Goal: Contribute content: Contribute content

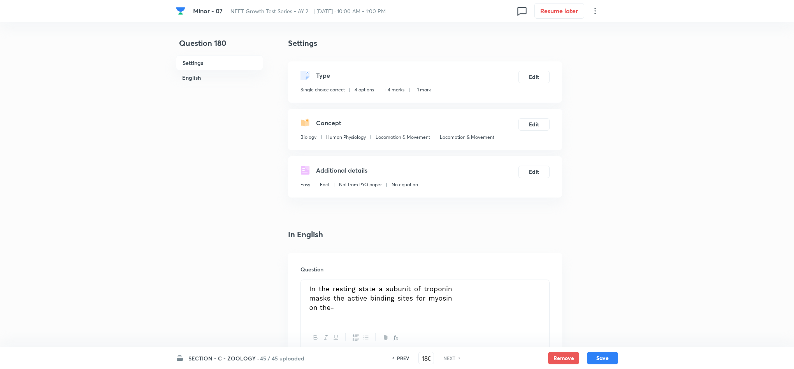
click at [215, 361] on h6 "SECTION - C - ZOOLOGY ·" at bounding box center [223, 358] width 70 height 8
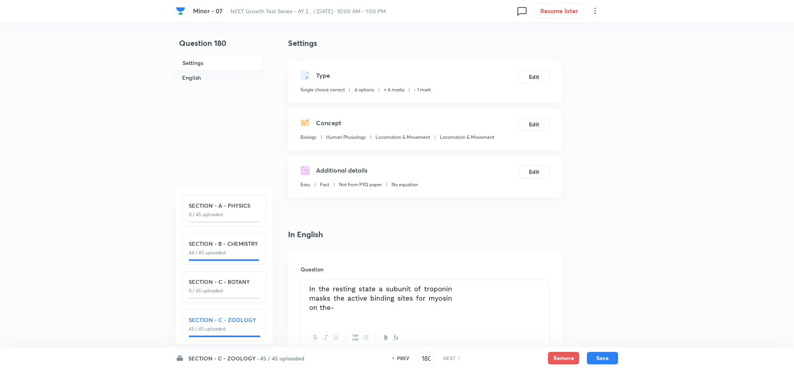
click at [233, 219] on div "SECTION - A - PHYSICS 0 / 45 uploaded" at bounding box center [224, 211] width 84 height 32
type input "1"
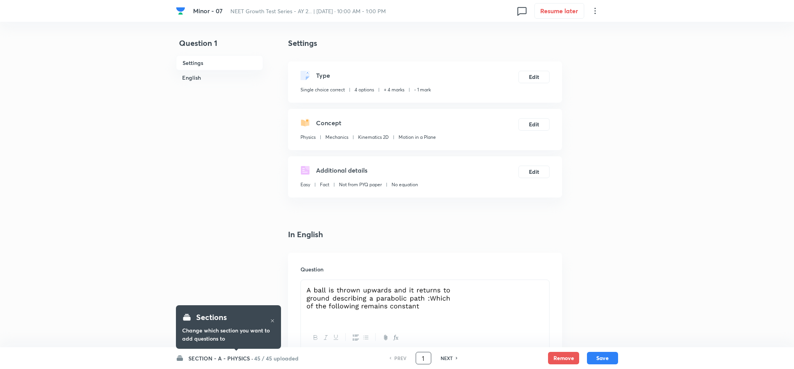
click at [422, 356] on input "1" at bounding box center [423, 359] width 15 height 14
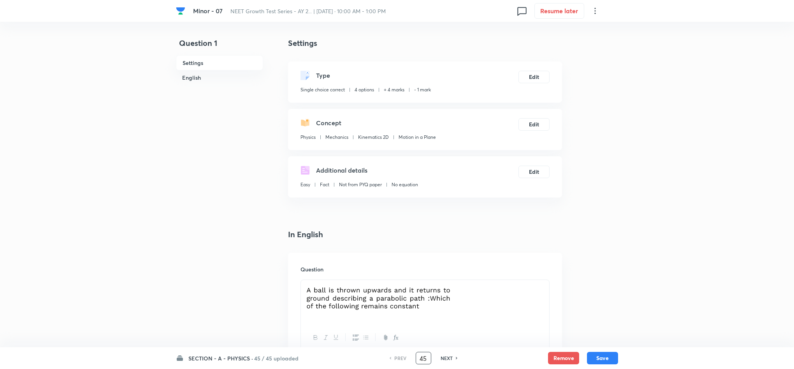
type input "45"
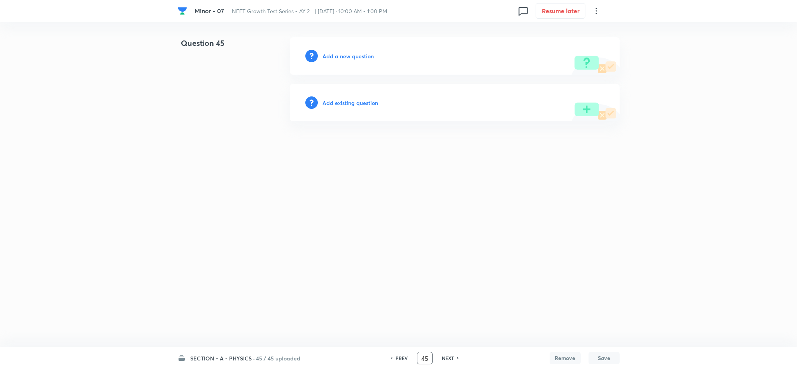
click at [351, 54] on h6 "Add a new question" at bounding box center [348, 56] width 51 height 8
click at [351, 54] on h6 "Choose a question type" at bounding box center [353, 56] width 60 height 8
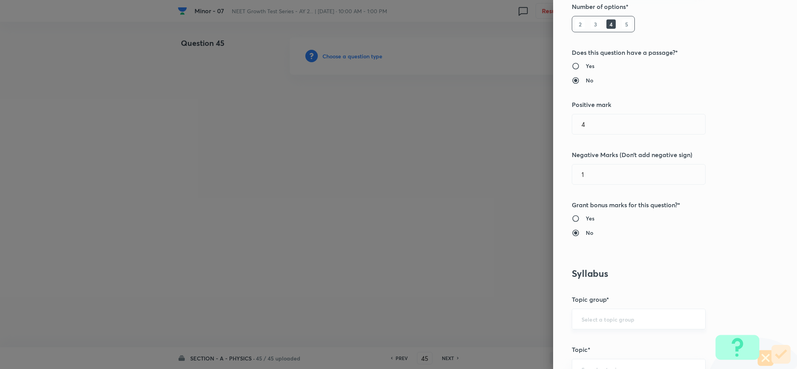
scroll to position [233, 0]
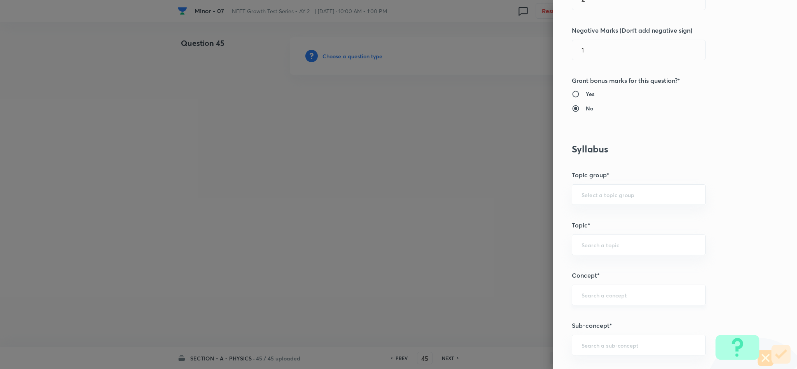
click at [598, 293] on input "text" at bounding box center [639, 294] width 114 height 7
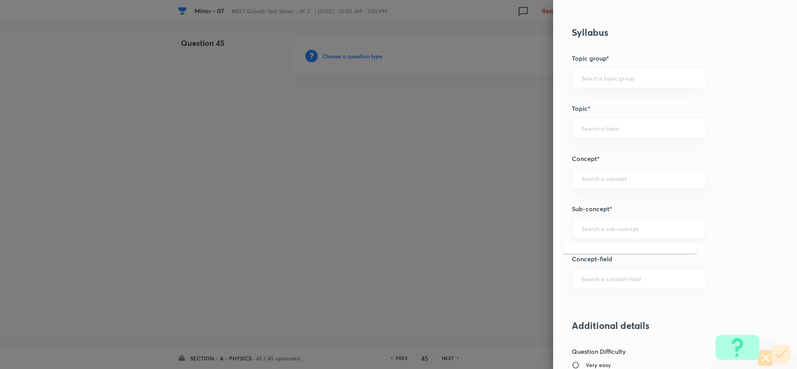
click at [583, 228] on input "text" at bounding box center [639, 228] width 114 height 7
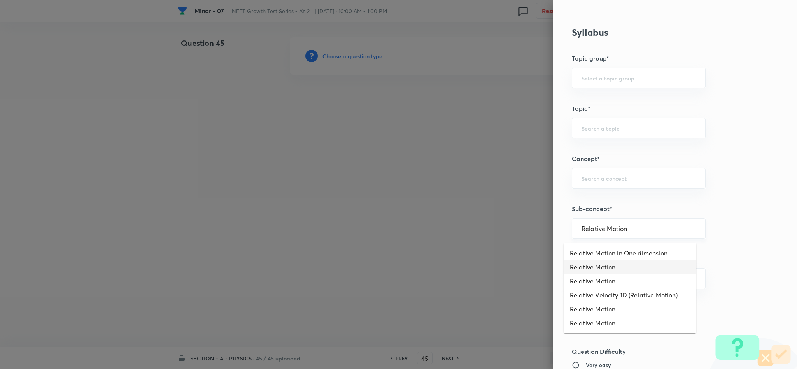
type input "Relative Motion"
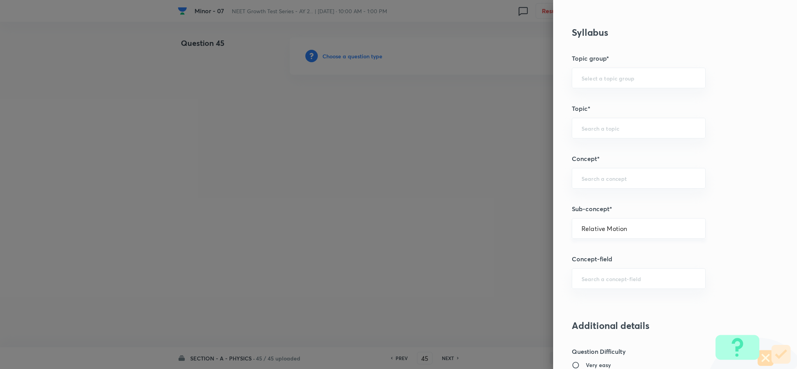
type input "Physics"
type input "Mechanics"
type input "Projectile Motion"
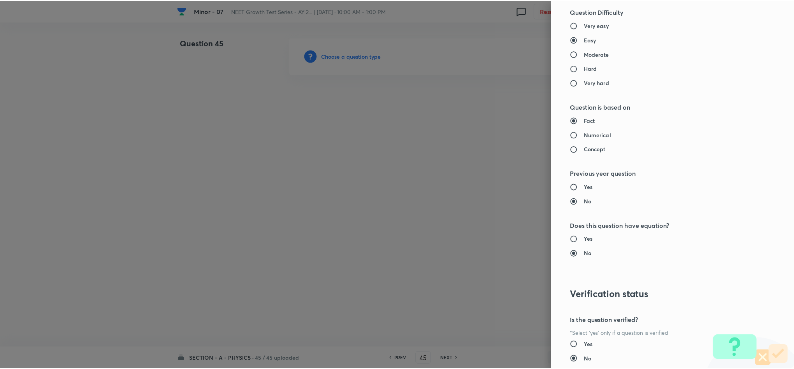
scroll to position [746, 0]
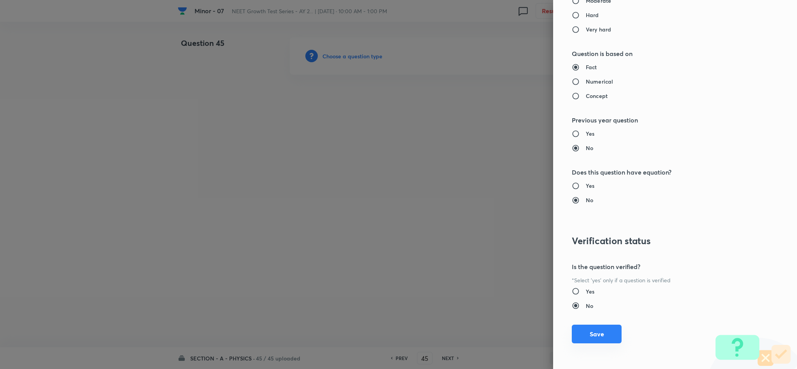
click at [581, 337] on button "Save" at bounding box center [597, 334] width 50 height 19
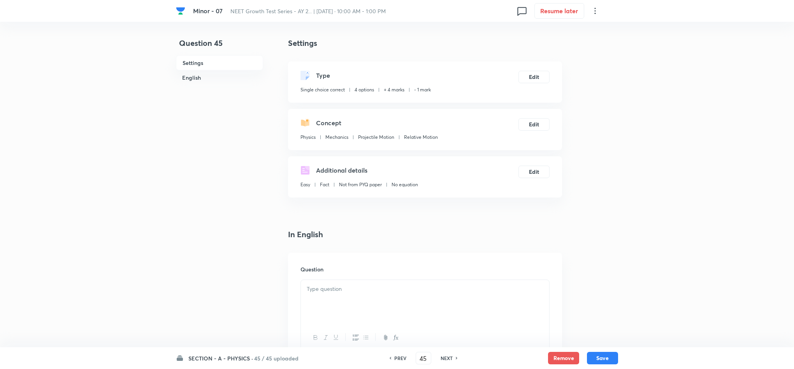
click at [305, 302] on div at bounding box center [425, 302] width 248 height 44
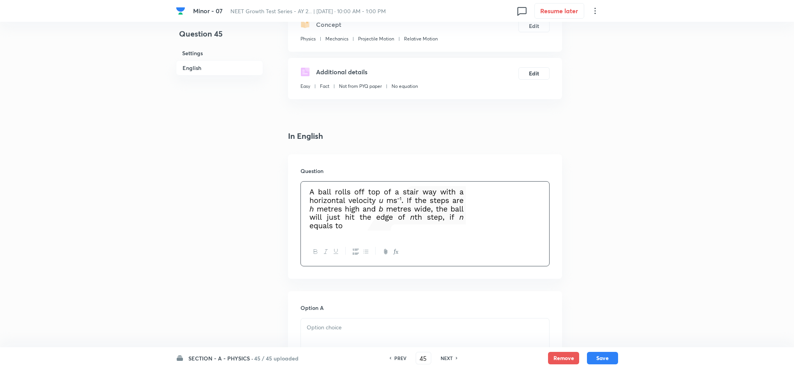
scroll to position [233, 0]
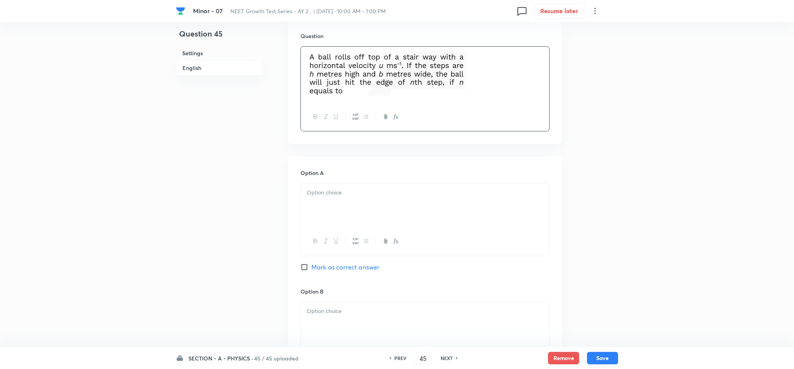
click at [334, 193] on p at bounding box center [425, 192] width 237 height 9
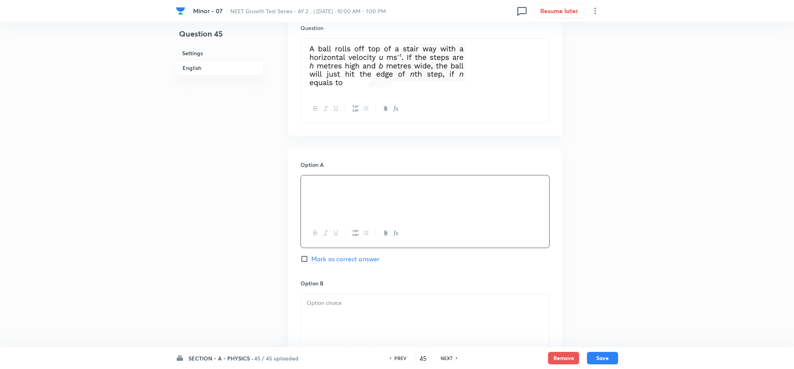
scroll to position [350, 0]
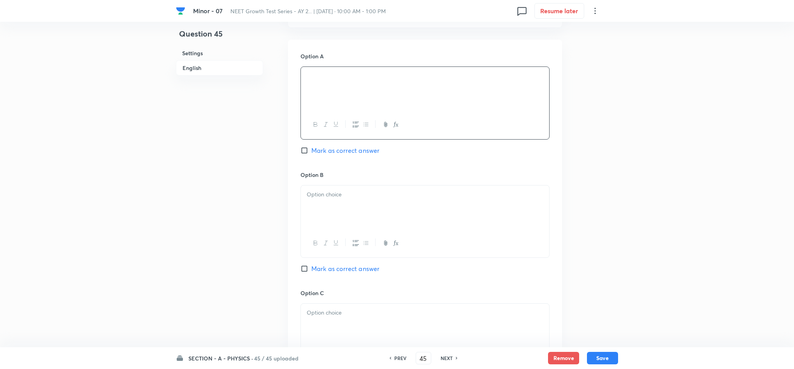
click at [339, 210] on div at bounding box center [425, 208] width 248 height 44
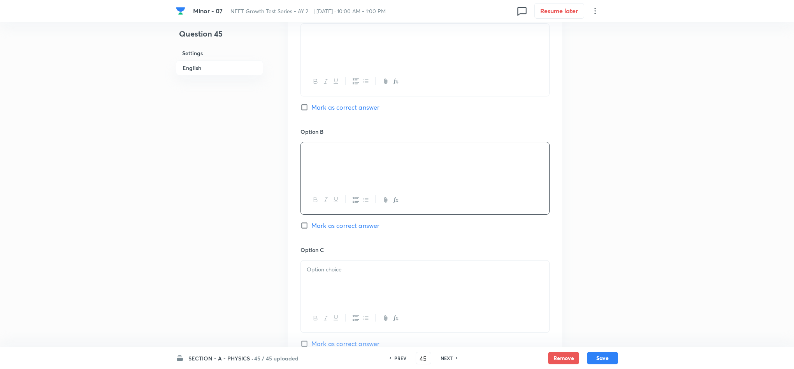
scroll to position [467, 0]
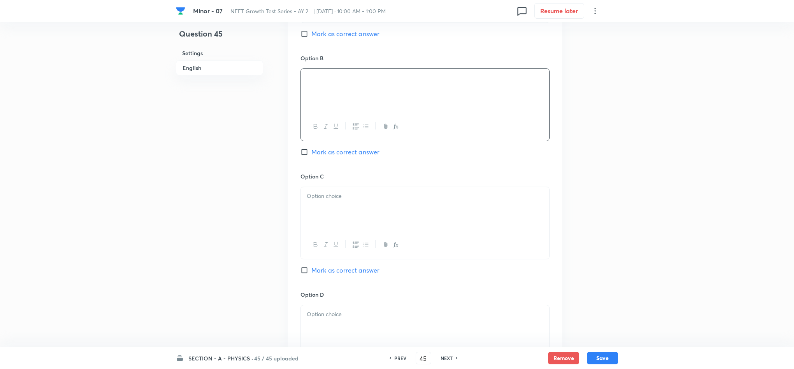
click at [342, 209] on div at bounding box center [425, 209] width 248 height 44
click at [309, 271] on input "Mark as correct answer" at bounding box center [305, 271] width 11 height 8
checkbox input "true"
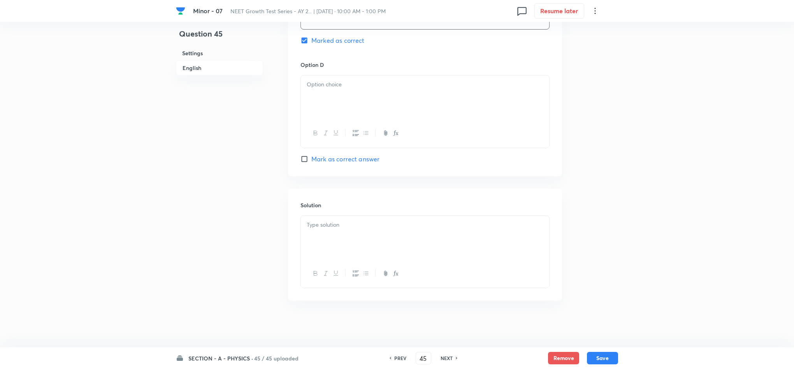
scroll to position [699, 0]
click at [320, 246] on div at bounding box center [425, 238] width 248 height 44
click at [339, 86] on p at bounding box center [425, 84] width 237 height 9
click at [600, 355] on button "Save" at bounding box center [602, 357] width 31 height 12
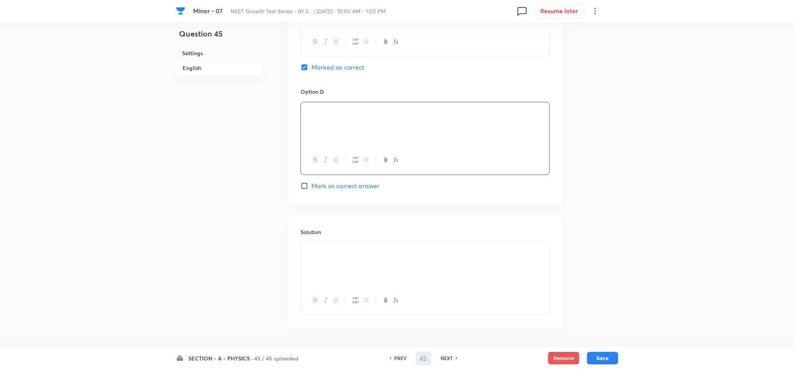
scroll to position [641, 0]
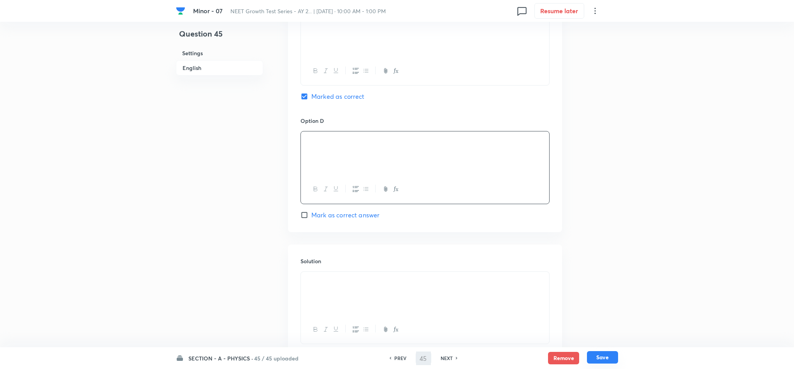
click at [591, 359] on button "Save" at bounding box center [602, 357] width 31 height 12
click at [395, 357] on h6 "PREV" at bounding box center [400, 358] width 12 height 7
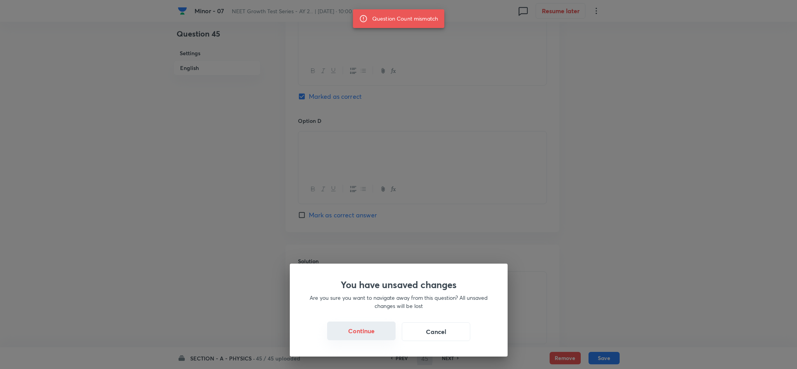
click at [364, 328] on button "Continue" at bounding box center [361, 331] width 68 height 19
type input "44"
checkbox input "false"
checkbox input "true"
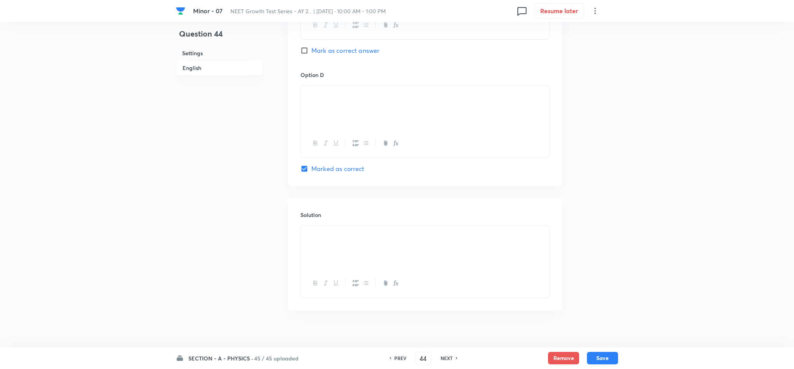
scroll to position [774, 0]
click at [390, 362] on div "PREV" at bounding box center [399, 358] width 21 height 7
type input "43"
checkbox input "true"
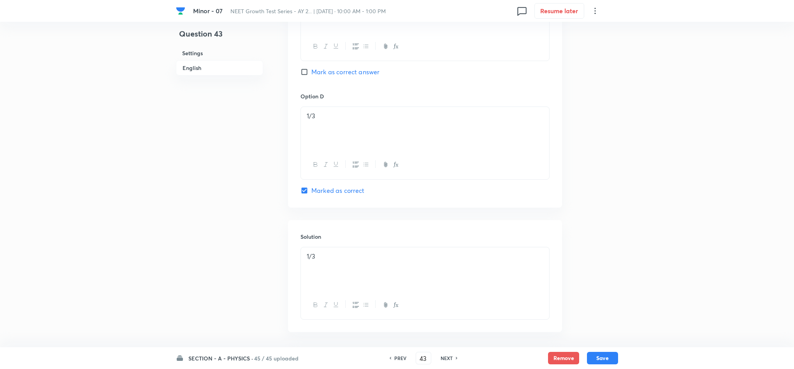
scroll to position [730, 0]
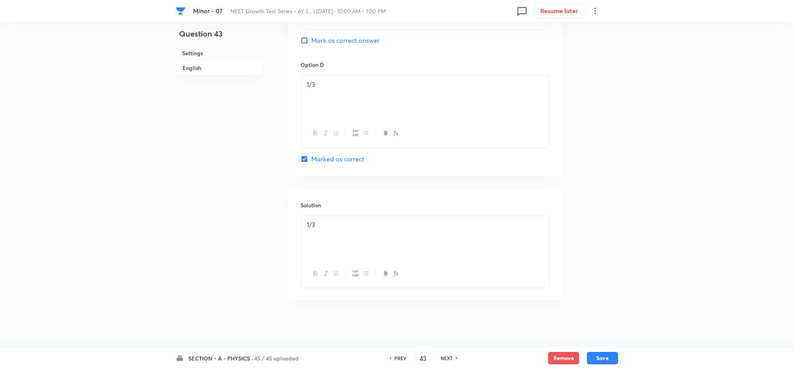
click at [390, 362] on div "PREV" at bounding box center [399, 358] width 21 height 7
type input "42"
checkbox input "false"
checkbox input "true"
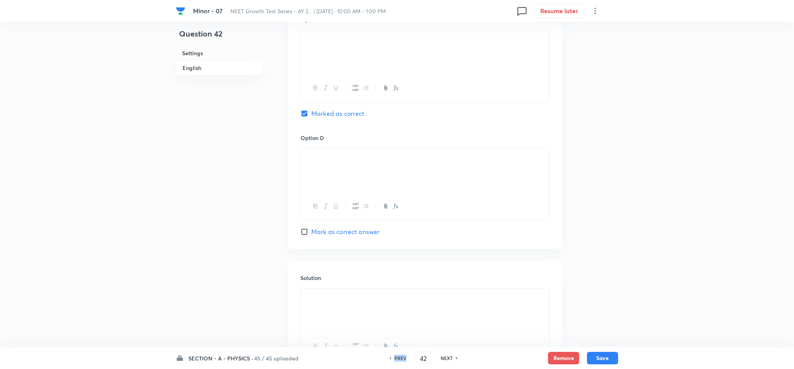
click at [390, 362] on div "PREV" at bounding box center [399, 358] width 21 height 7
type input "41"
checkbox input "false"
checkbox input "true"
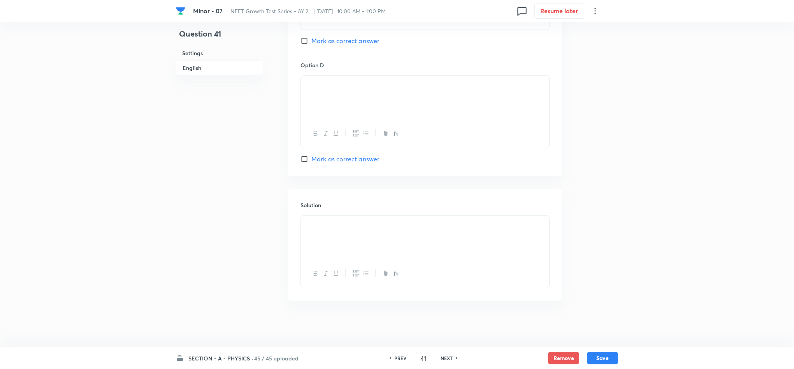
click at [447, 360] on h6 "NEXT" at bounding box center [446, 358] width 12 height 7
type input "42"
checkbox input "false"
checkbox input "true"
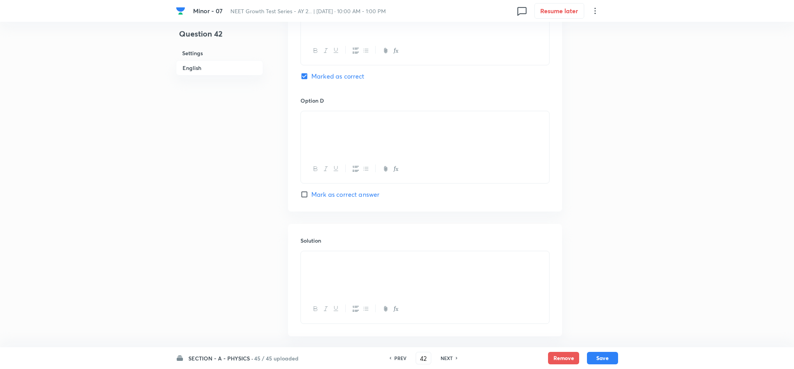
click at [447, 360] on h6 "NEXT" at bounding box center [446, 358] width 12 height 7
type input "43"
checkbox input "false"
checkbox input "true"
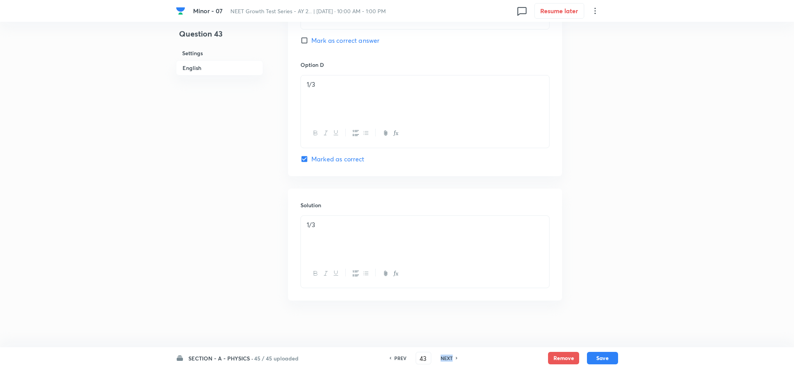
click at [447, 360] on h6 "NEXT" at bounding box center [446, 358] width 12 height 7
type input "44"
checkbox input "true"
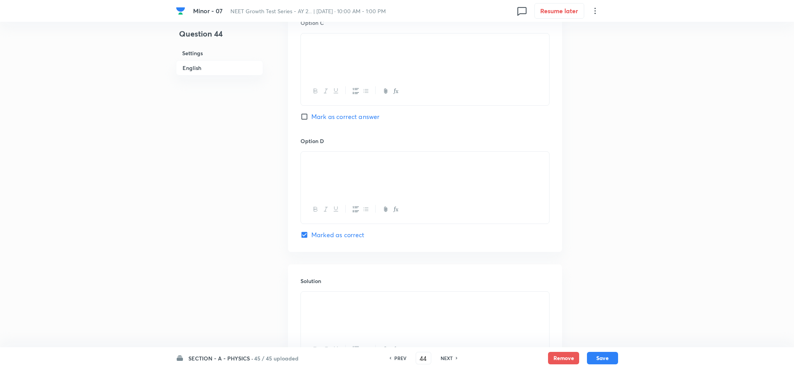
scroll to position [774, 0]
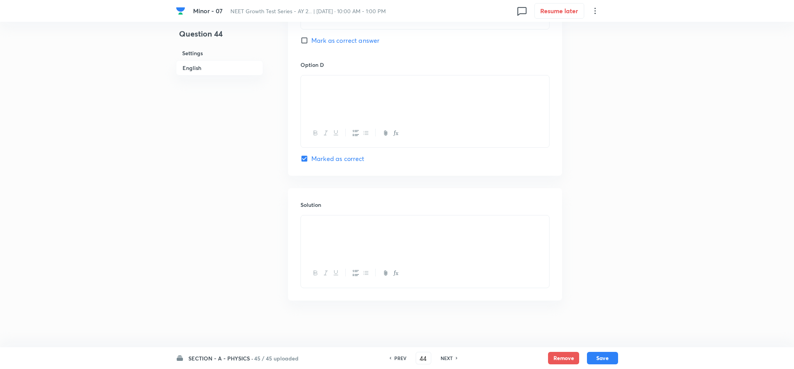
click at [447, 360] on h6 "NEXT" at bounding box center [446, 358] width 12 height 7
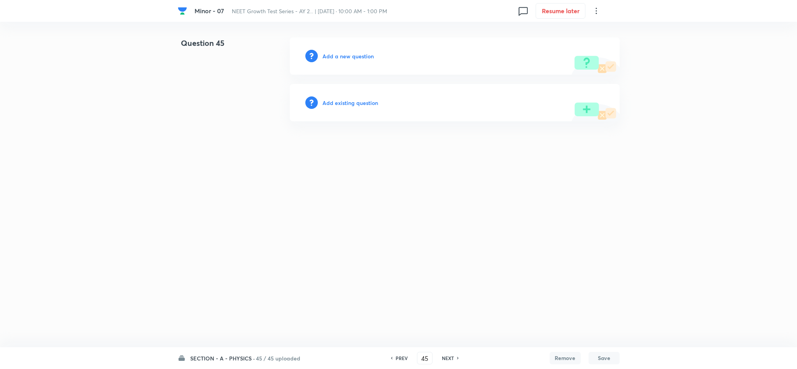
click at [447, 360] on h6 "NEXT" at bounding box center [448, 358] width 12 height 7
type input "46"
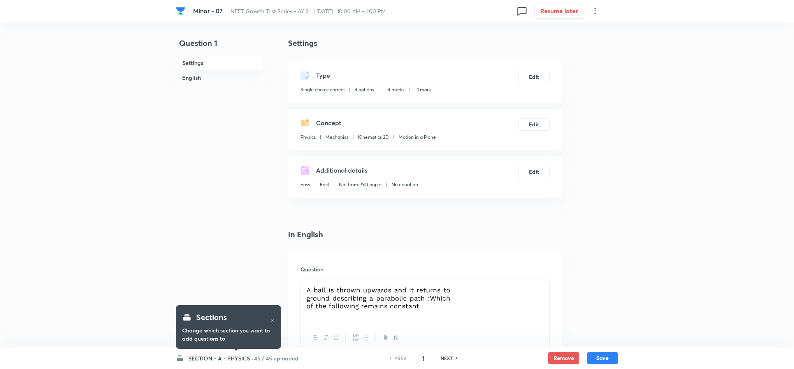
click at [229, 354] on div "Sections Change which section you want to add questions to" at bounding box center [228, 327] width 105 height 54
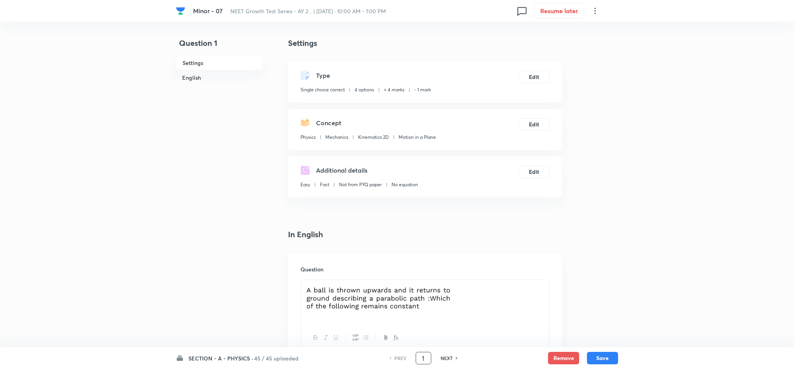
drag, startPoint x: 426, startPoint y: 361, endPoint x: 416, endPoint y: 359, distance: 10.8
click at [416, 359] on input "1" at bounding box center [423, 359] width 15 height 14
type input "45"
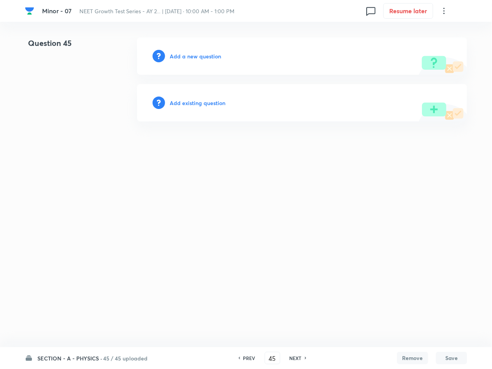
click at [197, 57] on h6 "Add a new question" at bounding box center [195, 56] width 51 height 8
click at [200, 56] on h6 "Choose a question type" at bounding box center [200, 56] width 60 height 8
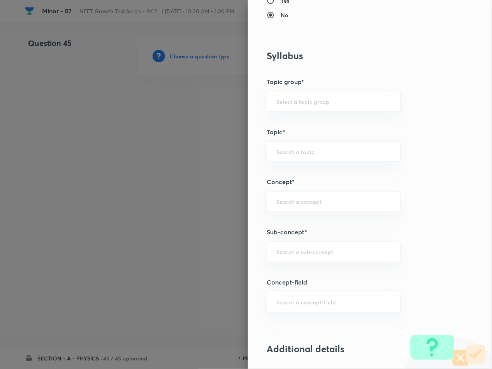
scroll to position [350, 0]
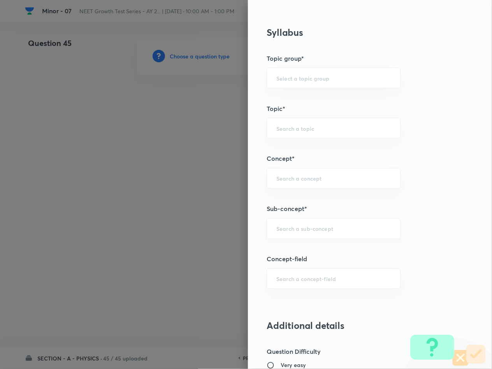
click at [278, 232] on input "text" at bounding box center [333, 228] width 114 height 7
type input "R"
click at [296, 232] on input "text" at bounding box center [333, 228] width 114 height 7
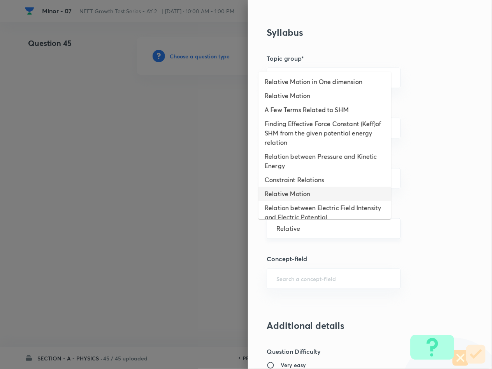
type input "Relative Motion"
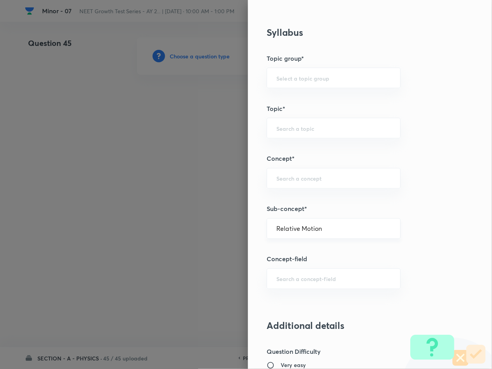
type input "Physics"
type input "Mechanics"
type input "Relative Motion"
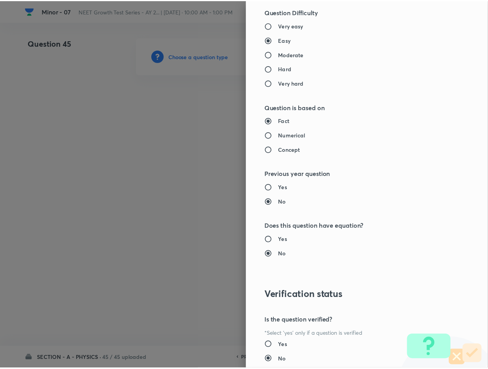
scroll to position [746, 0]
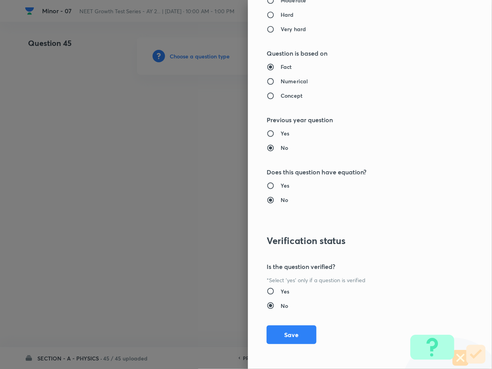
click at [274, 347] on div "Question settings Question type* Single choice correct Number of options* 2 3 4…" at bounding box center [370, 184] width 244 height 369
click at [270, 333] on button "Save" at bounding box center [292, 334] width 50 height 19
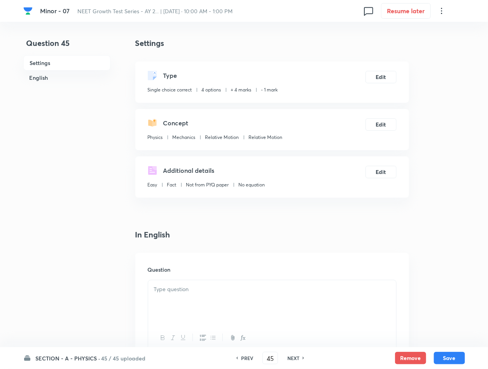
click at [221, 309] on div at bounding box center [272, 302] width 248 height 44
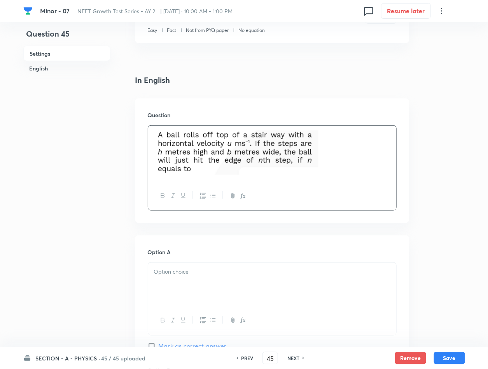
scroll to position [175, 0]
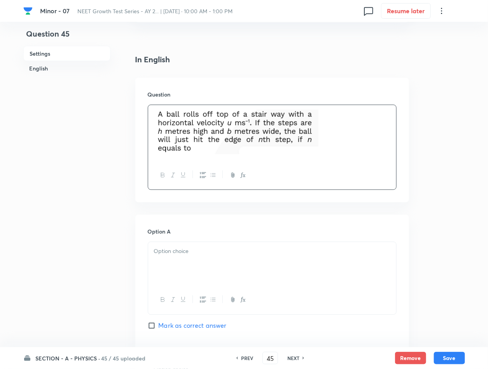
click at [188, 250] on p at bounding box center [272, 251] width 237 height 9
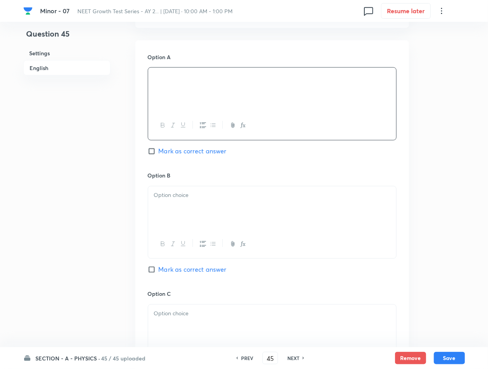
scroll to position [350, 0]
click at [276, 223] on div at bounding box center [272, 208] width 248 height 44
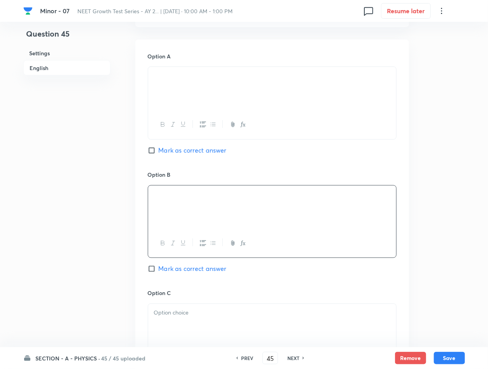
scroll to position [467, 0]
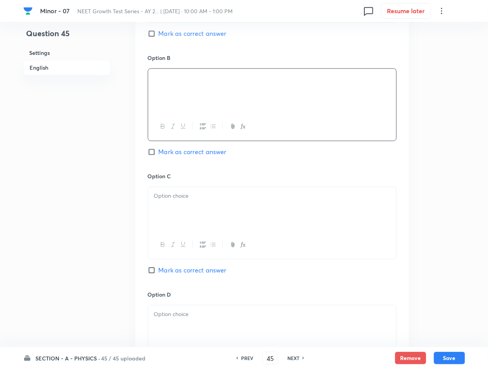
click at [243, 208] on div at bounding box center [272, 209] width 248 height 44
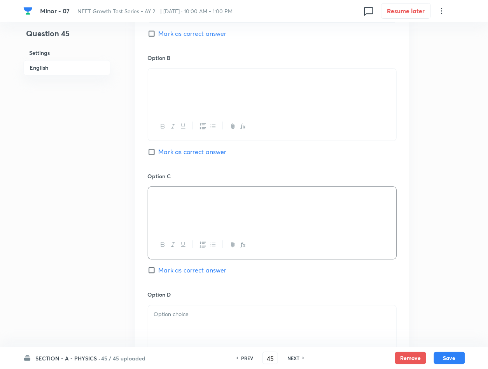
click at [183, 274] on span "Mark as correct answer" at bounding box center [193, 270] width 68 height 9
click at [159, 274] on input "Mark as correct answer" at bounding box center [153, 271] width 11 height 8
checkbox input "true"
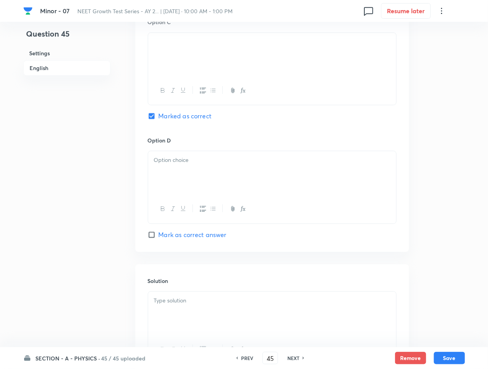
scroll to position [642, 0]
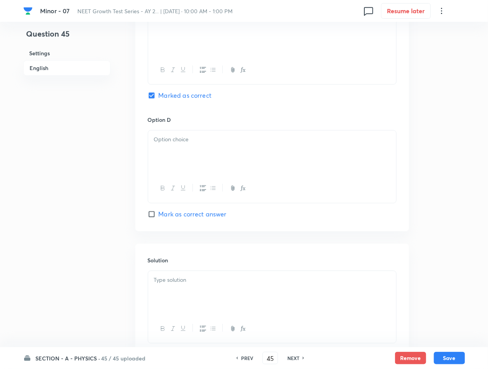
click at [190, 277] on div at bounding box center [272, 293] width 248 height 44
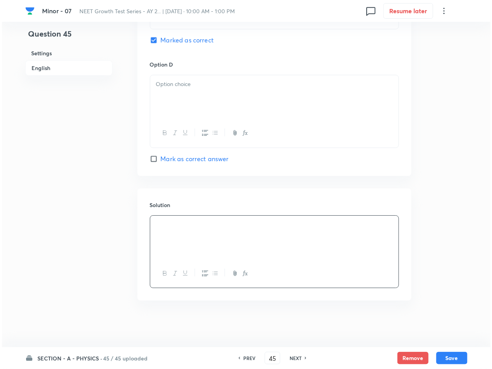
scroll to position [700, 0]
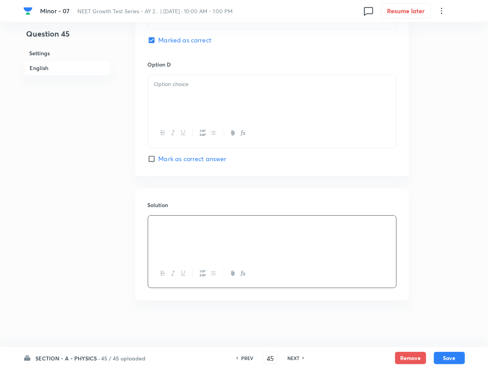
click at [240, 90] on div at bounding box center [272, 97] width 248 height 44
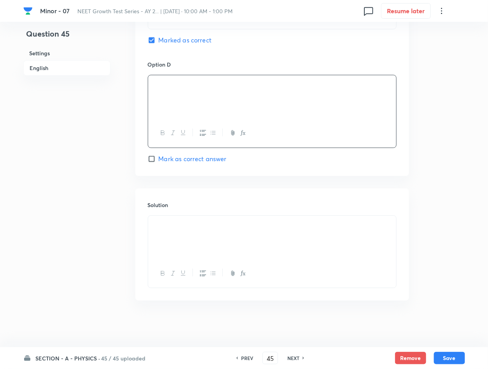
click at [448, 359] on button "Save" at bounding box center [449, 358] width 31 height 12
click at [102, 361] on h6 "45 / 45 uploaded" at bounding box center [124, 358] width 44 height 8
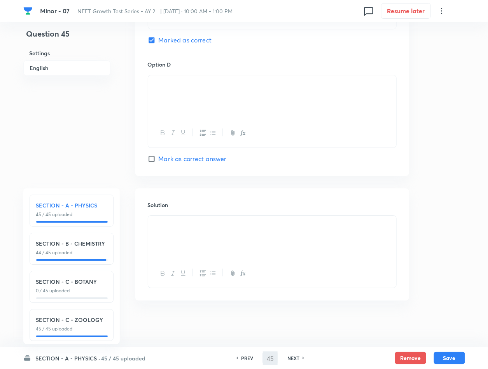
click at [87, 324] on div "SECTION - C - ZOOLOGY 45 / 45 uploaded" at bounding box center [71, 324] width 71 height 17
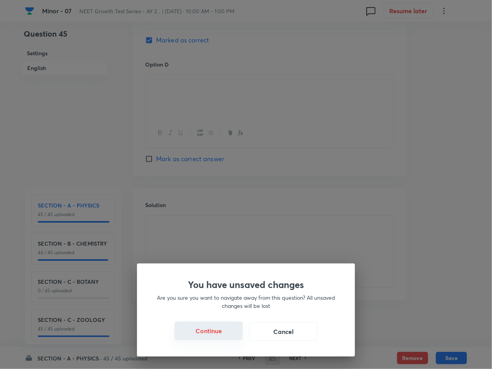
click at [214, 330] on button "Continue" at bounding box center [208, 330] width 68 height 19
type input "136"
checkbox input "false"
checkbox input "true"
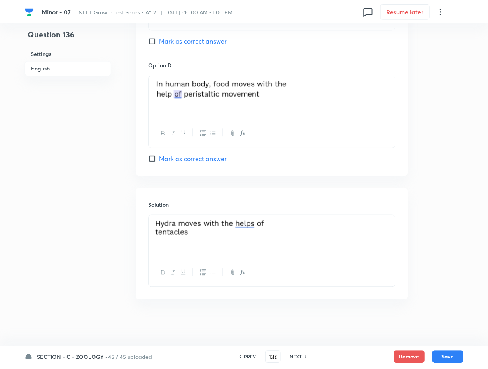
scroll to position [687, 0]
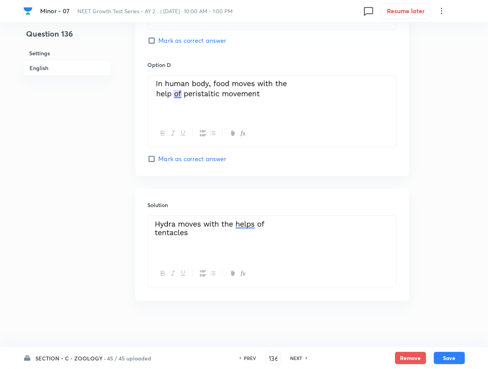
click at [103, 355] on h6 "SECTION - C - ZOOLOGY ·" at bounding box center [71, 358] width 70 height 8
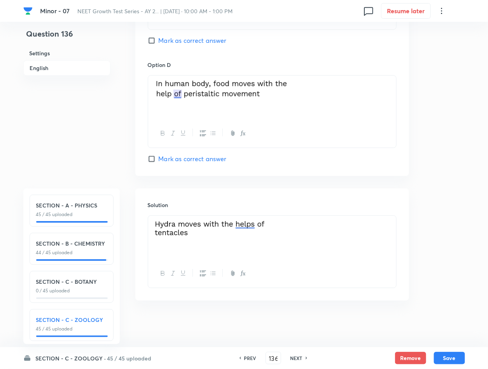
click at [83, 278] on h6 "SECTION - C - BOTANY" at bounding box center [71, 281] width 71 height 8
type input "91"
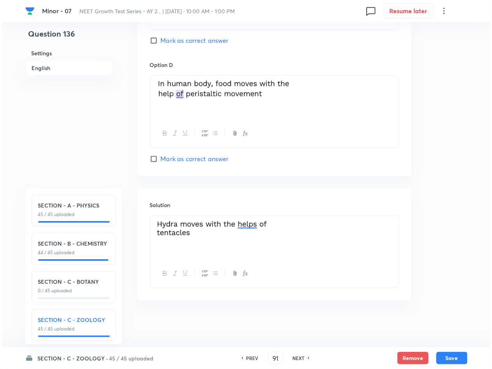
scroll to position [0, 0]
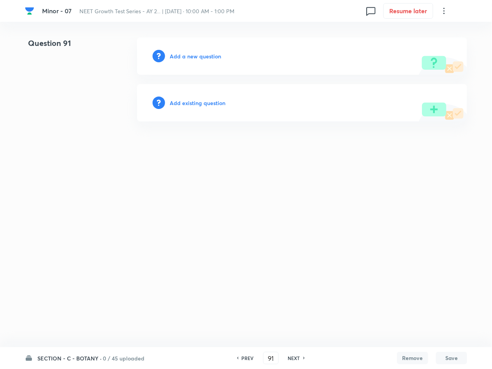
click at [198, 57] on h6 "Add a new question" at bounding box center [195, 56] width 51 height 8
click at [198, 57] on h6 "Choose a question type" at bounding box center [200, 56] width 60 height 8
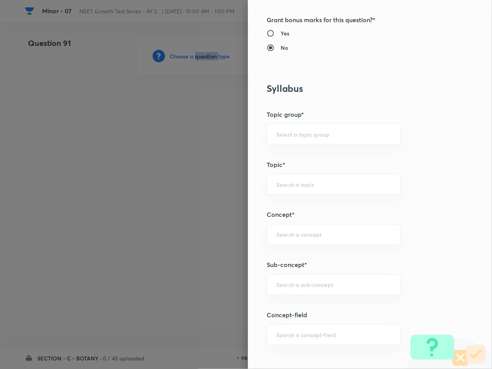
scroll to position [350, 0]
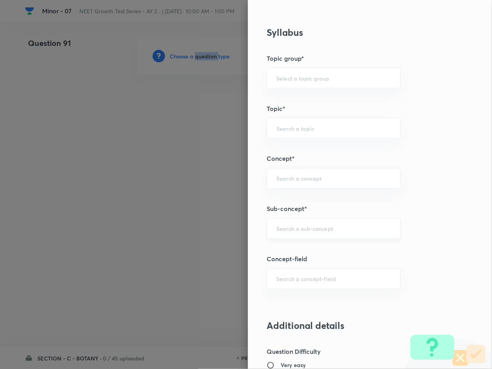
click at [302, 225] on div "​" at bounding box center [334, 228] width 134 height 21
type input "Plant Morphology"
type input "Biology"
type input "Structural Organisation"
type input "Morphology - Flowering Plants"
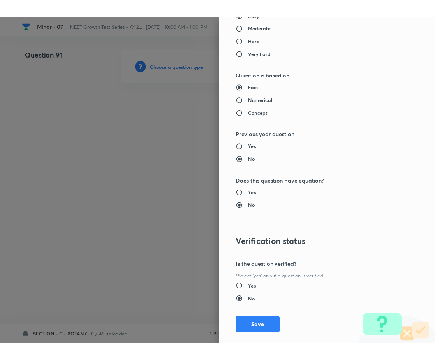
scroll to position [746, 0]
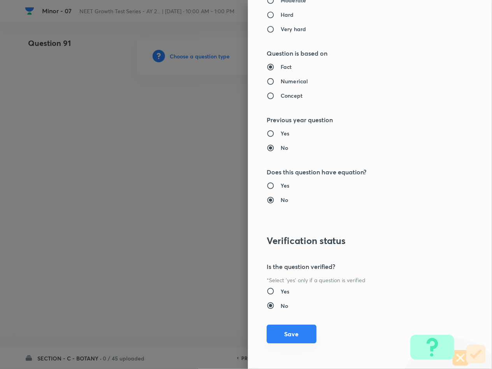
click at [291, 328] on button "Save" at bounding box center [292, 334] width 50 height 19
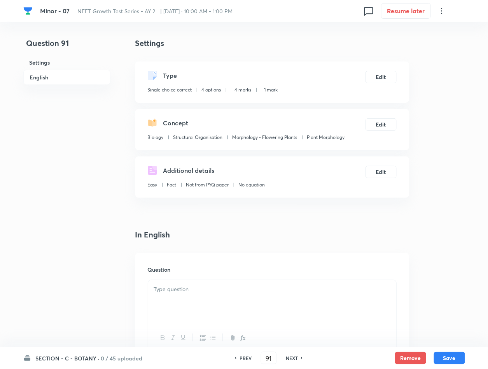
click at [268, 287] on p at bounding box center [272, 289] width 237 height 9
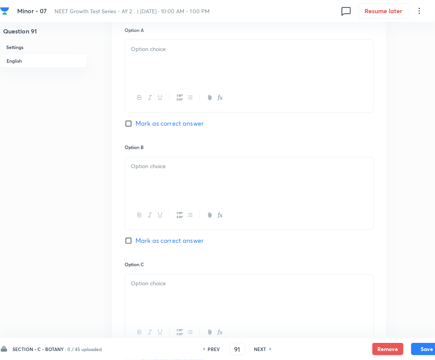
scroll to position [350, 0]
click at [164, 68] on div at bounding box center [249, 63] width 248 height 44
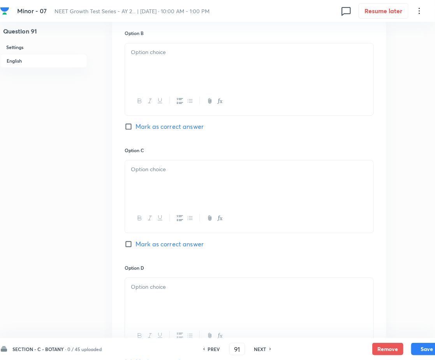
scroll to position [467, 0]
click at [165, 49] on p at bounding box center [249, 51] width 237 height 9
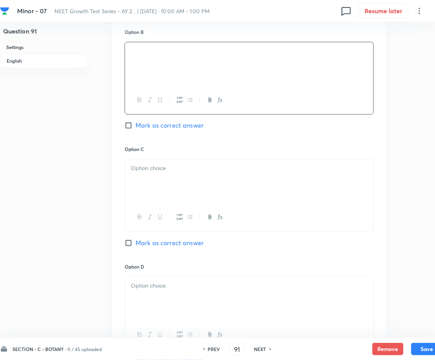
click at [188, 168] on p at bounding box center [249, 168] width 237 height 9
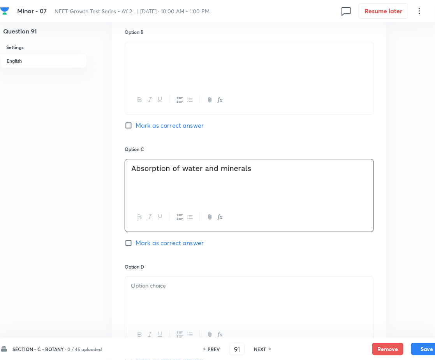
click at [218, 298] on div at bounding box center [249, 299] width 248 height 44
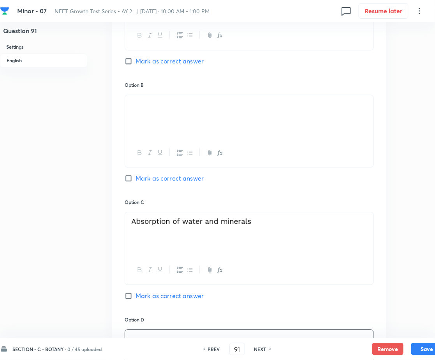
scroll to position [350, 0]
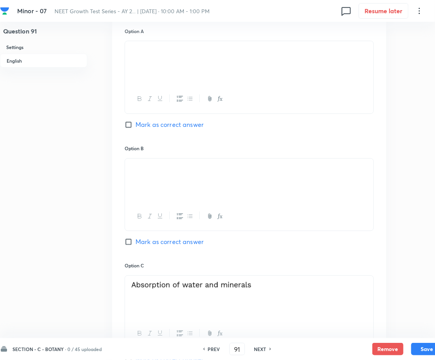
click at [144, 239] on span "Mark as correct answer" at bounding box center [169, 241] width 68 height 9
click at [135, 239] on input "Mark as correct answer" at bounding box center [130, 242] width 11 height 8
checkbox input "true"
drag, startPoint x: 208, startPoint y: 178, endPoint x: 169, endPoint y: 166, distance: 40.6
click at [169, 166] on div at bounding box center [249, 181] width 248 height 44
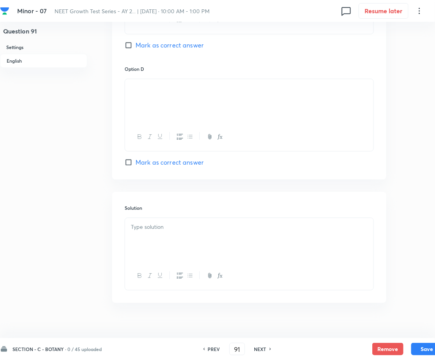
scroll to position [677, 0]
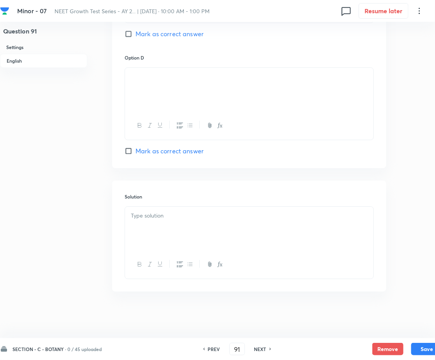
click at [197, 218] on p at bounding box center [249, 215] width 237 height 9
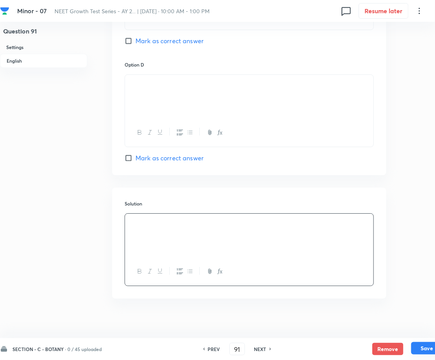
click at [426, 353] on button "Save" at bounding box center [426, 348] width 31 height 12
type input "92"
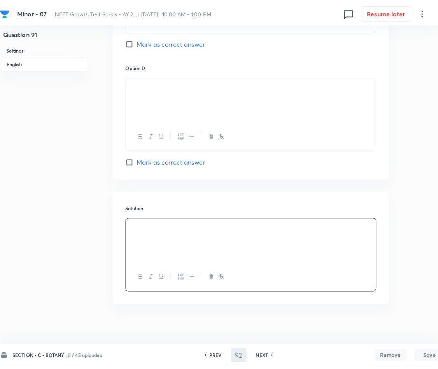
scroll to position [0, 0]
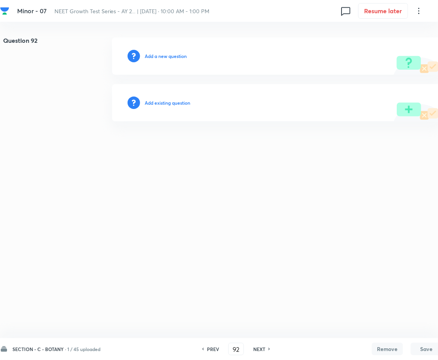
click at [159, 56] on h6 "Add a new question" at bounding box center [166, 56] width 42 height 7
click at [159, 56] on h6 "Choose a question type" at bounding box center [170, 56] width 50 height 7
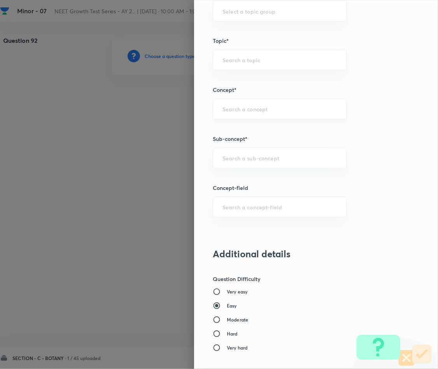
scroll to position [409, 0]
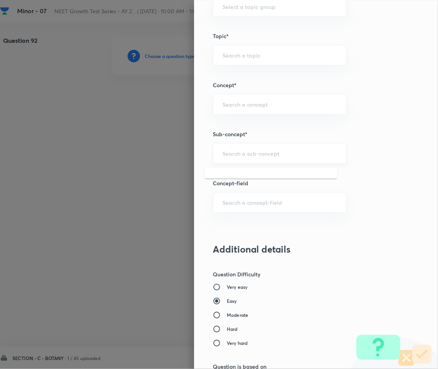
click at [254, 153] on input "text" at bounding box center [280, 153] width 114 height 7
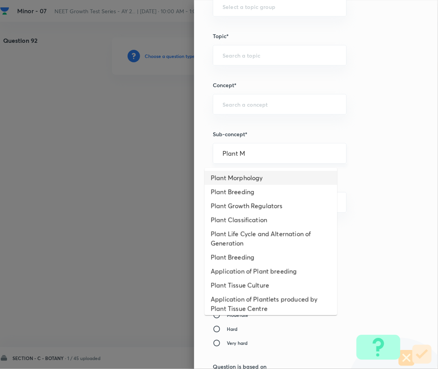
type input "Plant Morphology"
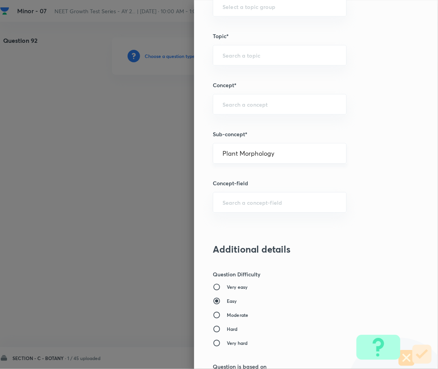
type input "Biology"
type input "Structural Organisation"
type input "Morphology - Flowering Plants"
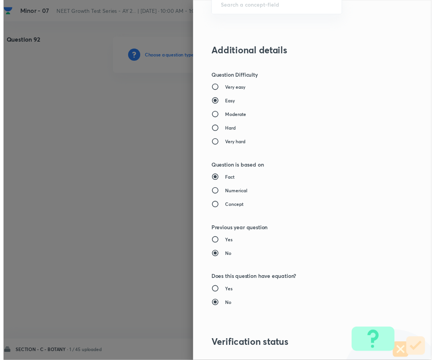
scroll to position [717, 0]
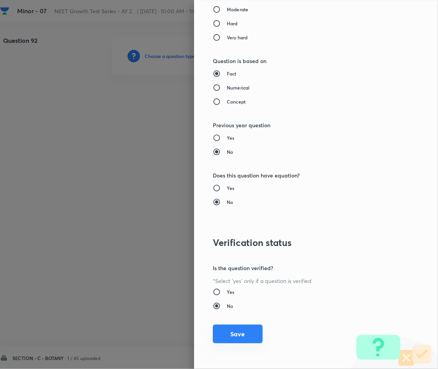
click at [239, 335] on button "Save" at bounding box center [238, 334] width 50 height 19
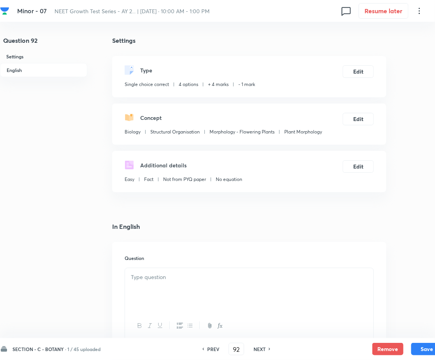
click at [206, 273] on p at bounding box center [249, 277] width 237 height 9
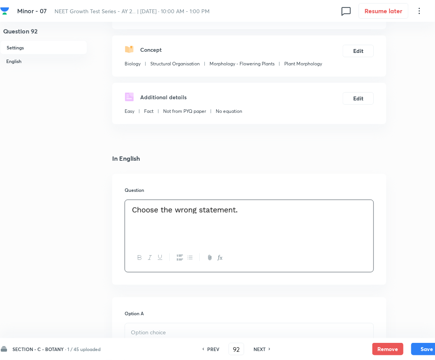
scroll to position [175, 0]
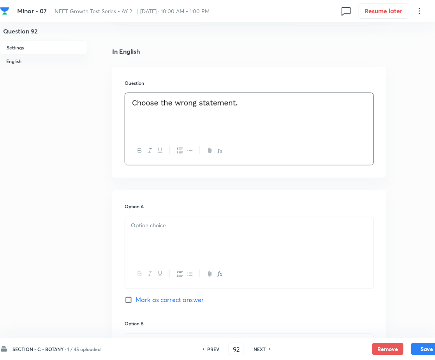
click at [215, 227] on p at bounding box center [249, 225] width 237 height 9
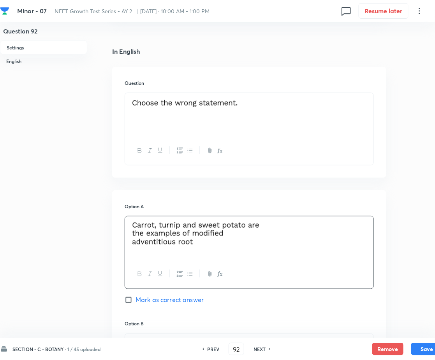
click at [152, 300] on span "Mark as correct answer" at bounding box center [169, 299] width 68 height 9
click at [135, 300] on input "Mark as correct answer" at bounding box center [130, 300] width 11 height 8
checkbox input "true"
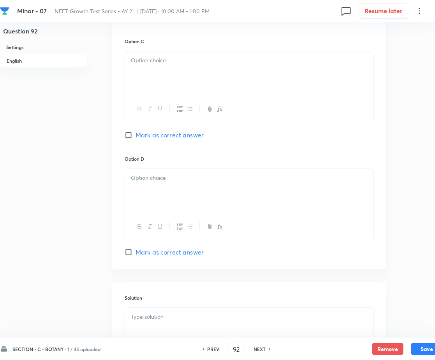
scroll to position [677, 0]
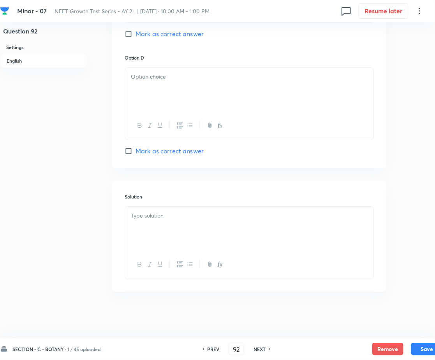
click at [177, 217] on p at bounding box center [249, 215] width 237 height 9
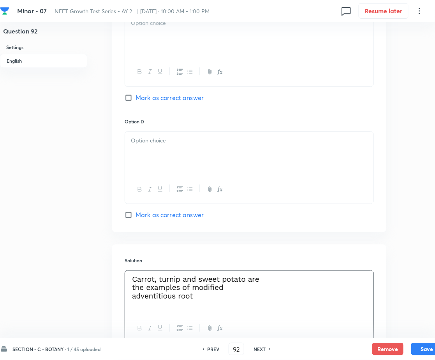
scroll to position [502, 0]
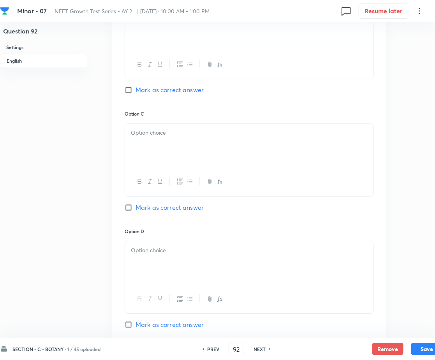
click at [188, 149] on div at bounding box center [249, 146] width 248 height 44
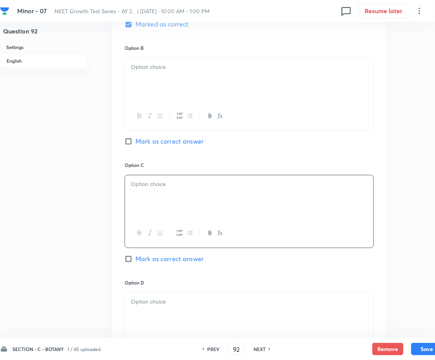
scroll to position [327, 0]
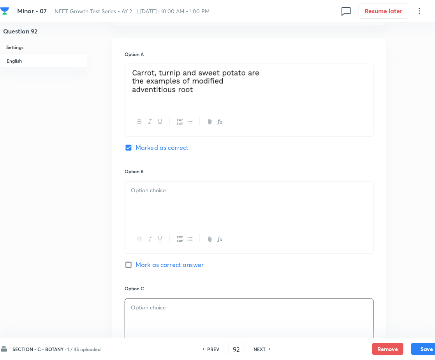
click at [207, 187] on p at bounding box center [249, 190] width 237 height 9
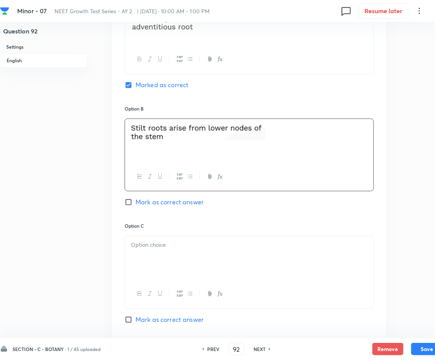
scroll to position [444, 0]
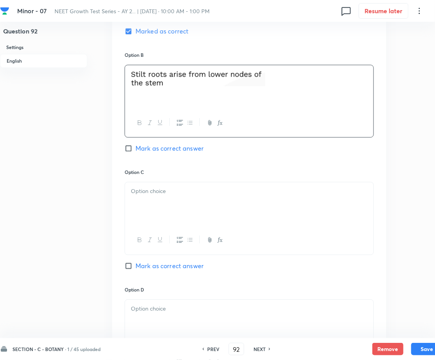
click at [194, 187] on p at bounding box center [249, 191] width 237 height 9
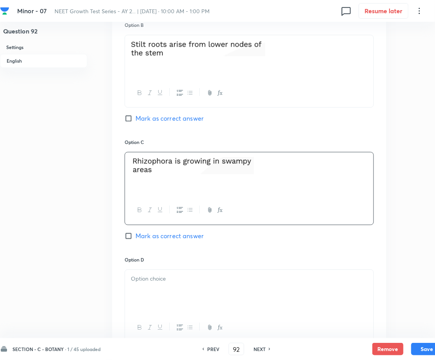
scroll to position [502, 0]
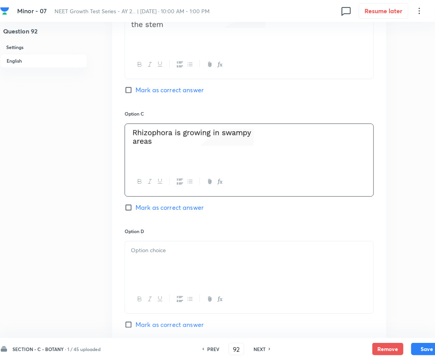
click at [186, 246] on div at bounding box center [249, 263] width 248 height 44
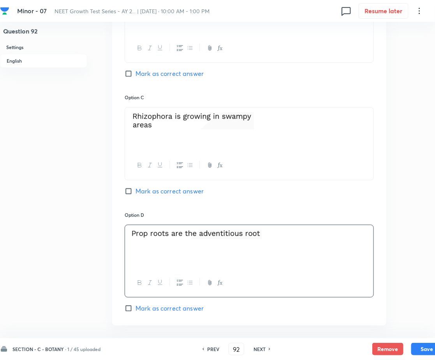
scroll to position [677, 0]
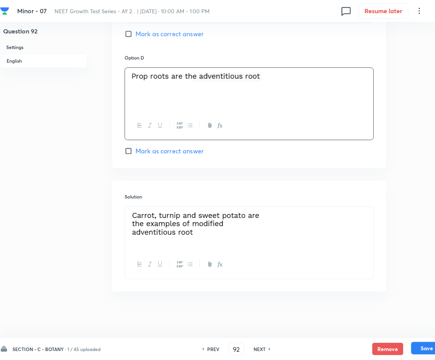
click at [415, 347] on button "Save" at bounding box center [426, 348] width 31 height 12
type input "93"
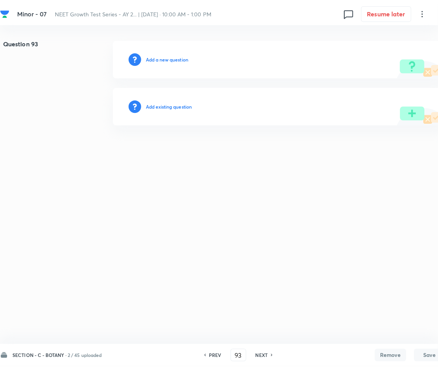
scroll to position [0, 0]
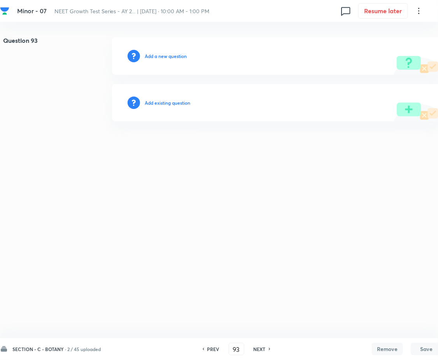
click at [168, 53] on h6 "Add a new question" at bounding box center [166, 56] width 42 height 7
click at [168, 53] on h6 "Choose a question type" at bounding box center [170, 56] width 50 height 7
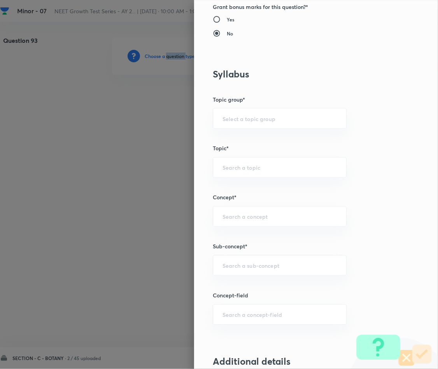
scroll to position [409, 0]
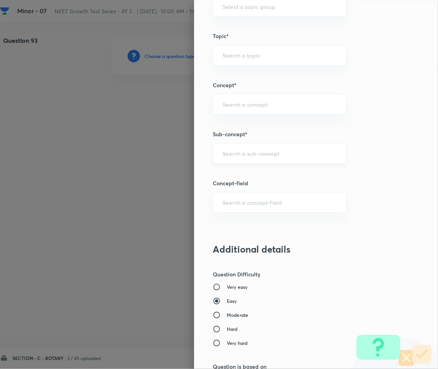
click at [254, 154] on input "text" at bounding box center [280, 153] width 114 height 7
type input "Plant Morphology"
type input "Biology"
type input "Structural Organisation"
type input "Morphology - Flowering Plants"
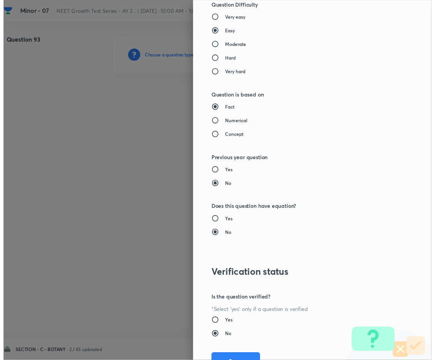
scroll to position [717, 0]
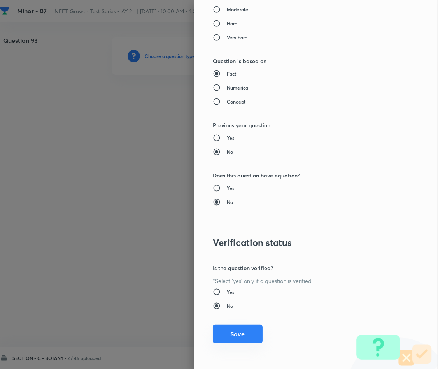
click at [214, 334] on button "Save" at bounding box center [238, 334] width 50 height 19
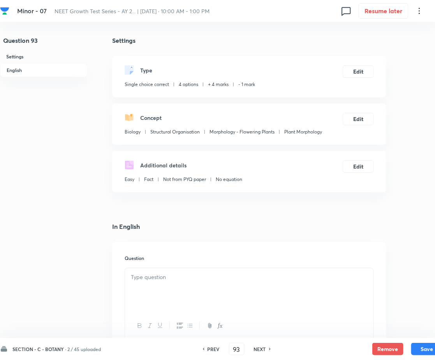
click at [146, 275] on p at bounding box center [249, 277] width 237 height 9
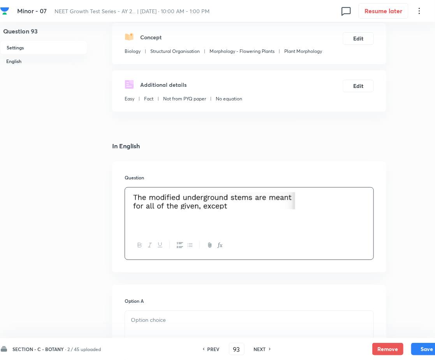
scroll to position [233, 0]
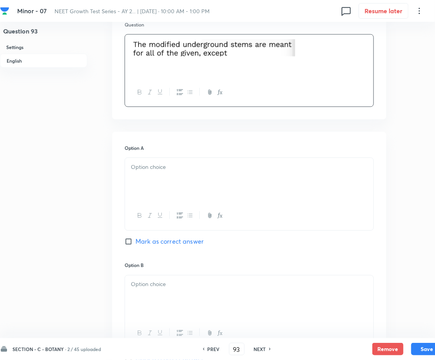
click at [194, 198] on div at bounding box center [249, 180] width 248 height 44
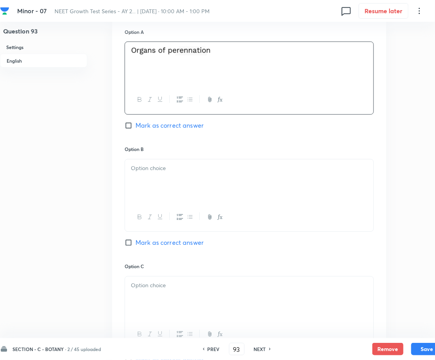
scroll to position [350, 0]
click at [187, 163] on div at bounding box center [249, 181] width 248 height 44
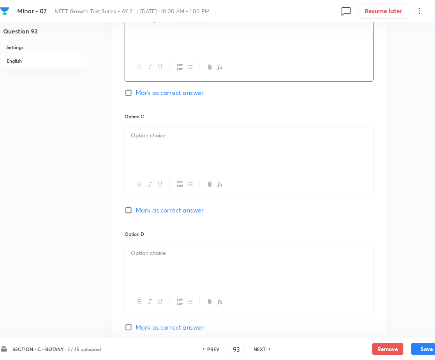
scroll to position [525, 0]
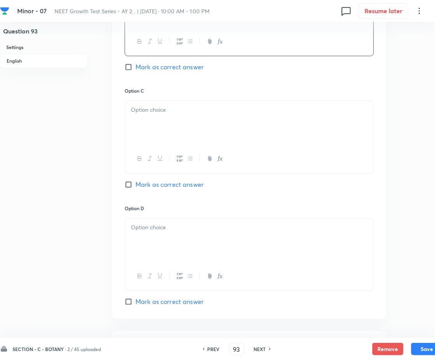
click at [146, 136] on div at bounding box center [249, 123] width 248 height 44
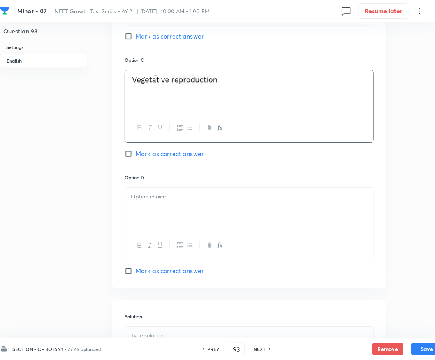
scroll to position [584, 0]
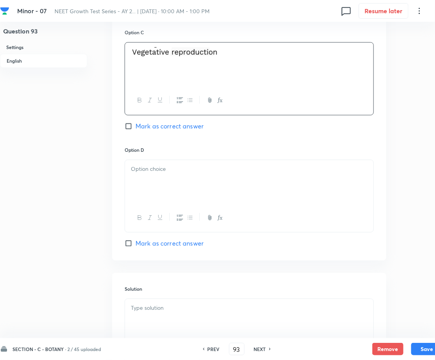
click at [157, 173] on p at bounding box center [249, 169] width 237 height 9
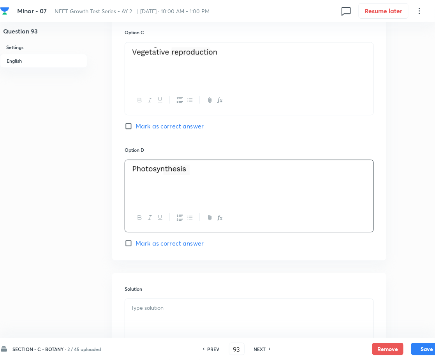
click at [173, 309] on p at bounding box center [249, 308] width 237 height 9
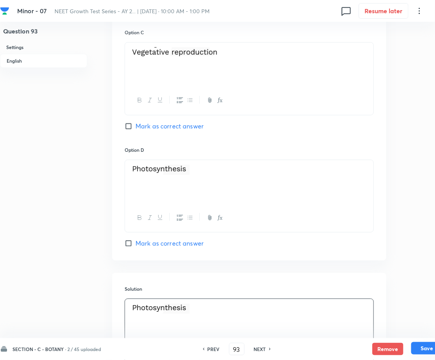
click at [426, 348] on button "Save" at bounding box center [426, 348] width 31 height 12
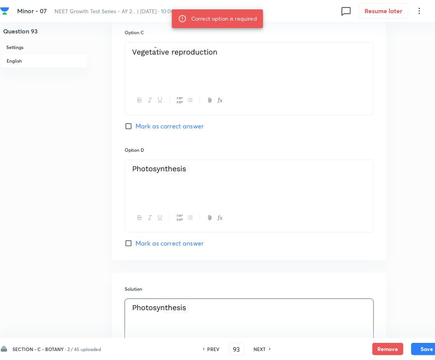
click at [140, 244] on span "Mark as correct answer" at bounding box center [169, 243] width 68 height 9
click at [135, 244] on input "Mark as correct answer" at bounding box center [130, 243] width 11 height 8
checkbox input "true"
click at [422, 346] on button "Save" at bounding box center [426, 348] width 31 height 12
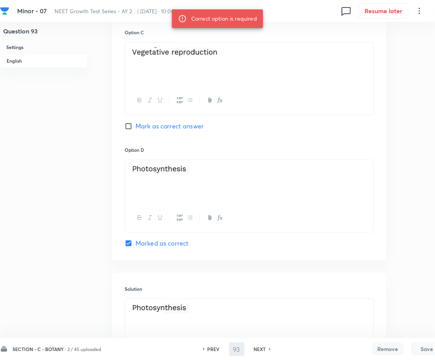
type input "94"
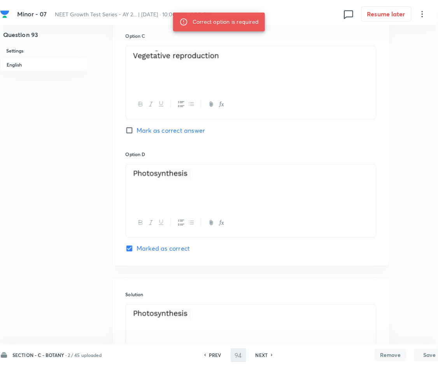
scroll to position [0, 0]
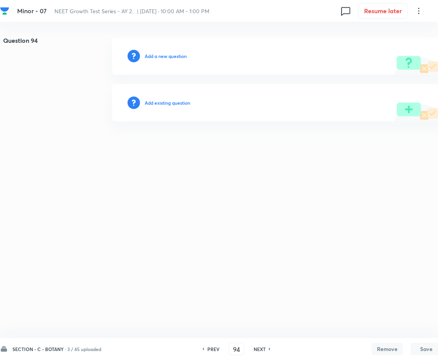
click at [159, 57] on h6 "Add a new question" at bounding box center [166, 56] width 42 height 7
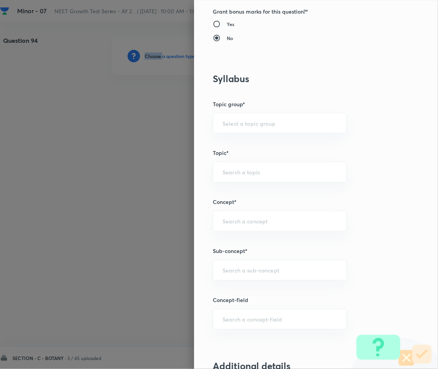
scroll to position [350, 0]
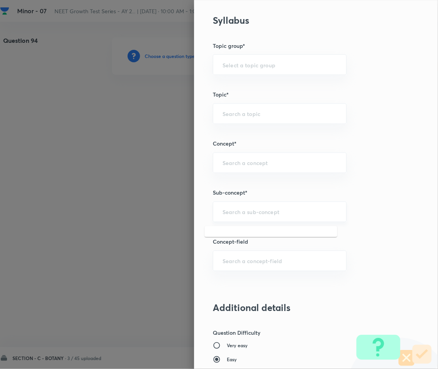
click at [232, 214] on input "text" at bounding box center [280, 211] width 114 height 7
type input "Plant Morphology"
type input "Biology"
type input "Structural Organisation"
type input "Morphology - Flowering Plants"
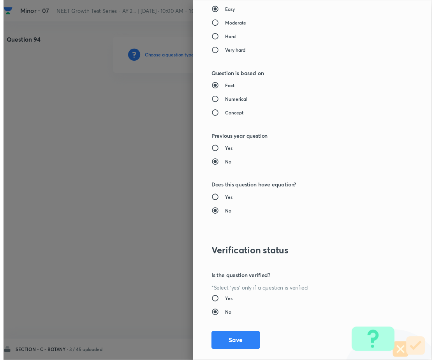
scroll to position [717, 0]
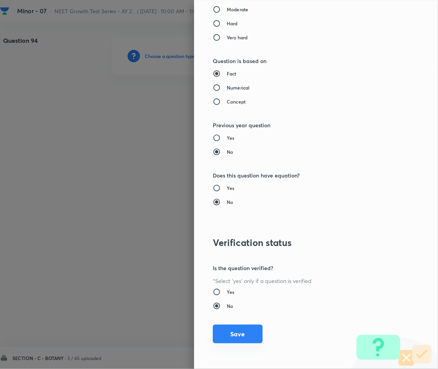
click at [238, 336] on button "Save" at bounding box center [238, 334] width 50 height 19
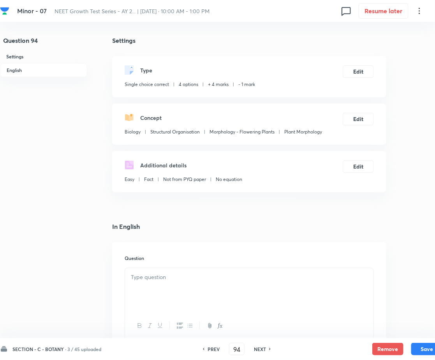
click at [174, 300] on div at bounding box center [249, 290] width 248 height 44
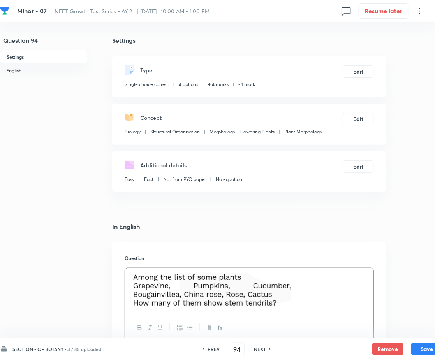
scroll to position [175, 0]
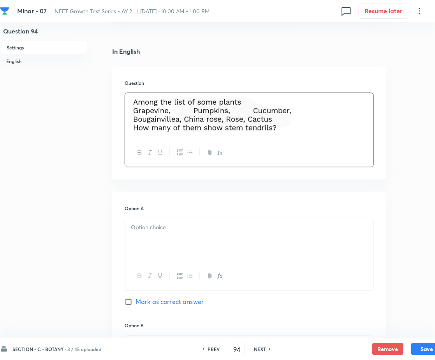
click at [177, 245] on div at bounding box center [249, 240] width 248 height 44
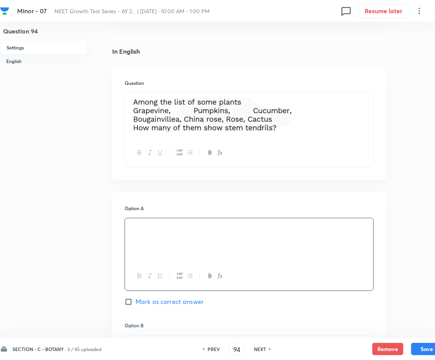
click at [138, 304] on span "Mark as correct answer" at bounding box center [169, 301] width 68 height 9
click at [135, 304] on input "Mark as correct answer" at bounding box center [130, 302] width 11 height 8
checkbox input "true"
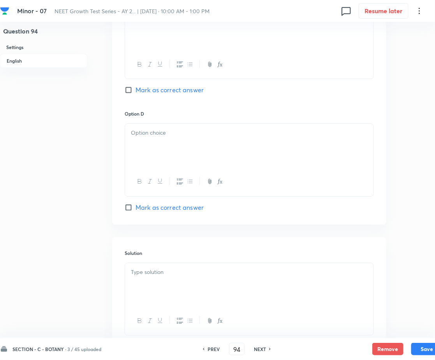
scroll to position [680, 0]
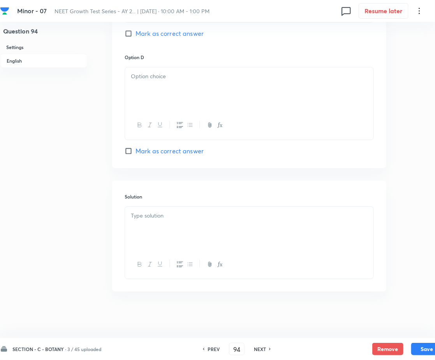
click at [208, 243] on div at bounding box center [249, 229] width 248 height 44
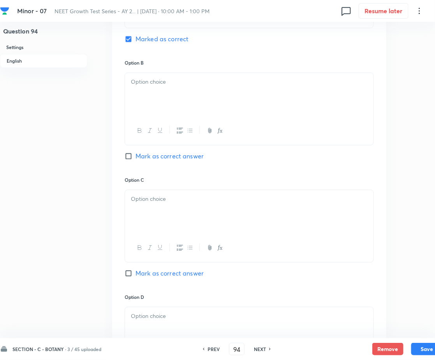
scroll to position [438, 0]
click at [177, 111] on div at bounding box center [249, 95] width 248 height 44
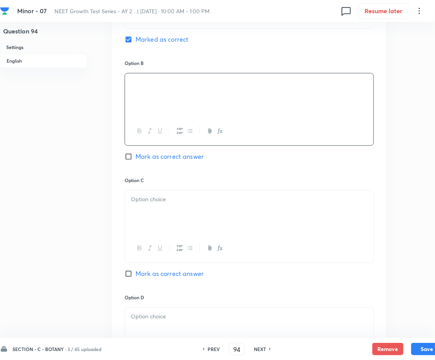
click at [151, 203] on p at bounding box center [249, 199] width 237 height 9
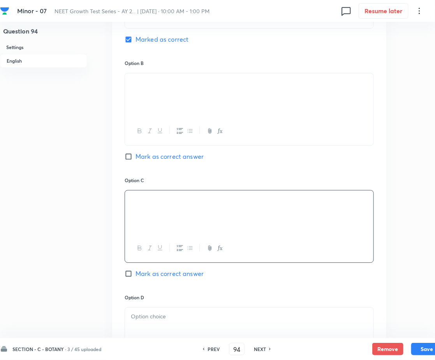
click at [146, 311] on div at bounding box center [249, 329] width 248 height 44
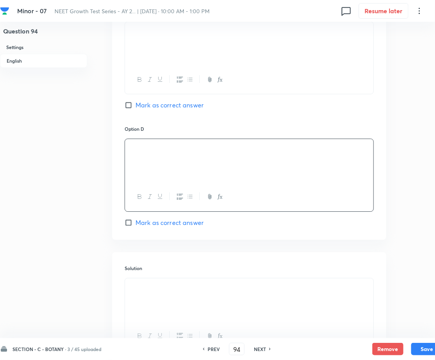
scroll to position [613, 0]
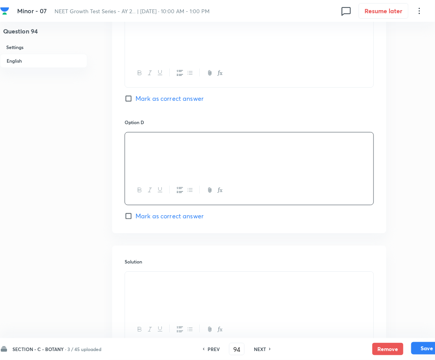
click at [425, 353] on button "Save" at bounding box center [426, 348] width 31 height 12
type input "95"
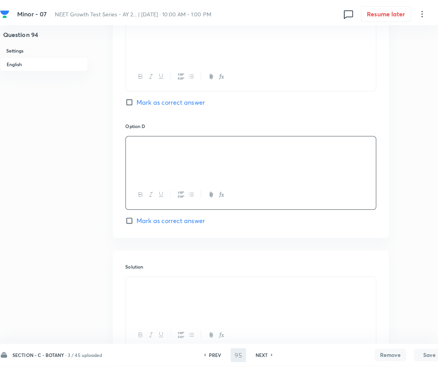
scroll to position [0, 0]
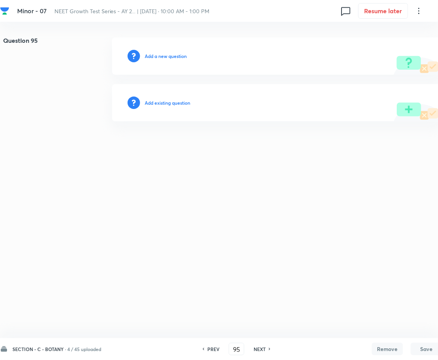
click at [169, 55] on h6 "Add a new question" at bounding box center [166, 56] width 42 height 7
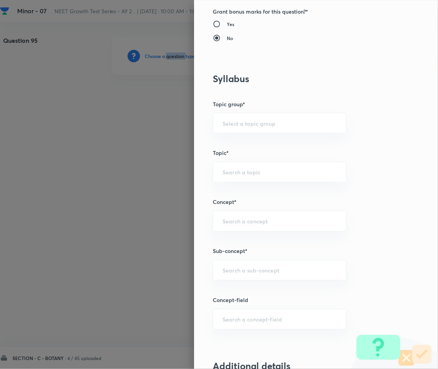
scroll to position [409, 0]
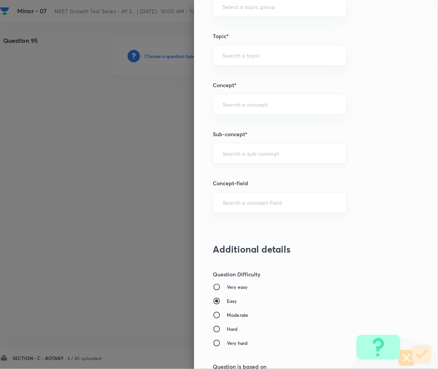
click at [250, 152] on input "text" at bounding box center [280, 153] width 114 height 7
type input "O"
type input "Plant Morphology"
type input "Biology"
type input "Structural Organisation"
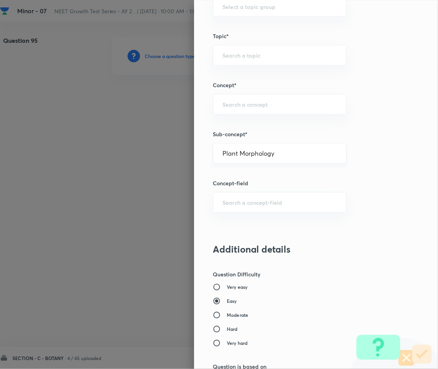
type input "Morphology - Flowering Plants"
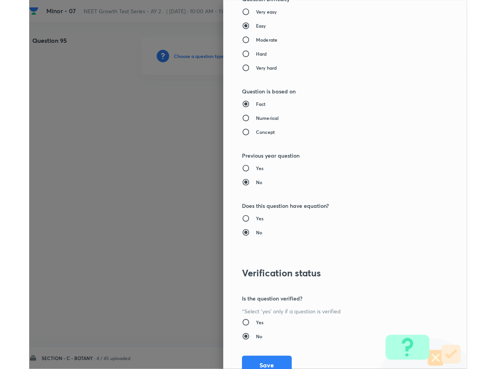
scroll to position [717, 0]
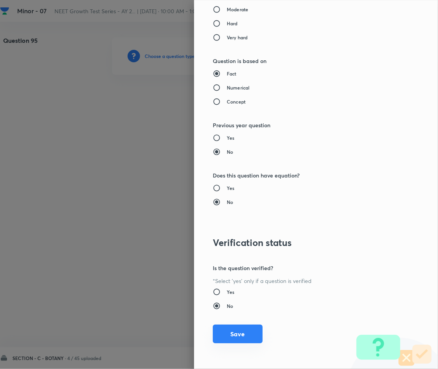
click at [230, 328] on button "Save" at bounding box center [238, 334] width 50 height 19
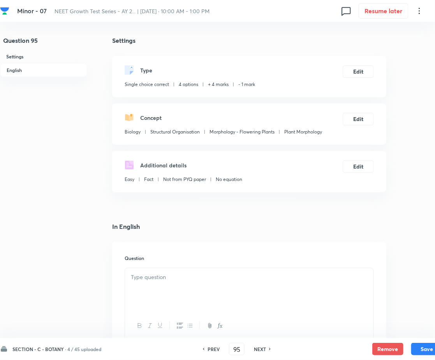
click at [176, 292] on div at bounding box center [249, 290] width 248 height 44
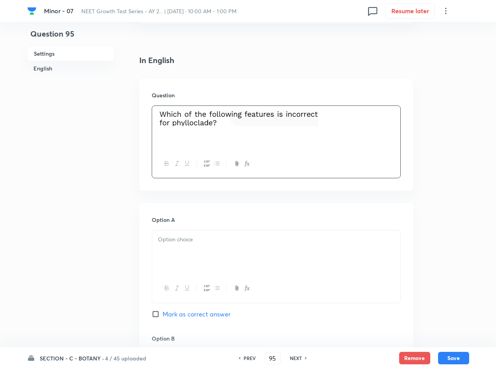
scroll to position [175, 0]
click at [224, 257] on div at bounding box center [276, 252] width 248 height 44
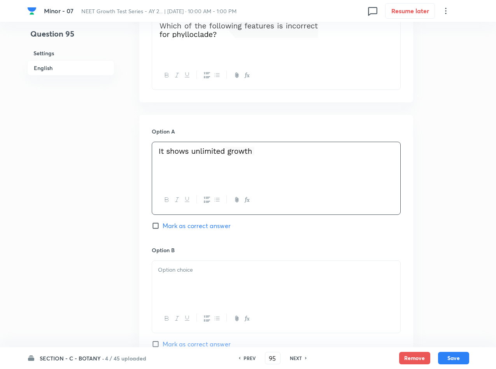
scroll to position [350, 0]
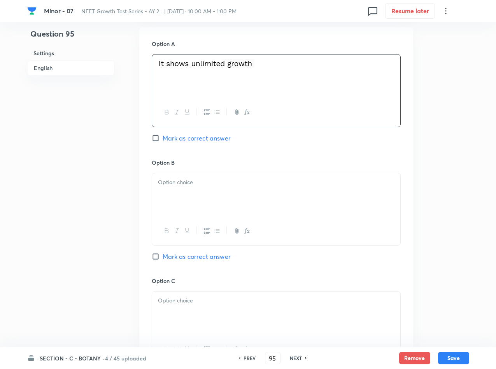
click at [183, 199] on div at bounding box center [276, 195] width 248 height 44
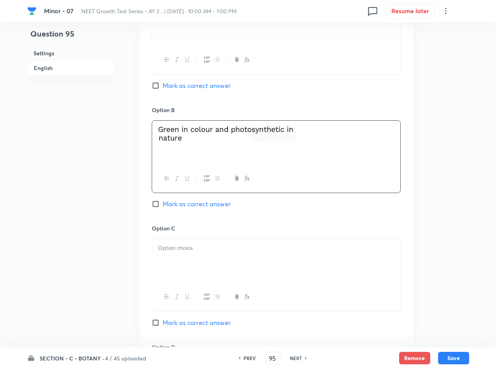
scroll to position [467, 0]
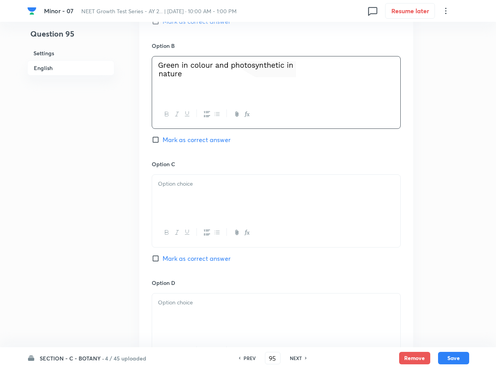
click at [191, 193] on div at bounding box center [276, 197] width 248 height 44
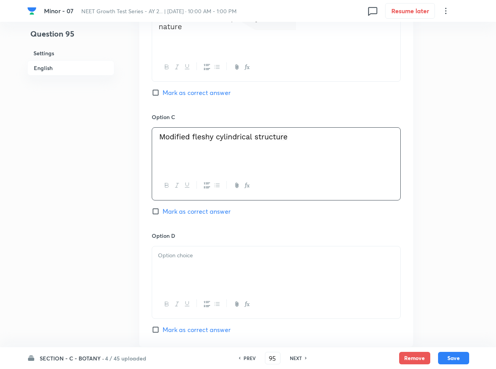
scroll to position [584, 0]
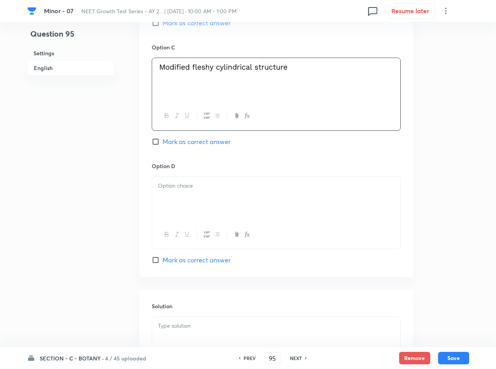
click at [242, 194] on div at bounding box center [276, 199] width 248 height 44
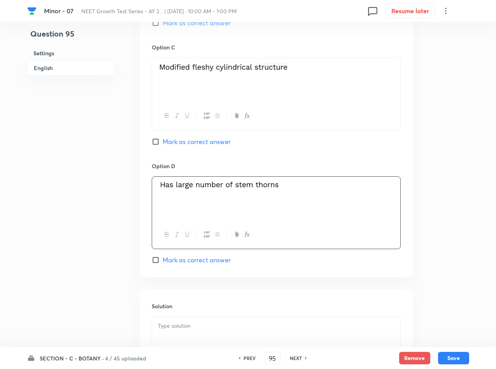
click at [173, 262] on span "Mark as correct answer" at bounding box center [197, 259] width 68 height 9
click at [163, 262] on input "Mark as correct answer" at bounding box center [157, 260] width 11 height 8
checkbox input "true"
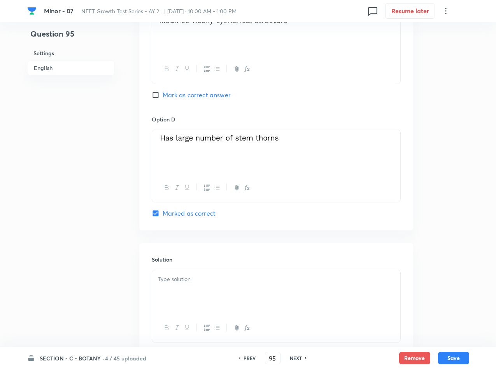
scroll to position [687, 0]
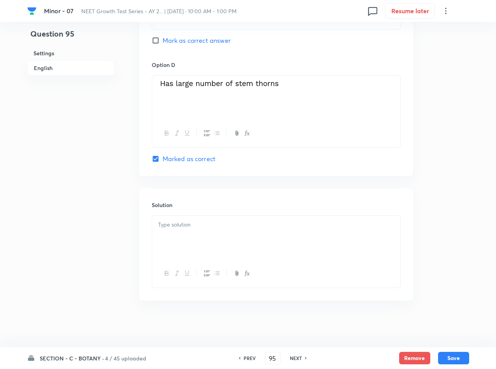
click at [173, 242] on div at bounding box center [276, 238] width 248 height 44
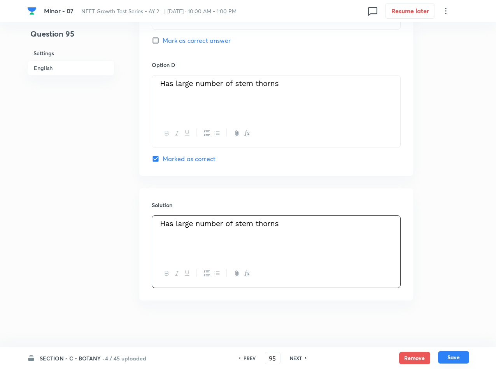
click at [452, 353] on button "Save" at bounding box center [453, 357] width 31 height 12
type input "96"
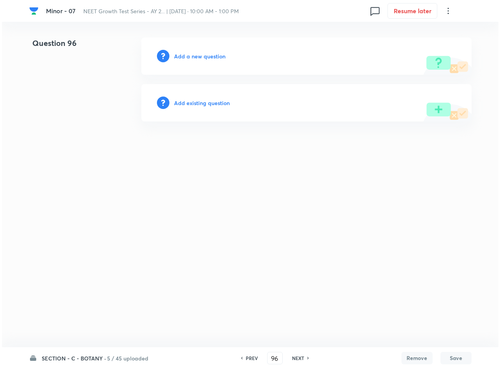
scroll to position [0, 0]
click at [199, 54] on h6 "Add a new question" at bounding box center [199, 56] width 51 height 8
click at [199, 54] on h6 "Choose a question type" at bounding box center [204, 56] width 60 height 8
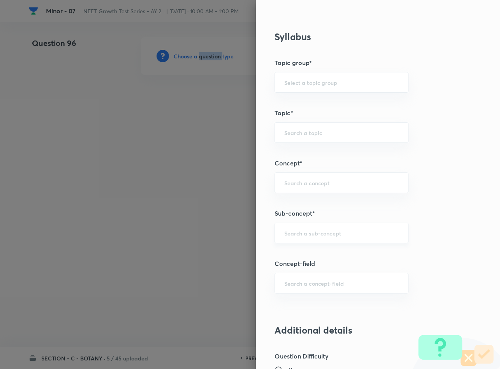
scroll to position [350, 0]
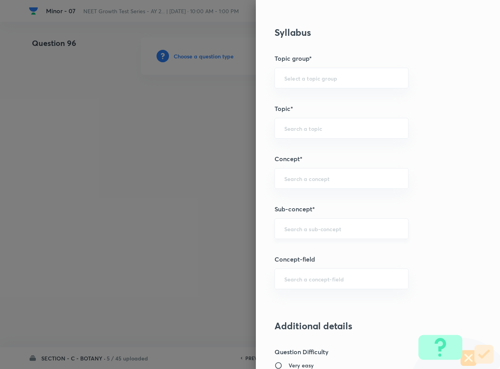
click at [309, 232] on input "text" at bounding box center [341, 228] width 114 height 7
type input "Plant Morphology"
type input "Biology"
type input "Structural Organisation"
type input "Morphology - Flowering Plants"
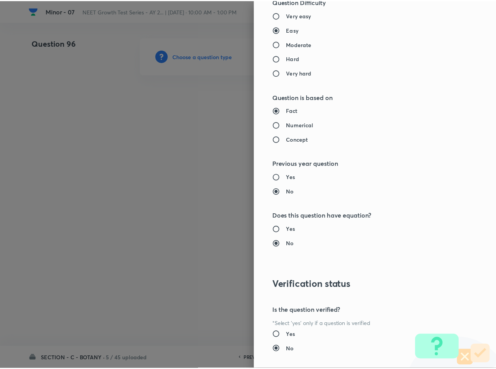
scroll to position [746, 0]
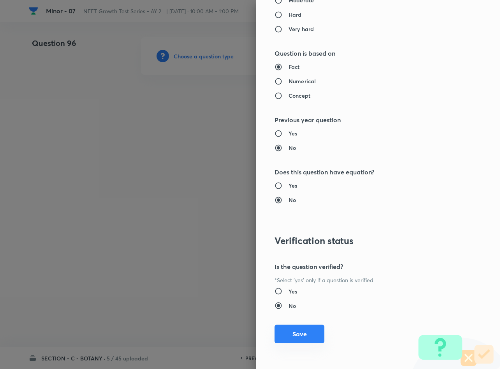
click at [297, 334] on button "Save" at bounding box center [299, 334] width 50 height 19
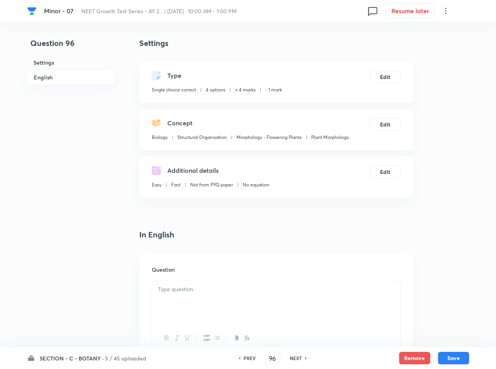
click at [227, 297] on div at bounding box center [276, 302] width 248 height 44
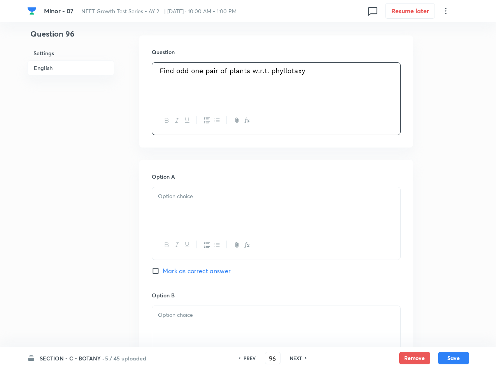
scroll to position [233, 0]
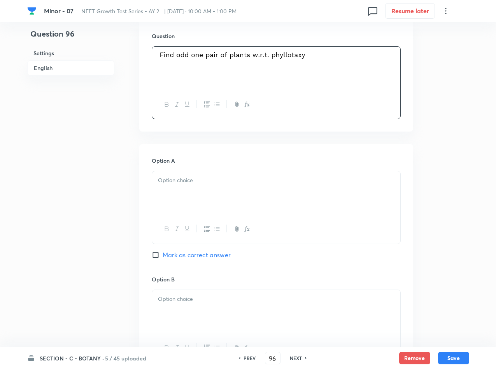
click at [219, 194] on div at bounding box center [276, 193] width 248 height 44
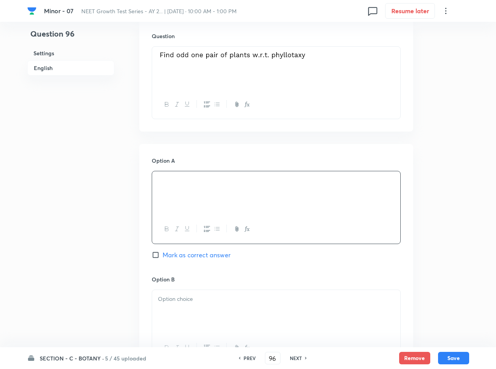
scroll to position [292, 0]
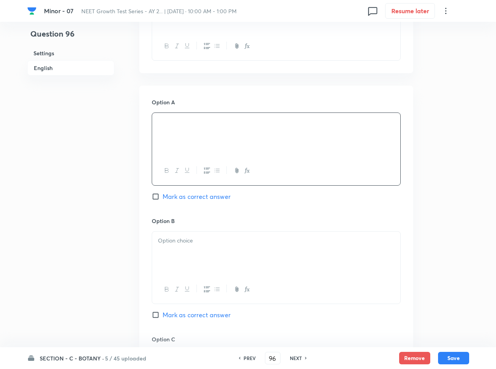
click at [206, 226] on div "Option B [PERSON_NAME] as correct answer" at bounding box center [276, 276] width 249 height 118
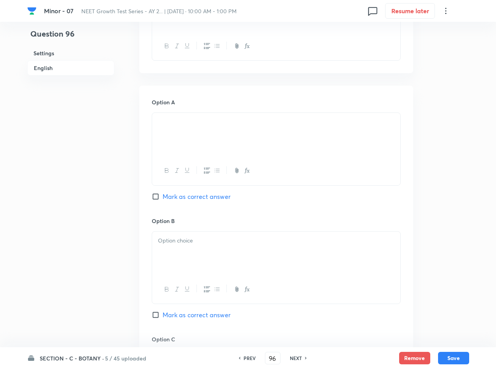
click at [201, 244] on p at bounding box center [276, 240] width 237 height 9
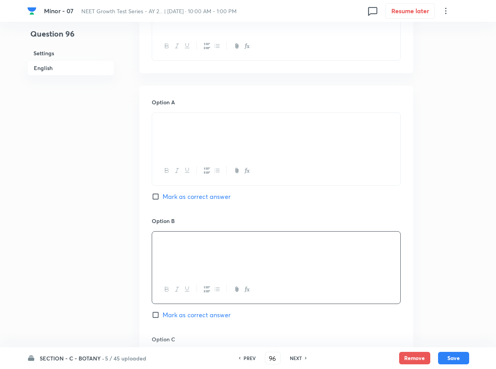
click at [161, 313] on input "Mark as correct answer" at bounding box center [157, 315] width 11 height 8
checkbox input "true"
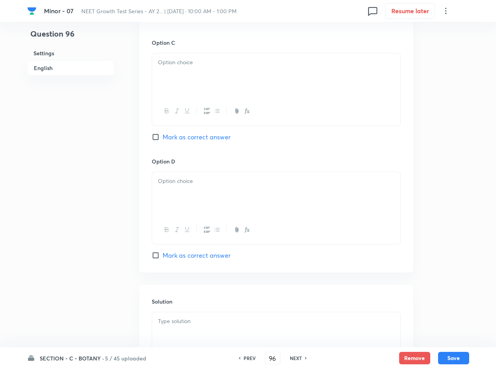
scroll to position [687, 0]
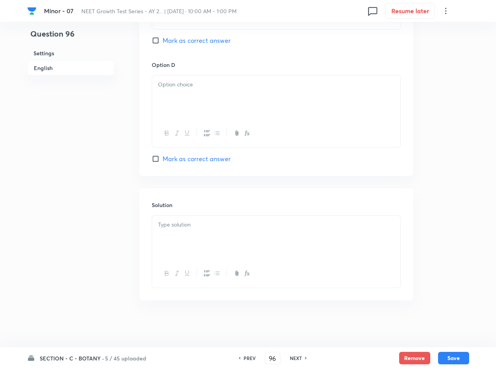
click at [187, 221] on p at bounding box center [276, 224] width 237 height 9
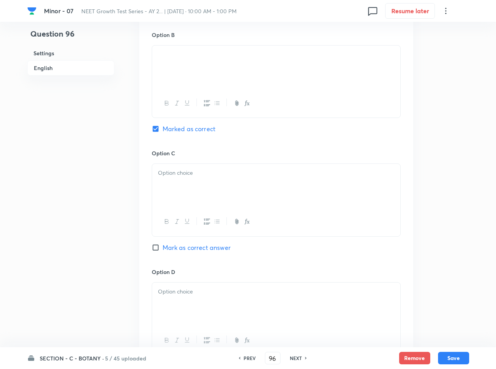
scroll to position [453, 0]
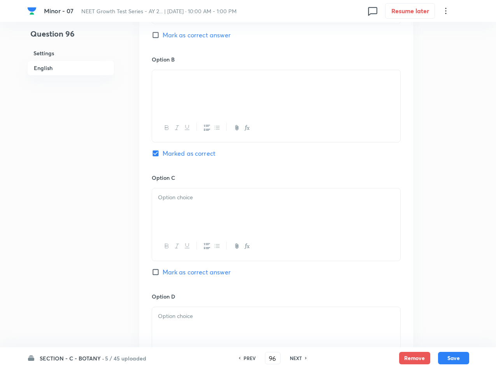
click at [249, 211] on div at bounding box center [276, 210] width 248 height 44
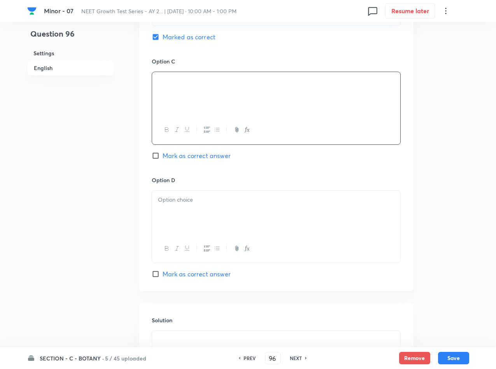
scroll to position [570, 0]
click at [222, 219] on div at bounding box center [276, 212] width 248 height 44
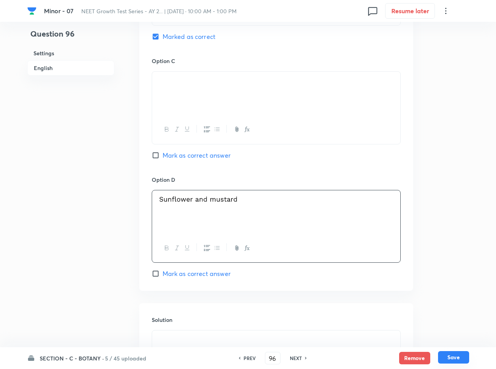
click at [460, 356] on button "Save" at bounding box center [453, 357] width 31 height 12
type input "97"
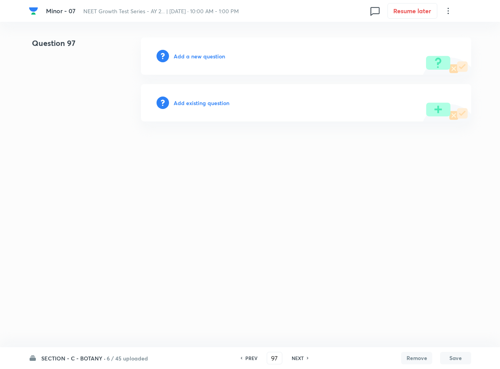
click at [208, 55] on h6 "Add a new question" at bounding box center [199, 56] width 51 height 8
click at [208, 55] on h6 "Choose a question type" at bounding box center [204, 56] width 60 height 8
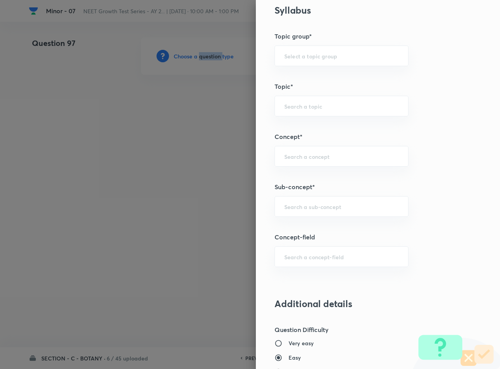
scroll to position [409, 0]
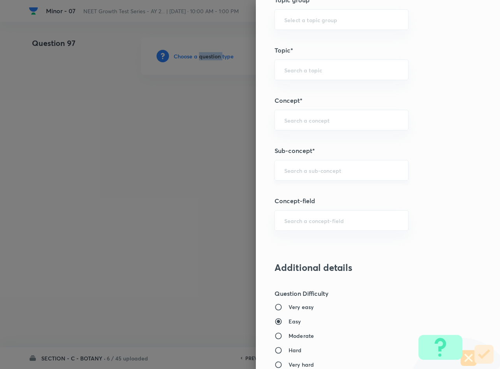
click at [309, 179] on div "​" at bounding box center [341, 170] width 134 height 21
click at [328, 194] on li "Plant Morphology" at bounding box center [332, 195] width 133 height 14
type input "Plant Morphology"
type input "Biology"
type input "Structural Organisation"
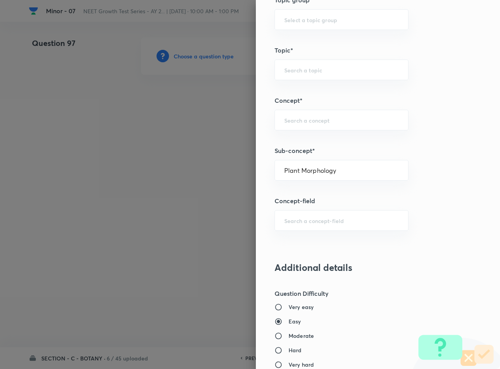
type input "Morphology - Flowering Plants"
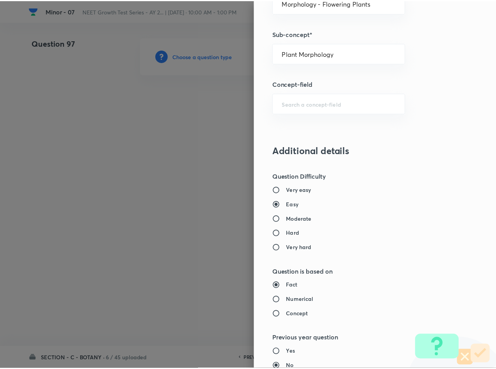
scroll to position [746, 0]
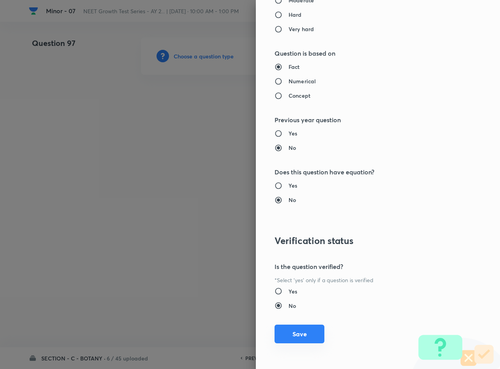
click at [295, 333] on button "Save" at bounding box center [299, 334] width 50 height 19
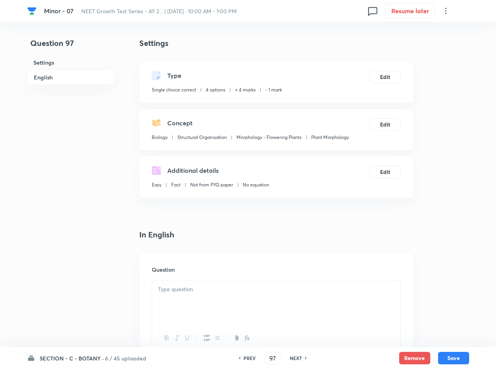
click at [256, 297] on div at bounding box center [276, 302] width 248 height 44
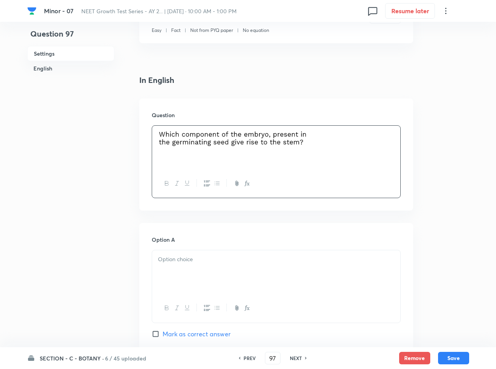
scroll to position [175, 0]
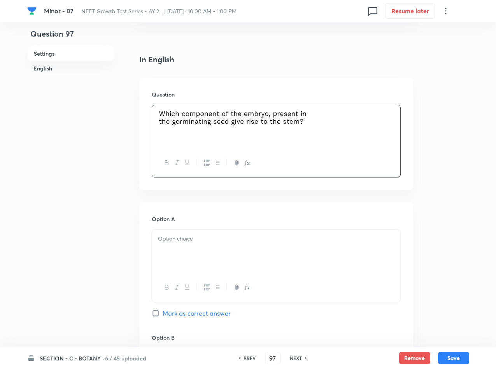
click at [278, 255] on div at bounding box center [276, 252] width 248 height 44
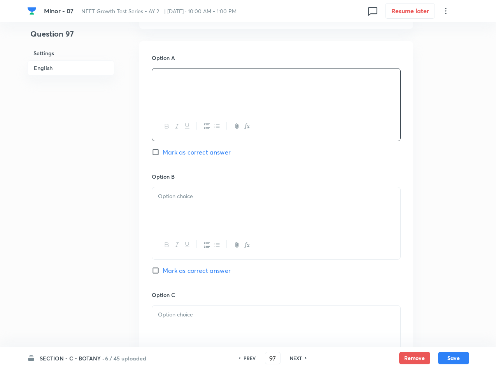
scroll to position [350, 0]
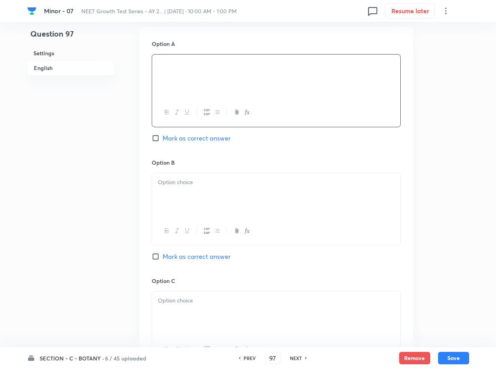
click at [281, 211] on div at bounding box center [276, 195] width 248 height 44
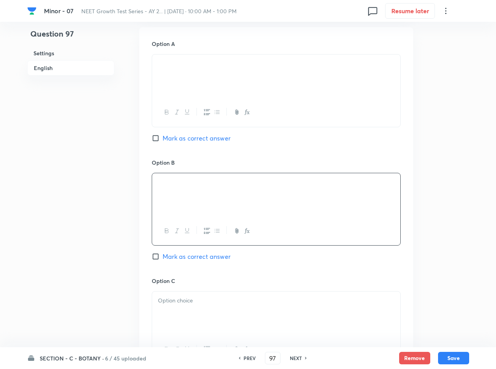
click at [187, 257] on span "Mark as correct answer" at bounding box center [197, 256] width 68 height 9
click at [163, 257] on input "Mark as correct answer" at bounding box center [157, 257] width 11 height 8
checkbox input "true"
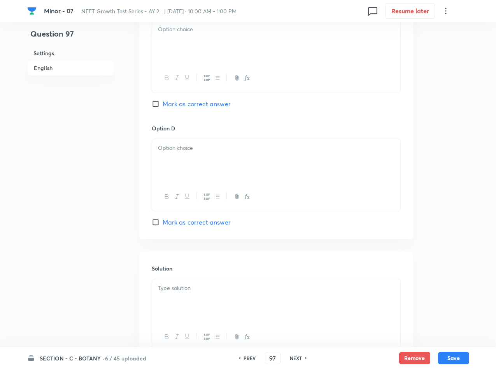
scroll to position [642, 0]
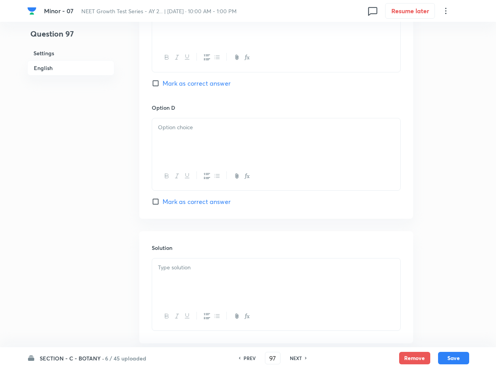
click at [189, 267] on p at bounding box center [276, 267] width 237 height 9
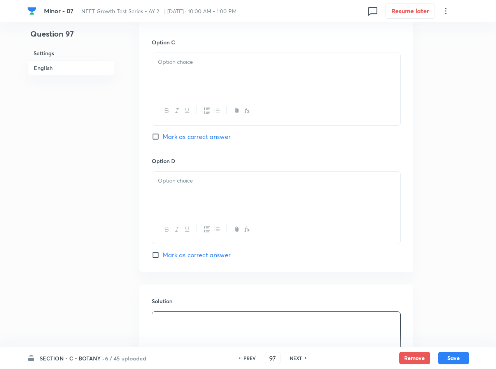
scroll to position [525, 0]
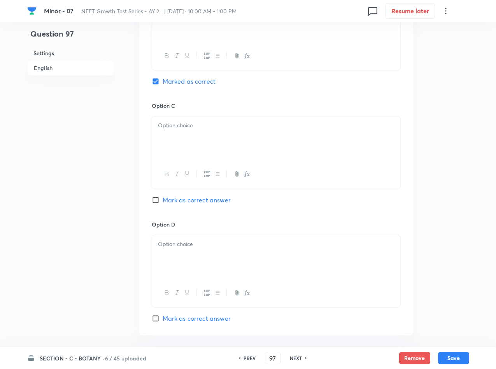
click at [270, 144] on div at bounding box center [276, 138] width 248 height 44
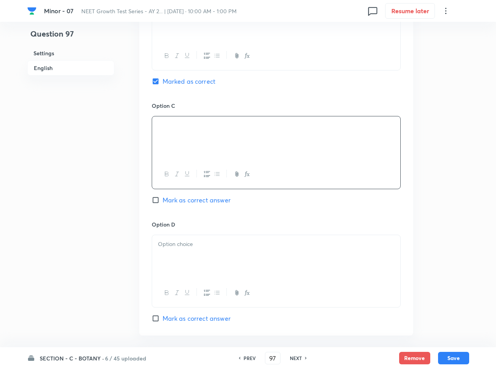
click at [248, 248] on p at bounding box center [276, 244] width 237 height 9
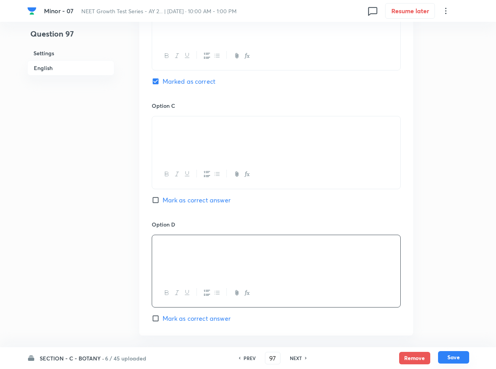
click at [459, 352] on button "Save" at bounding box center [453, 357] width 31 height 12
type input "98"
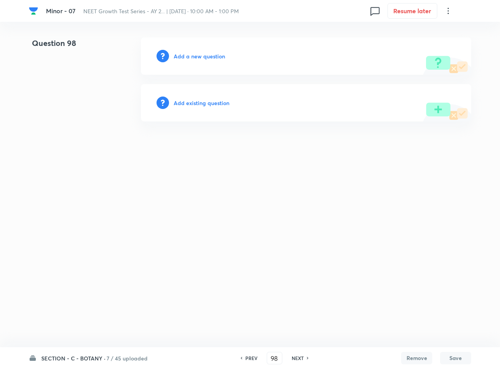
click at [216, 56] on h6 "Add a new question" at bounding box center [199, 56] width 51 height 8
click at [216, 56] on h6 "Choose a question type" at bounding box center [204, 56] width 60 height 8
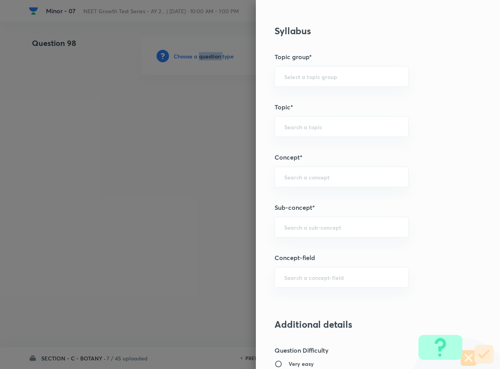
scroll to position [409, 0]
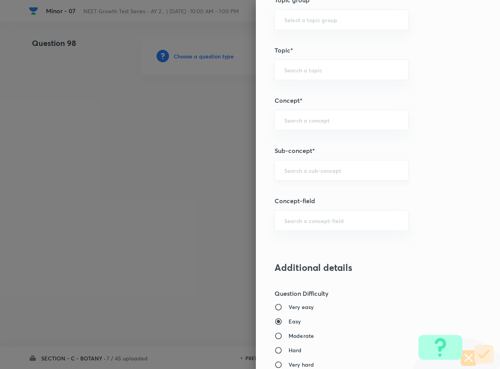
click at [334, 174] on input "text" at bounding box center [341, 170] width 114 height 7
type input "Plant Morphology"
type input "Biology"
type input "Structural Organisation"
type input "Morphology - Flowering Plants"
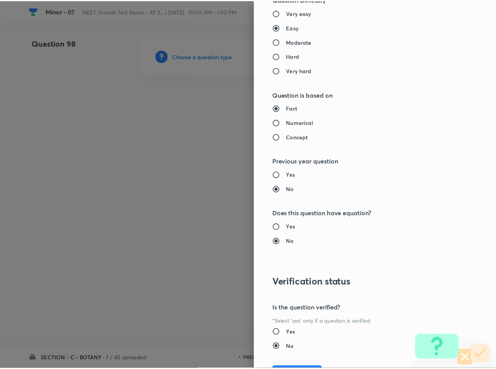
scroll to position [746, 0]
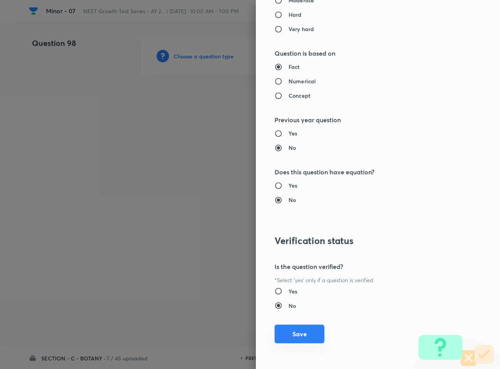
click at [305, 330] on button "Save" at bounding box center [299, 334] width 50 height 19
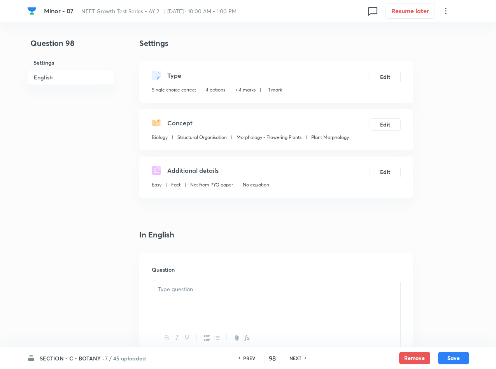
click at [244, 285] on p at bounding box center [276, 289] width 237 height 9
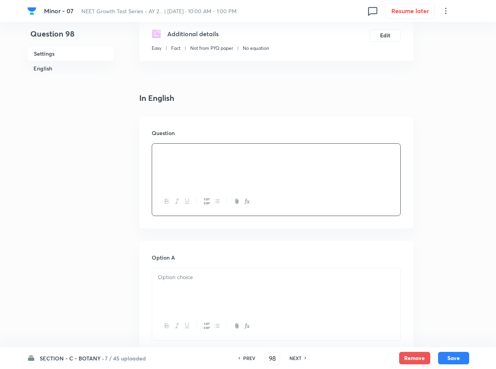
scroll to position [175, 0]
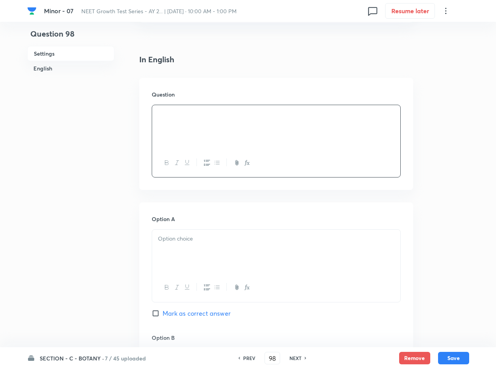
click at [270, 237] on p at bounding box center [276, 238] width 237 height 9
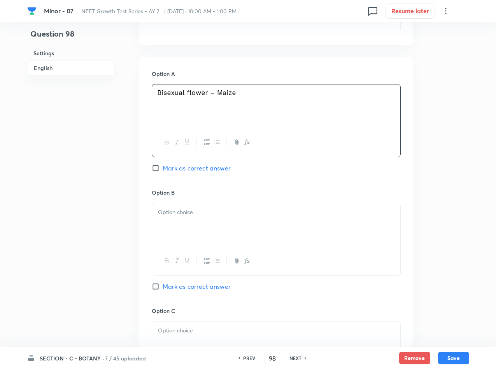
scroll to position [350, 0]
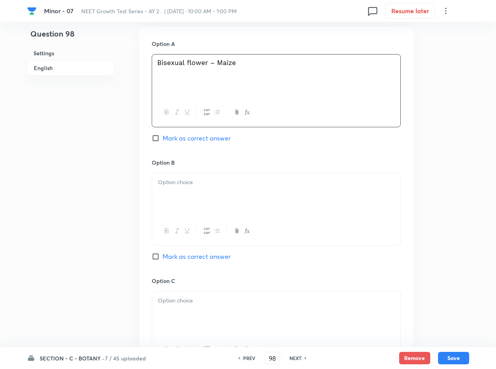
click at [213, 193] on div at bounding box center [276, 195] width 248 height 44
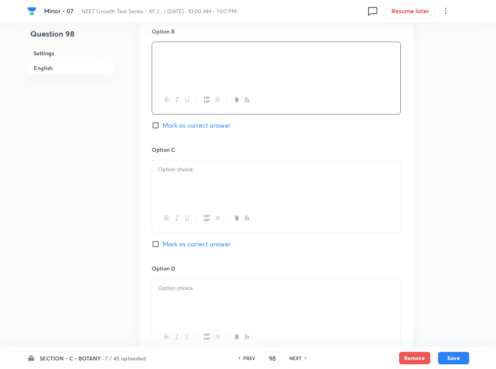
scroll to position [525, 0]
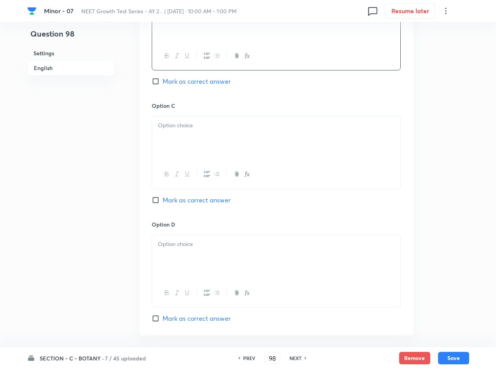
click at [215, 133] on div at bounding box center [276, 138] width 248 height 44
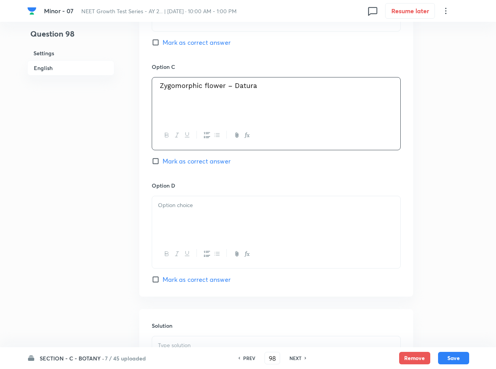
scroll to position [584, 0]
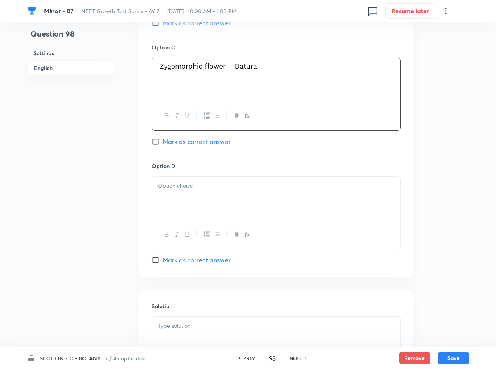
click at [189, 194] on div at bounding box center [276, 199] width 248 height 44
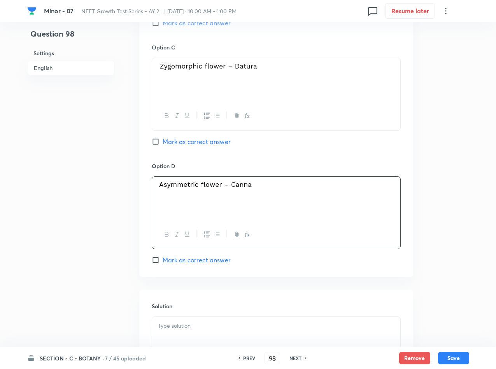
click at [208, 263] on span "Mark as correct answer" at bounding box center [197, 259] width 68 height 9
click at [163, 263] on input "Mark as correct answer" at bounding box center [157, 260] width 11 height 8
checkbox input "true"
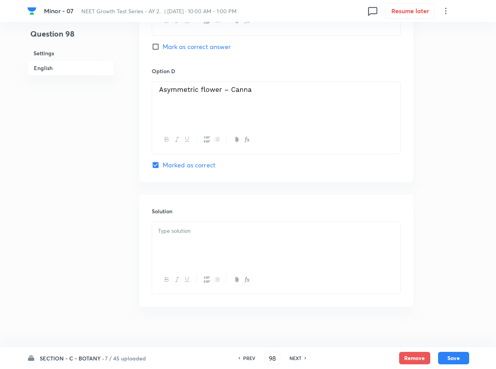
scroll to position [687, 0]
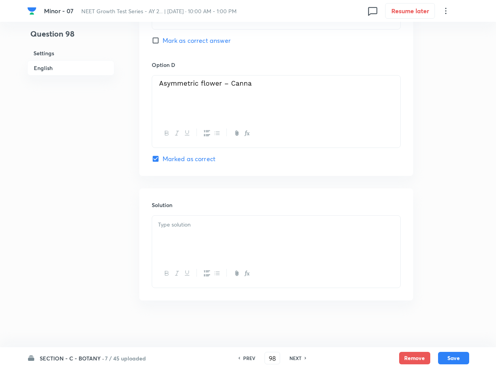
click at [203, 242] on div at bounding box center [276, 238] width 248 height 44
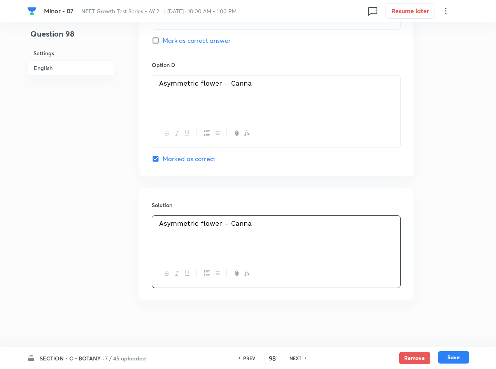
click at [443, 355] on button "Save" at bounding box center [453, 357] width 31 height 12
type input "99"
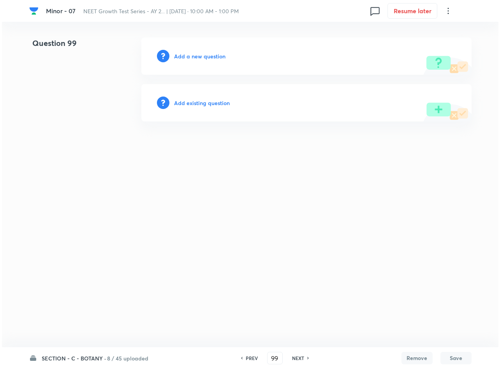
scroll to position [0, 0]
click at [189, 54] on h6 "Add a new question" at bounding box center [199, 56] width 51 height 8
click at [189, 54] on h6 "Choose a question type" at bounding box center [204, 56] width 60 height 8
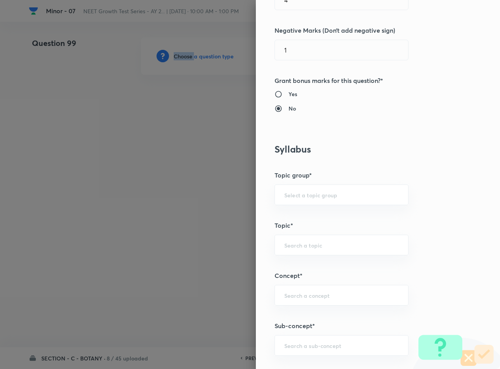
scroll to position [350, 0]
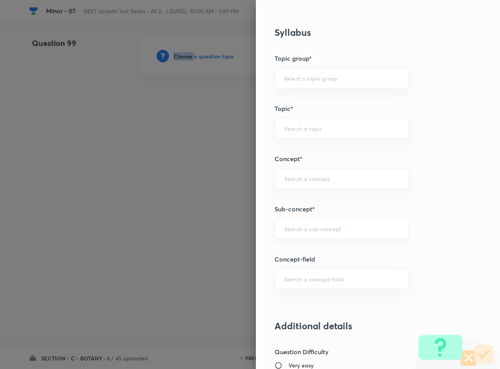
click at [308, 224] on div "​" at bounding box center [341, 228] width 134 height 21
type input "Plant Morphology"
type input "Biology"
type input "Structural Organisation"
type input "Morphology - Flowering Plants"
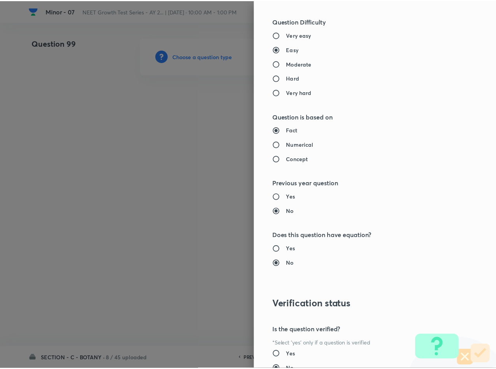
scroll to position [746, 0]
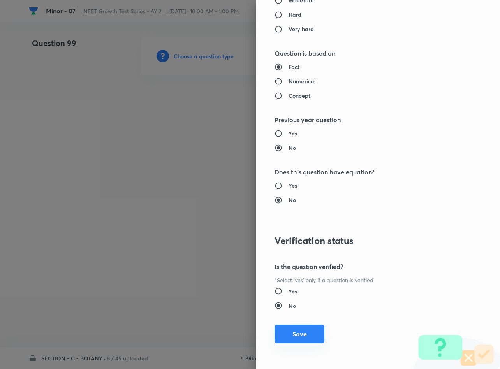
click at [301, 329] on button "Save" at bounding box center [299, 334] width 50 height 19
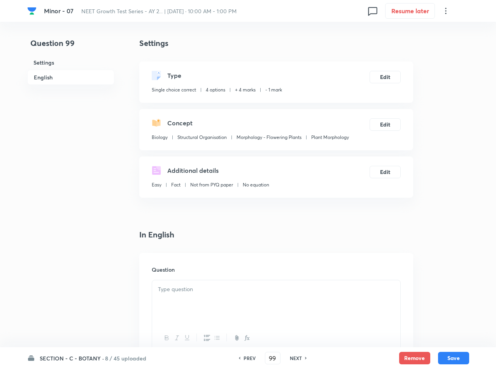
click at [258, 281] on div at bounding box center [276, 302] width 248 height 44
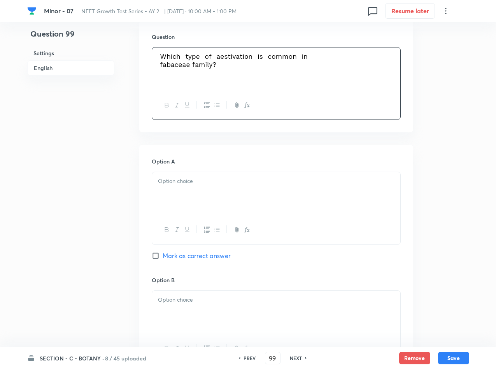
scroll to position [233, 0]
click at [233, 192] on div at bounding box center [276, 193] width 248 height 44
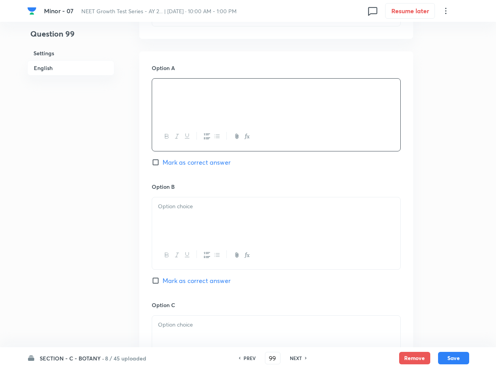
scroll to position [350, 0]
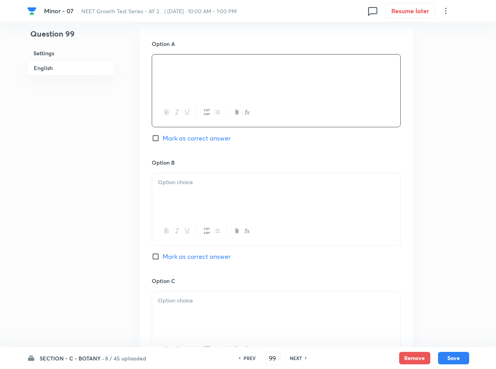
click at [187, 202] on div at bounding box center [276, 195] width 248 height 44
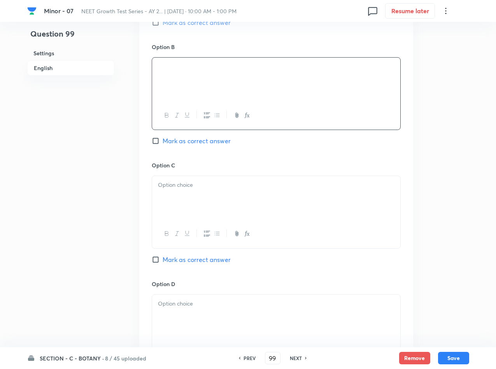
scroll to position [467, 0]
click at [198, 195] on div at bounding box center [276, 197] width 248 height 44
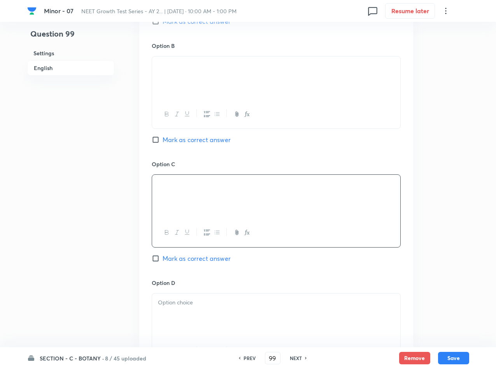
click at [175, 255] on span "Mark as correct answer" at bounding box center [197, 258] width 68 height 9
click at [163, 255] on input "Mark as correct answer" at bounding box center [157, 258] width 11 height 8
checkbox input "true"
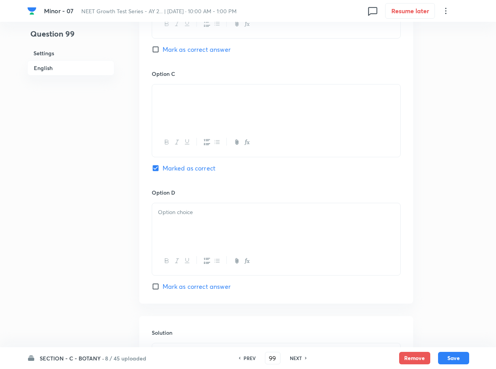
scroll to position [687, 0]
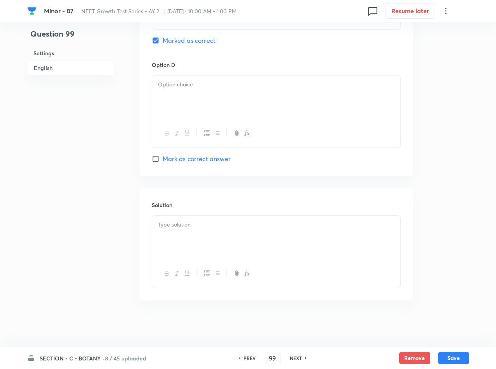
click at [179, 232] on div at bounding box center [276, 238] width 248 height 44
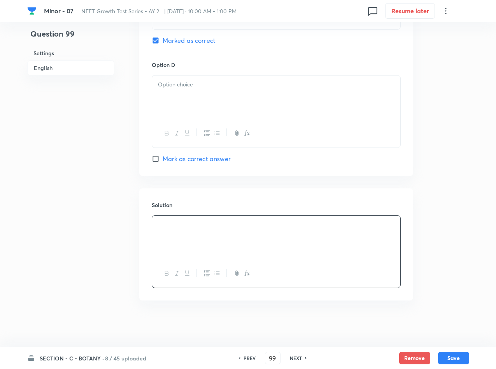
click at [252, 95] on div at bounding box center [276, 97] width 248 height 44
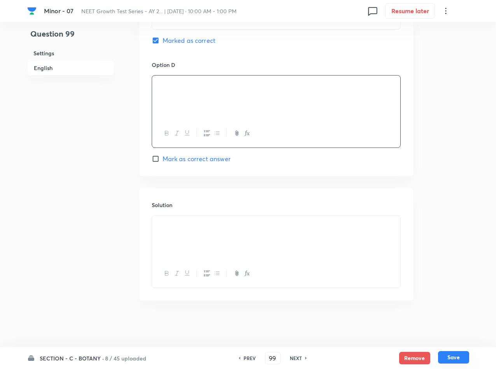
click at [458, 355] on button "Save" at bounding box center [453, 357] width 31 height 12
type input "100"
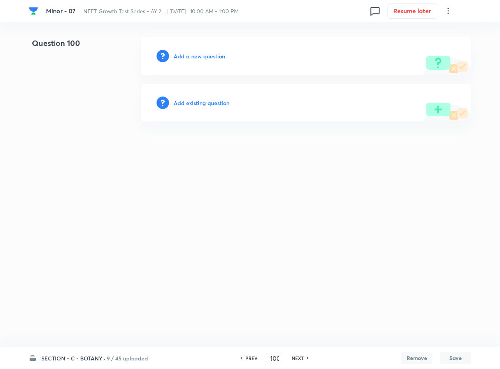
click at [200, 57] on h6 "Add a new question" at bounding box center [199, 56] width 51 height 8
click at [200, 57] on h6 "Choose a question type" at bounding box center [204, 56] width 60 height 8
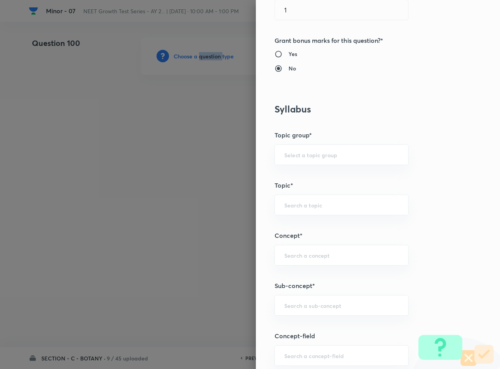
scroll to position [292, 0]
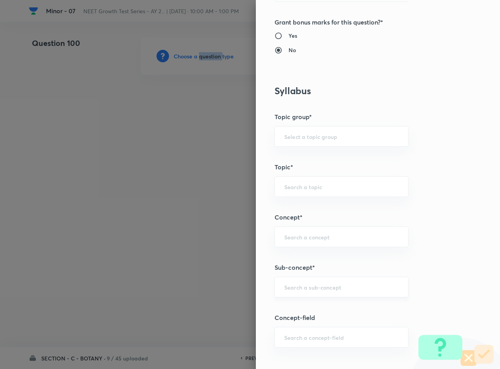
click at [305, 284] on div "​" at bounding box center [341, 287] width 134 height 21
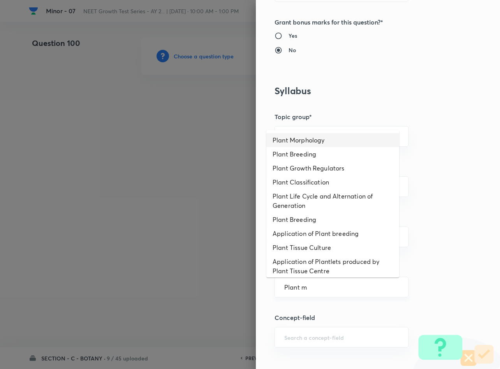
type input "Plant Morphology"
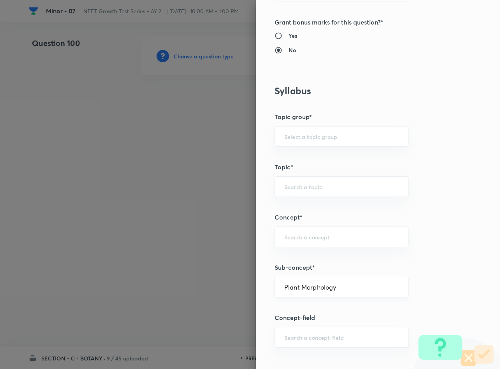
type input "Biology"
type input "Structural Organisation"
type input "Morphology - Flowering Plants"
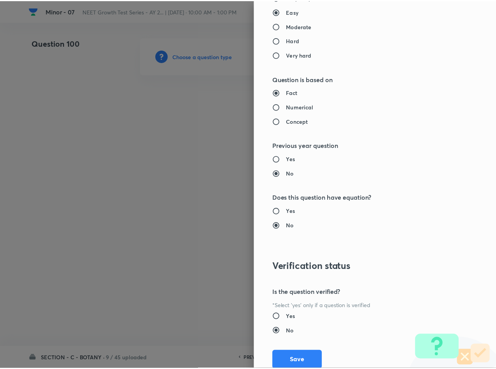
scroll to position [746, 0]
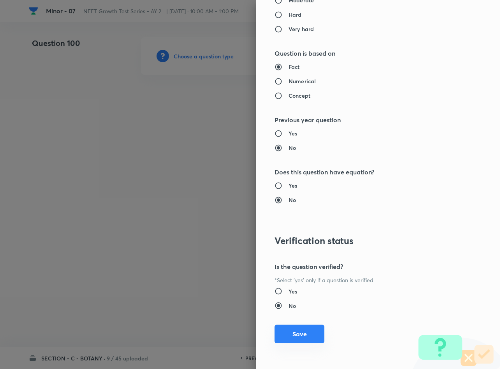
click at [285, 334] on button "Save" at bounding box center [299, 334] width 50 height 19
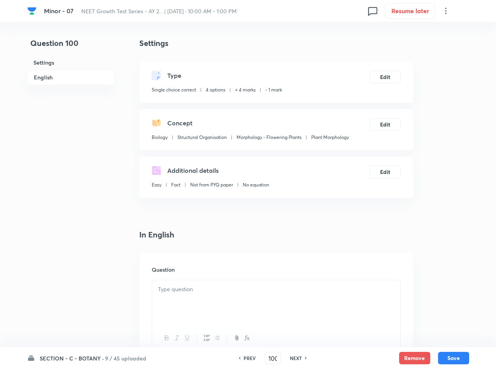
click at [264, 297] on div at bounding box center [276, 302] width 248 height 44
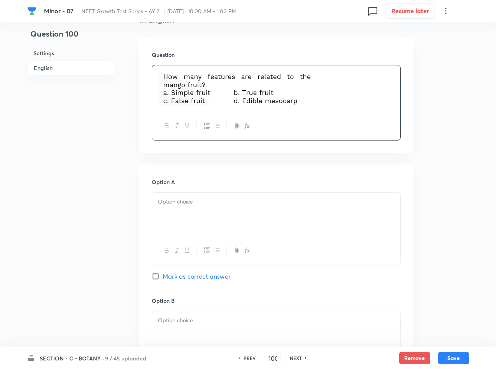
scroll to position [233, 0]
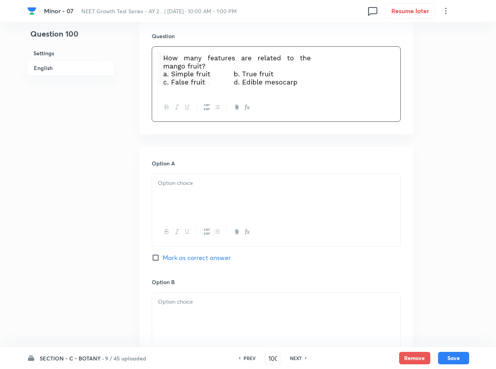
click at [222, 195] on div at bounding box center [276, 196] width 248 height 44
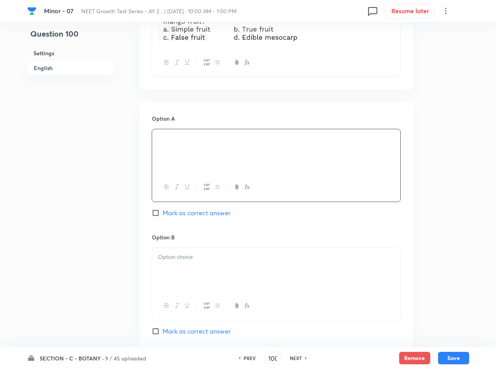
scroll to position [350, 0]
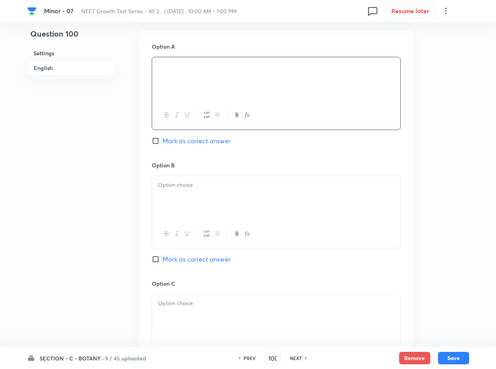
click at [202, 183] on p at bounding box center [276, 185] width 237 height 9
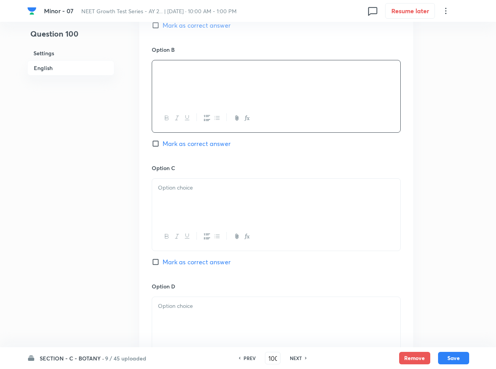
scroll to position [467, 0]
click at [199, 197] on div at bounding box center [276, 199] width 248 height 44
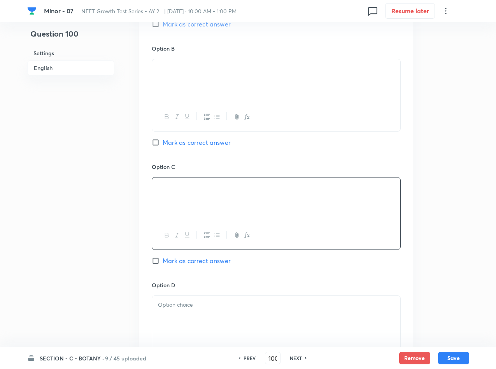
click at [201, 265] on span "Mark as correct answer" at bounding box center [197, 260] width 68 height 9
click at [163, 265] on input "Mark as correct answer" at bounding box center [157, 261] width 11 height 8
checkbox input "true"
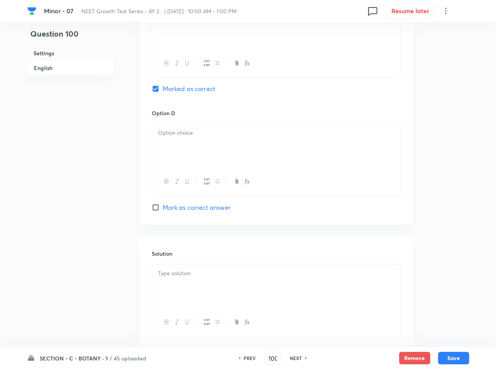
scroll to position [690, 0]
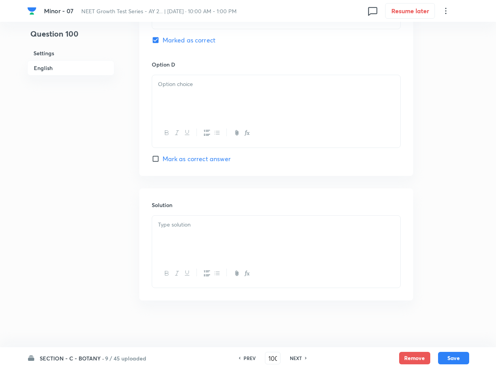
click at [196, 235] on div at bounding box center [276, 238] width 248 height 44
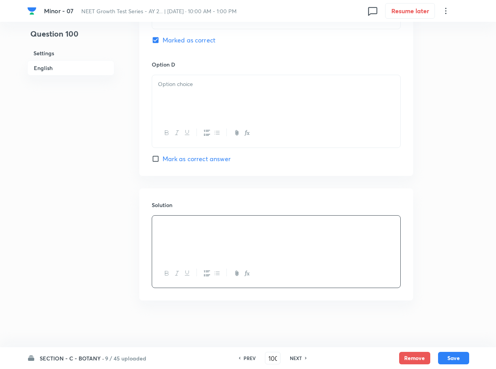
click at [251, 103] on div at bounding box center [276, 97] width 248 height 44
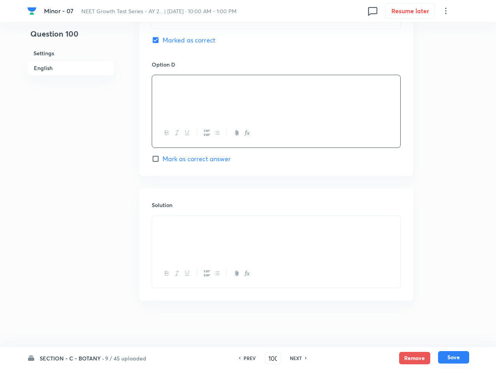
click at [453, 355] on button "Save" at bounding box center [453, 357] width 31 height 12
type input "101"
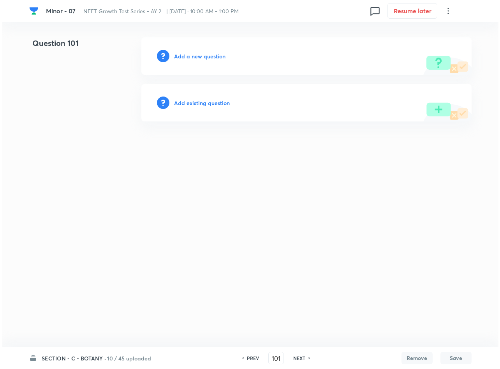
scroll to position [0, 0]
click at [207, 54] on h6 "Add a new question" at bounding box center [199, 56] width 51 height 8
click at [207, 54] on h6 "Choose a question type" at bounding box center [204, 56] width 60 height 8
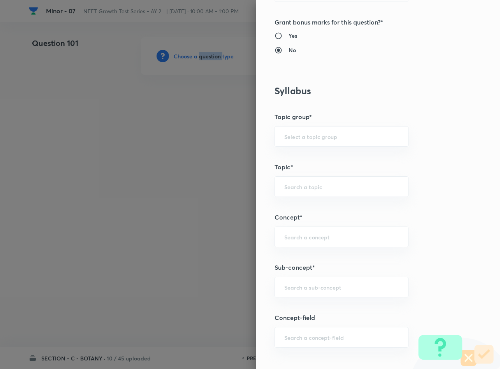
scroll to position [409, 0]
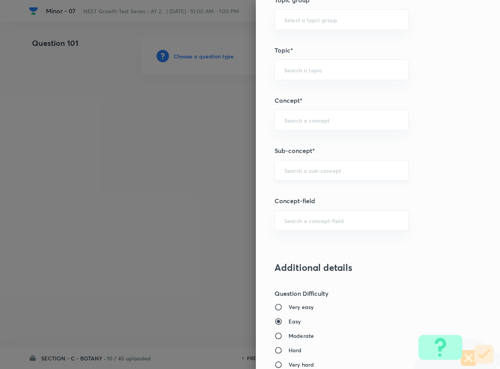
click at [309, 173] on input "text" at bounding box center [341, 170] width 114 height 7
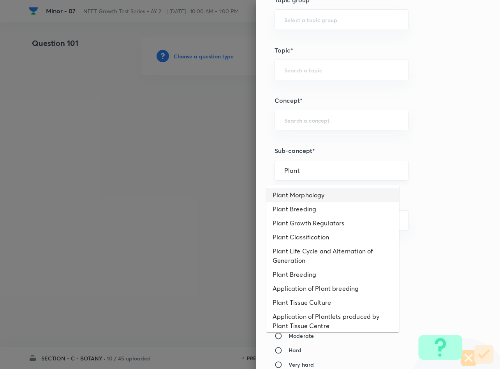
type input "Plant Morphology"
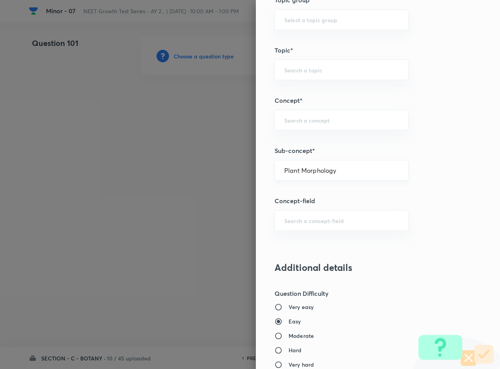
type input "Biology"
type input "Structural Organisation"
type input "Morphology - Flowering Plants"
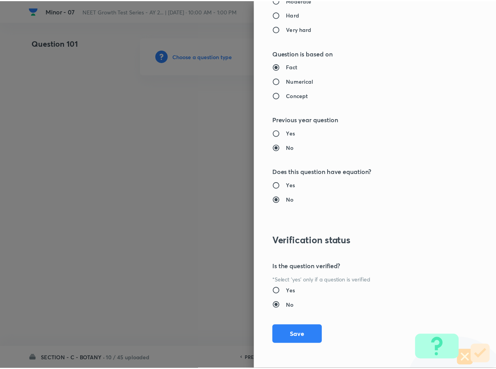
scroll to position [746, 0]
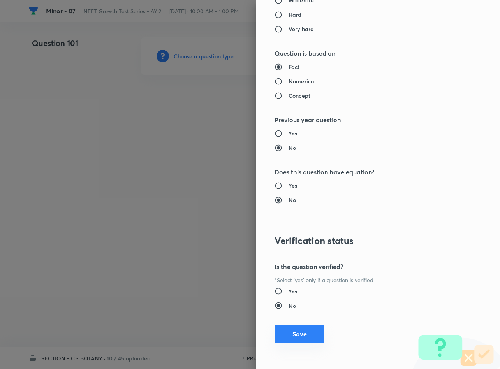
click at [286, 339] on button "Save" at bounding box center [299, 334] width 50 height 19
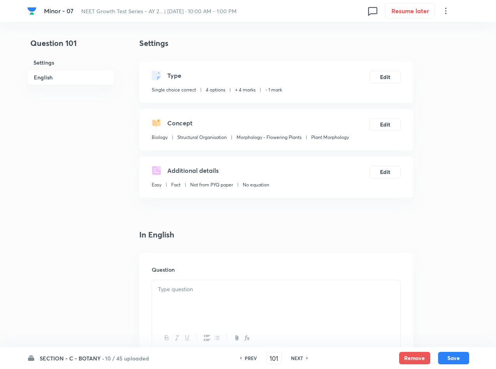
click at [265, 298] on div at bounding box center [276, 302] width 248 height 44
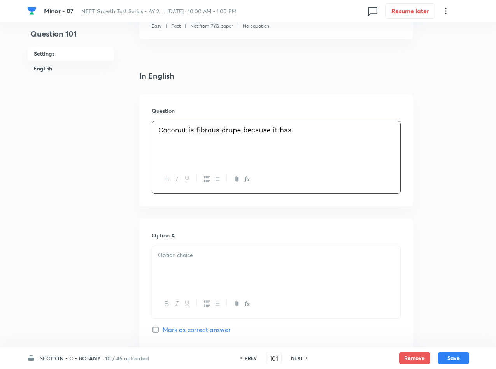
scroll to position [175, 0]
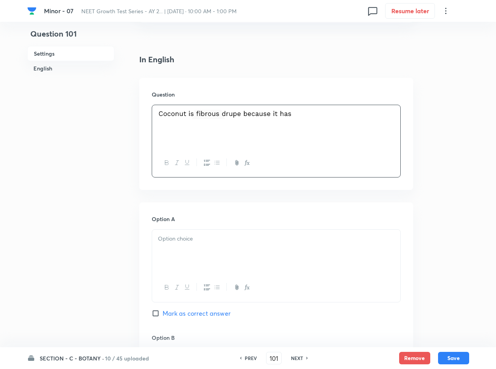
click at [208, 244] on div at bounding box center [276, 252] width 248 height 44
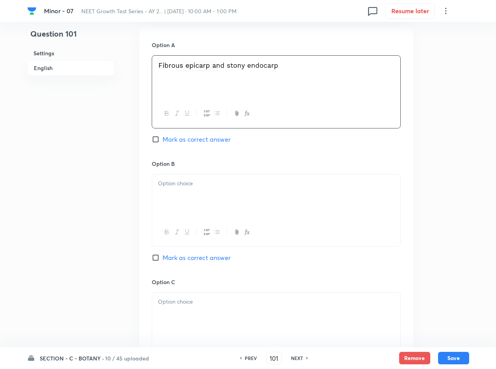
scroll to position [350, 0]
click at [201, 210] on div at bounding box center [276, 195] width 248 height 44
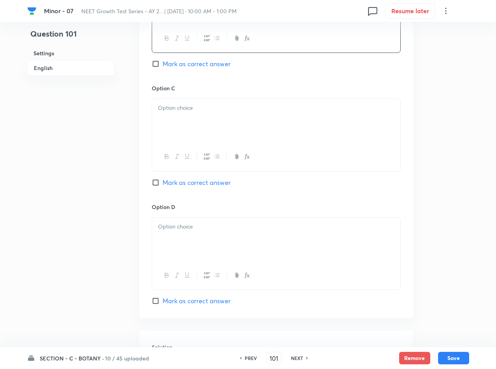
scroll to position [584, 0]
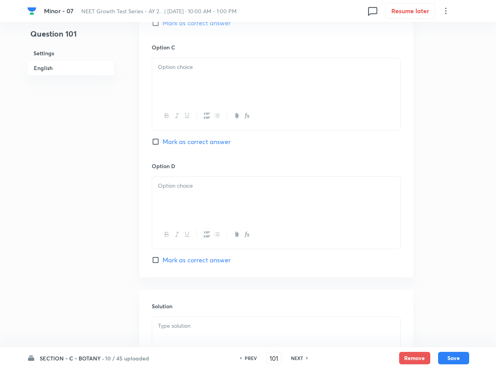
click at [240, 85] on div at bounding box center [276, 80] width 248 height 44
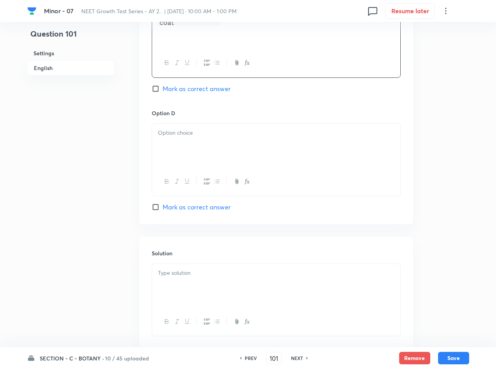
scroll to position [687, 0]
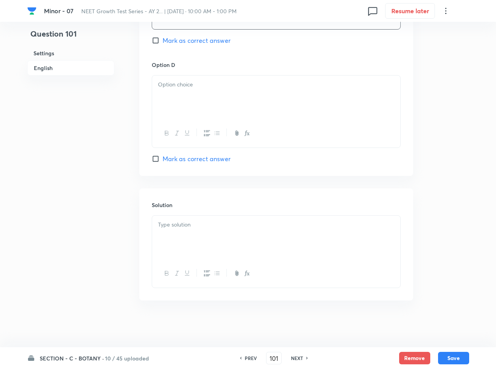
click at [233, 96] on div at bounding box center [276, 97] width 248 height 44
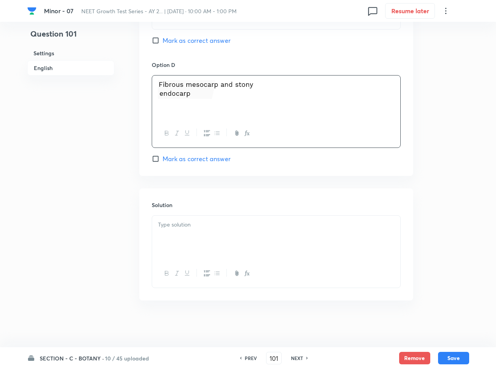
click at [195, 154] on span "Mark as correct answer" at bounding box center [197, 158] width 68 height 9
click at [163, 155] on input "Mark as correct answer" at bounding box center [157, 159] width 11 height 8
checkbox input "true"
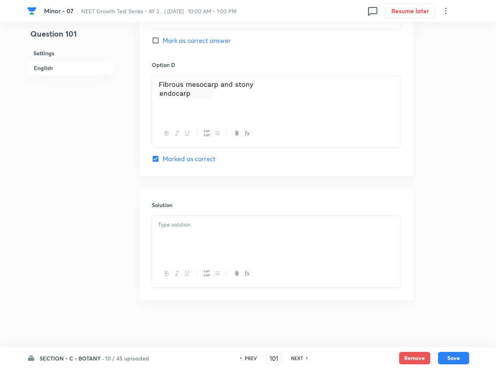
click at [229, 223] on p at bounding box center [276, 224] width 237 height 9
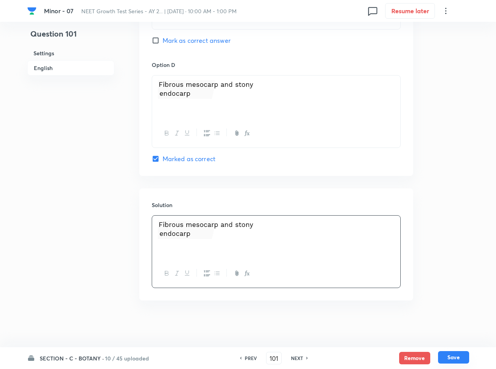
click at [451, 362] on button "Save" at bounding box center [453, 357] width 31 height 12
type input "102"
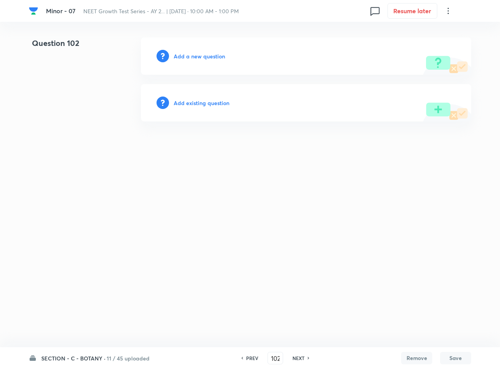
click at [194, 57] on h6 "Add a new question" at bounding box center [199, 56] width 51 height 8
click at [194, 57] on h6 "Choose a question type" at bounding box center [204, 56] width 60 height 8
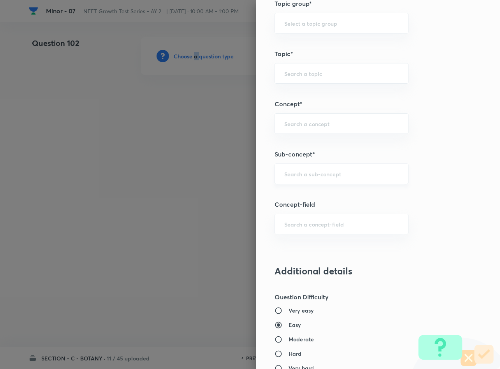
scroll to position [409, 0]
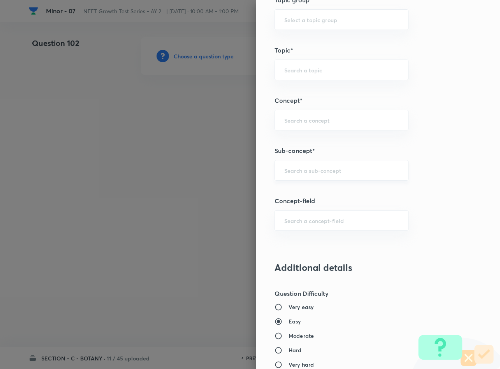
click at [336, 169] on input "text" at bounding box center [341, 170] width 114 height 7
type input "Plant Morphology"
type input "Biology"
type input "Structural Organisation"
type input "Morphology - Flowering Plants"
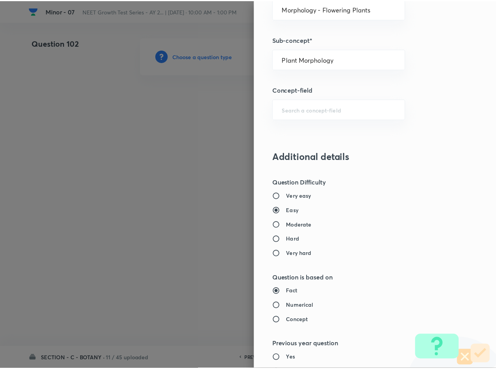
scroll to position [746, 0]
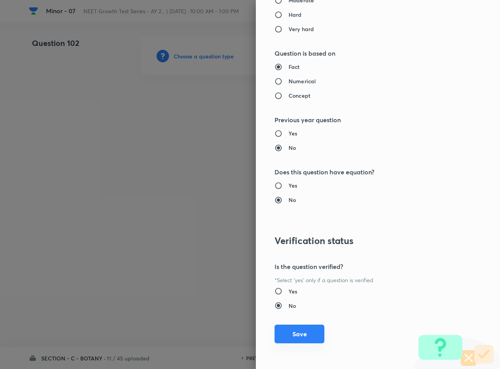
click at [284, 342] on button "Save" at bounding box center [299, 334] width 50 height 19
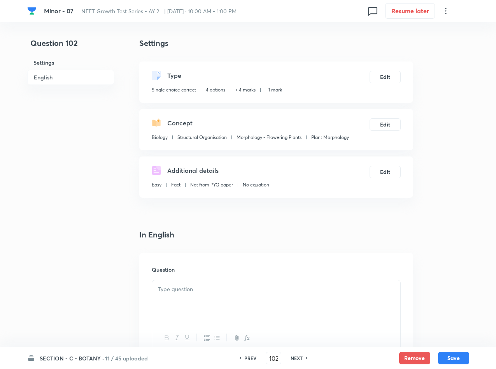
click at [285, 280] on div at bounding box center [276, 302] width 248 height 44
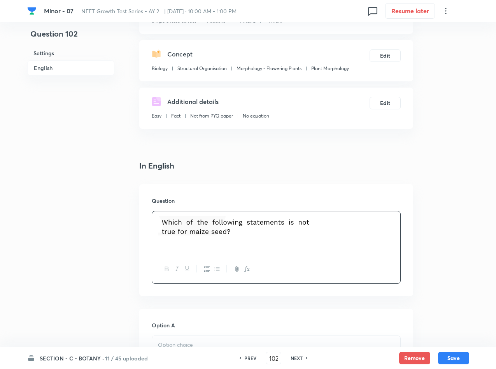
scroll to position [175, 0]
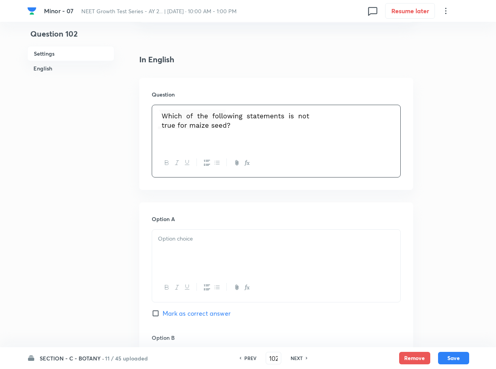
click at [247, 251] on div at bounding box center [276, 252] width 248 height 44
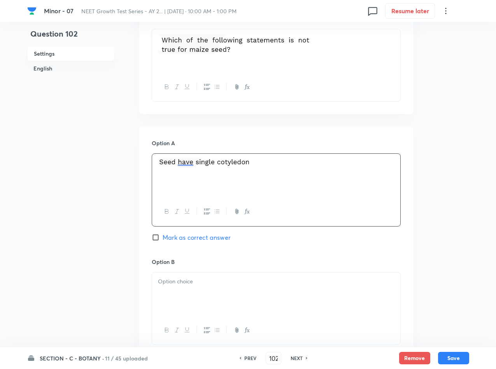
scroll to position [350, 0]
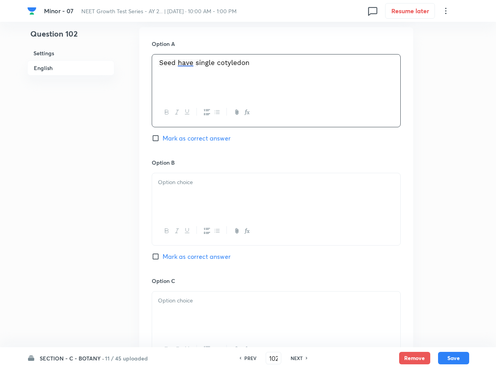
click at [254, 205] on div at bounding box center [276, 195] width 248 height 44
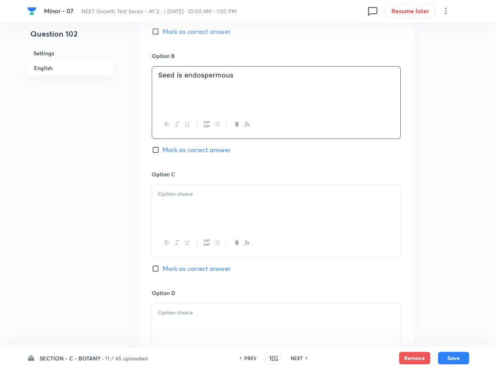
scroll to position [467, 0]
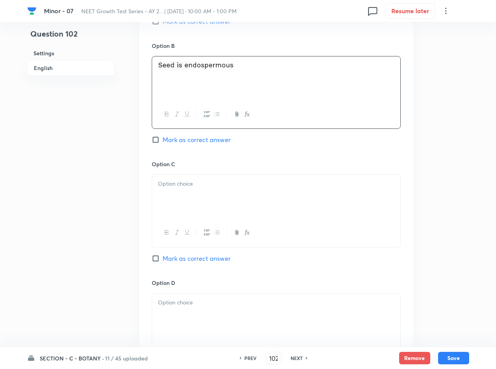
click at [214, 195] on div at bounding box center [276, 197] width 248 height 44
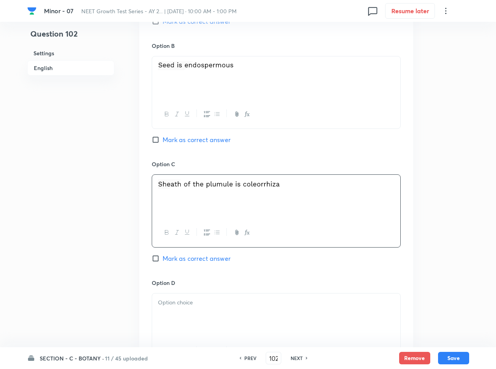
click at [195, 262] on span "Mark as correct answer" at bounding box center [197, 258] width 68 height 9
click at [163, 262] on input "Mark as correct answer" at bounding box center [157, 258] width 11 height 8
checkbox input "true"
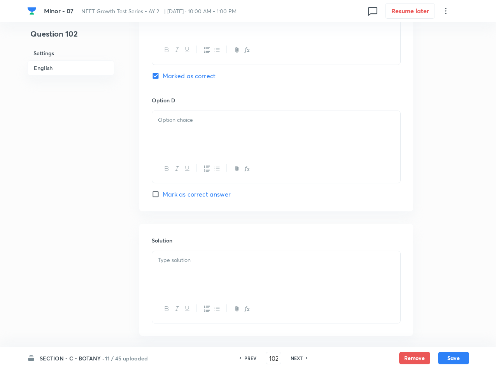
scroll to position [687, 0]
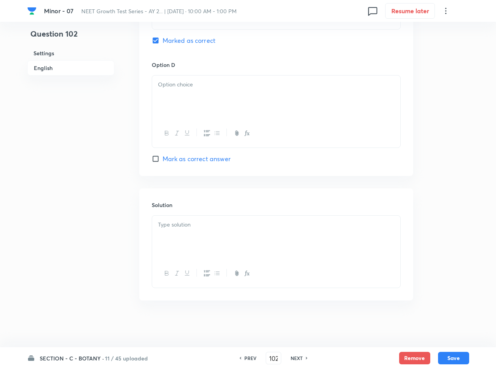
click at [197, 236] on div at bounding box center [276, 238] width 248 height 44
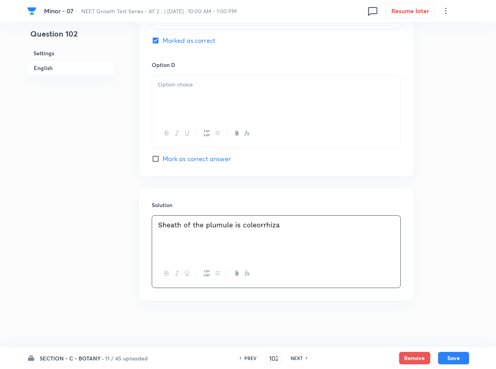
click at [215, 93] on div at bounding box center [276, 97] width 248 height 44
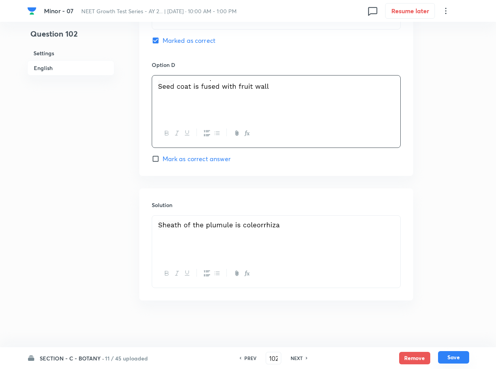
click at [463, 355] on button "Save" at bounding box center [453, 357] width 31 height 12
type input "103"
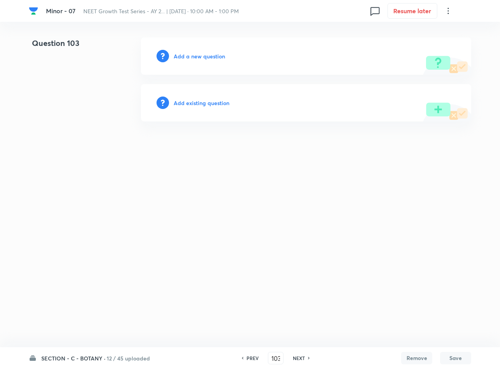
click at [181, 55] on h6 "Add a new question" at bounding box center [199, 56] width 51 height 8
click at [181, 55] on h6 "Choose a question type" at bounding box center [204, 56] width 60 height 8
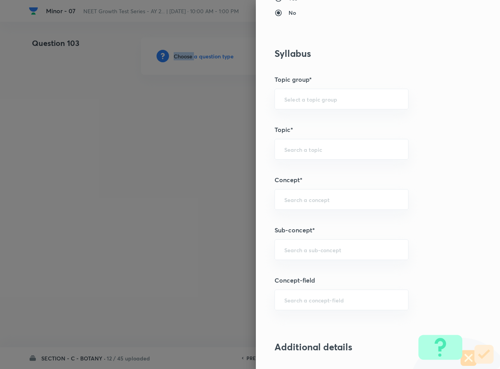
scroll to position [350, 0]
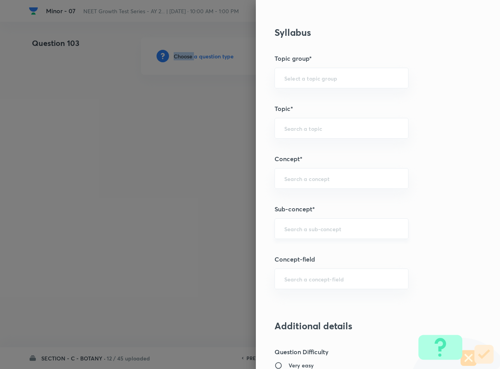
click at [298, 239] on div "​" at bounding box center [341, 228] width 134 height 21
type input "Plant Morphology"
type input "Biology"
type input "Structural Organisation"
type input "Morphology - Flowering Plants"
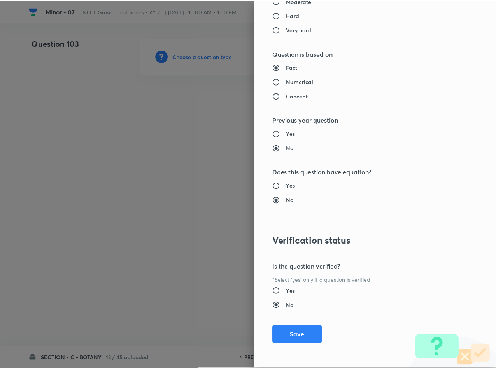
scroll to position [746, 0]
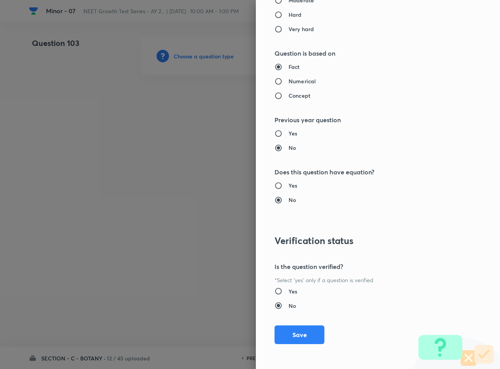
click at [288, 335] on button "Save" at bounding box center [299, 334] width 50 height 19
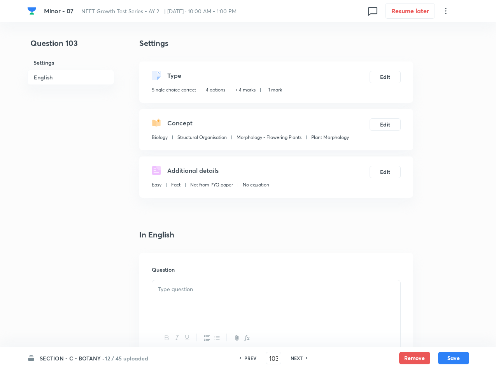
click at [252, 291] on p at bounding box center [276, 289] width 237 height 9
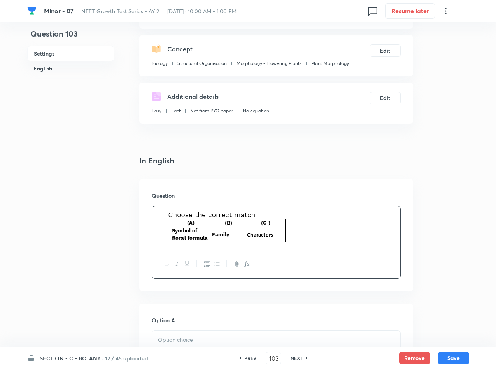
scroll to position [233, 0]
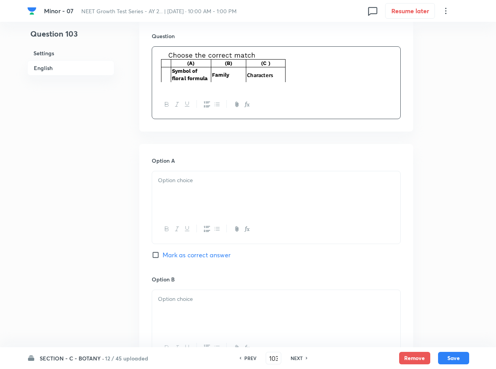
click at [205, 175] on div at bounding box center [276, 193] width 248 height 44
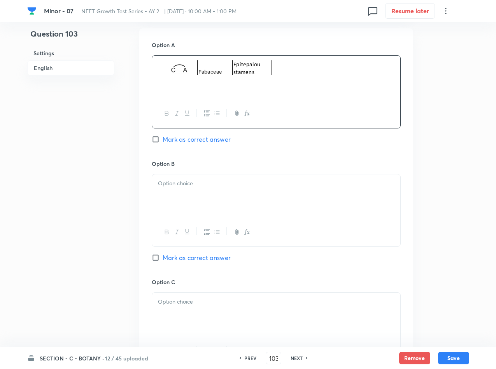
scroll to position [350, 0]
click at [216, 191] on div at bounding box center [276, 195] width 248 height 44
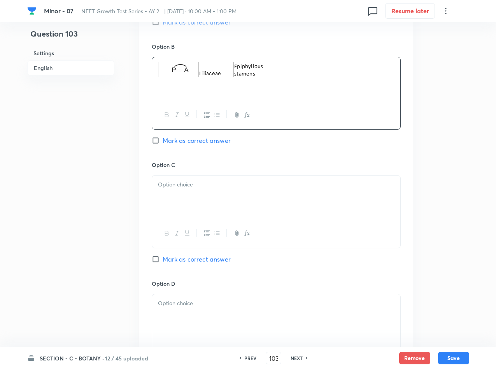
scroll to position [467, 0]
click at [263, 207] on div at bounding box center [276, 197] width 248 height 44
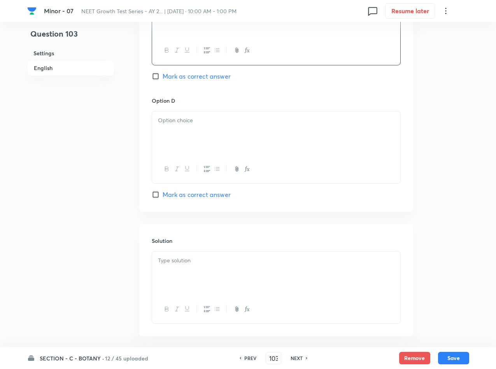
scroll to position [687, 0]
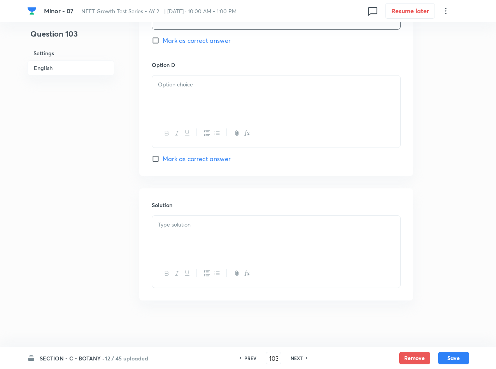
click at [263, 100] on div at bounding box center [276, 97] width 248 height 44
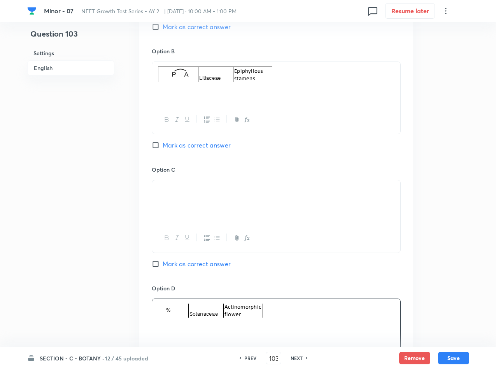
scroll to position [453, 0]
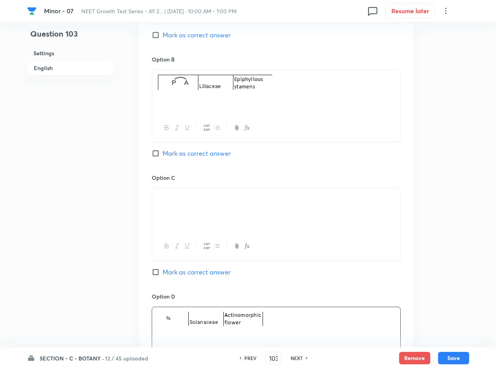
drag, startPoint x: 260, startPoint y: 84, endPoint x: 243, endPoint y: 88, distance: 16.7
click at [243, 88] on img at bounding box center [215, 82] width 114 height 15
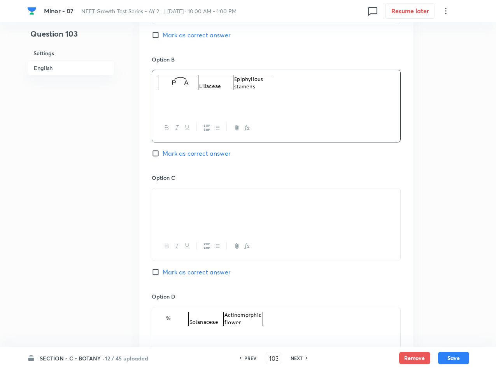
click at [187, 152] on span "Mark as correct answer" at bounding box center [197, 153] width 68 height 9
click at [163, 152] on input "Mark as correct answer" at bounding box center [157, 153] width 11 height 8
checkbox input "true"
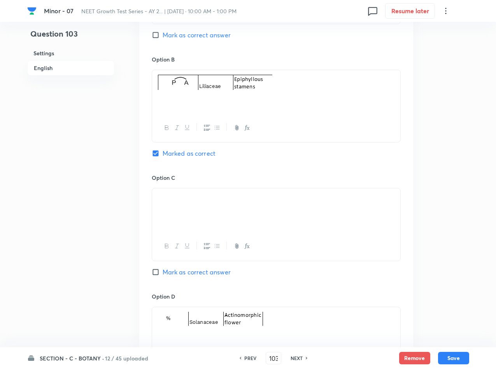
scroll to position [687, 0]
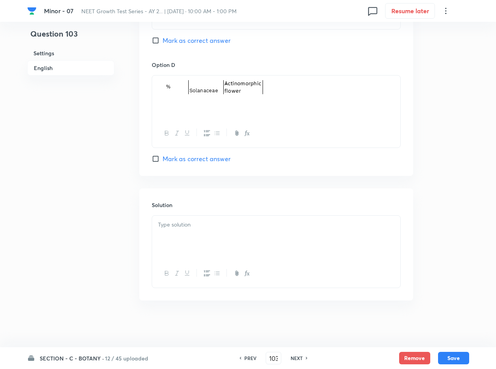
click at [218, 226] on p at bounding box center [276, 224] width 237 height 9
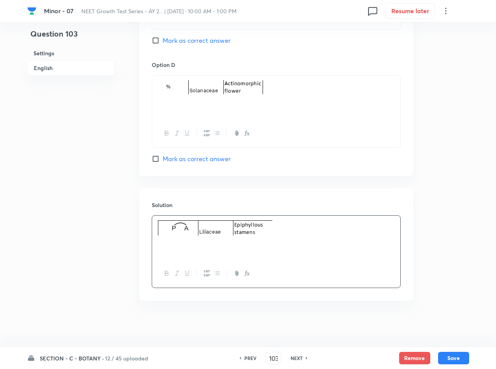
click at [452, 357] on button "Save" at bounding box center [453, 358] width 31 height 12
type input "104"
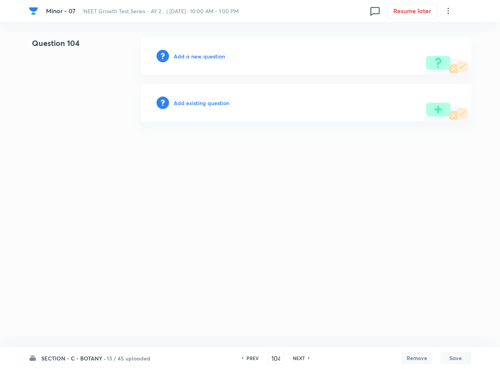
click at [183, 55] on h6 "Add a new question" at bounding box center [199, 56] width 51 height 8
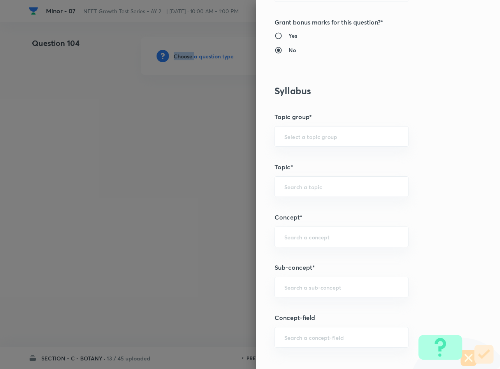
scroll to position [409, 0]
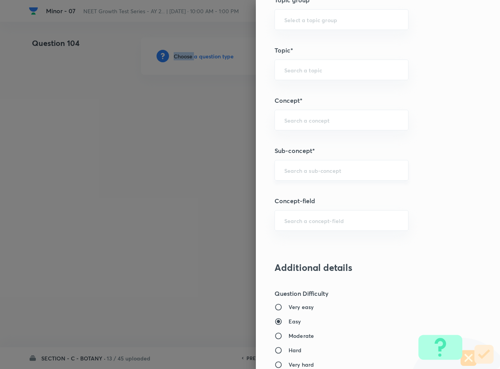
click at [294, 165] on div "​" at bounding box center [341, 170] width 134 height 21
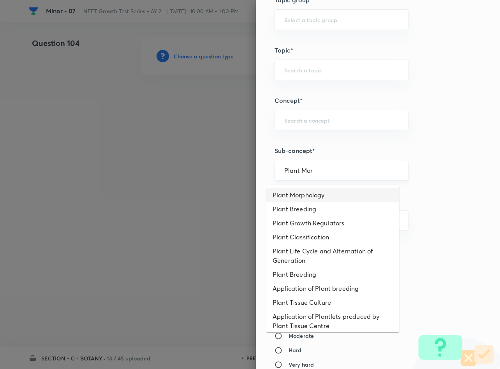
type input "Plant Morphology"
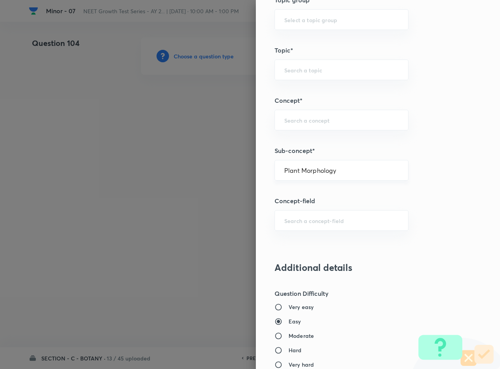
type input "Biology"
type input "Structural Organisation"
type input "Morphology - Flowering Plants"
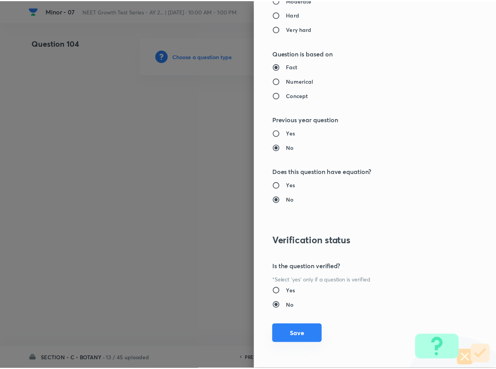
scroll to position [746, 0]
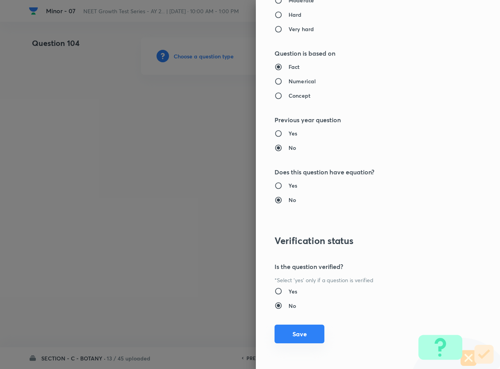
click at [298, 340] on button "Save" at bounding box center [299, 334] width 50 height 19
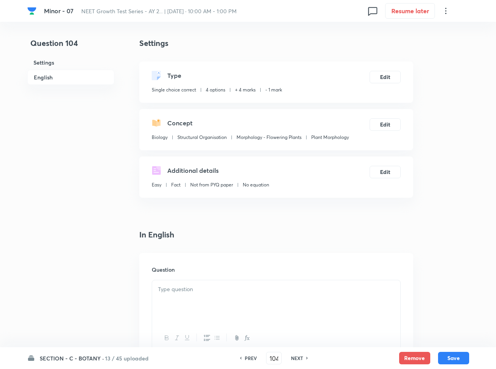
click at [273, 297] on div at bounding box center [276, 302] width 248 height 44
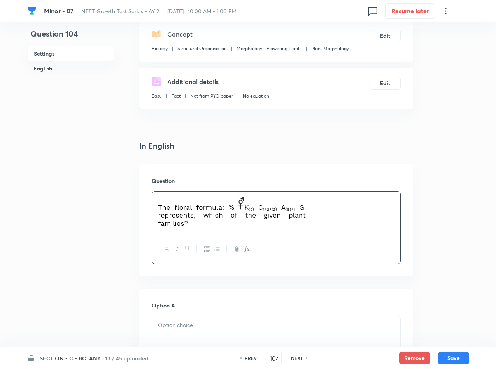
scroll to position [175, 0]
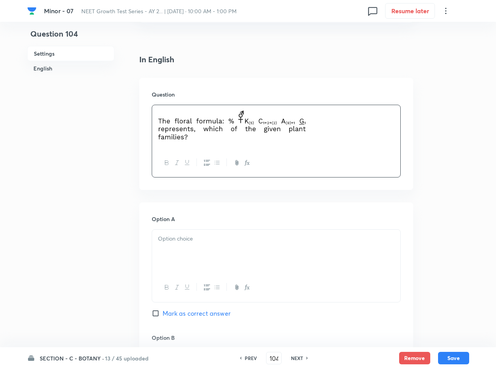
click at [184, 256] on div at bounding box center [276, 252] width 248 height 44
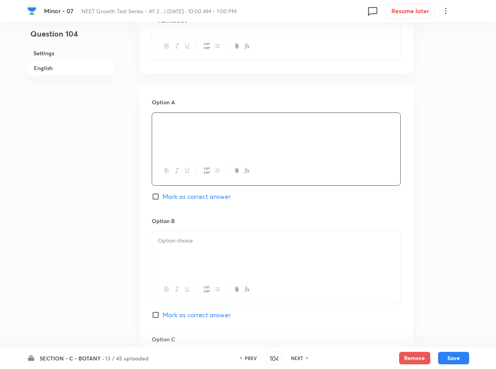
click at [215, 196] on span "Mark as correct answer" at bounding box center [197, 196] width 68 height 9
click at [163, 196] on input "Mark as correct answer" at bounding box center [157, 197] width 11 height 8
checkbox input "true"
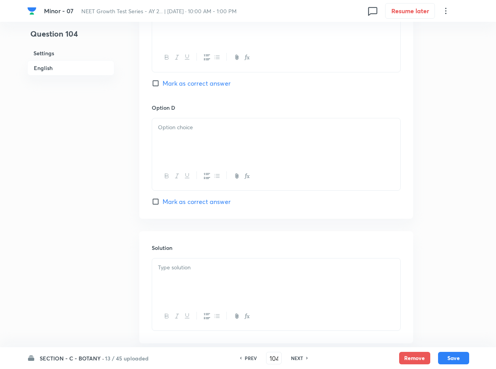
scroll to position [687, 0]
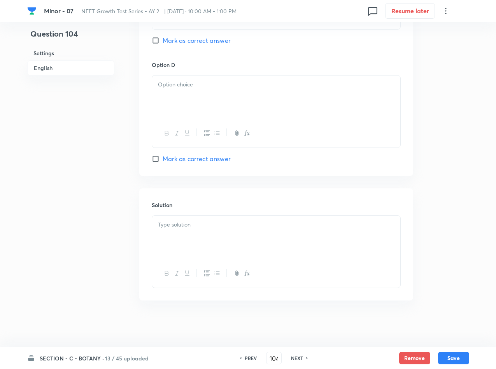
click at [223, 226] on p at bounding box center [276, 224] width 237 height 9
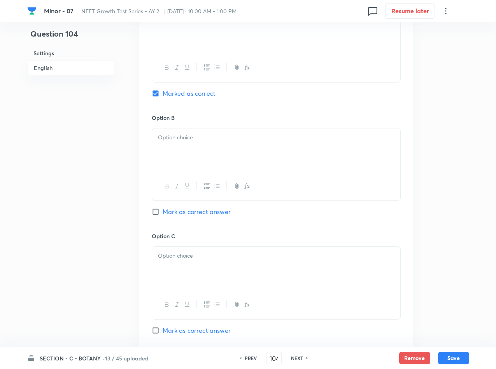
click at [200, 141] on p at bounding box center [276, 137] width 237 height 9
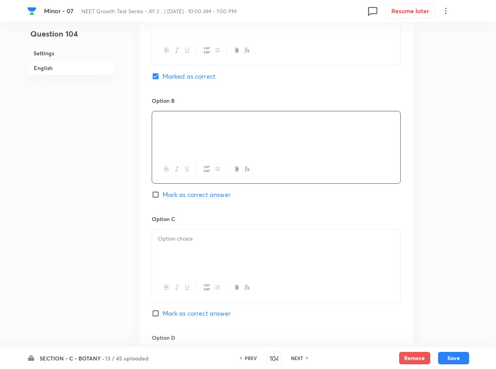
scroll to position [570, 0]
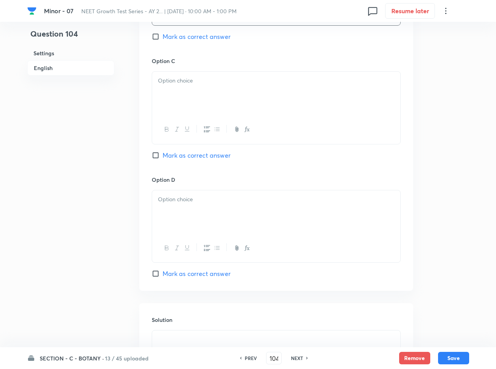
click at [179, 78] on p at bounding box center [276, 80] width 237 height 9
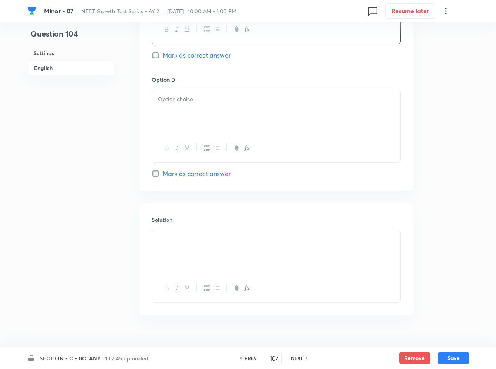
scroll to position [687, 0]
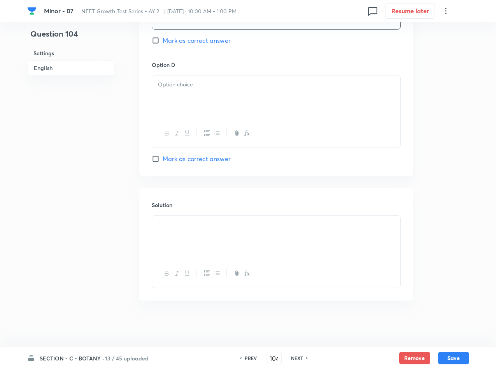
click at [161, 112] on div at bounding box center [276, 97] width 248 height 44
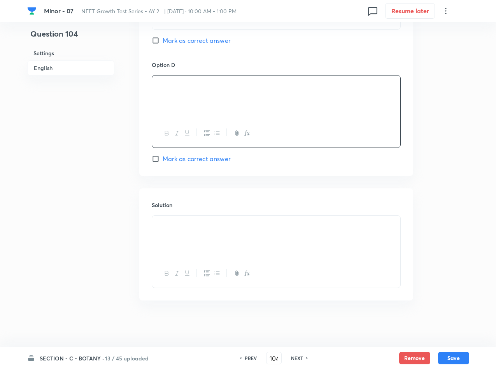
click at [454, 354] on button "Save" at bounding box center [453, 358] width 31 height 12
type input "105"
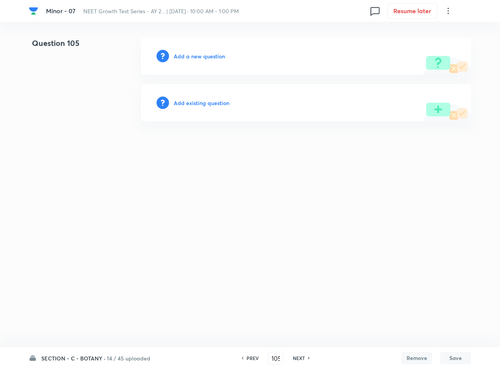
click at [205, 55] on h6 "Add a new question" at bounding box center [199, 56] width 51 height 8
click at [205, 55] on h6 "Choose a question type" at bounding box center [204, 56] width 60 height 8
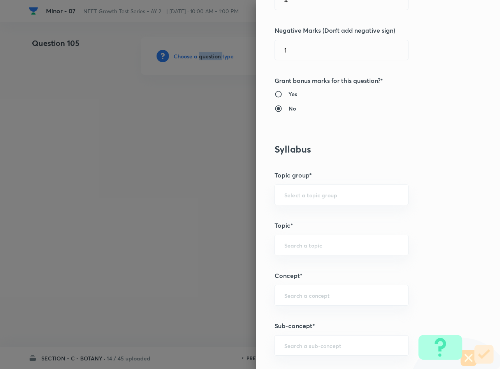
scroll to position [350, 0]
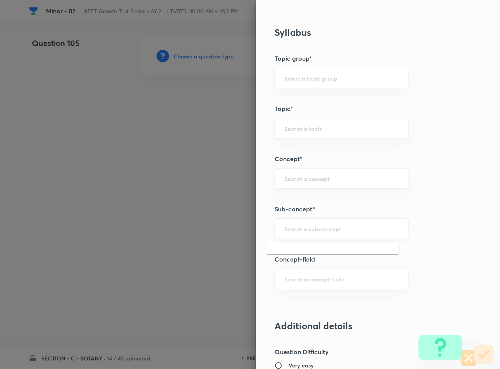
click at [326, 232] on input "text" at bounding box center [341, 228] width 114 height 7
type input "Plant Morphology"
type input "Biology"
type input "Structural Organisation"
type input "Morphology - Flowering Plants"
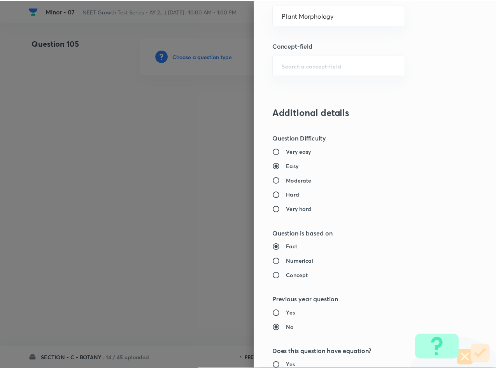
scroll to position [746, 0]
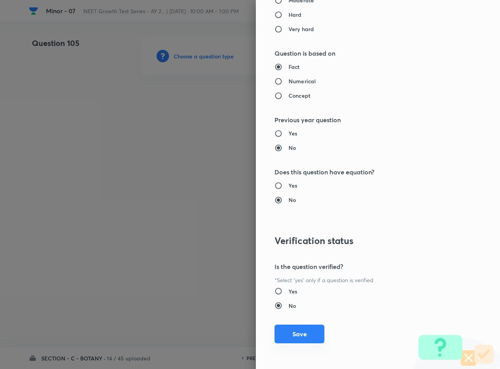
click at [287, 328] on button "Save" at bounding box center [299, 334] width 50 height 19
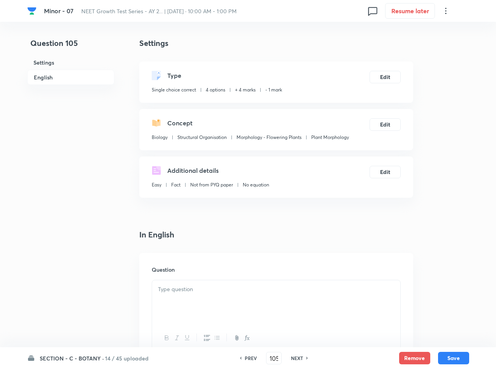
click at [242, 288] on p at bounding box center [276, 289] width 237 height 9
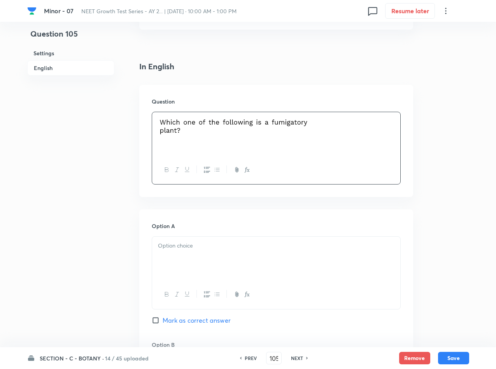
scroll to position [292, 0]
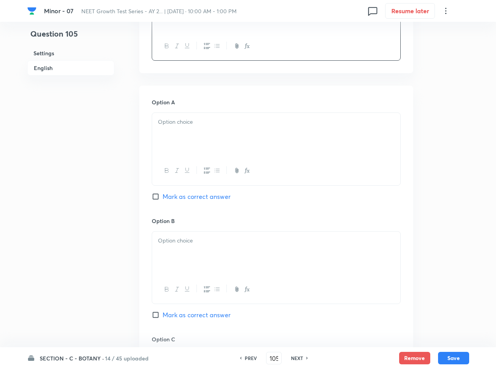
click at [237, 128] on div at bounding box center [276, 135] width 248 height 44
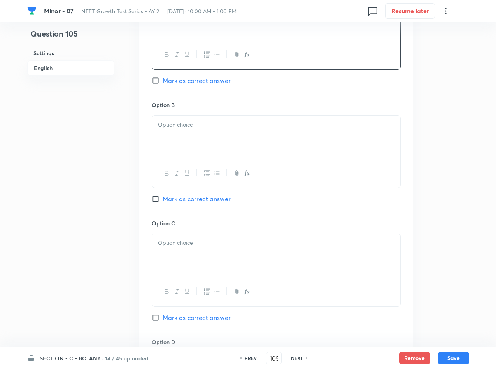
scroll to position [409, 0]
click at [220, 132] on div at bounding box center [276, 137] width 248 height 44
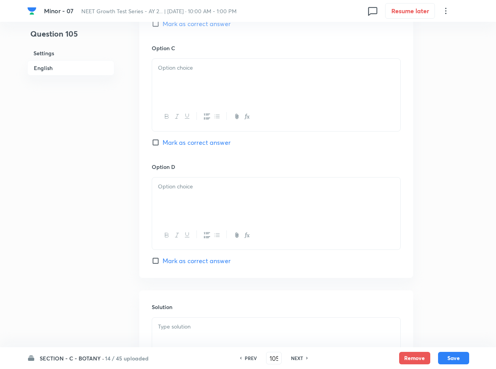
scroll to position [584, 0]
click at [214, 97] on div at bounding box center [276, 80] width 248 height 44
click at [186, 143] on span "Mark as correct answer" at bounding box center [197, 141] width 68 height 9
click at [163, 143] on input "Mark as correct answer" at bounding box center [157, 142] width 11 height 8
checkbox input "true"
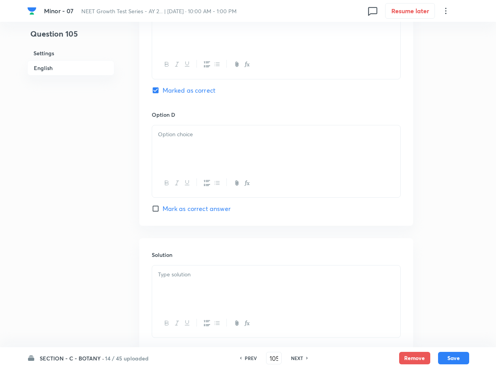
scroll to position [687, 0]
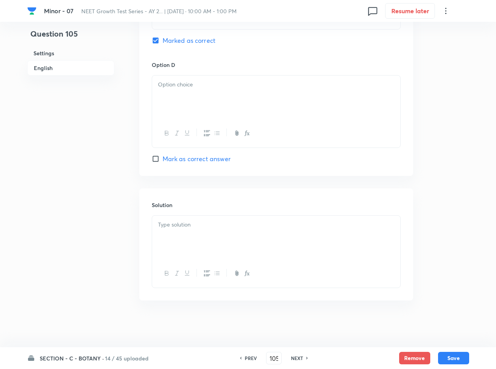
click at [187, 226] on p at bounding box center [276, 224] width 237 height 9
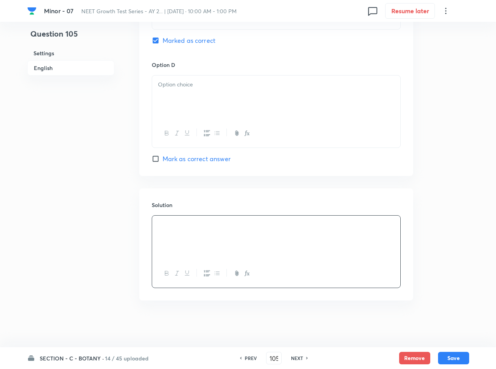
click at [230, 80] on p at bounding box center [276, 84] width 237 height 9
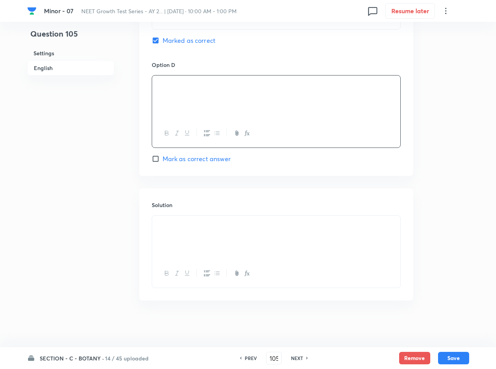
click at [451, 356] on button "Save" at bounding box center [453, 358] width 31 height 12
type input "106"
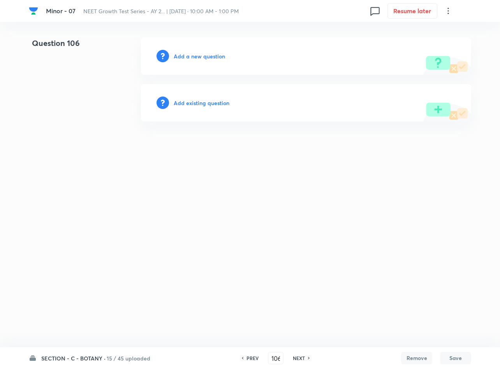
click at [204, 58] on h6 "Add a new question" at bounding box center [199, 56] width 51 height 8
click at [204, 58] on h6 "Choose a question type" at bounding box center [204, 56] width 60 height 8
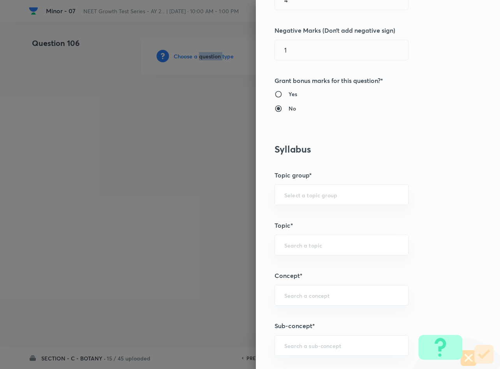
scroll to position [409, 0]
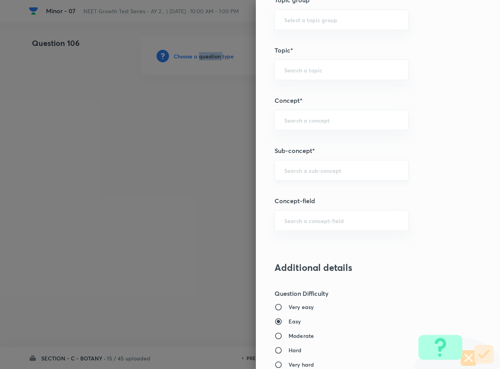
click at [307, 162] on div "​" at bounding box center [341, 170] width 134 height 21
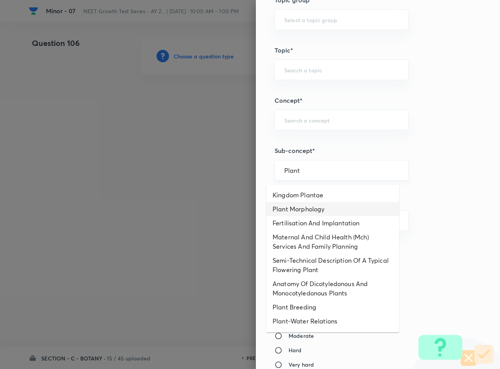
type input "Plant Morphology"
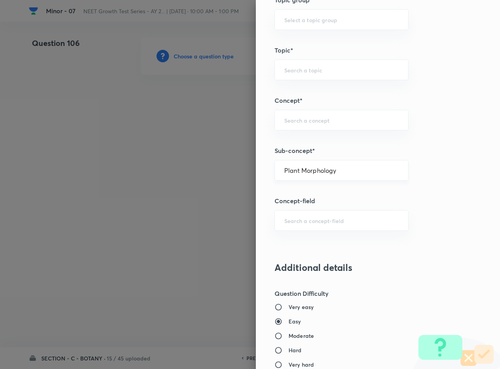
type input "Biology"
type input "Structural Organisation"
type input "Morphology - Flowering Plants"
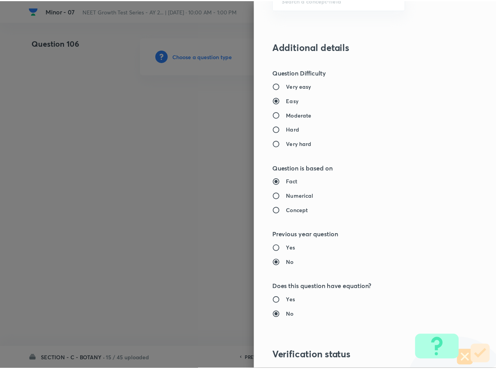
scroll to position [746, 0]
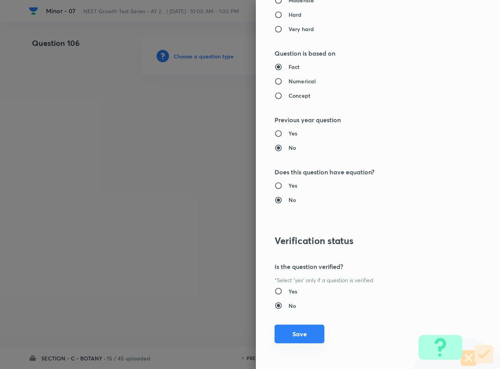
click at [296, 341] on button "Save" at bounding box center [299, 334] width 50 height 19
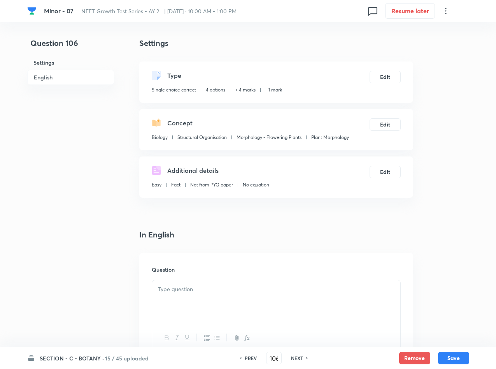
click at [316, 304] on div at bounding box center [276, 302] width 248 height 44
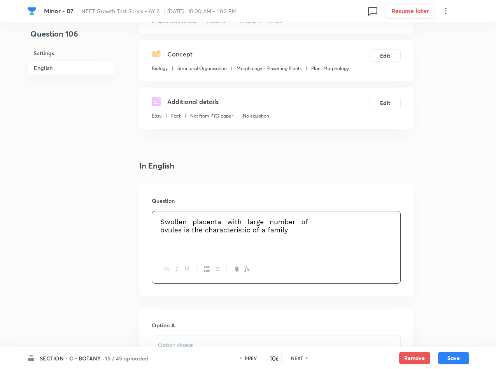
scroll to position [175, 0]
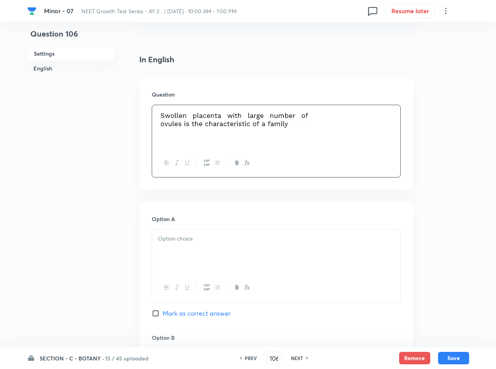
click at [205, 254] on div at bounding box center [276, 252] width 248 height 44
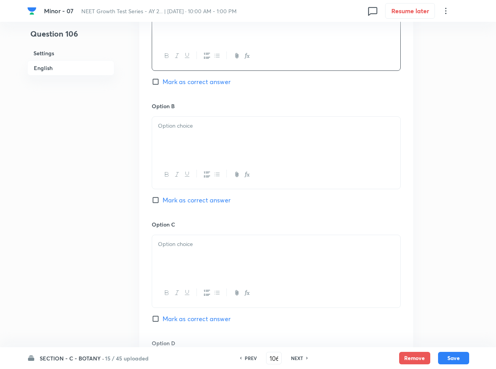
scroll to position [409, 0]
click at [250, 122] on p at bounding box center [276, 123] width 237 height 9
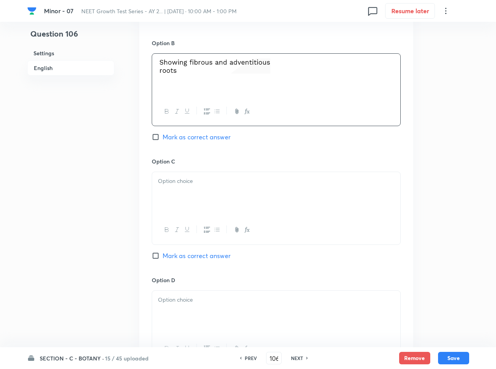
scroll to position [525, 0]
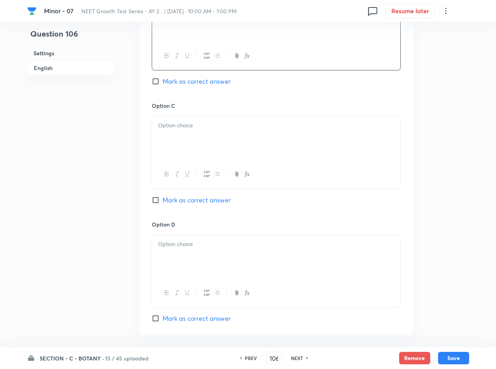
click at [187, 121] on div at bounding box center [276, 138] width 248 height 44
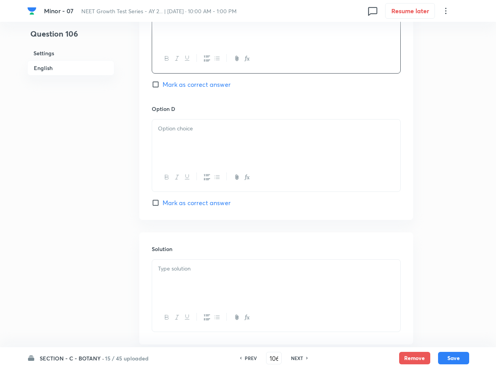
scroll to position [642, 0]
click at [216, 118] on div "Option D [PERSON_NAME] as correct answer" at bounding box center [276, 155] width 249 height 103
click at [216, 149] on div at bounding box center [276, 140] width 248 height 44
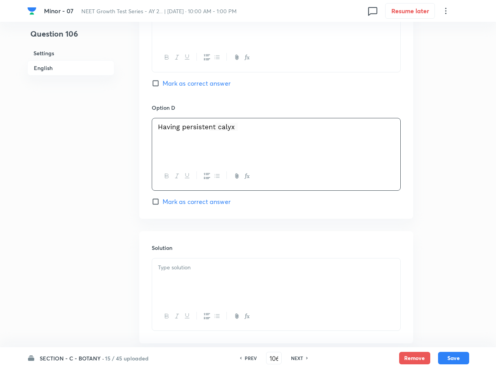
click at [155, 205] on input "Mark as correct answer" at bounding box center [157, 202] width 11 height 8
checkbox input "true"
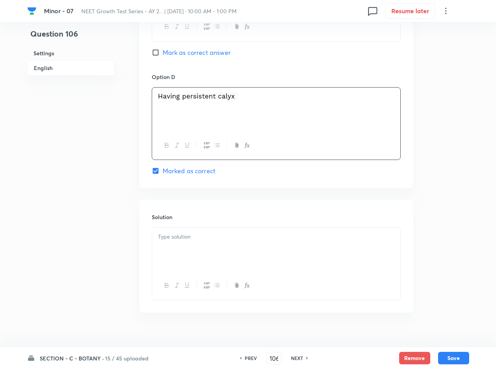
scroll to position [687, 0]
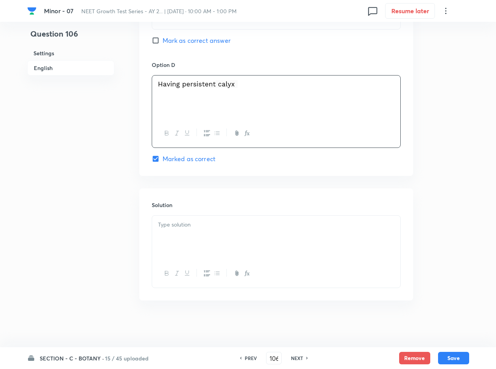
click at [180, 239] on div at bounding box center [276, 238] width 248 height 44
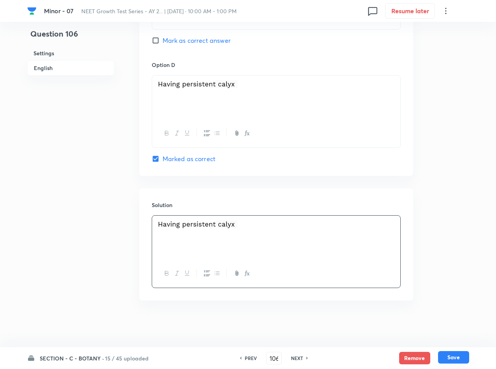
click at [455, 356] on button "Save" at bounding box center [453, 357] width 31 height 12
type input "107"
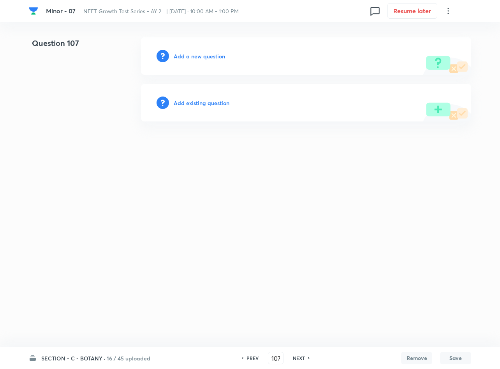
click at [197, 58] on h6 "Add a new question" at bounding box center [199, 56] width 51 height 8
click at [197, 58] on h6 "Choose a question type" at bounding box center [204, 56] width 60 height 8
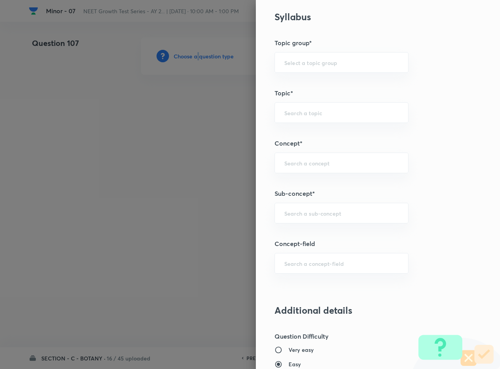
scroll to position [409, 0]
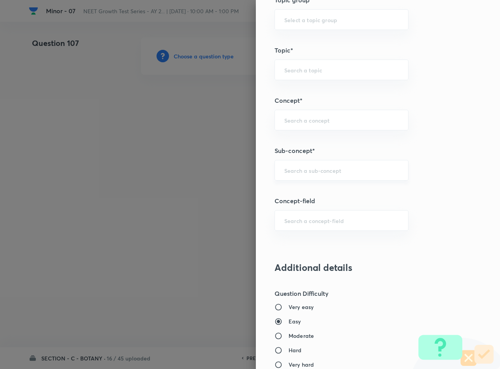
click at [298, 169] on input "text" at bounding box center [341, 170] width 114 height 7
type input "Plant Morphology"
type input "Biology"
type input "Structural Organisation"
type input "Morphology - Flowering Plants"
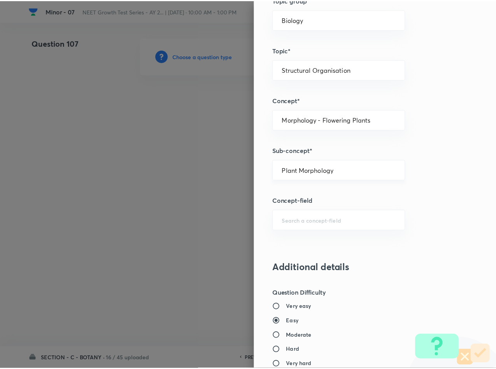
scroll to position [746, 0]
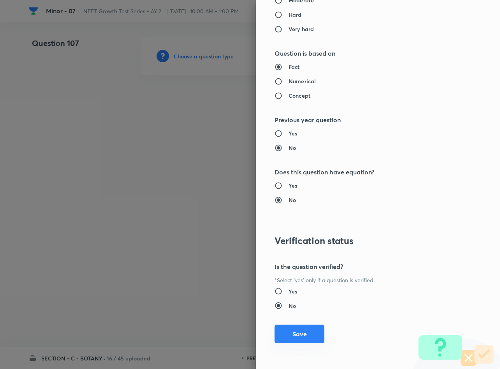
click at [290, 334] on button "Save" at bounding box center [299, 334] width 50 height 19
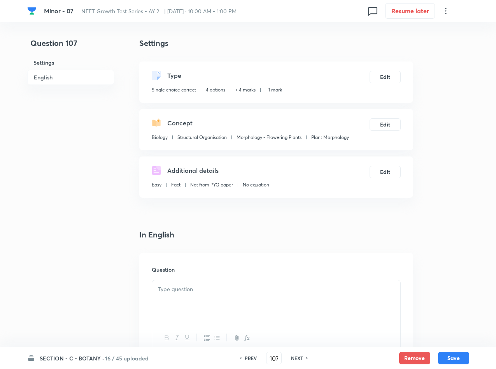
click at [334, 289] on p at bounding box center [276, 289] width 237 height 9
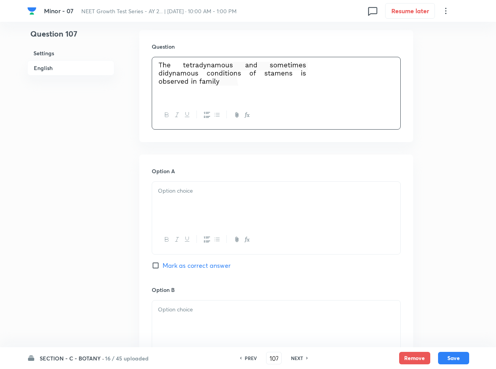
scroll to position [233, 0]
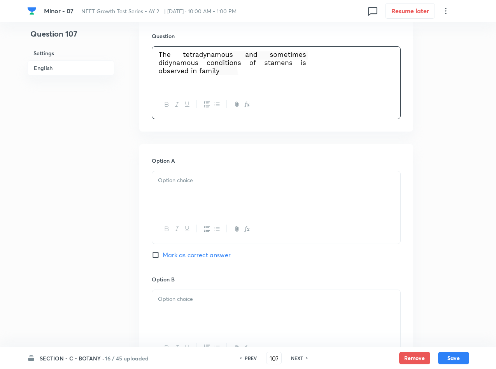
click at [253, 190] on div at bounding box center [276, 193] width 248 height 44
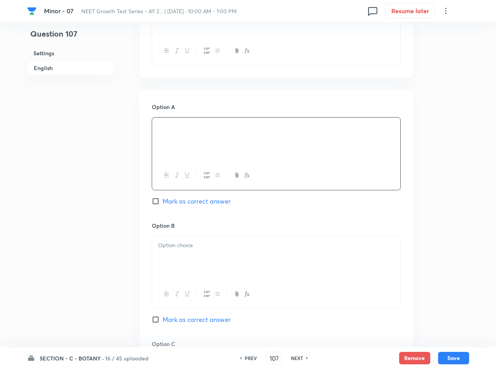
scroll to position [350, 0]
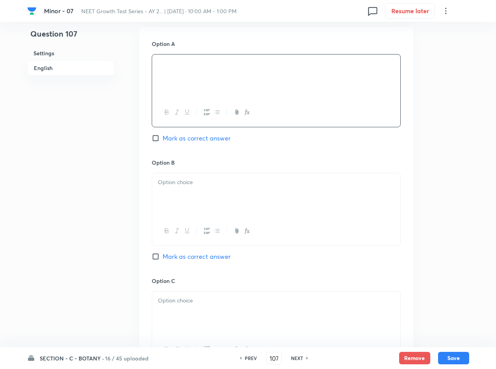
click at [266, 183] on p at bounding box center [276, 182] width 237 height 9
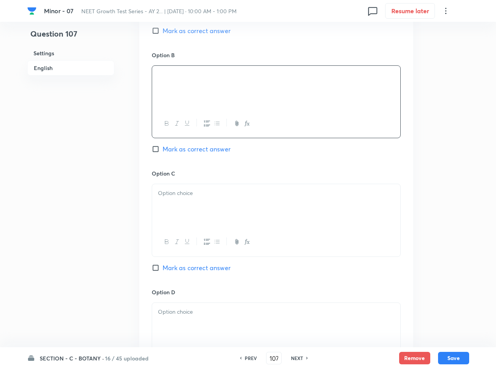
scroll to position [467, 0]
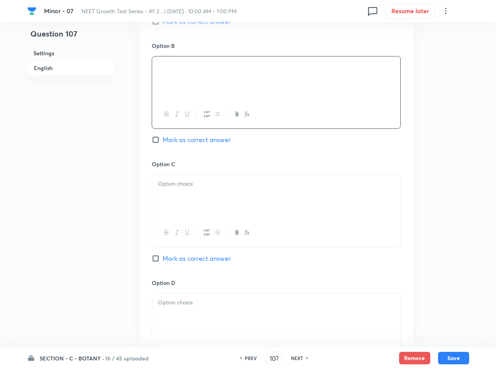
click at [261, 191] on div at bounding box center [276, 197] width 248 height 44
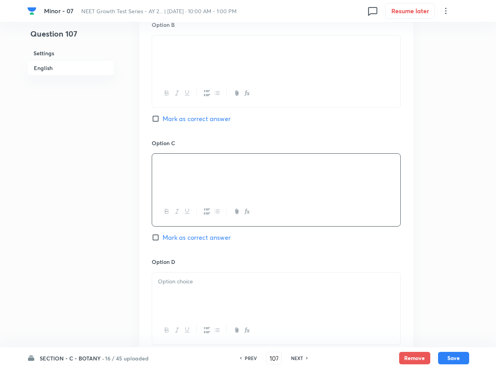
scroll to position [525, 0]
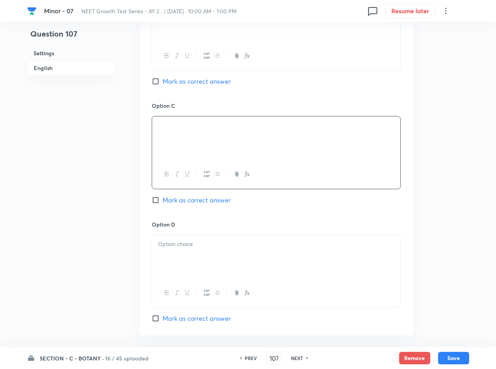
click at [279, 243] on p at bounding box center [276, 244] width 237 height 9
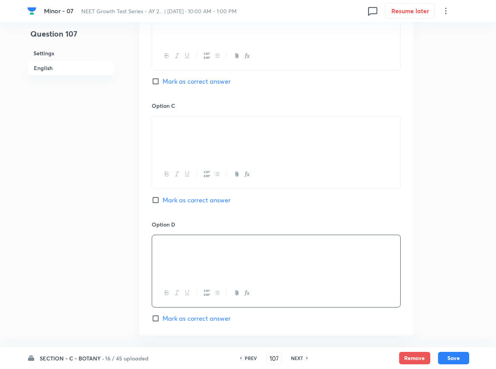
click at [208, 80] on span "Mark as correct answer" at bounding box center [197, 81] width 68 height 9
click at [163, 80] on input "Mark as correct answer" at bounding box center [157, 81] width 11 height 8
checkbox input "true"
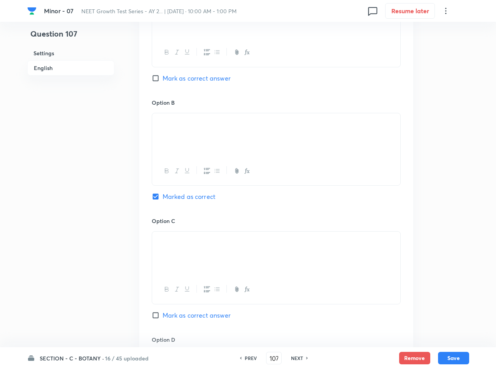
scroll to position [409, 0]
drag, startPoint x: 220, startPoint y: 126, endPoint x: 164, endPoint y: 119, distance: 56.5
click at [164, 119] on p at bounding box center [276, 123] width 237 height 9
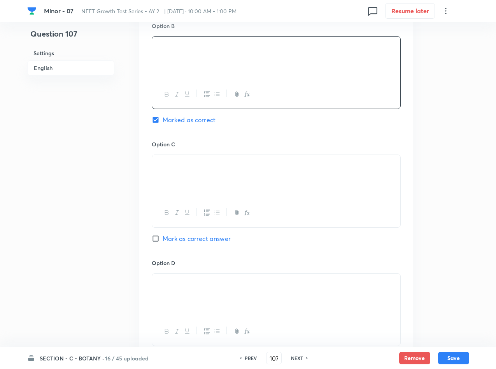
scroll to position [687, 0]
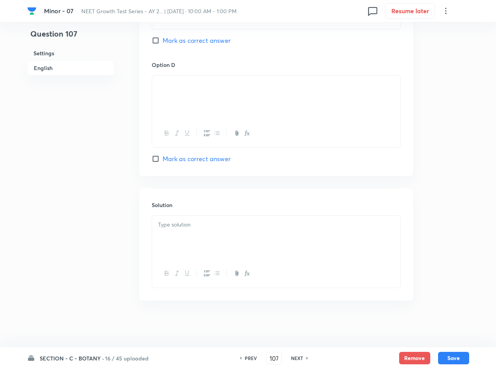
click at [227, 243] on div at bounding box center [276, 238] width 248 height 44
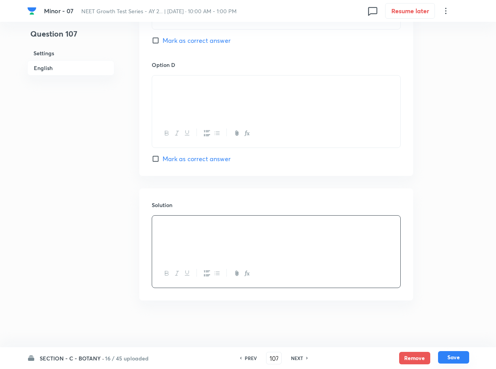
click at [457, 358] on button "Save" at bounding box center [453, 357] width 31 height 12
type input "108"
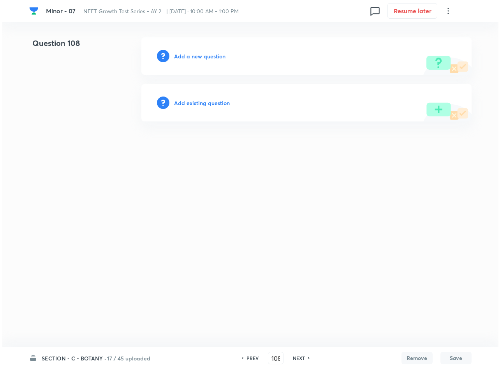
scroll to position [0, 0]
click at [193, 54] on h6 "Add a new question" at bounding box center [199, 56] width 51 height 8
click at [193, 54] on h6 "Choose a question type" at bounding box center [204, 56] width 60 height 8
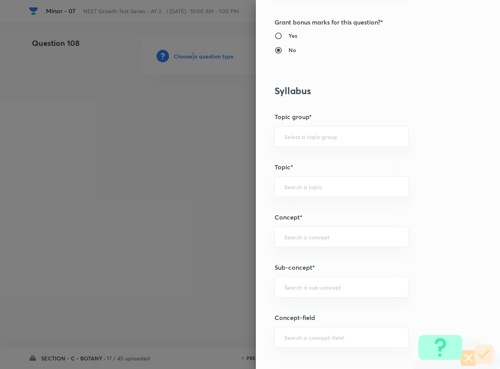
scroll to position [409, 0]
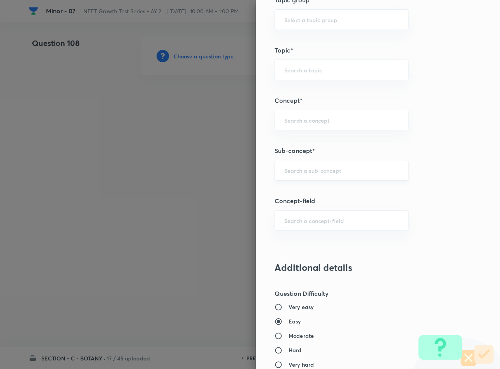
click at [295, 171] on input "text" at bounding box center [341, 170] width 114 height 7
type input "Plant Morphology"
type input "Biology"
type input "Structural Organisation"
type input "Morphology - Flowering Plants"
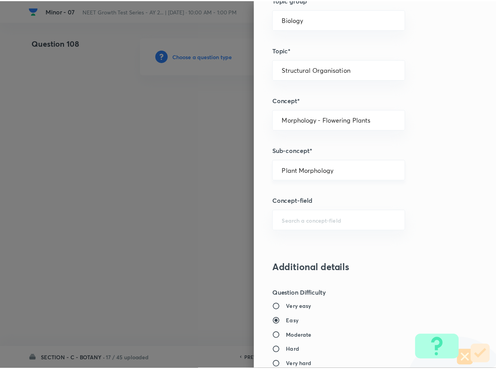
scroll to position [746, 0]
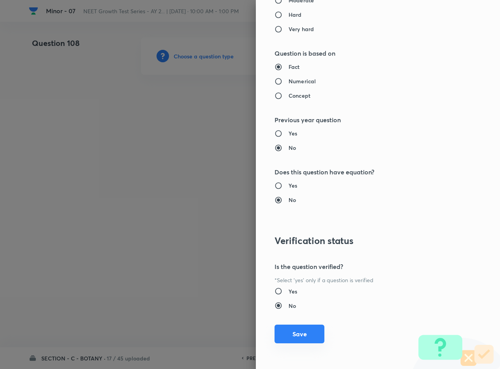
click at [287, 336] on button "Save" at bounding box center [299, 334] width 50 height 19
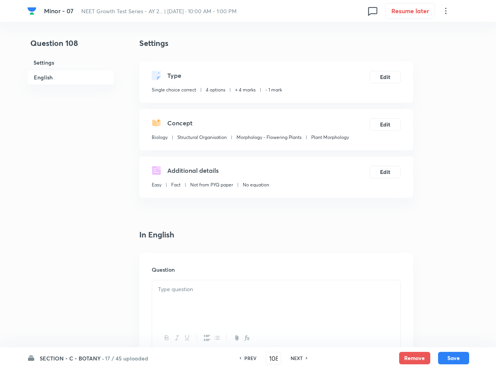
click at [270, 288] on p at bounding box center [276, 289] width 237 height 9
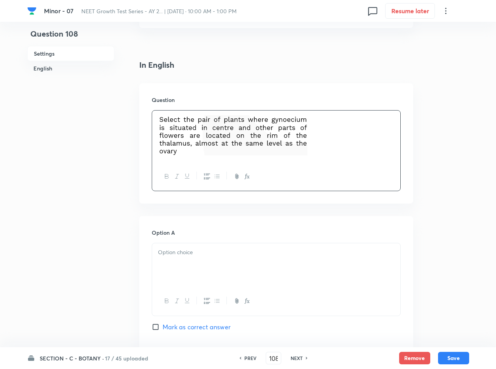
scroll to position [175, 0]
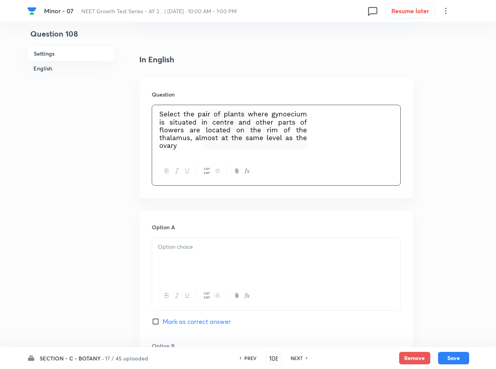
click at [212, 270] on div at bounding box center [276, 260] width 248 height 44
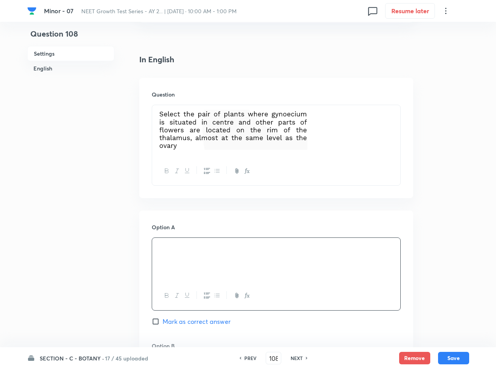
click at [205, 324] on span "Mark as correct answer" at bounding box center [197, 321] width 68 height 9
click at [163, 324] on input "Mark as correct answer" at bounding box center [157, 322] width 11 height 8
checkbox input "true"
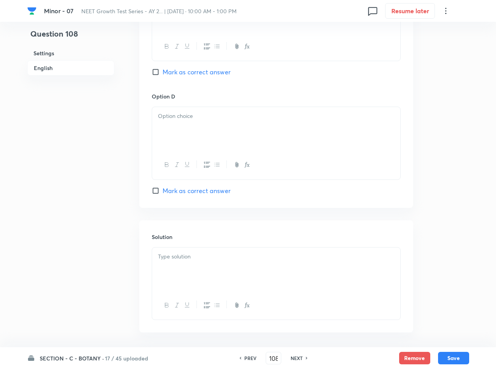
scroll to position [695, 0]
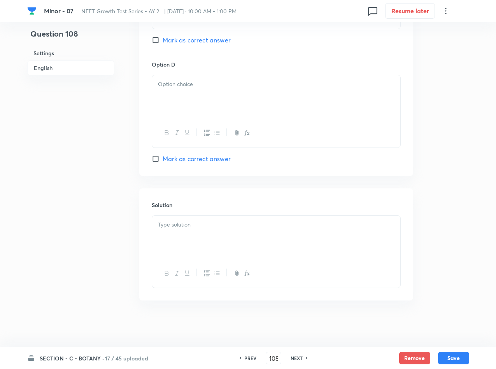
click at [214, 240] on div at bounding box center [276, 238] width 248 height 44
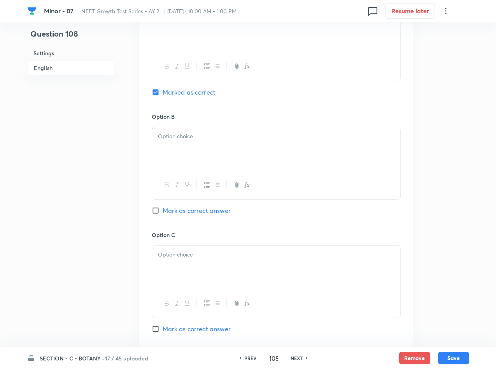
scroll to position [403, 0]
click at [223, 131] on div at bounding box center [276, 150] width 248 height 44
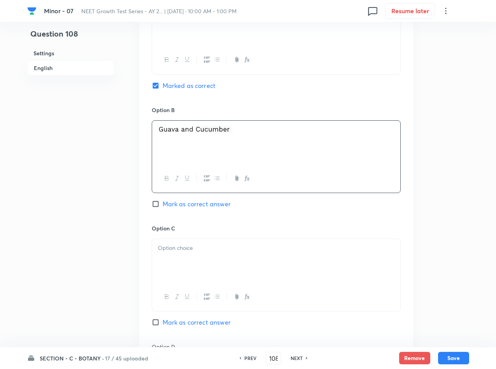
scroll to position [520, 0]
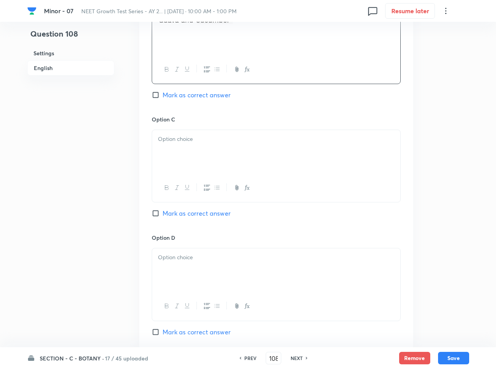
click at [217, 153] on div at bounding box center [276, 152] width 248 height 44
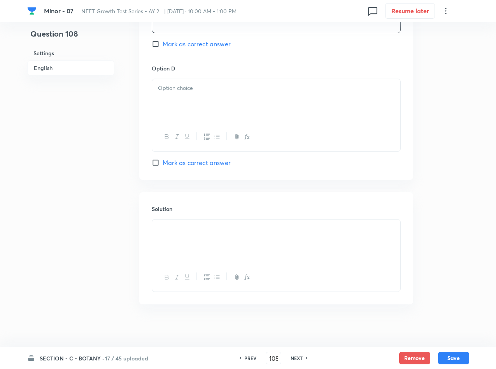
scroll to position [695, 0]
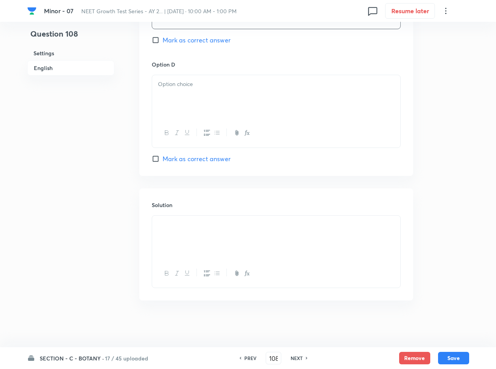
click at [212, 112] on div at bounding box center [276, 97] width 248 height 44
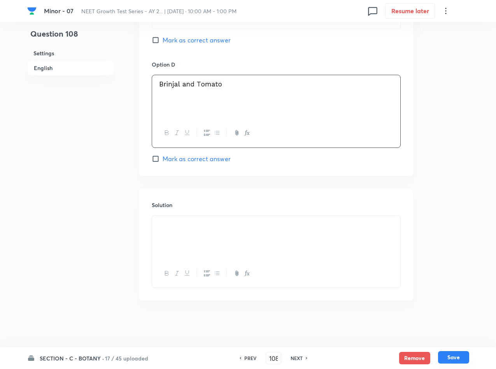
click at [449, 356] on button "Save" at bounding box center [453, 357] width 31 height 12
type input "109"
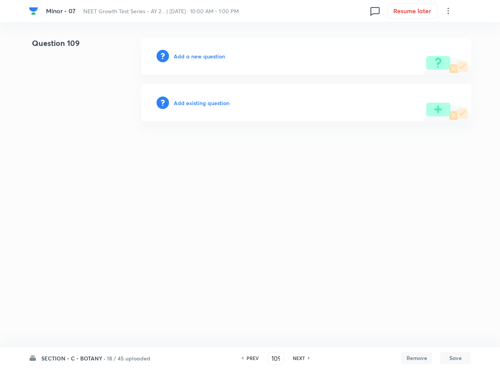
click at [219, 61] on div "Add a new question" at bounding box center [306, 55] width 330 height 37
click at [199, 59] on h6 "Add a new question" at bounding box center [199, 56] width 51 height 8
click at [199, 59] on h6 "Choose a question type" at bounding box center [204, 56] width 60 height 8
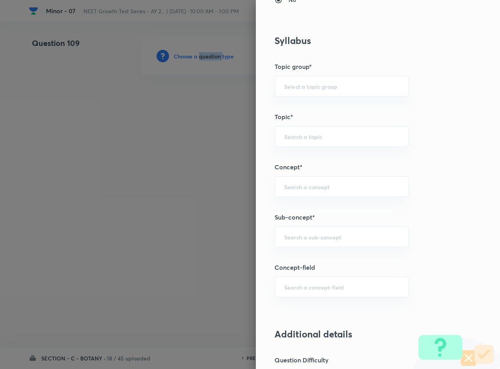
scroll to position [350, 0]
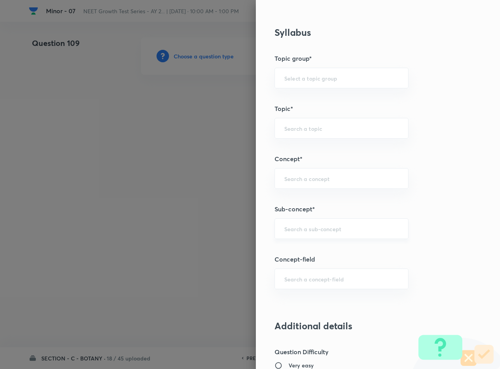
click at [319, 228] on input "text" at bounding box center [341, 228] width 114 height 7
type input "Plant Morphology"
type input "Biology"
type input "Structural Organisation"
type input "Morphology - Flowering Plants"
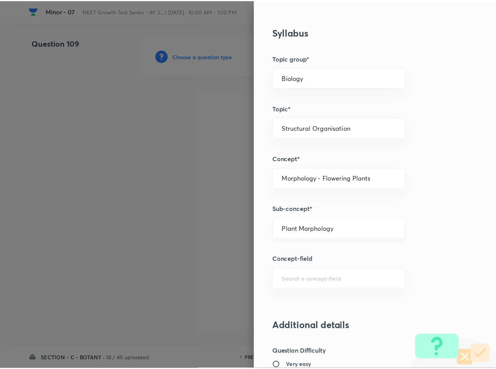
scroll to position [746, 0]
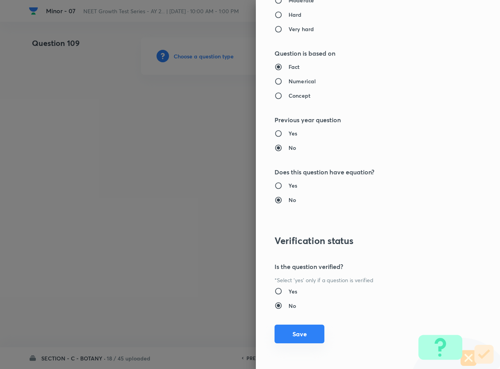
click at [296, 339] on button "Save" at bounding box center [299, 334] width 50 height 19
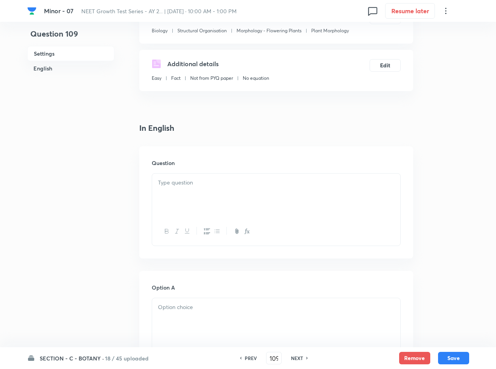
scroll to position [117, 0]
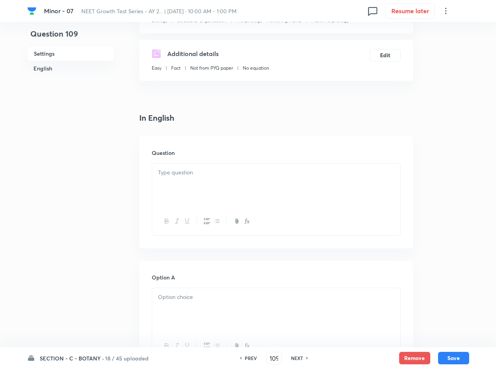
click at [222, 184] on div at bounding box center [276, 185] width 248 height 44
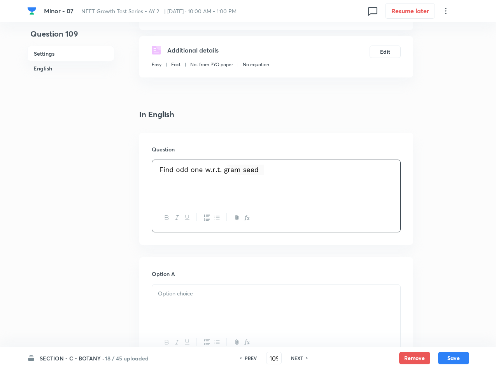
scroll to position [175, 0]
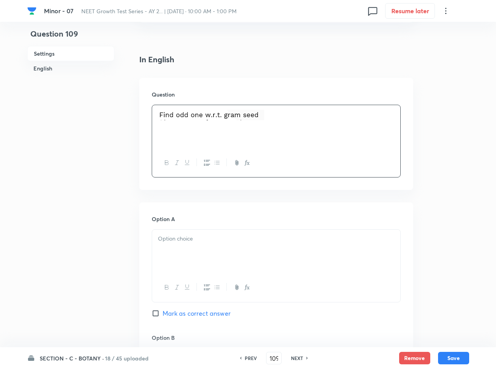
click at [276, 236] on p at bounding box center [276, 238] width 237 height 9
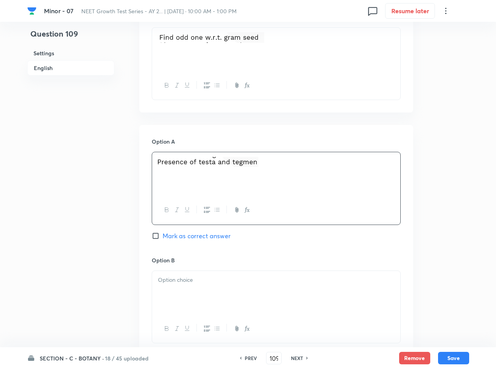
scroll to position [292, 0]
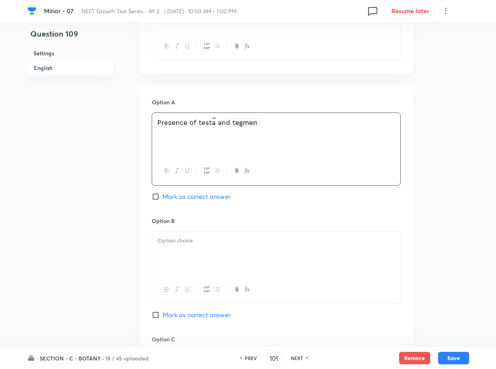
click at [193, 242] on p at bounding box center [276, 240] width 237 height 9
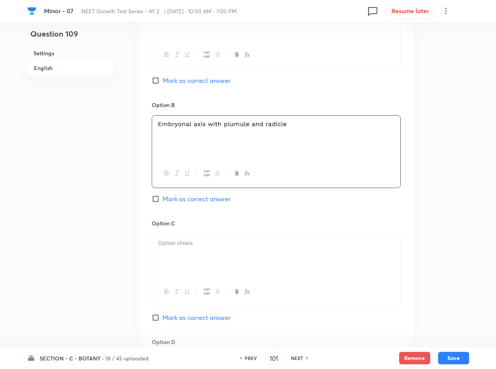
scroll to position [409, 0]
click at [253, 250] on div at bounding box center [276, 255] width 248 height 44
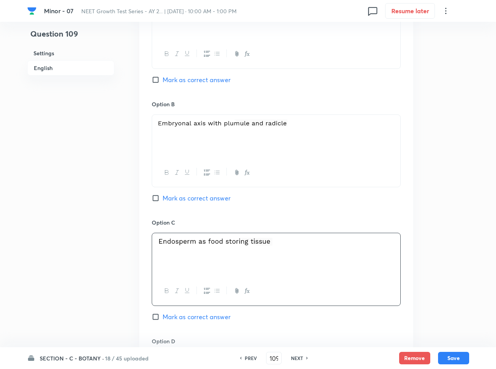
click at [197, 319] on span "Mark as correct answer" at bounding box center [197, 316] width 68 height 9
click at [163, 319] on input "Mark as correct answer" at bounding box center [157, 317] width 11 height 8
checkbox input "true"
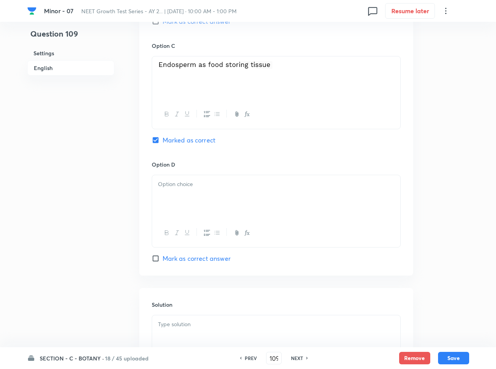
scroll to position [642, 0]
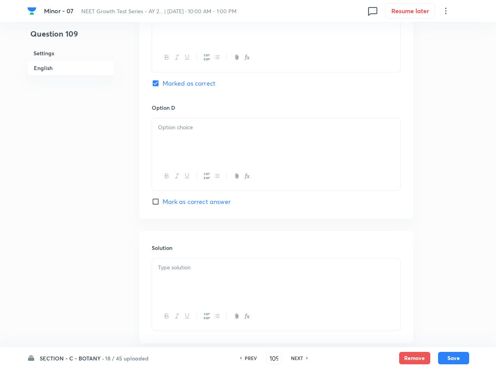
click at [202, 270] on p at bounding box center [276, 267] width 237 height 9
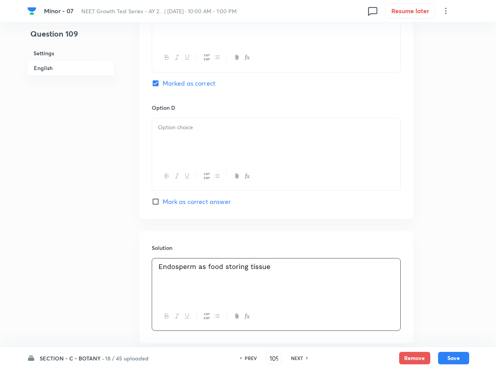
click at [219, 156] on div at bounding box center [276, 140] width 248 height 44
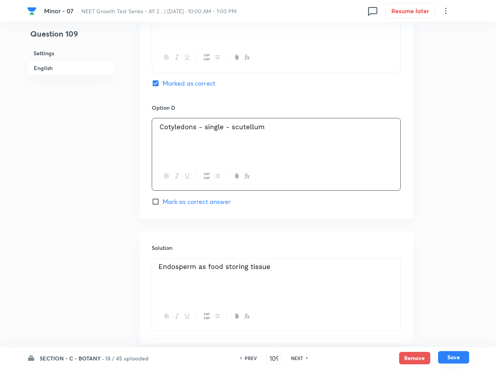
click at [450, 354] on button "Save" at bounding box center [453, 357] width 31 height 12
type input "110"
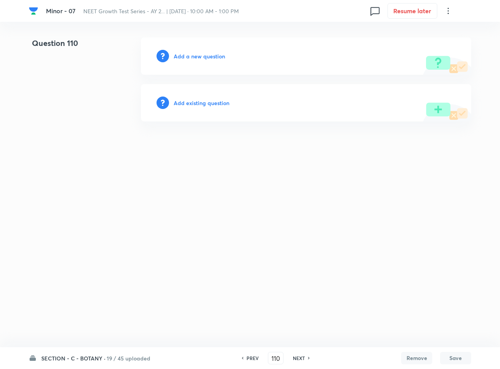
click at [205, 58] on h6 "Add a new question" at bounding box center [199, 56] width 51 height 8
click at [205, 58] on h6 "Choose a question type" at bounding box center [204, 56] width 60 height 8
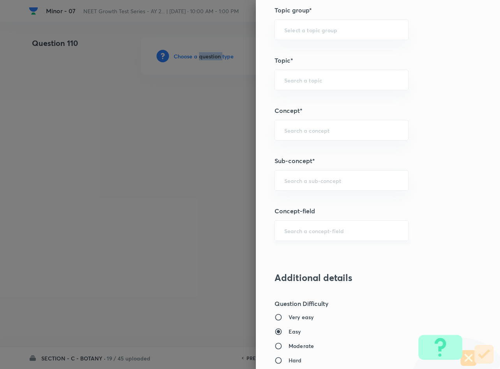
scroll to position [409, 0]
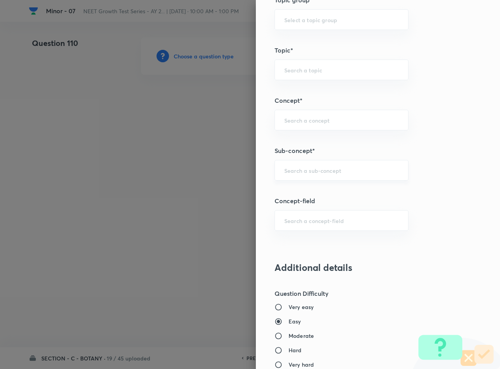
click at [296, 172] on input "text" at bounding box center [341, 170] width 114 height 7
type input "Plant Morphology"
type input "Biology"
type input "Structural Organisation"
type input "Morphology - Flowering Plants"
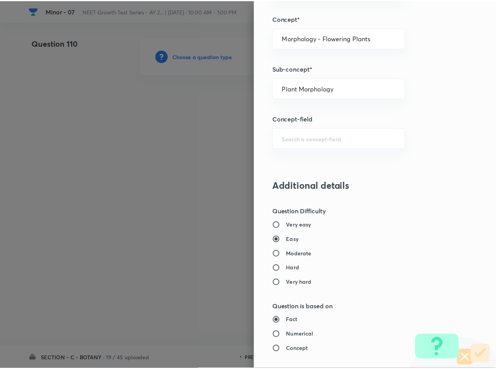
scroll to position [746, 0]
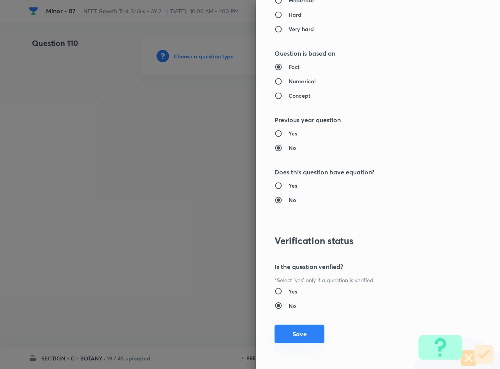
click at [299, 339] on button "Save" at bounding box center [299, 334] width 50 height 19
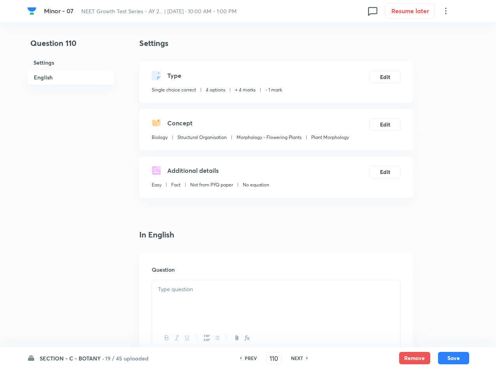
click at [271, 304] on div at bounding box center [276, 302] width 248 height 44
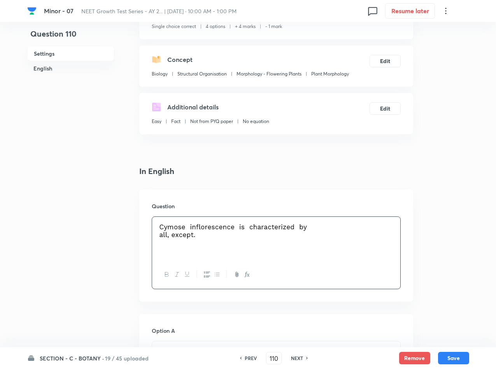
scroll to position [175, 0]
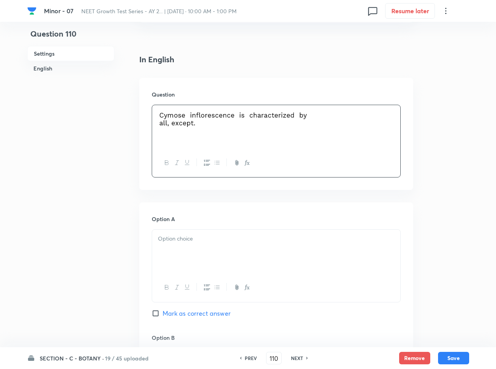
click at [267, 260] on div at bounding box center [276, 252] width 248 height 44
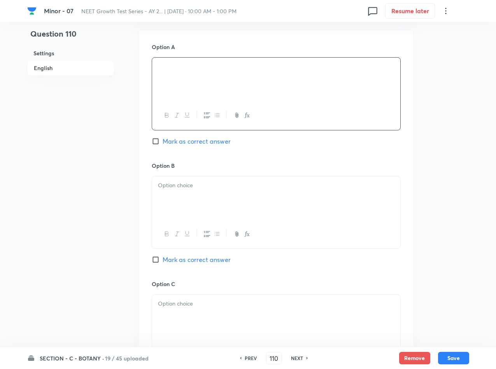
scroll to position [350, 0]
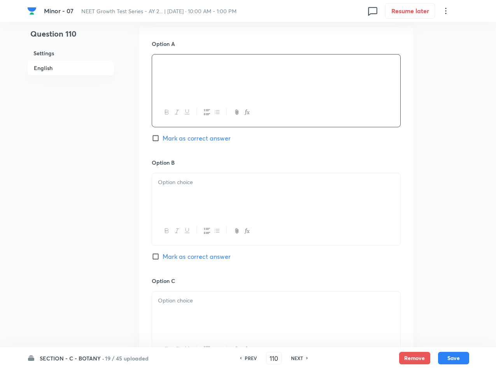
click at [256, 204] on div at bounding box center [276, 195] width 248 height 44
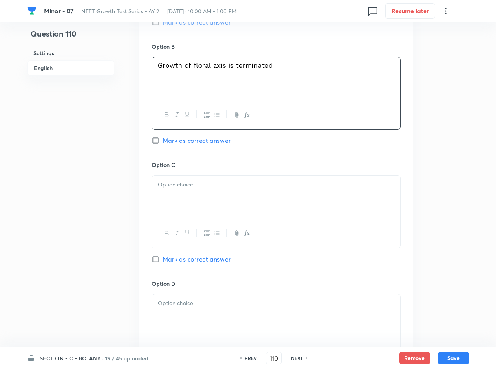
scroll to position [467, 0]
click at [236, 199] on div at bounding box center [276, 197] width 248 height 44
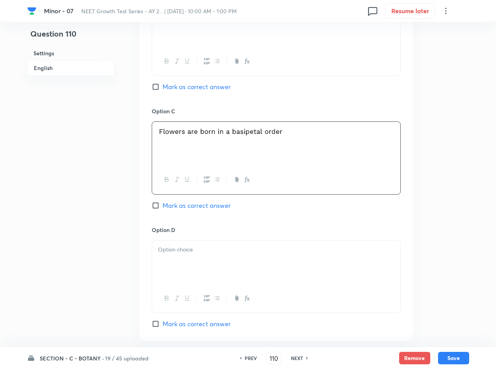
scroll to position [584, 0]
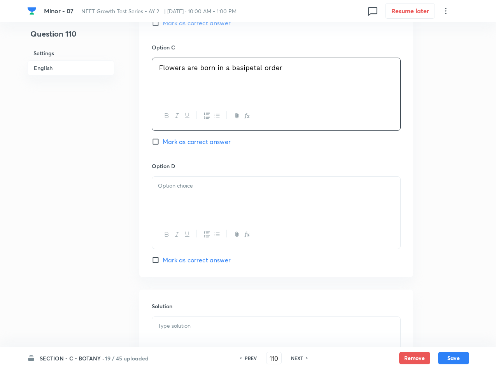
click at [219, 185] on p at bounding box center [276, 185] width 237 height 9
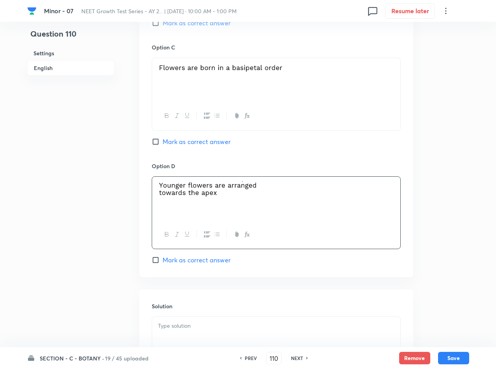
click at [199, 261] on span "Mark as correct answer" at bounding box center [197, 259] width 68 height 9
click at [163, 261] on input "Mark as correct answer" at bounding box center [157, 260] width 11 height 8
checkbox input "true"
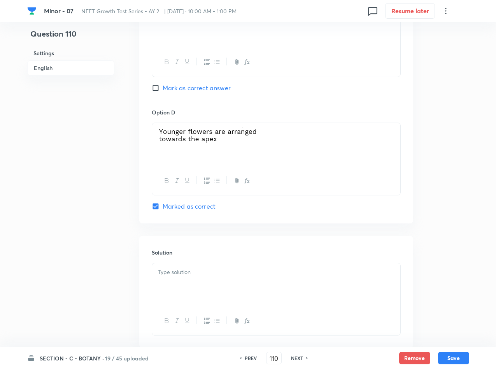
scroll to position [687, 0]
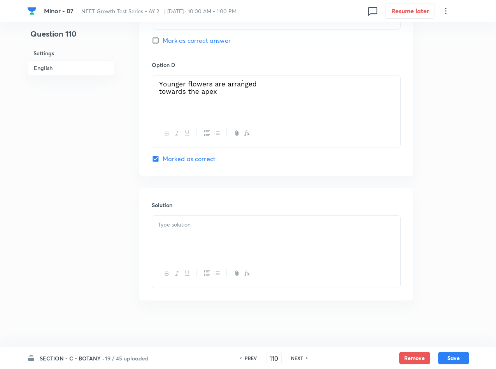
click at [198, 242] on div at bounding box center [276, 238] width 248 height 44
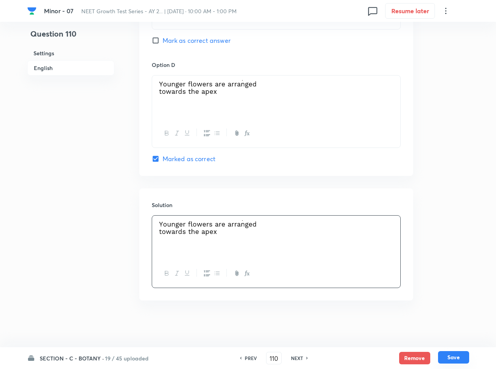
click at [446, 354] on button "Save" at bounding box center [453, 357] width 31 height 12
type input "111"
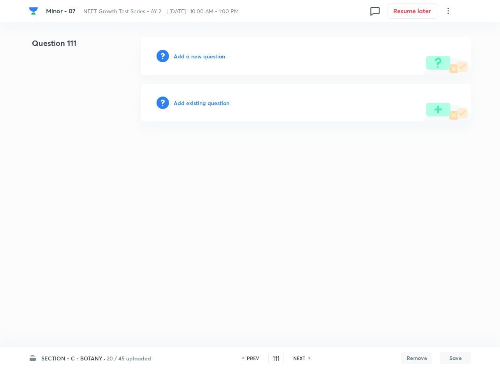
click at [197, 56] on h6 "Add a new question" at bounding box center [199, 56] width 51 height 8
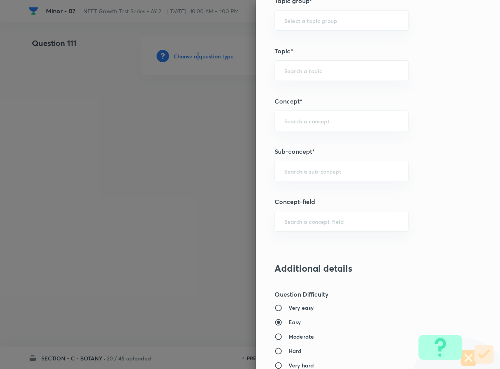
scroll to position [409, 0]
click at [291, 166] on div "​" at bounding box center [341, 170] width 134 height 21
type input "Plant Morphology"
type input "Biology"
type input "Structural Organisation"
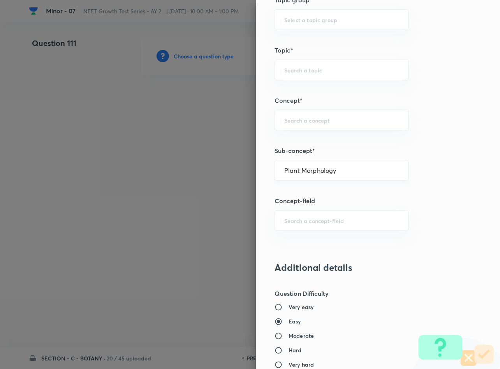
type input "Morphology - Flowering Plants"
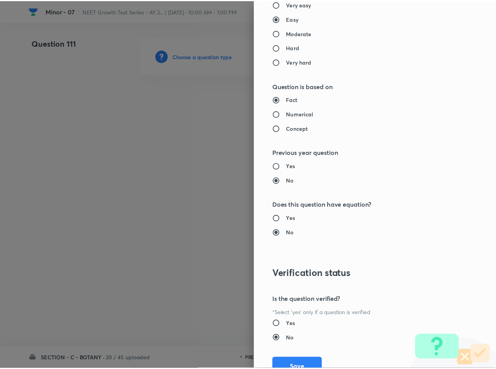
scroll to position [746, 0]
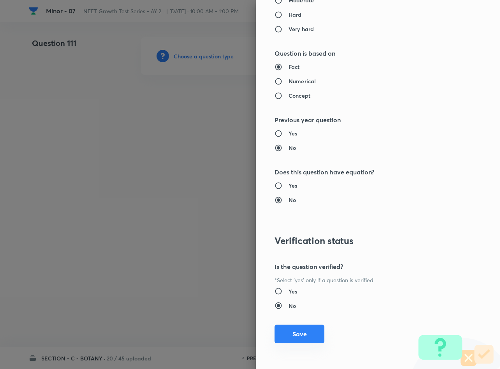
click at [292, 330] on button "Save" at bounding box center [299, 334] width 50 height 19
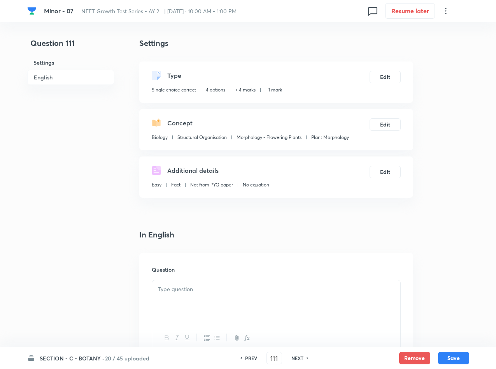
click at [246, 287] on p at bounding box center [276, 289] width 237 height 9
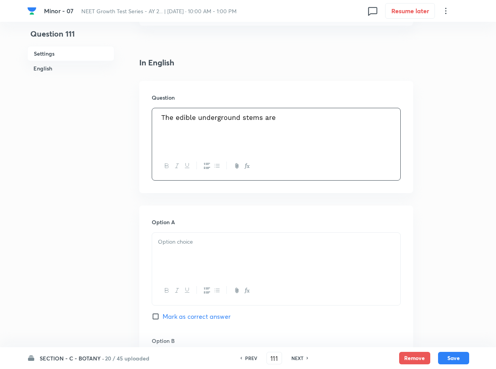
scroll to position [175, 0]
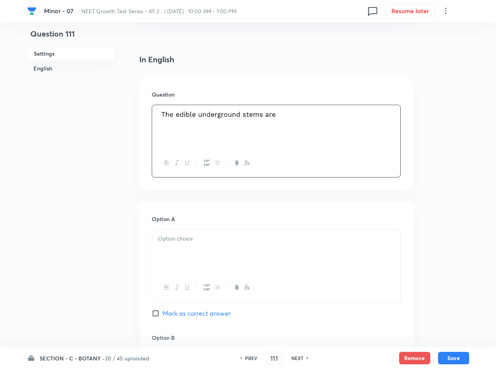
click at [270, 246] on div at bounding box center [276, 252] width 248 height 44
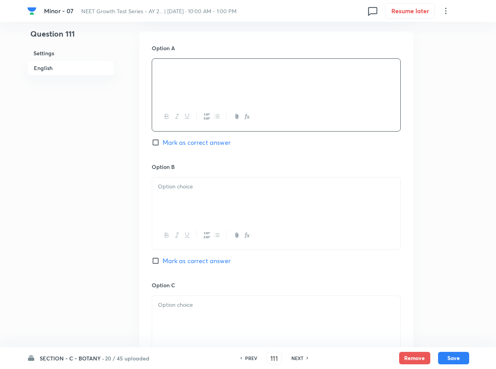
scroll to position [409, 0]
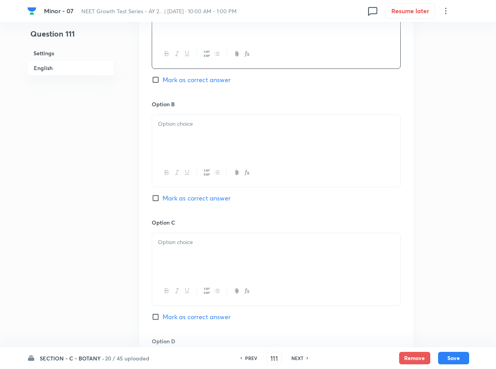
click at [222, 154] on div at bounding box center [276, 137] width 248 height 44
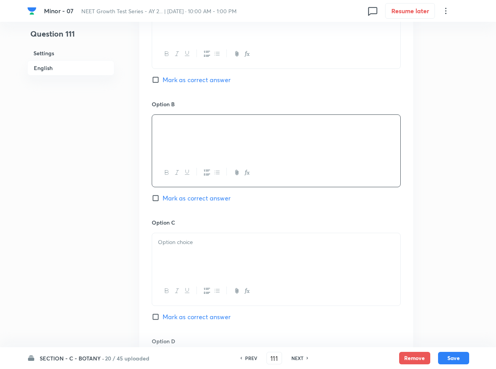
click at [186, 198] on span "Mark as correct answer" at bounding box center [197, 197] width 68 height 9
click at [163, 198] on input "Mark as correct answer" at bounding box center [157, 198] width 11 height 8
checkbox input "true"
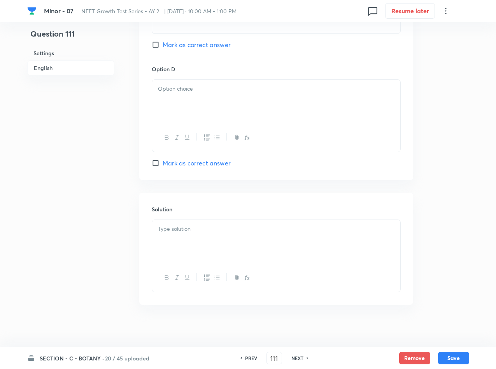
scroll to position [687, 0]
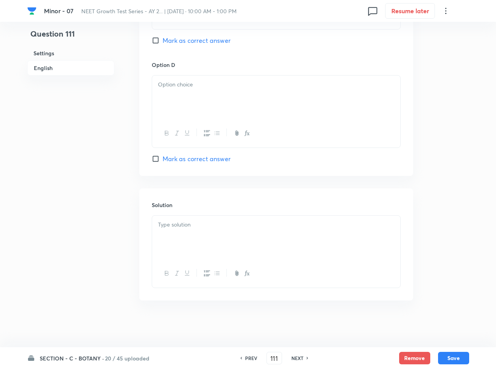
click at [238, 233] on div at bounding box center [276, 238] width 248 height 44
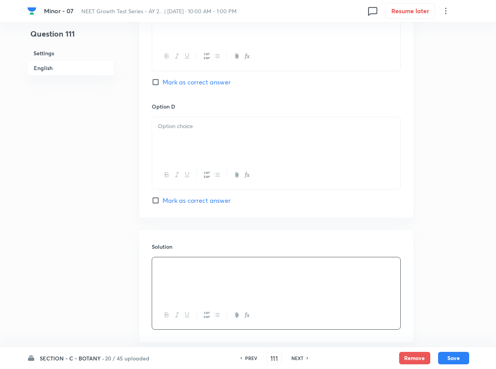
scroll to position [512, 0]
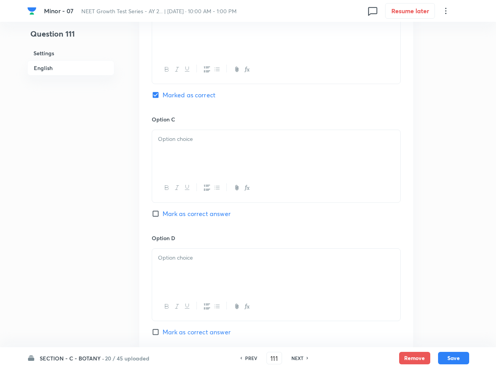
click at [229, 133] on div at bounding box center [276, 152] width 248 height 44
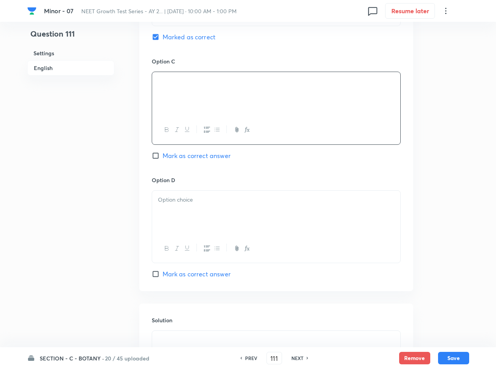
scroll to position [570, 0]
click at [194, 219] on div at bounding box center [276, 212] width 248 height 44
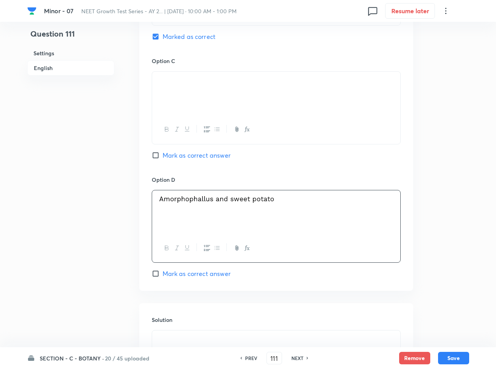
click at [453, 356] on button "Save" at bounding box center [453, 358] width 31 height 12
type input "112"
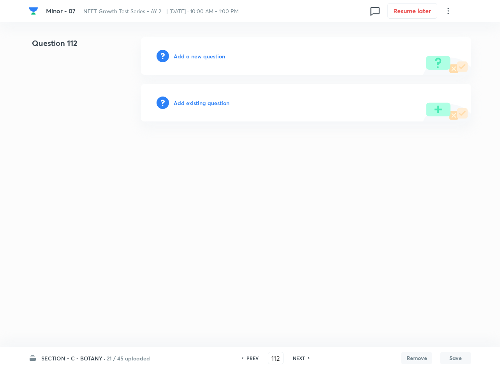
click at [216, 61] on div "Add a new question" at bounding box center [306, 55] width 330 height 37
click at [216, 57] on h6 "Add a new question" at bounding box center [199, 56] width 51 height 8
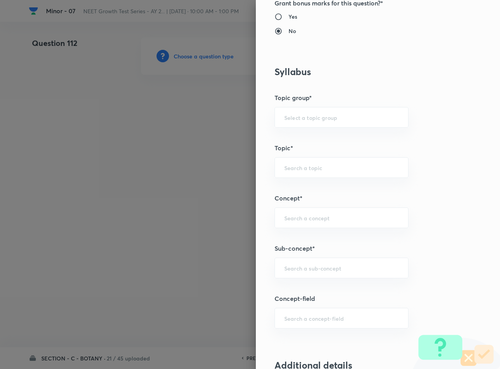
scroll to position [350, 0]
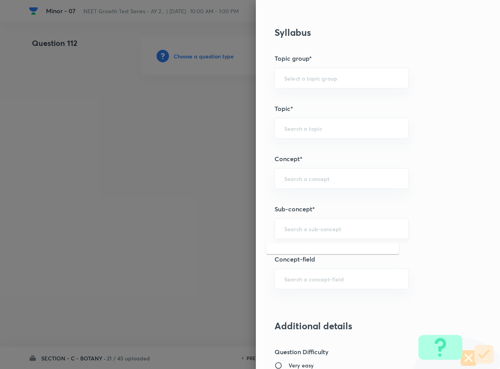
click at [334, 232] on input "text" at bounding box center [341, 228] width 114 height 7
type input "Plant Morphology"
type input "Biology"
type input "Structural Organisation"
type input "Morphology - Flowering Plants"
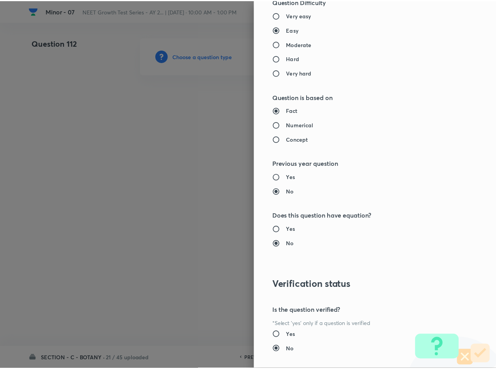
scroll to position [746, 0]
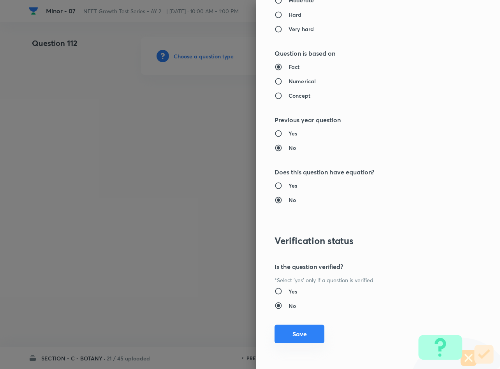
click at [293, 332] on button "Save" at bounding box center [299, 334] width 50 height 19
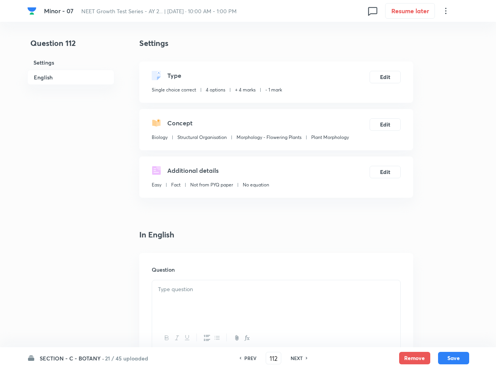
click at [250, 304] on div at bounding box center [276, 302] width 248 height 44
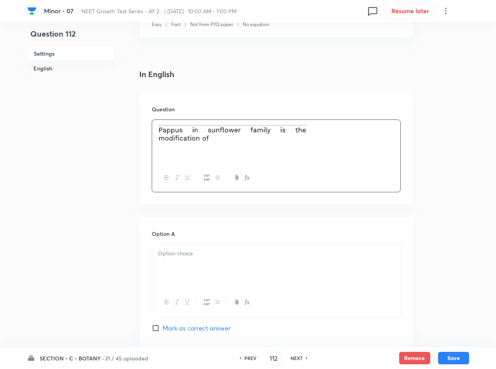
scroll to position [175, 0]
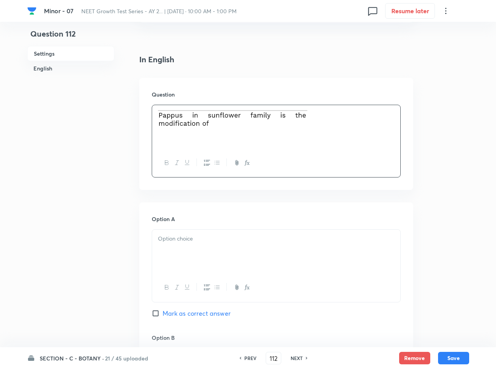
click at [261, 239] on p at bounding box center [276, 238] width 237 height 9
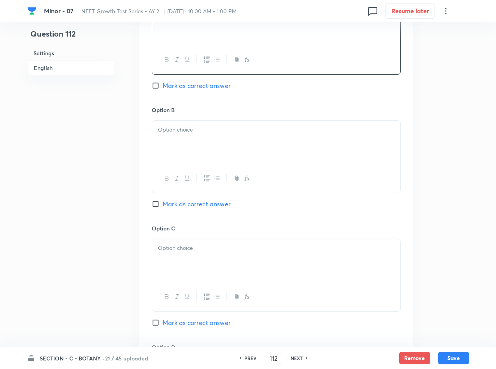
scroll to position [409, 0]
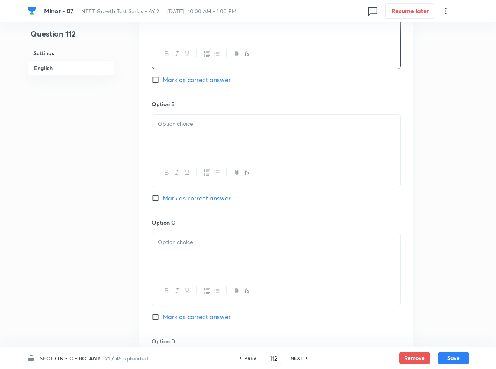
click at [224, 146] on div at bounding box center [276, 137] width 248 height 44
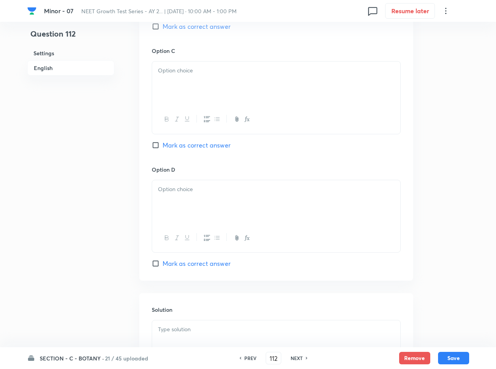
scroll to position [584, 0]
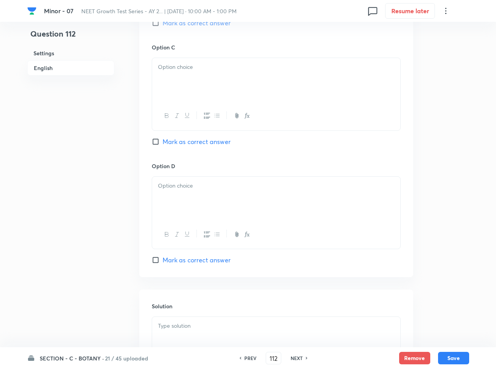
click at [230, 76] on div at bounding box center [276, 80] width 248 height 44
click at [191, 181] on div at bounding box center [276, 199] width 248 height 44
click at [177, 143] on span "Mark as correct answer" at bounding box center [197, 141] width 68 height 9
click at [163, 143] on input "Mark as correct answer" at bounding box center [157, 142] width 11 height 8
checkbox input "true"
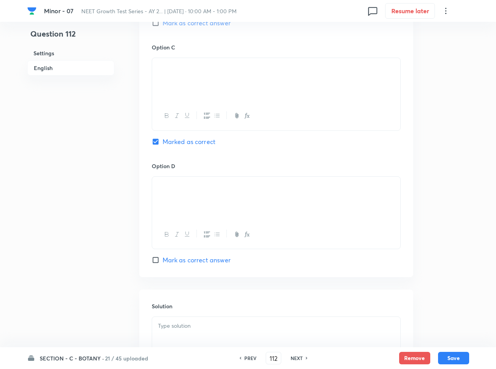
drag, startPoint x: 209, startPoint y: 63, endPoint x: 161, endPoint y: 63, distance: 48.3
click at [161, 63] on div at bounding box center [276, 80] width 248 height 44
drag, startPoint x: 165, startPoint y: 68, endPoint x: 179, endPoint y: 68, distance: 14.0
click at [158, 69] on img at bounding box center [158, 69] width 0 height 0
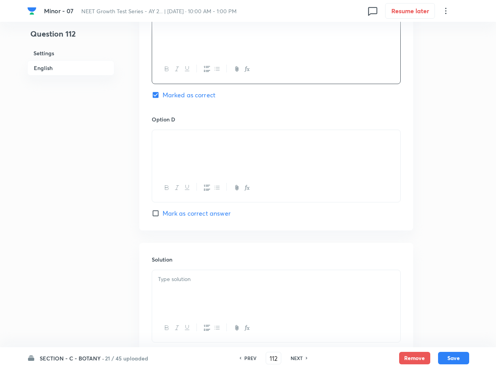
scroll to position [687, 0]
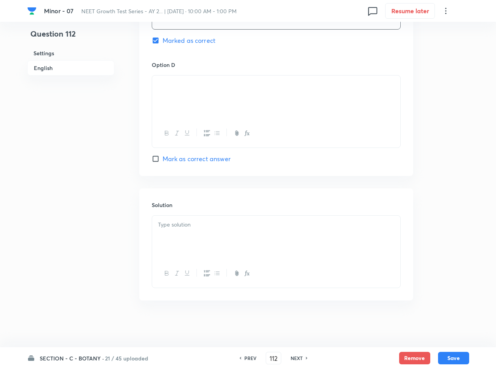
click at [235, 240] on div at bounding box center [276, 238] width 248 height 44
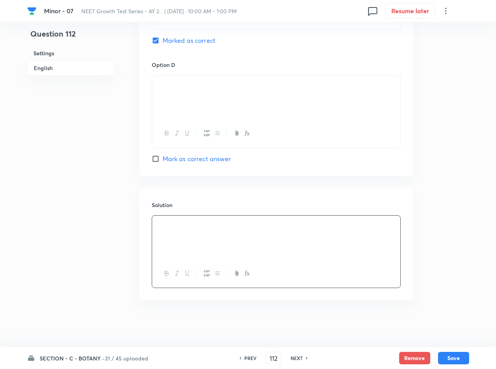
click at [459, 356] on button "Save" at bounding box center [453, 358] width 31 height 12
type input "113"
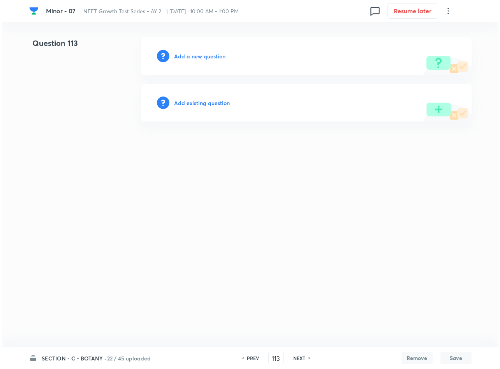
scroll to position [0, 0]
click at [206, 60] on div "Add a new question" at bounding box center [306, 55] width 330 height 37
click at [207, 58] on h6 "Add a new question" at bounding box center [199, 56] width 51 height 8
click at [207, 58] on h6 "Choose a question type" at bounding box center [204, 56] width 60 height 8
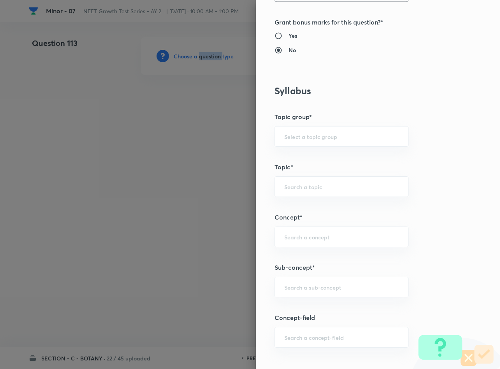
scroll to position [409, 0]
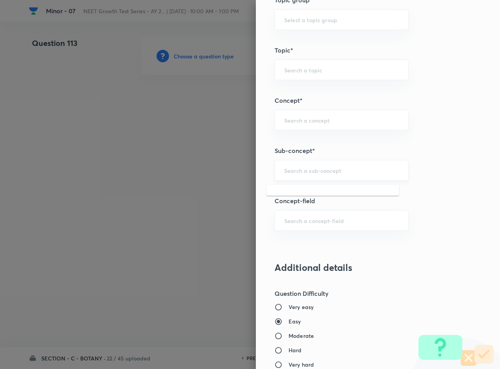
click at [291, 173] on input "text" at bounding box center [341, 170] width 114 height 7
type input "Plant Morphology"
type input "Biology"
type input "Structural Organisation"
type input "Morphology - Flowering Plants"
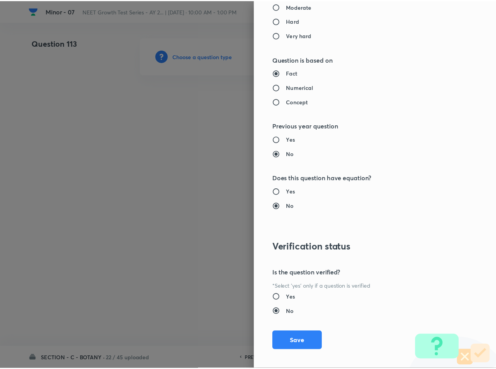
scroll to position [746, 0]
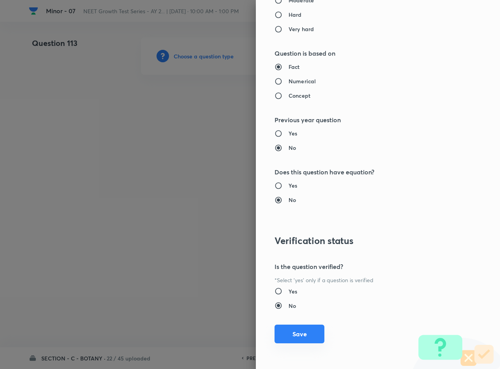
click at [283, 331] on button "Save" at bounding box center [299, 334] width 50 height 19
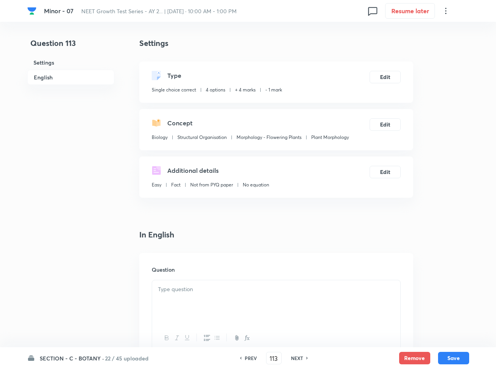
click at [256, 288] on p at bounding box center [276, 289] width 237 height 9
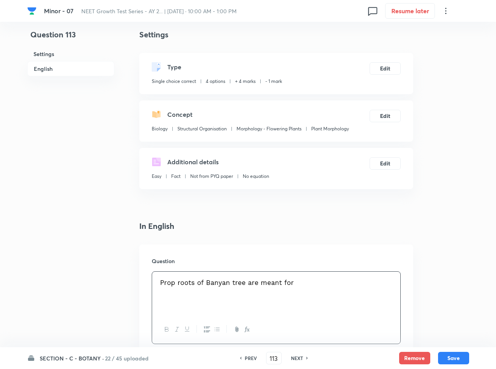
scroll to position [175, 0]
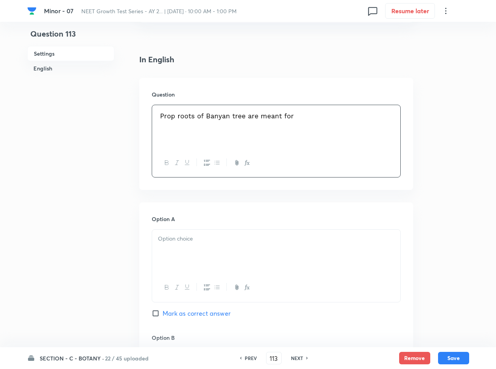
click at [257, 254] on div at bounding box center [276, 252] width 248 height 44
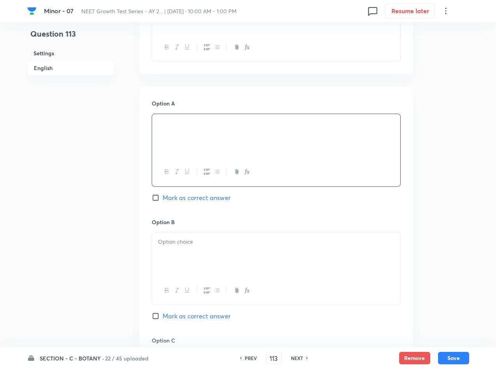
scroll to position [350, 0]
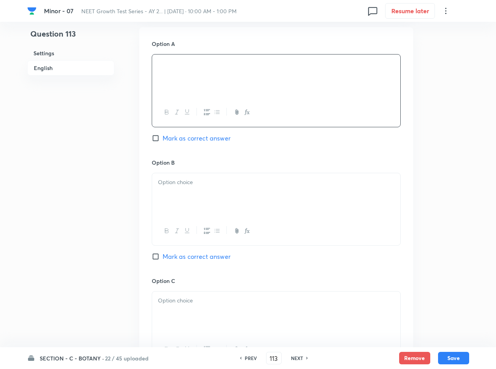
click at [232, 202] on div at bounding box center [276, 195] width 248 height 44
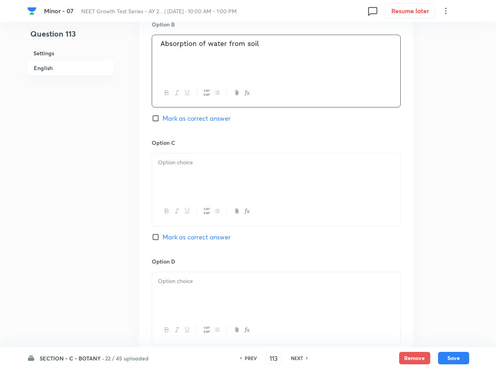
scroll to position [525, 0]
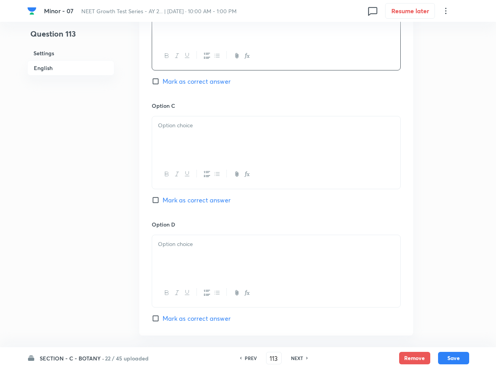
click at [261, 133] on div at bounding box center [276, 138] width 248 height 44
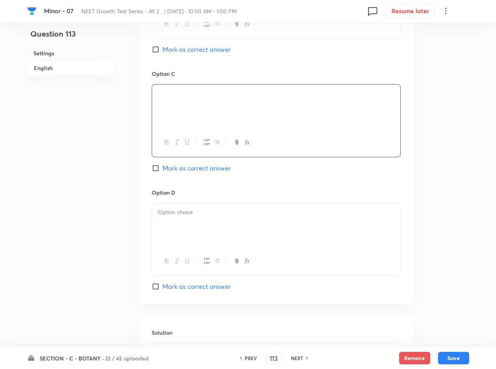
scroll to position [584, 0]
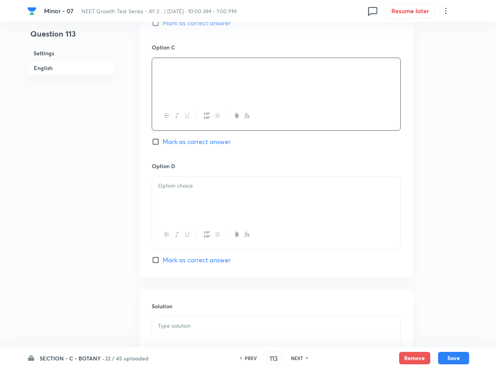
click at [247, 185] on p at bounding box center [276, 185] width 237 height 9
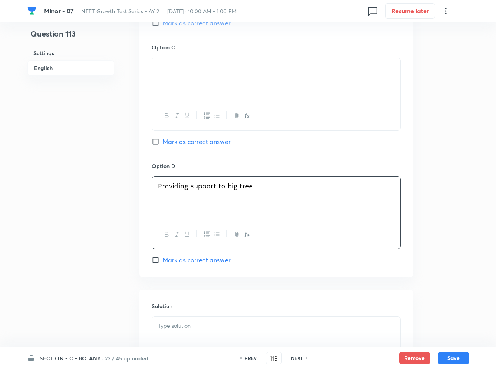
click at [168, 261] on span "Mark as correct answer" at bounding box center [197, 259] width 68 height 9
click at [163, 261] on input "Mark as correct answer" at bounding box center [157, 260] width 11 height 8
checkbox input "true"
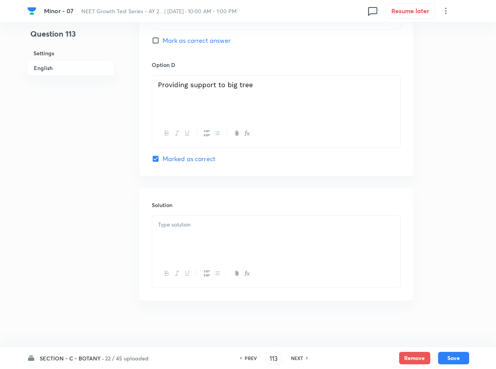
scroll to position [687, 0]
click at [179, 235] on div at bounding box center [276, 238] width 248 height 44
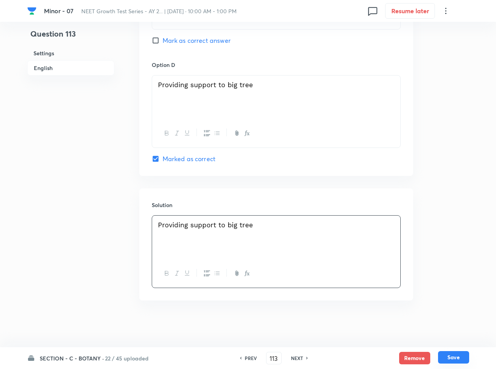
click at [461, 360] on button "Save" at bounding box center [453, 357] width 31 height 12
type input "114"
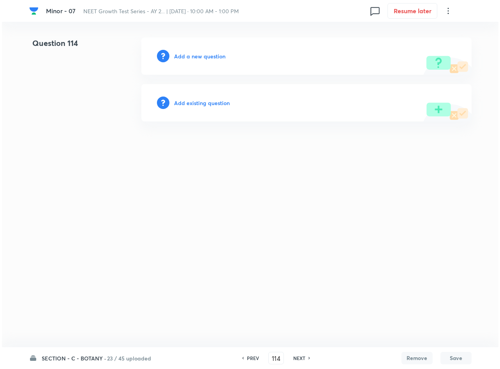
scroll to position [0, 0]
click at [177, 56] on h6 "Add a new question" at bounding box center [199, 56] width 51 height 8
click at [177, 56] on h6 "Choose a question type" at bounding box center [204, 56] width 60 height 8
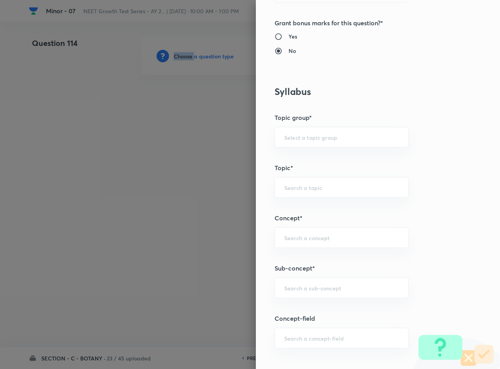
scroll to position [292, 0]
click at [322, 297] on div "​" at bounding box center [341, 287] width 134 height 21
type input "Plant Morphology"
type input "Biology"
type input "Structural Organisation"
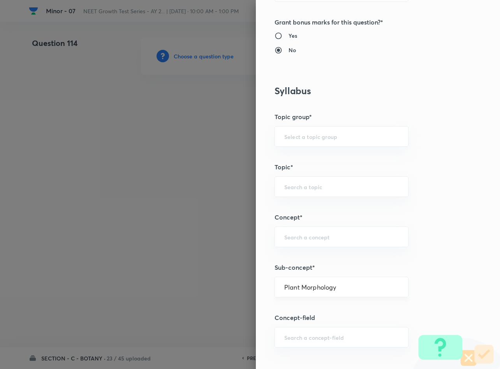
type input "Morphology - Flowering Plants"
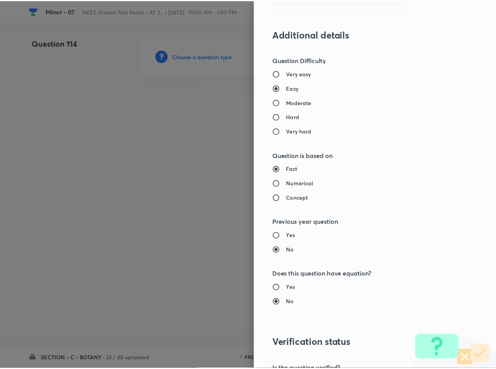
scroll to position [746, 0]
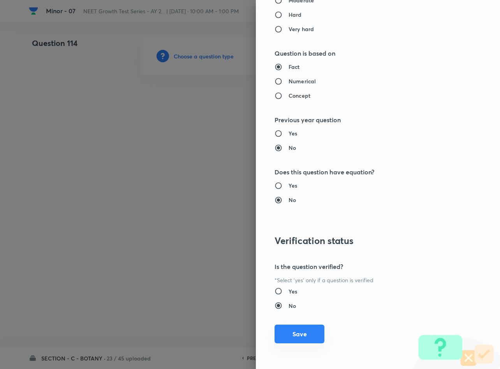
click at [287, 331] on button "Save" at bounding box center [299, 334] width 50 height 19
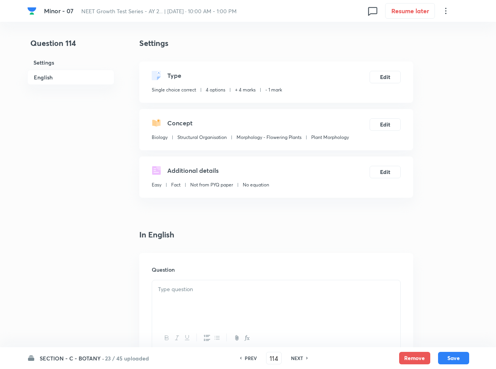
click at [242, 291] on p at bounding box center [276, 289] width 237 height 9
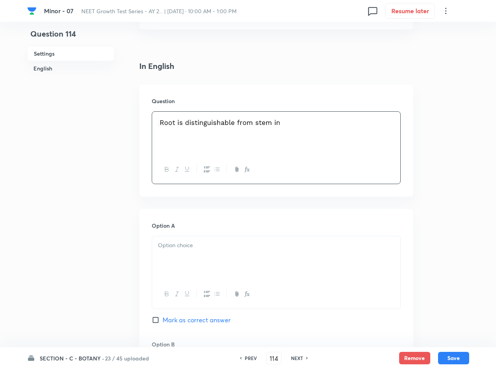
scroll to position [175, 0]
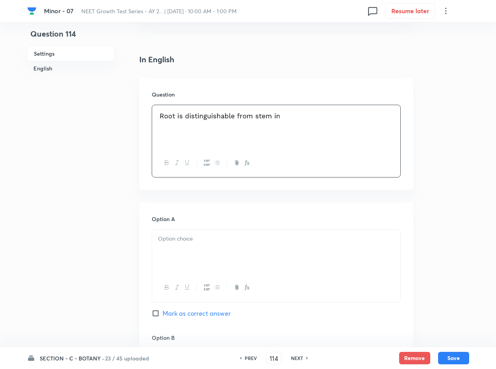
click at [219, 248] on div at bounding box center [276, 252] width 248 height 44
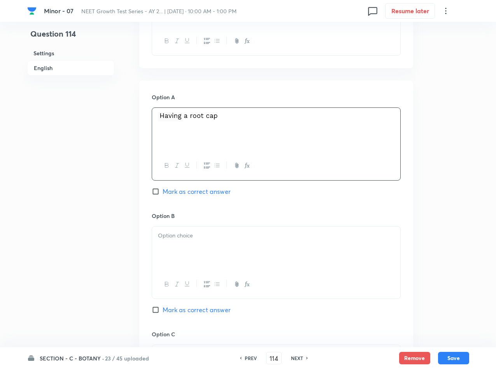
scroll to position [350, 0]
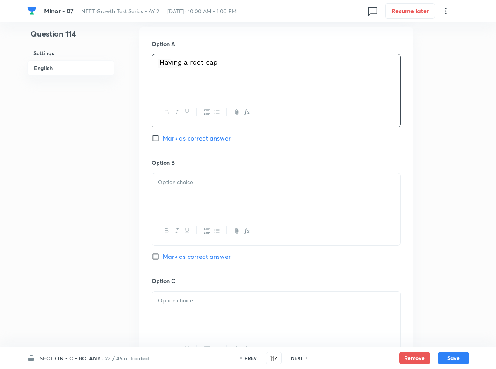
click at [229, 200] on div at bounding box center [276, 195] width 248 height 44
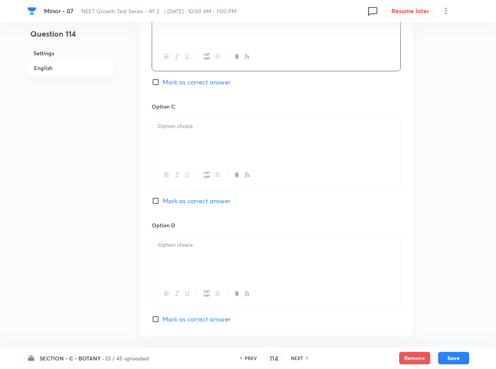
scroll to position [525, 0]
click at [236, 138] on div at bounding box center [276, 138] width 248 height 44
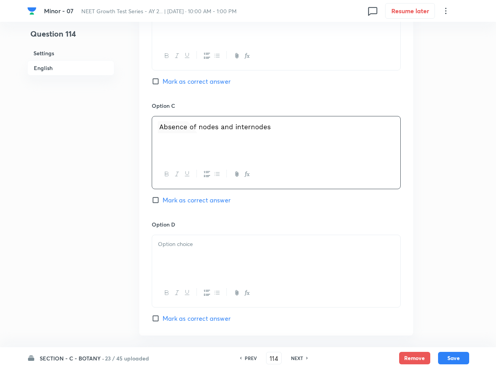
click at [211, 202] on span "Mark as correct answer" at bounding box center [197, 199] width 68 height 9
click at [163, 202] on input "Mark as correct answer" at bounding box center [157, 200] width 11 height 8
checkbox input "true"
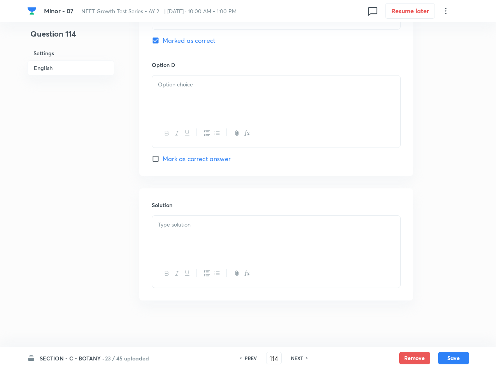
scroll to position [687, 0]
click at [229, 233] on div at bounding box center [276, 238] width 248 height 44
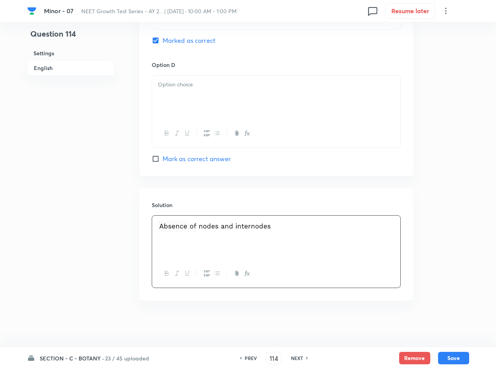
click at [284, 95] on div at bounding box center [276, 97] width 248 height 44
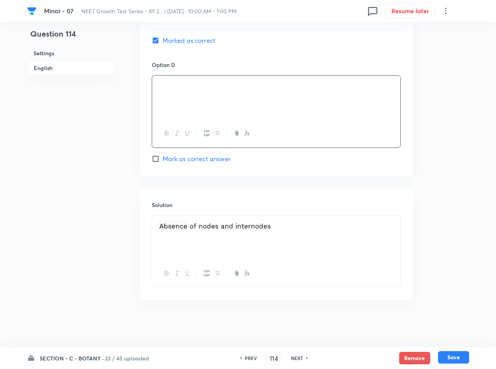
click at [444, 356] on button "Save" at bounding box center [453, 357] width 31 height 12
type input "115"
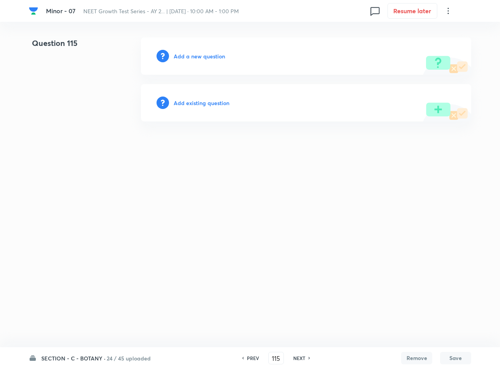
click at [193, 58] on h6 "Add a new question" at bounding box center [199, 56] width 51 height 8
click at [193, 58] on h6 "Choose a question type" at bounding box center [204, 56] width 60 height 8
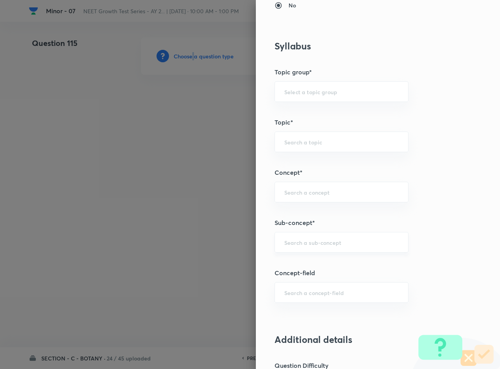
scroll to position [409, 0]
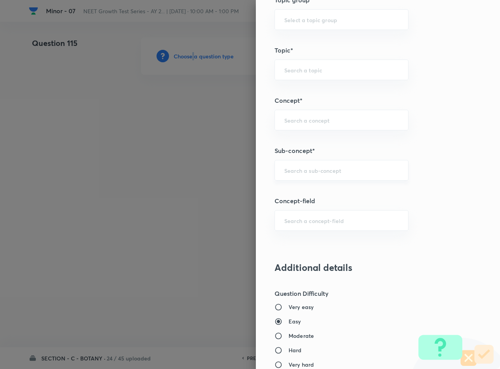
click at [310, 179] on div "​" at bounding box center [341, 170] width 134 height 21
type input "Plant Morphology"
type input "Biology"
type input "Structural Organisation"
type input "Morphology - Flowering Plants"
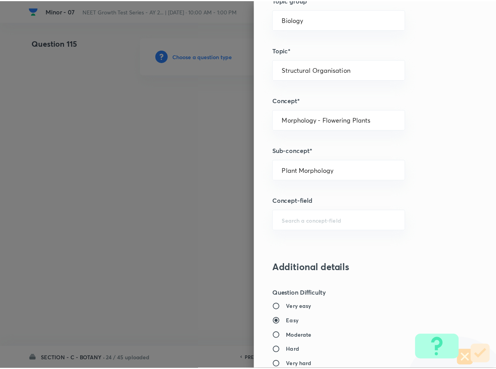
scroll to position [746, 0]
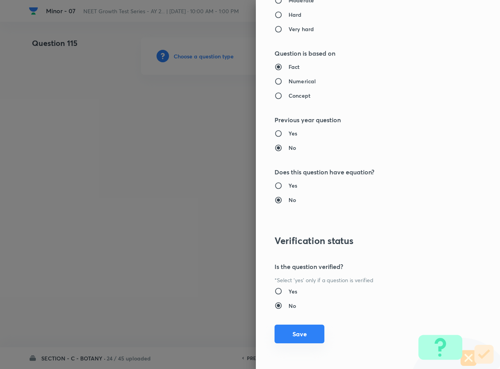
click at [290, 333] on button "Save" at bounding box center [299, 334] width 50 height 19
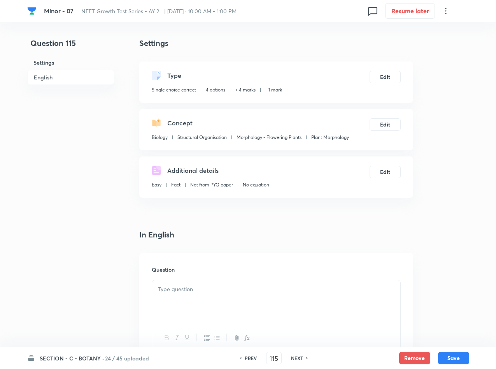
click at [240, 292] on p at bounding box center [276, 289] width 237 height 9
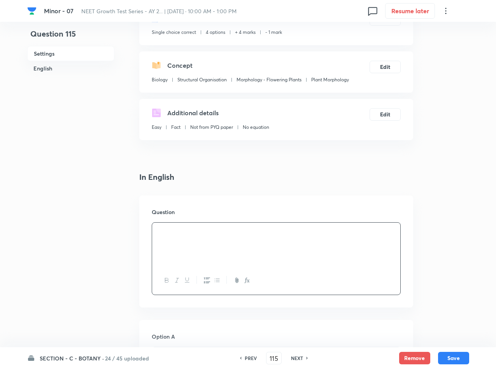
scroll to position [233, 0]
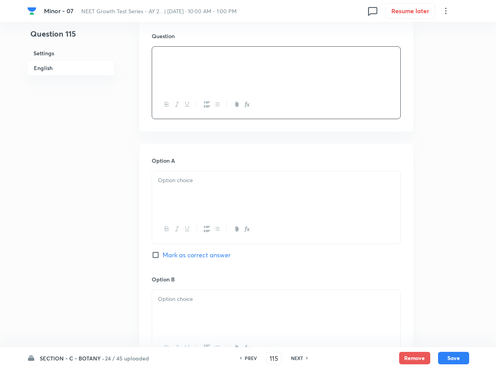
click at [213, 194] on div at bounding box center [276, 193] width 248 height 44
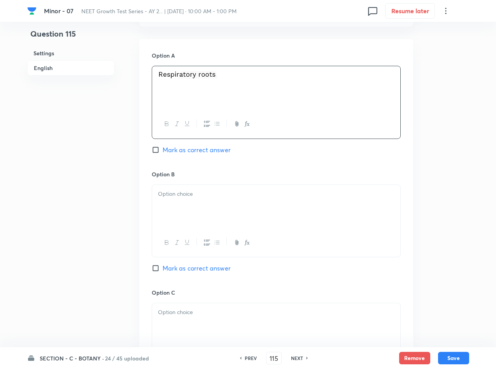
scroll to position [350, 0]
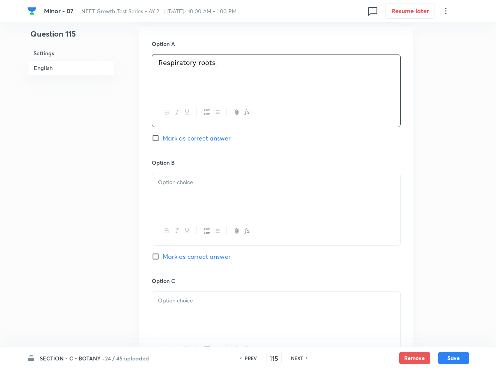
click at [263, 186] on p at bounding box center [276, 182] width 237 height 9
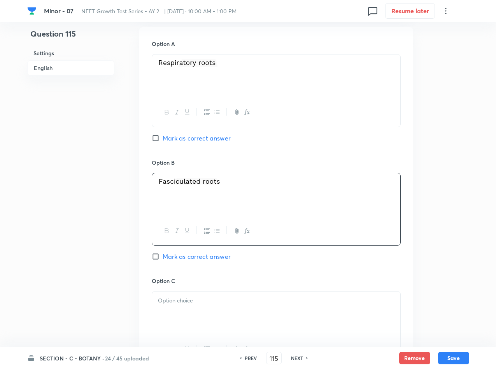
scroll to position [467, 0]
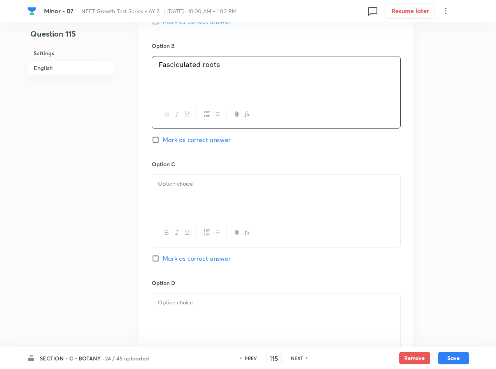
click at [263, 190] on div at bounding box center [276, 197] width 248 height 44
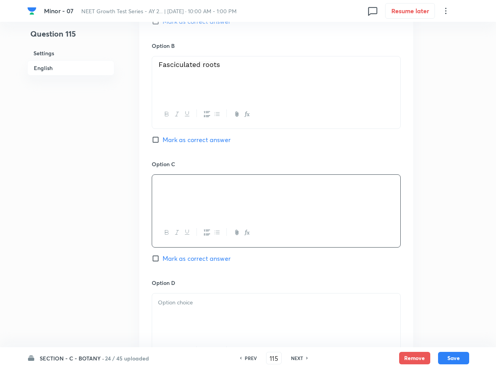
click at [195, 260] on span "Mark as correct answer" at bounding box center [197, 258] width 68 height 9
click at [163, 260] on input "Mark as correct answer" at bounding box center [157, 258] width 11 height 8
checkbox input "true"
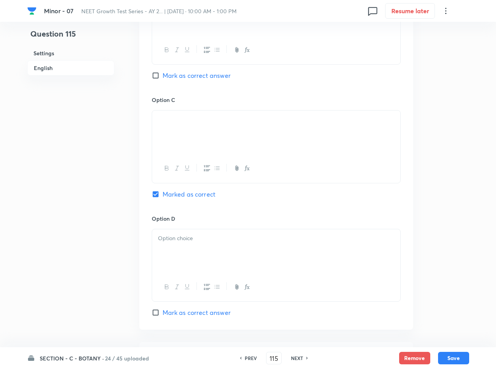
scroll to position [642, 0]
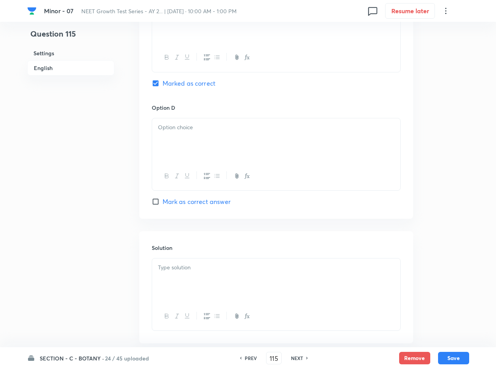
click at [195, 260] on div at bounding box center [276, 280] width 248 height 44
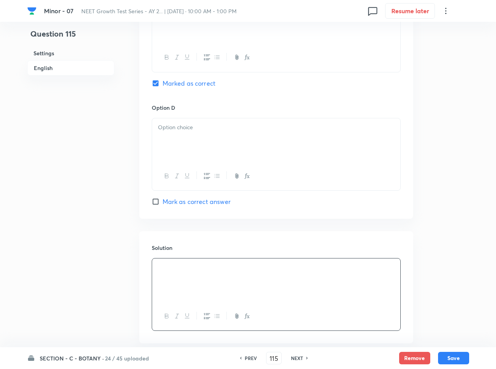
click at [232, 129] on p at bounding box center [276, 127] width 237 height 9
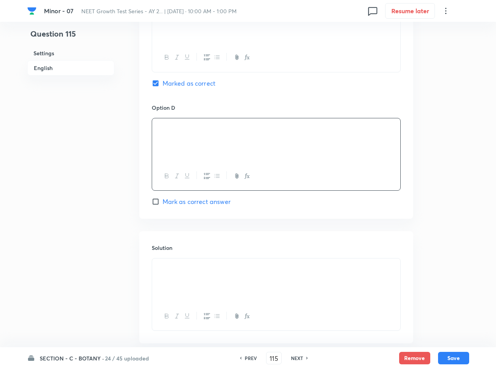
click at [451, 358] on button "Save" at bounding box center [453, 358] width 31 height 12
type input "116"
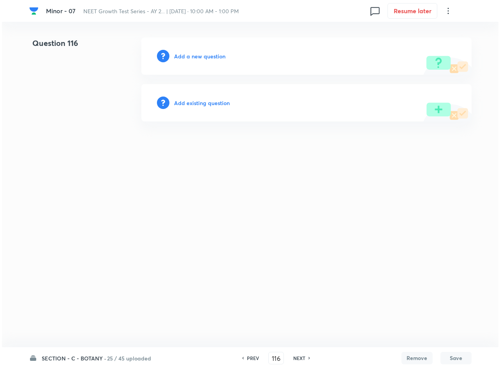
scroll to position [0, 0]
click at [201, 60] on div "Add a new question" at bounding box center [306, 55] width 330 height 37
click at [202, 58] on h6 "Add a new question" at bounding box center [199, 56] width 51 height 8
click at [202, 58] on h6 "Choose a question type" at bounding box center [204, 56] width 60 height 8
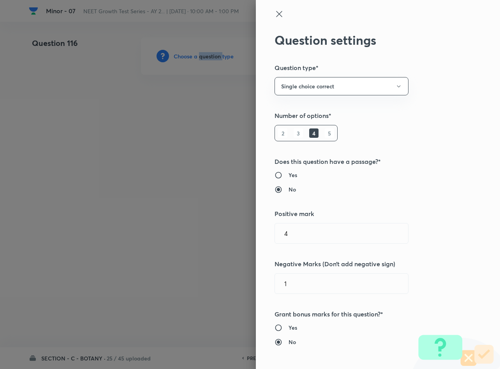
type input "Biology"
type input "Structural Organisation"
type input "Morphology - Flowering Plants"
type input "Plant Morphology"
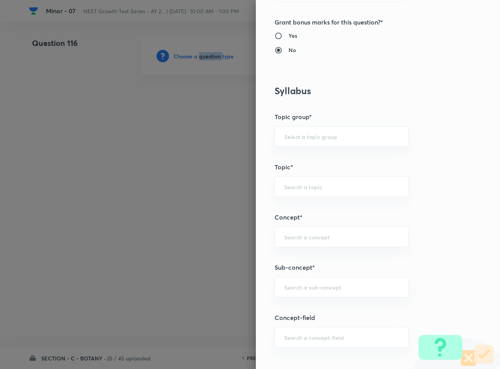
scroll to position [409, 0]
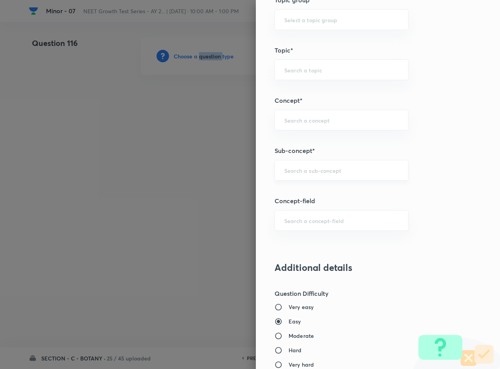
click at [307, 179] on div "​" at bounding box center [341, 170] width 134 height 21
type input "Plant Morphology"
type input "Biology"
type input "Structural Organisation"
type input "Morphology - Flowering Plants"
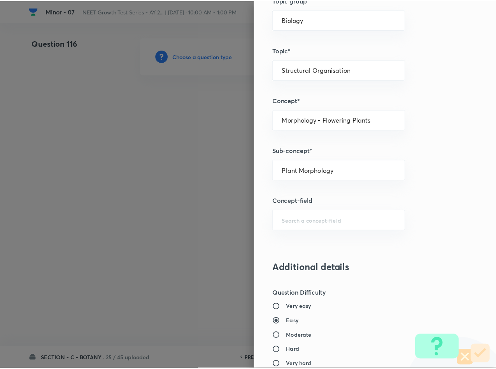
scroll to position [746, 0]
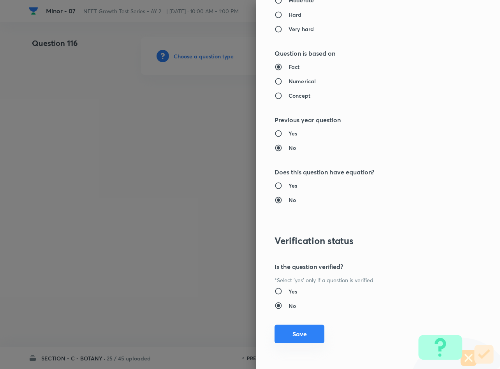
click at [278, 339] on button "Save" at bounding box center [299, 334] width 50 height 19
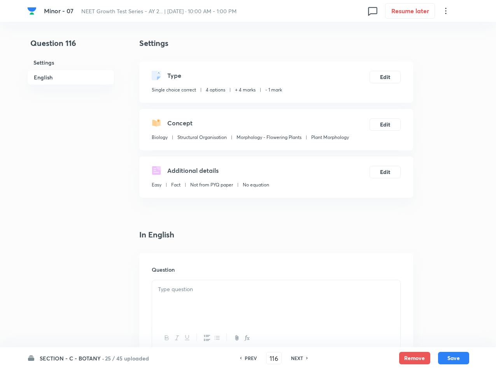
click at [226, 286] on p at bounding box center [276, 289] width 237 height 9
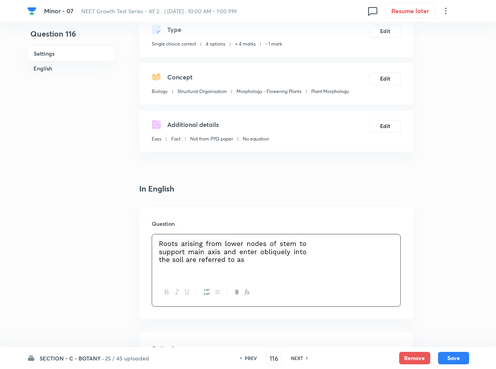
scroll to position [175, 0]
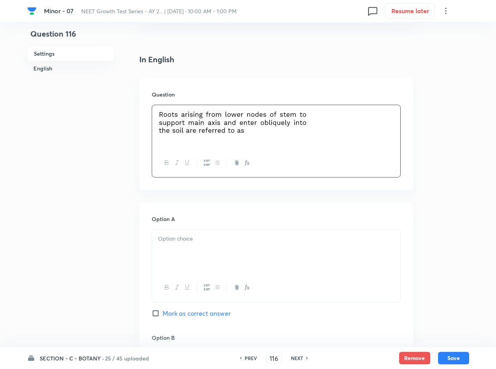
click at [209, 248] on div at bounding box center [276, 252] width 248 height 44
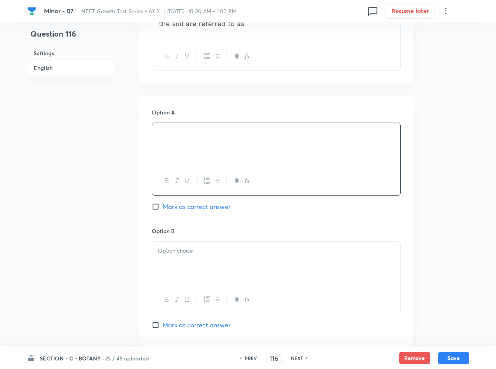
scroll to position [292, 0]
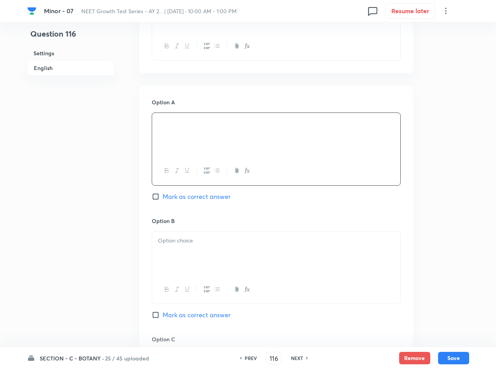
click at [242, 249] on div at bounding box center [276, 254] width 248 height 44
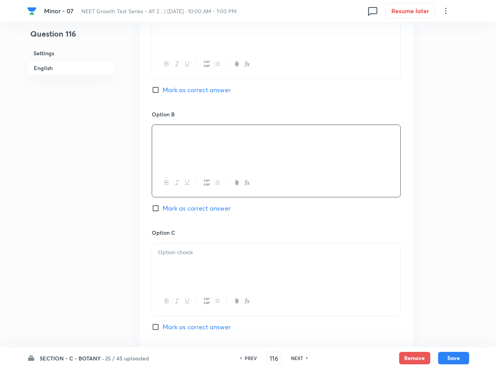
scroll to position [409, 0]
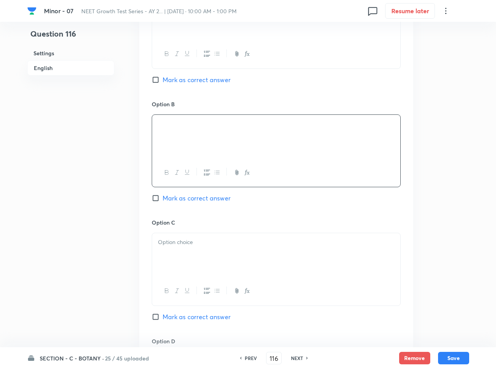
click at [173, 261] on div at bounding box center [276, 255] width 248 height 44
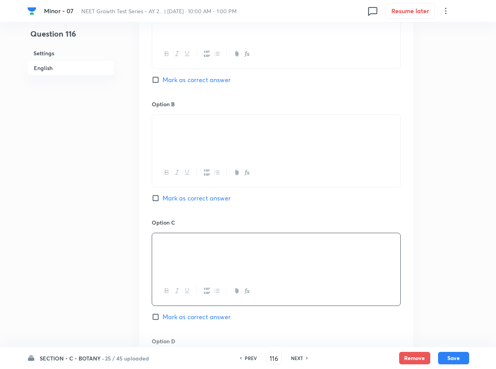
click at [176, 316] on span "Mark as correct answer" at bounding box center [197, 316] width 68 height 9
click at [163, 316] on input "Mark as correct answer" at bounding box center [157, 317] width 11 height 8
checkbox input "true"
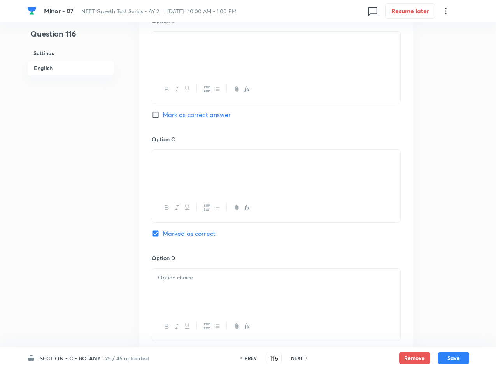
scroll to position [584, 0]
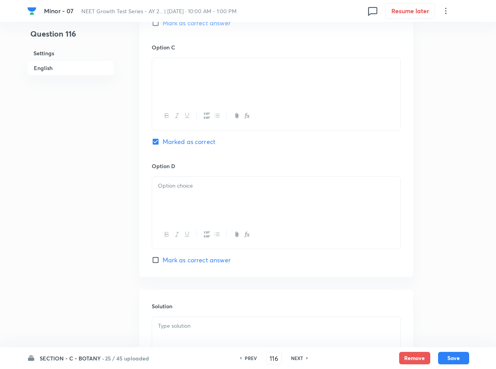
click at [192, 324] on p at bounding box center [276, 325] width 237 height 9
click at [214, 175] on div "Option D [PERSON_NAME] as correct answer" at bounding box center [276, 213] width 249 height 103
click at [204, 192] on div at bounding box center [276, 199] width 248 height 44
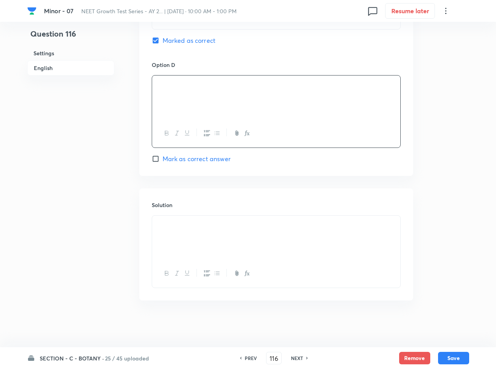
scroll to position [687, 0]
click at [456, 360] on button "Save" at bounding box center [453, 357] width 31 height 12
type input "117"
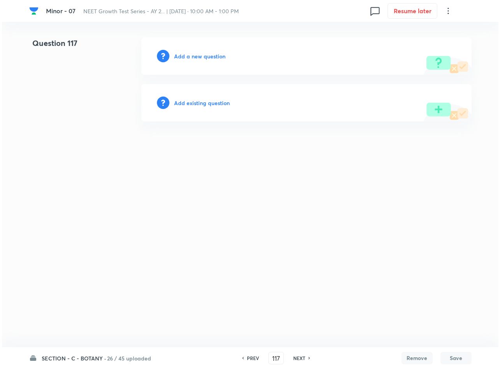
scroll to position [0, 0]
click at [207, 55] on h6 "Add a new question" at bounding box center [199, 56] width 51 height 8
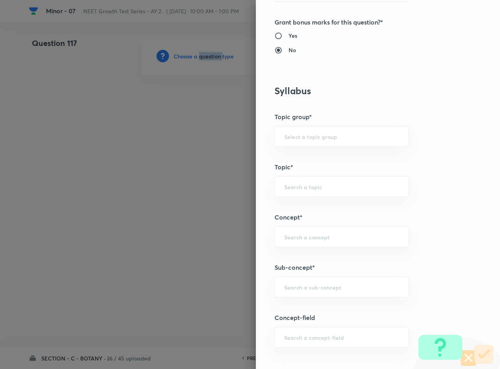
scroll to position [409, 0]
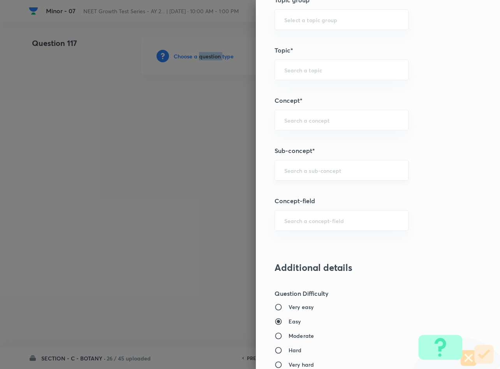
click at [332, 163] on div "​" at bounding box center [341, 170] width 134 height 21
type input "M"
type input "Plant Morphology"
type input "Biology"
type input "Structural Organisation"
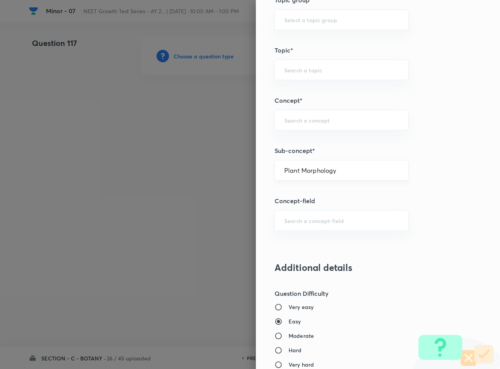
type input "Morphology - Flowering Plants"
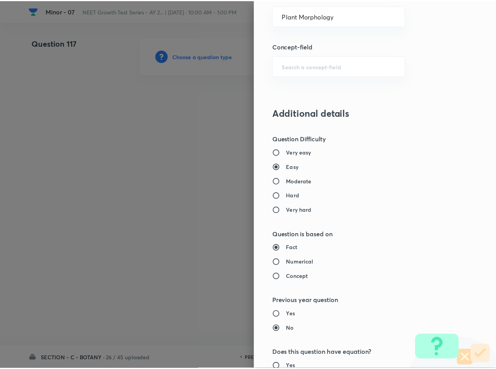
scroll to position [746, 0]
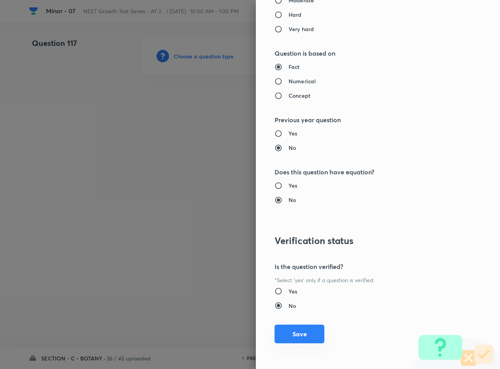
click at [279, 331] on button "Save" at bounding box center [299, 334] width 50 height 19
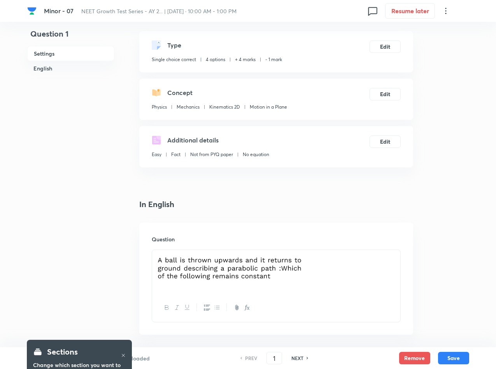
scroll to position [117, 0]
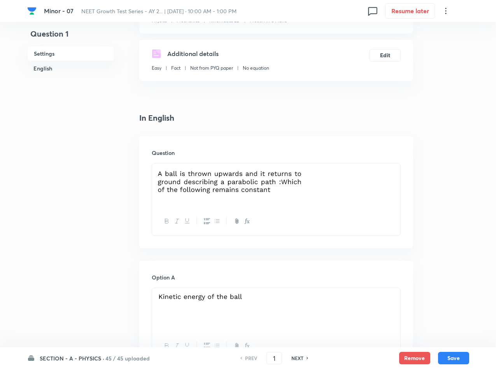
click at [109, 358] on h6 "45 / 45 uploaded" at bounding box center [127, 358] width 44 height 8
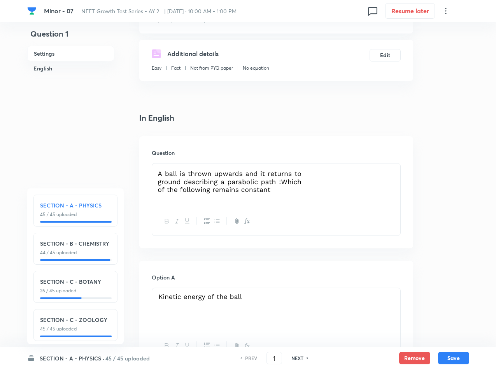
scroll to position [12, 0]
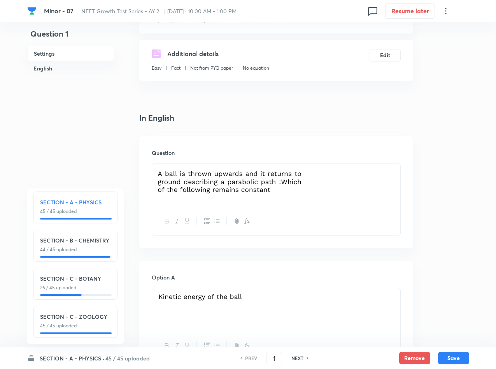
click at [90, 274] on div "SECTION - C - BOTANY 26 / 45 uploaded" at bounding box center [75, 282] width 71 height 17
checkbox input "false"
type input "91"
checkbox input "true"
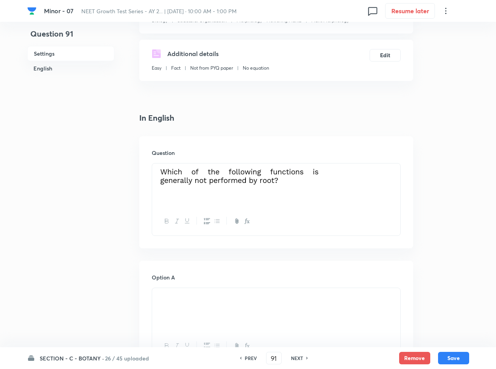
scroll to position [350, 0]
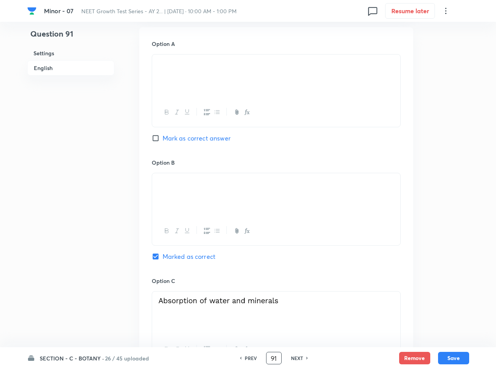
click at [275, 357] on input "91" at bounding box center [274, 358] width 15 height 14
type input "116"
checkbox input "false"
checkbox input "true"
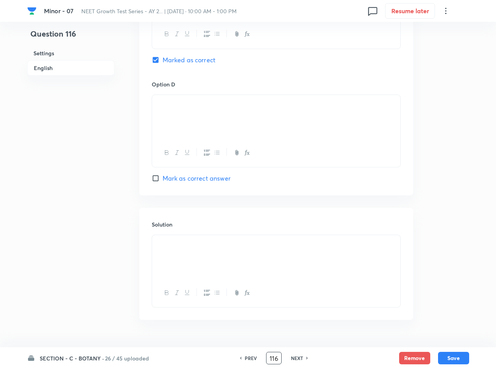
scroll to position [687, 0]
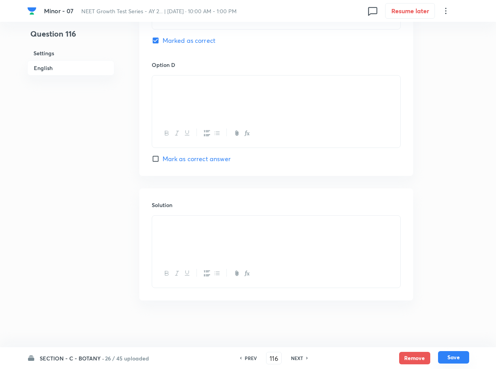
click at [453, 355] on button "Save" at bounding box center [453, 357] width 31 height 12
type input "117"
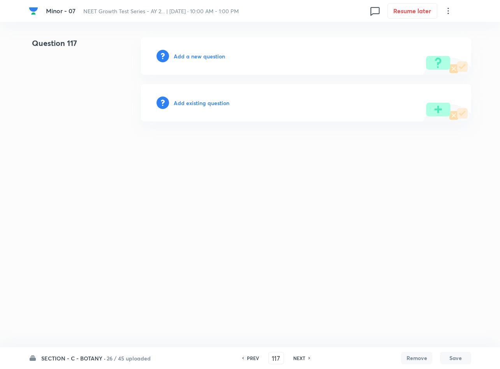
click at [195, 50] on div "Add a new question" at bounding box center [306, 55] width 330 height 37
click at [211, 56] on h6 "Add a new question" at bounding box center [199, 56] width 51 height 8
click at [211, 56] on h6 "Choose a question type" at bounding box center [204, 56] width 60 height 8
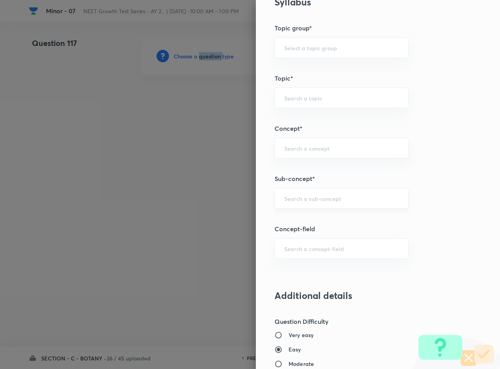
scroll to position [409, 0]
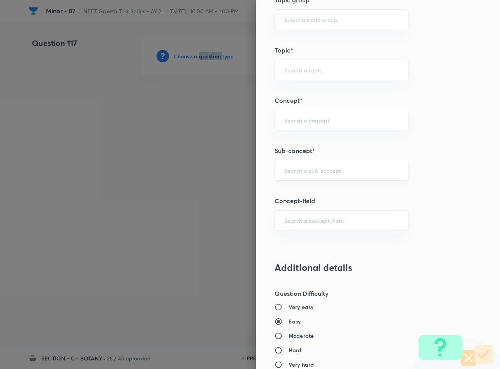
click at [297, 179] on div "​" at bounding box center [341, 170] width 134 height 21
type input "Plant Morphology"
type input "Biology"
type input "Structural Organisation"
type input "Morphology - Flowering Plants"
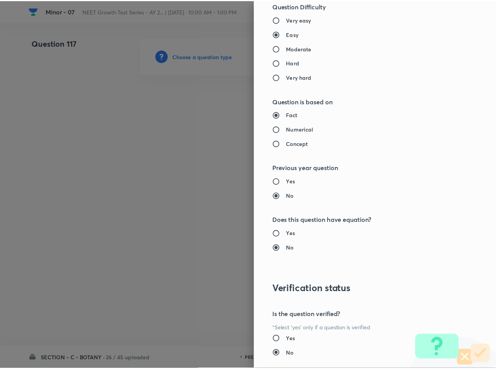
scroll to position [746, 0]
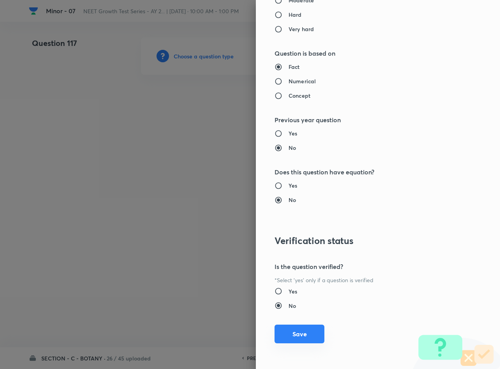
click at [300, 335] on button "Save" at bounding box center [299, 334] width 50 height 19
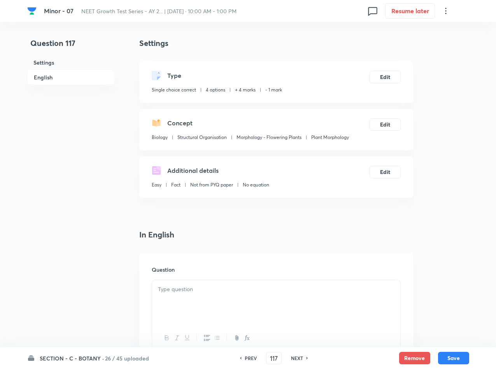
click at [249, 291] on p at bounding box center [276, 289] width 237 height 9
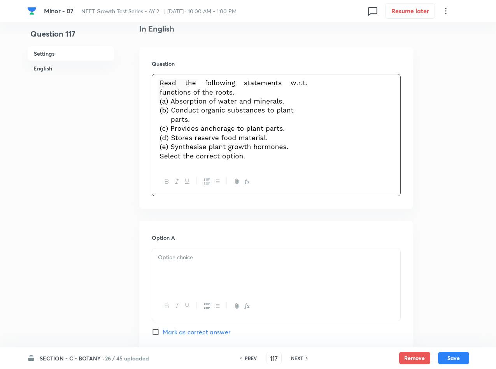
scroll to position [233, 0]
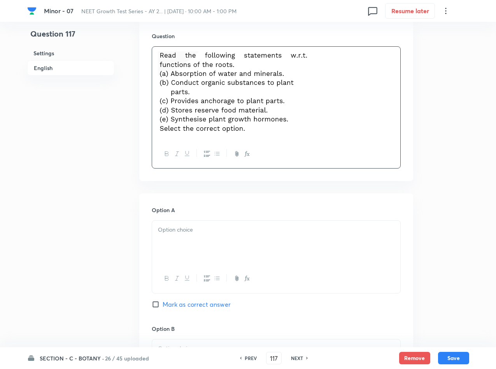
click at [239, 250] on div at bounding box center [276, 243] width 248 height 44
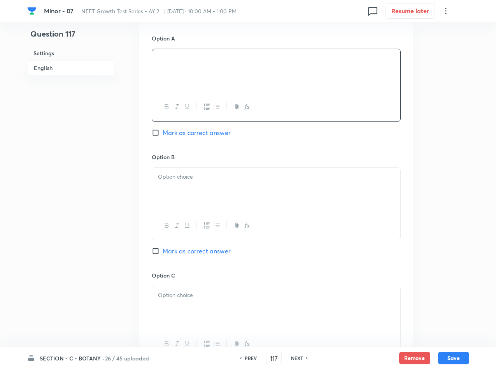
scroll to position [409, 0]
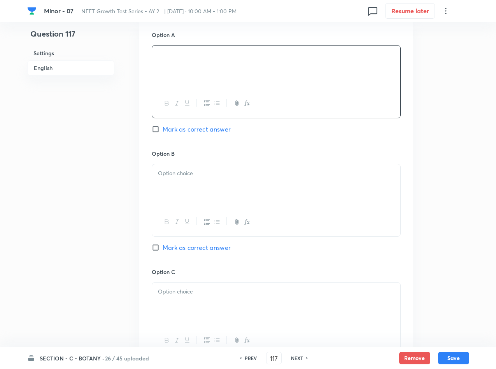
click at [253, 198] on div at bounding box center [276, 186] width 248 height 44
click at [263, 177] on p at bounding box center [276, 174] width 237 height 9
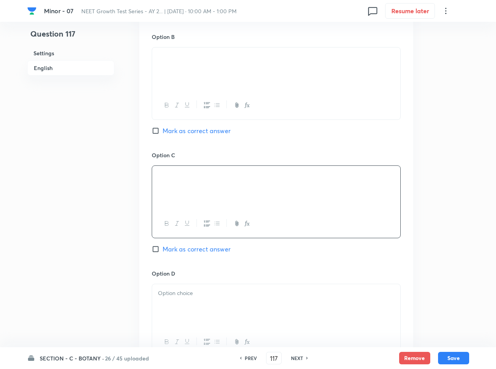
click at [227, 299] on div at bounding box center [276, 306] width 248 height 44
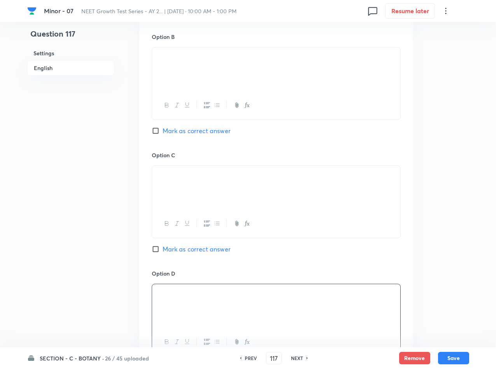
click at [194, 252] on span "Mark as correct answer" at bounding box center [197, 248] width 68 height 9
click at [163, 252] on input "Mark as correct answer" at bounding box center [157, 249] width 11 height 8
checkbox input "true"
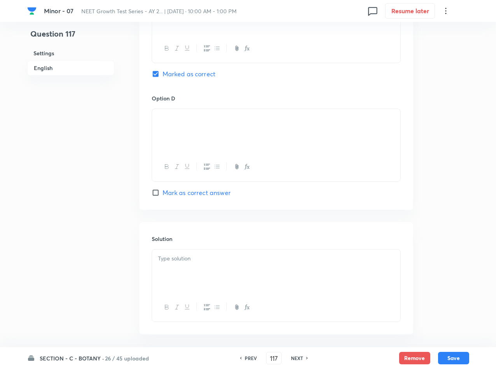
scroll to position [584, 0]
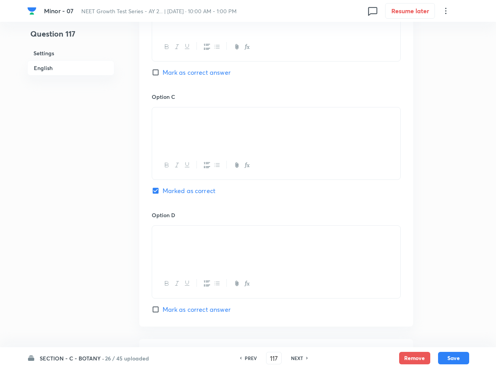
drag, startPoint x: 246, startPoint y: 121, endPoint x: 177, endPoint y: 118, distance: 68.9
click at [177, 118] on p at bounding box center [276, 116] width 237 height 9
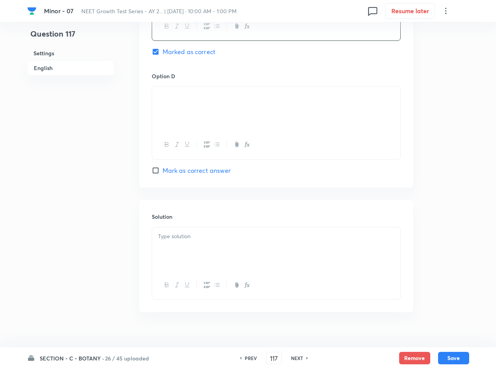
scroll to position [737, 0]
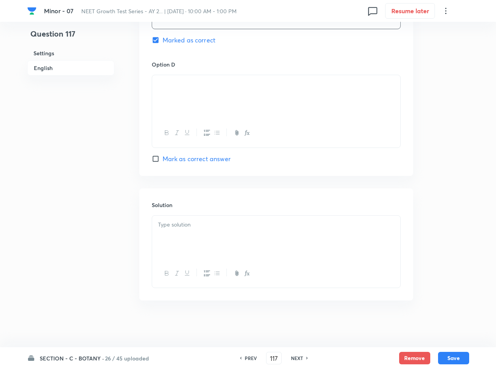
click at [230, 237] on div at bounding box center [276, 238] width 248 height 44
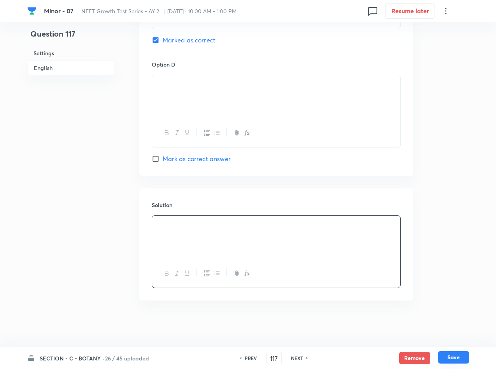
click at [454, 355] on button "Save" at bounding box center [453, 357] width 31 height 12
type input "118"
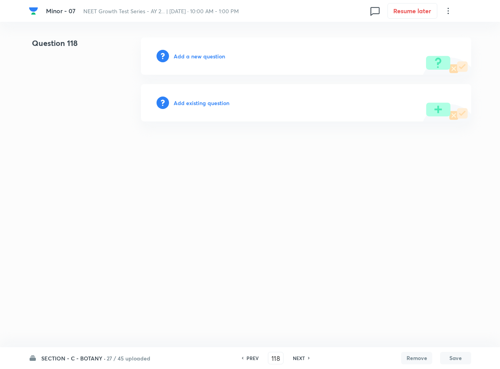
click at [201, 57] on h6 "Add a new question" at bounding box center [199, 56] width 51 height 8
click at [201, 57] on h6 "Choose a question type" at bounding box center [204, 56] width 60 height 8
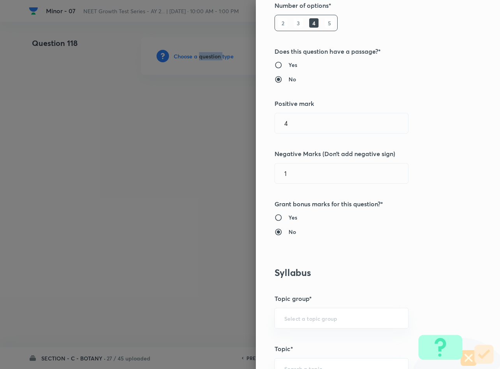
scroll to position [292, 0]
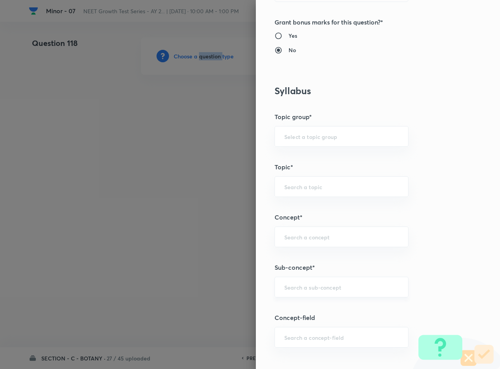
click at [297, 297] on div "​" at bounding box center [341, 287] width 134 height 21
type input "Plant Morphology"
type input "Biology"
type input "Structural Organisation"
type input "Morphology - Flowering Plants"
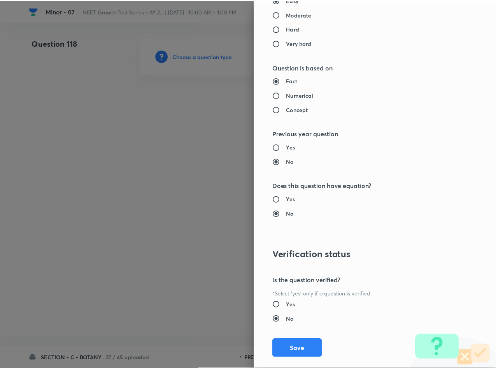
scroll to position [746, 0]
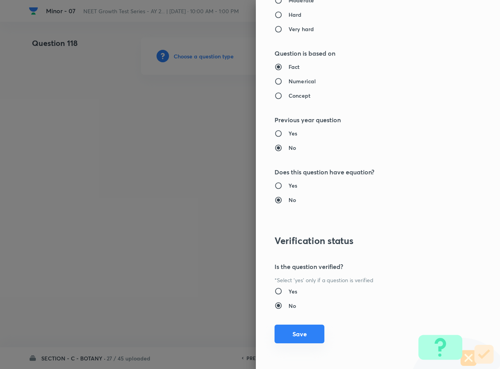
click at [297, 329] on button "Save" at bounding box center [299, 334] width 50 height 19
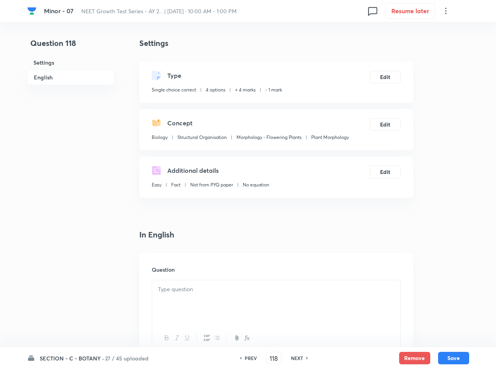
click at [229, 284] on div at bounding box center [276, 302] width 248 height 44
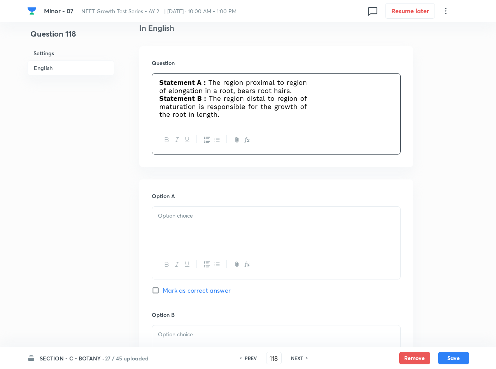
scroll to position [233, 0]
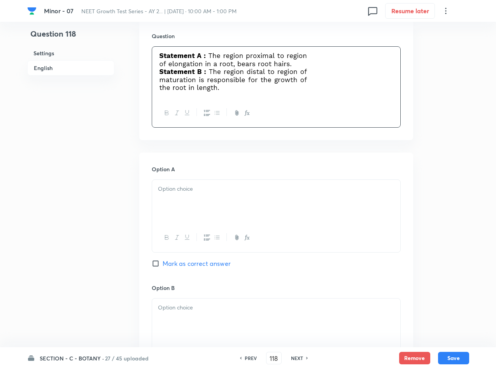
click at [264, 212] on div at bounding box center [276, 202] width 248 height 44
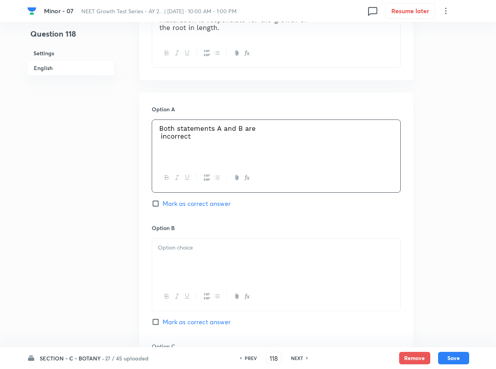
scroll to position [350, 0]
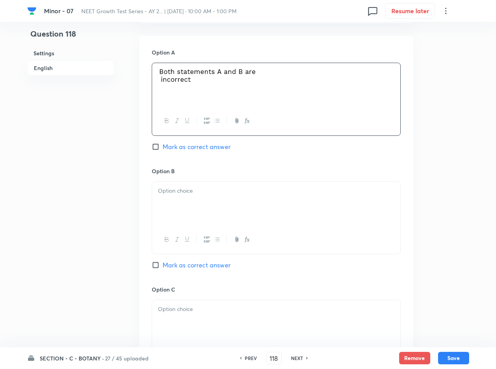
click at [226, 195] on p at bounding box center [276, 190] width 237 height 9
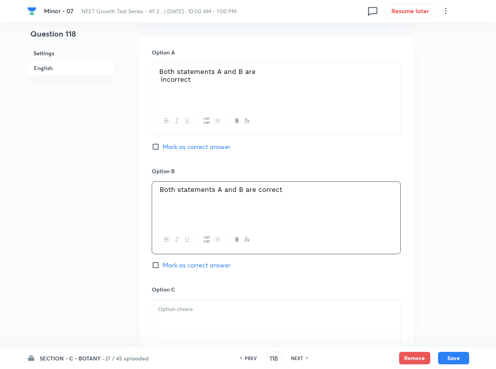
click at [219, 261] on span "Mark as correct answer" at bounding box center [197, 264] width 68 height 9
click at [163, 261] on input "Mark as correct answer" at bounding box center [157, 265] width 11 height 8
checkbox input "true"
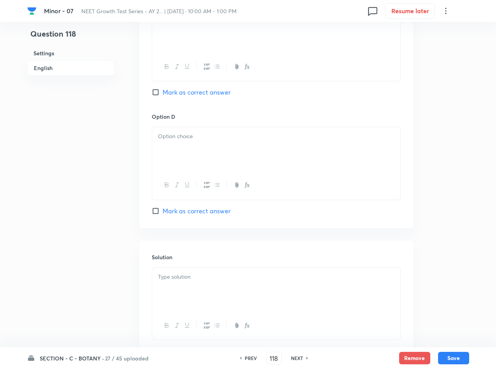
scroll to position [642, 0]
click at [234, 277] on p at bounding box center [276, 276] width 237 height 9
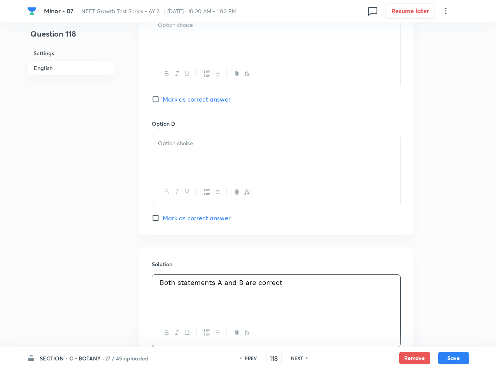
scroll to position [521, 0]
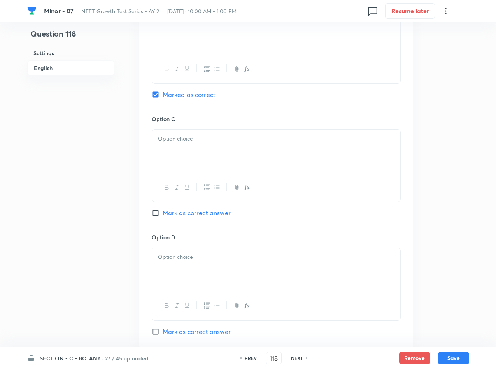
click at [258, 155] on div at bounding box center [276, 152] width 248 height 44
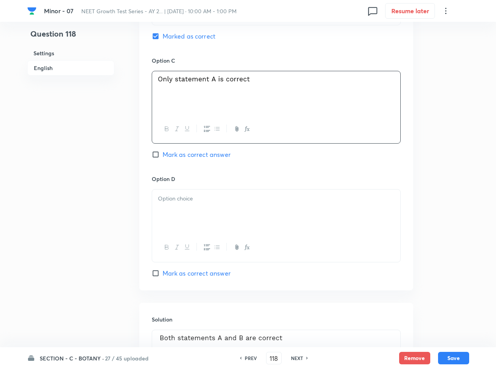
click at [214, 214] on div at bounding box center [276, 212] width 248 height 44
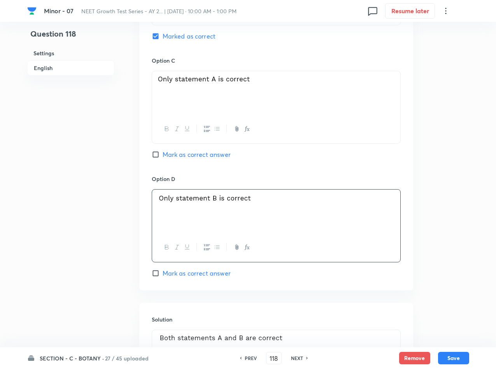
click at [456, 355] on button "Save" at bounding box center [453, 358] width 31 height 12
type input "119"
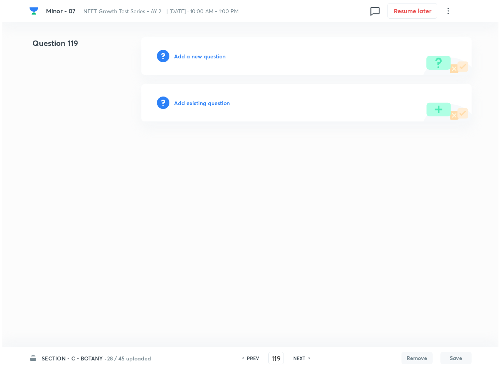
scroll to position [0, 0]
click at [194, 59] on h6 "Add a new question" at bounding box center [199, 56] width 51 height 8
click at [194, 59] on h6 "Choose a question type" at bounding box center [204, 56] width 60 height 8
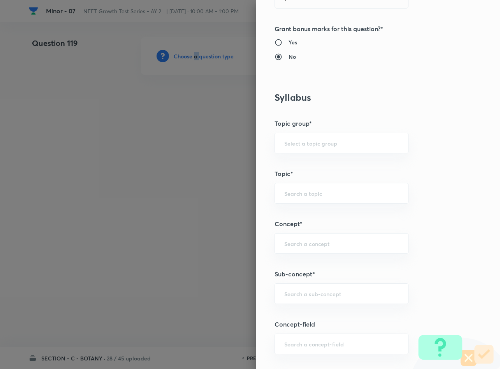
scroll to position [292, 0]
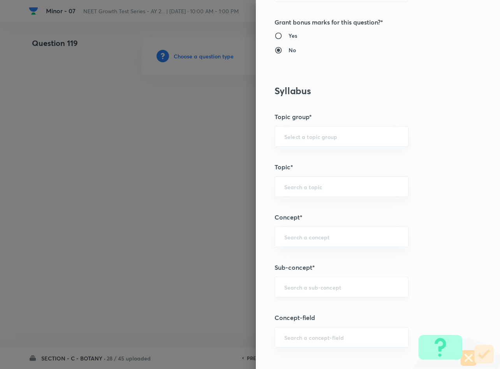
click at [309, 287] on input "text" at bounding box center [341, 286] width 114 height 7
type input "Plant Morphology"
type input "Biology"
type input "Structural Organisation"
type input "Morphology - Flowering Plants"
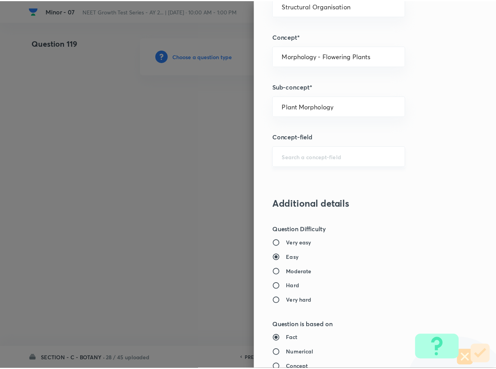
scroll to position [746, 0]
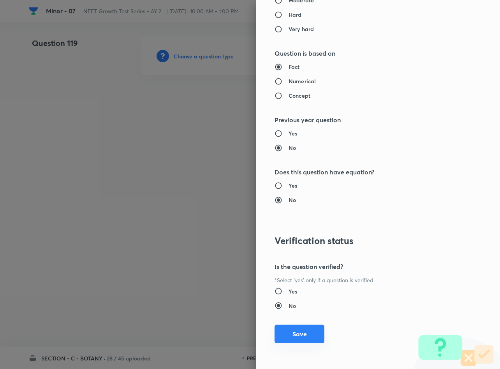
click at [301, 339] on button "Save" at bounding box center [299, 334] width 50 height 19
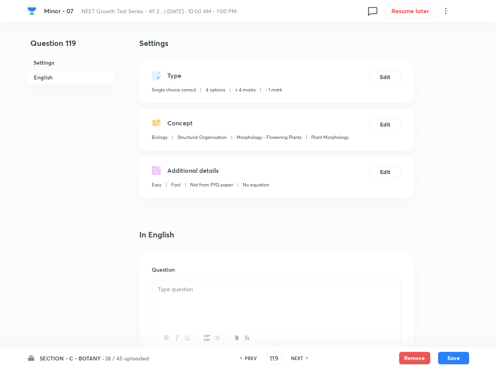
click at [168, 298] on div at bounding box center [276, 302] width 248 height 44
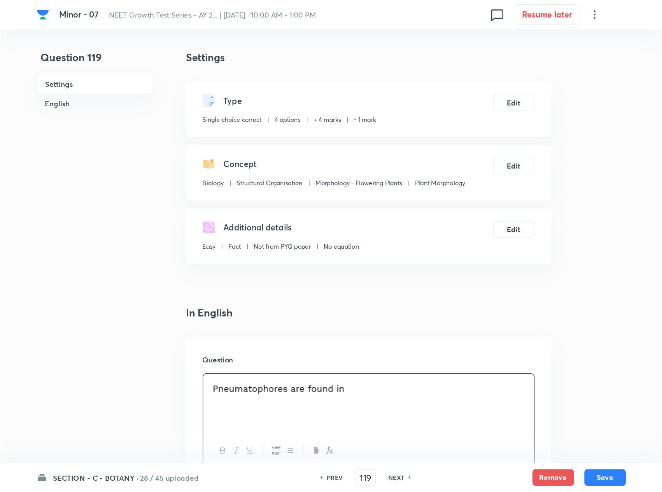
scroll to position [175, 0]
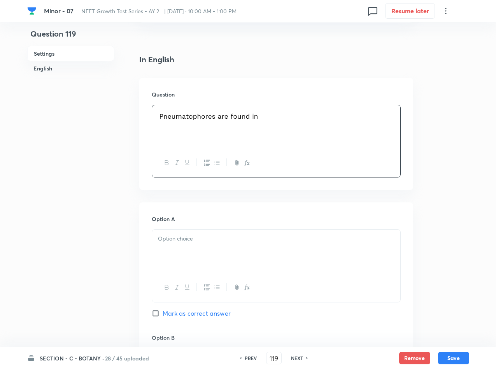
click at [239, 251] on div at bounding box center [276, 252] width 248 height 44
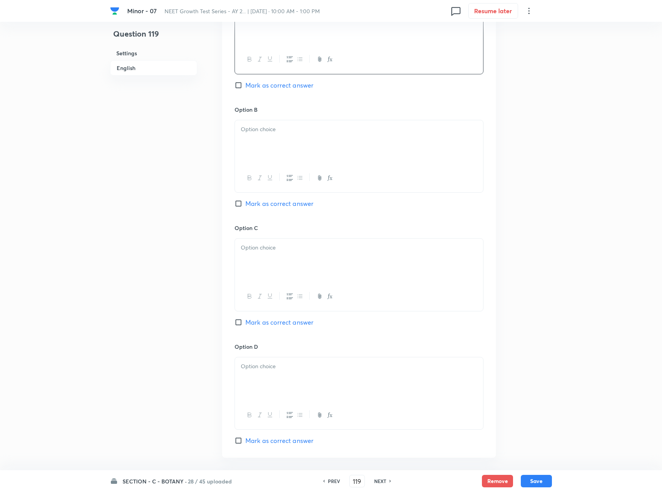
scroll to position [409, 0]
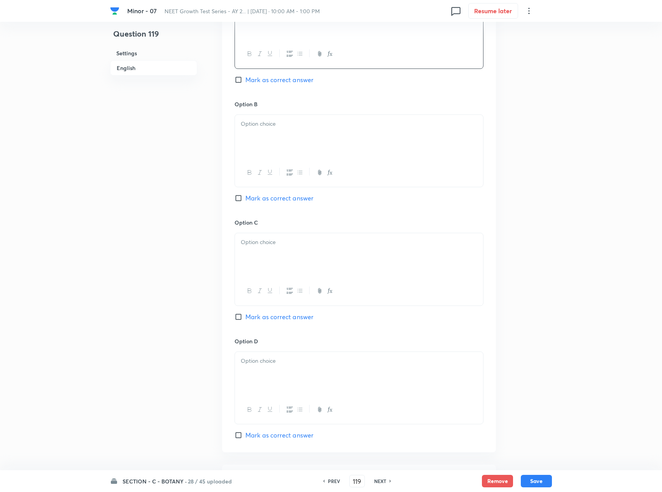
click at [305, 143] on div at bounding box center [359, 137] width 248 height 44
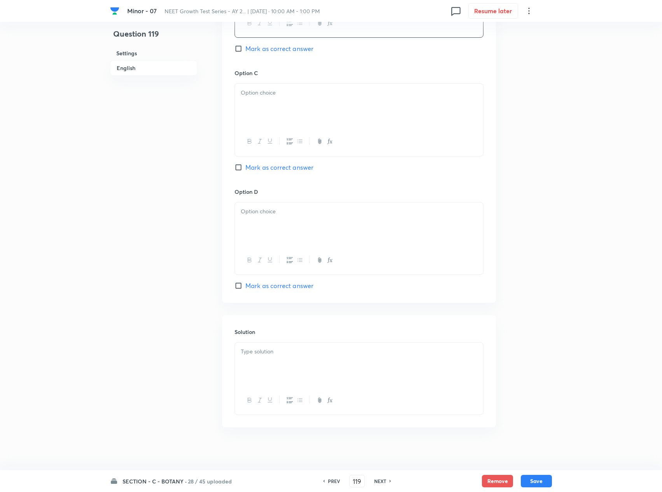
scroll to position [564, 0]
click at [362, 97] on div at bounding box center [359, 102] width 248 height 44
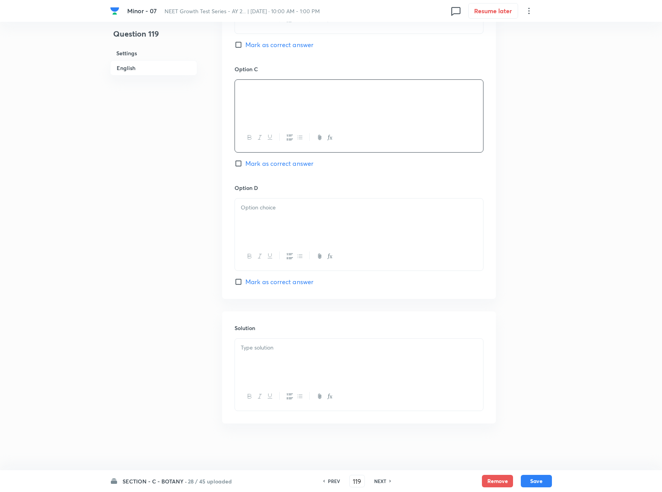
click at [381, 230] on div at bounding box center [359, 220] width 248 height 44
click at [252, 286] on span "Mark as correct answer" at bounding box center [280, 281] width 68 height 9
click at [246, 286] on input "Mark as correct answer" at bounding box center [240, 282] width 11 height 8
checkbox input "true"
click at [290, 363] on div at bounding box center [359, 361] width 248 height 44
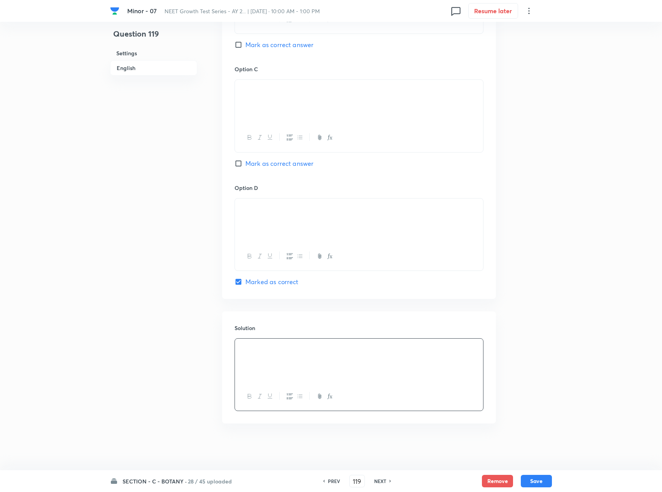
click at [499, 369] on button "Save" at bounding box center [536, 481] width 31 height 12
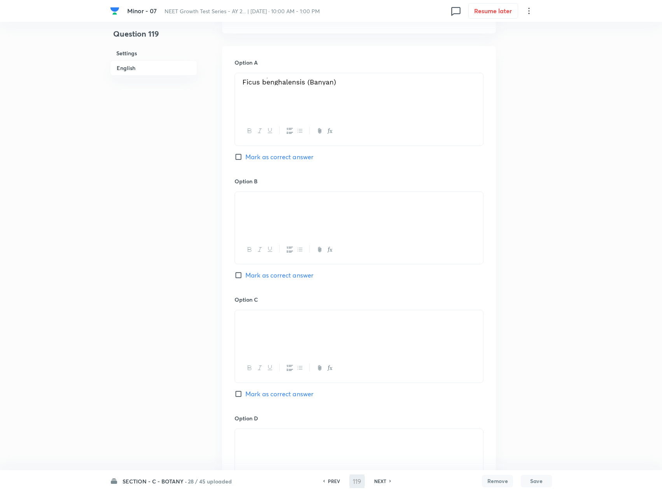
scroll to position [331, 0]
type input "120"
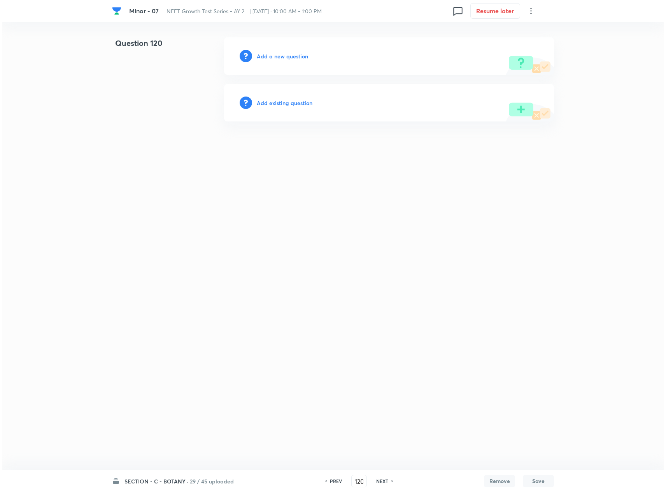
scroll to position [0, 0]
click at [282, 54] on h6 "Add a new question" at bounding box center [282, 56] width 51 height 8
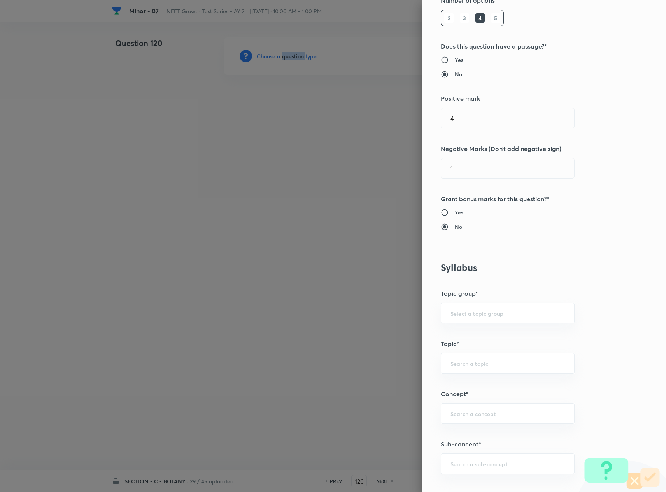
scroll to position [233, 0]
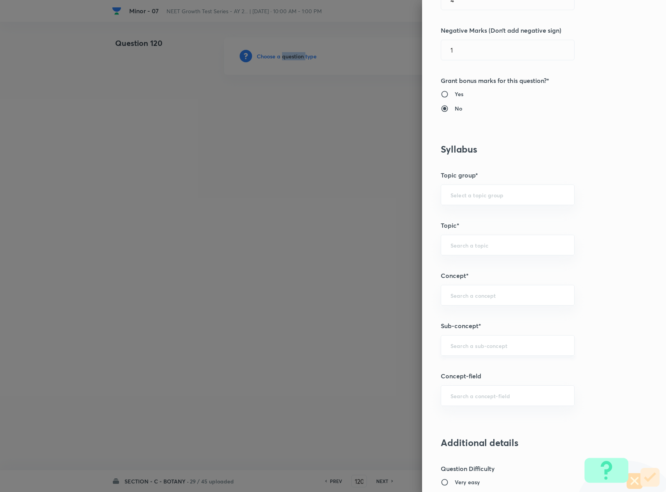
click at [499, 346] on div "​" at bounding box center [508, 345] width 134 height 21
type input "Plant Morphology"
type input "Biology"
type input "Structural Organisation"
type input "Morphology - Flowering Plants"
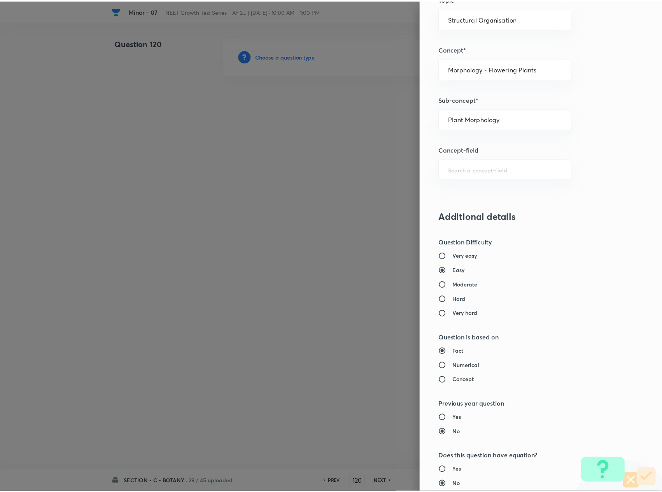
scroll to position [627, 0]
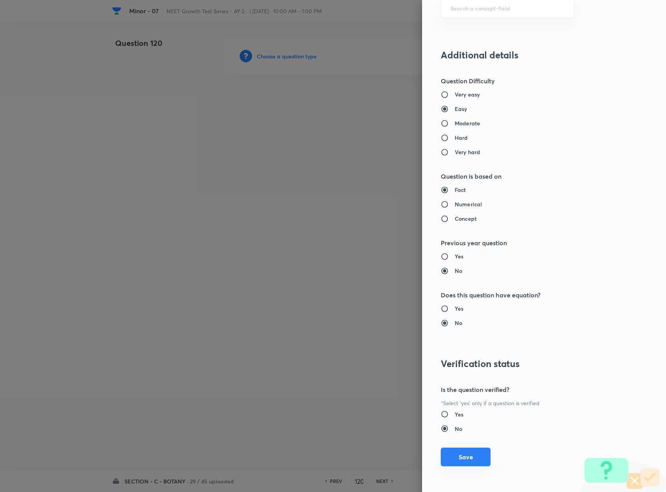
click at [441, 369] on button "Save" at bounding box center [466, 456] width 50 height 19
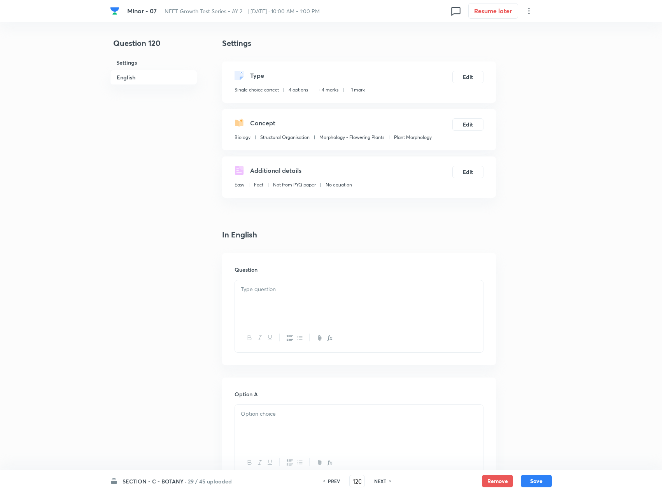
click at [356, 297] on div at bounding box center [359, 302] width 248 height 44
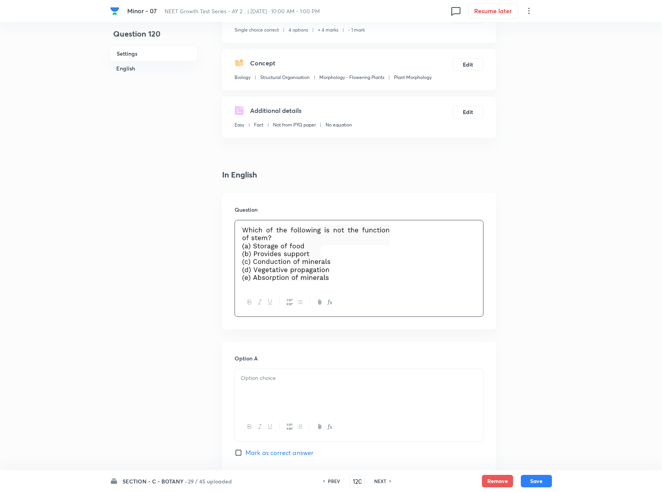
scroll to position [156, 0]
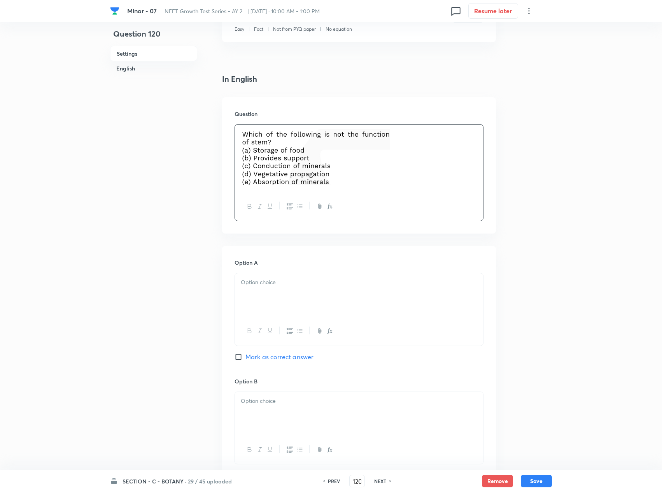
click at [286, 293] on div at bounding box center [359, 295] width 248 height 44
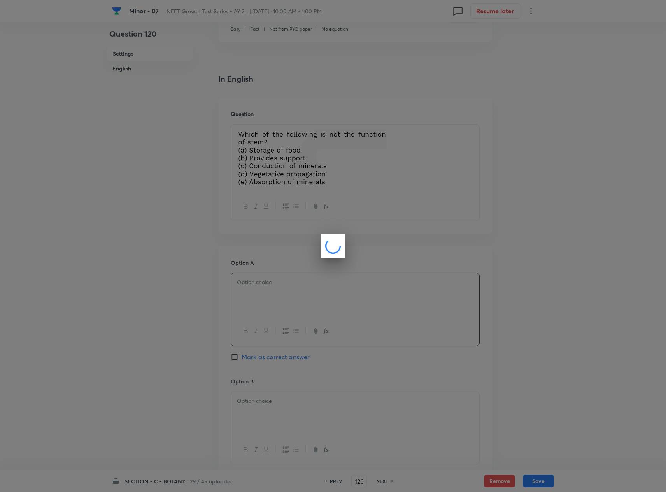
click at [237, 361] on div at bounding box center [333, 246] width 666 height 492
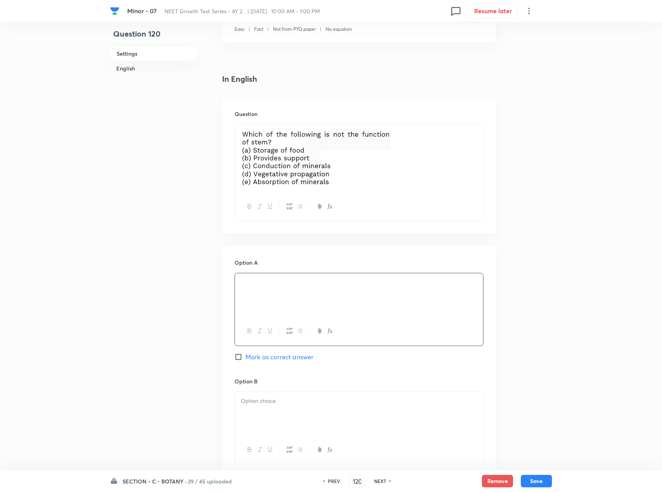
click at [278, 362] on span "Mark as correct answer" at bounding box center [280, 356] width 68 height 9
click at [246, 361] on input "Mark as correct answer" at bounding box center [240, 357] width 11 height 8
checkbox input "true"
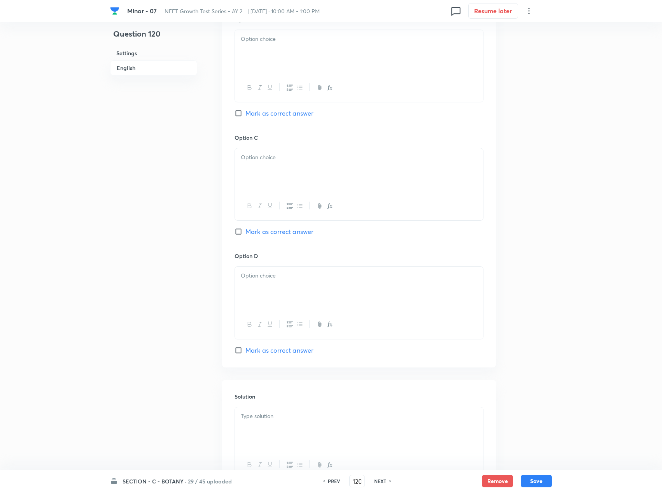
scroll to position [545, 0]
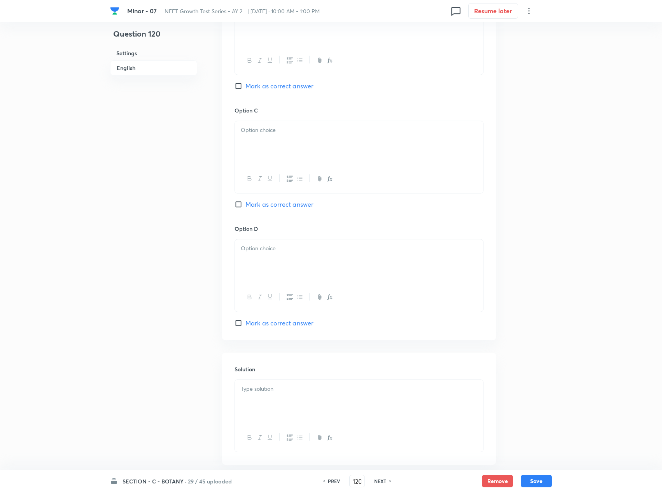
click at [297, 369] on p at bounding box center [359, 388] width 237 height 9
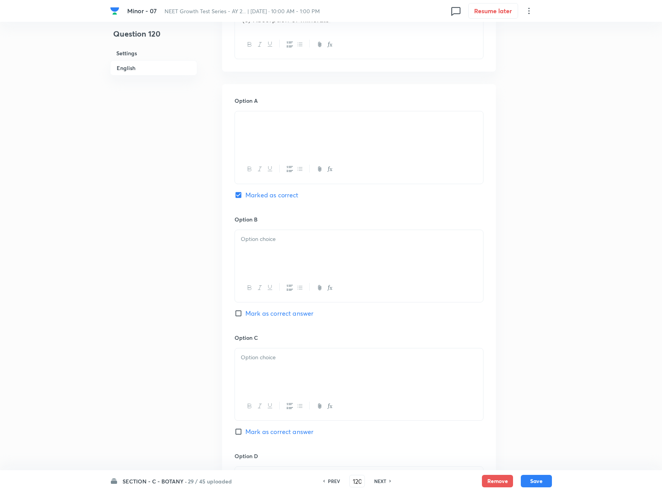
scroll to position [311, 0]
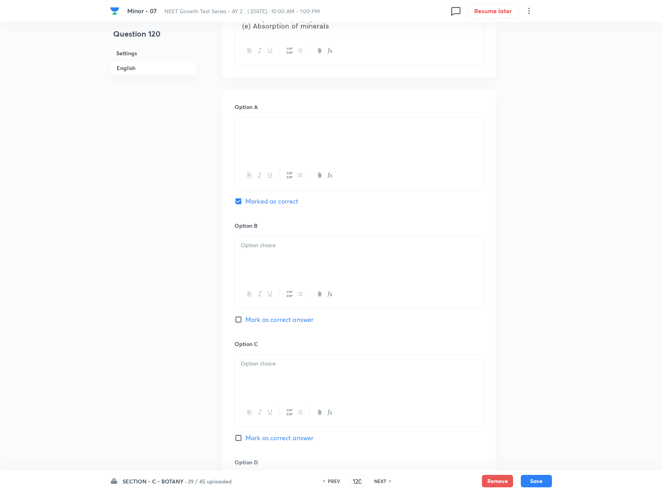
click at [267, 254] on div at bounding box center [359, 258] width 248 height 44
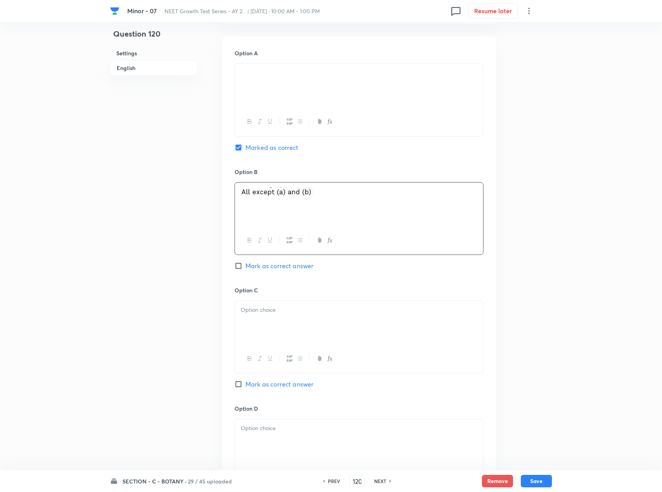
scroll to position [467, 0]
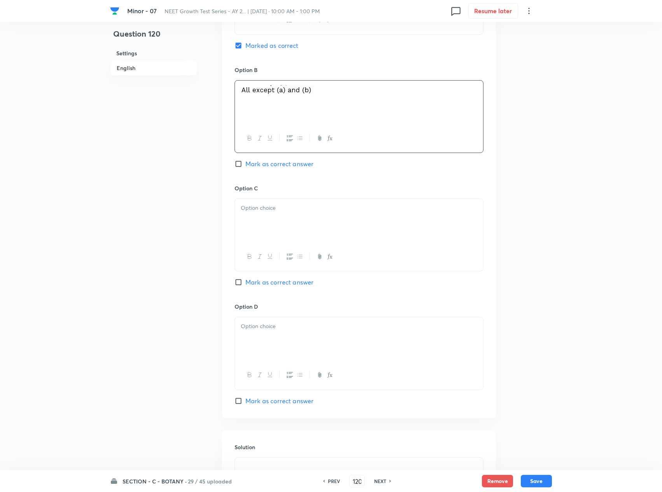
click at [287, 225] on div at bounding box center [359, 221] width 248 height 44
click at [339, 338] on div at bounding box center [359, 339] width 248 height 44
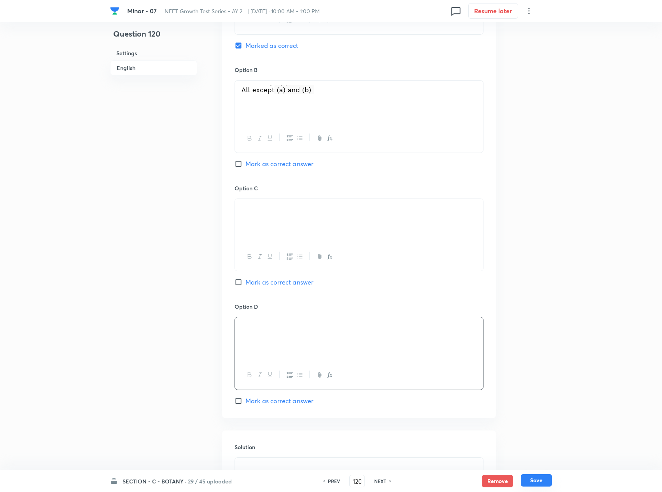
click at [499, 369] on button "Save" at bounding box center [536, 480] width 31 height 12
type input "121"
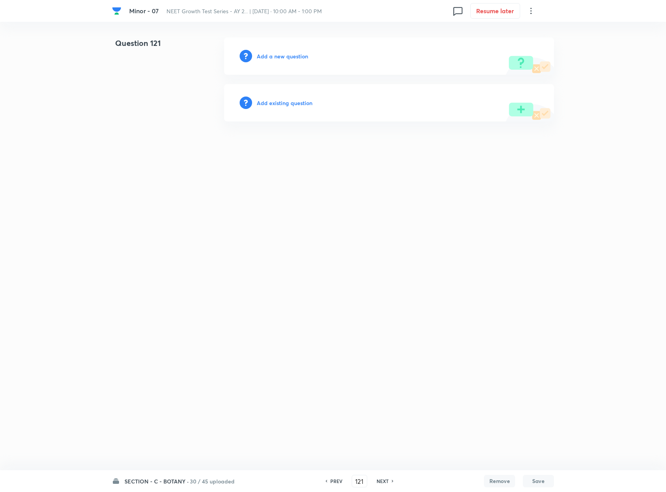
click at [284, 54] on h6 "Add a new question" at bounding box center [282, 56] width 51 height 8
click at [284, 54] on h6 "Choose a question type" at bounding box center [287, 56] width 60 height 8
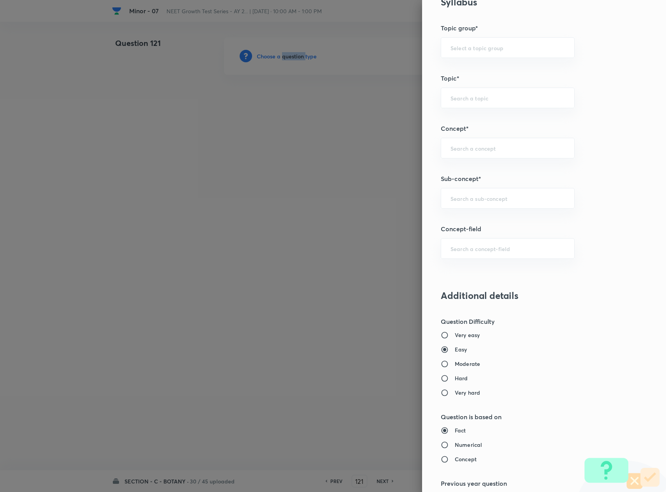
scroll to position [467, 0]
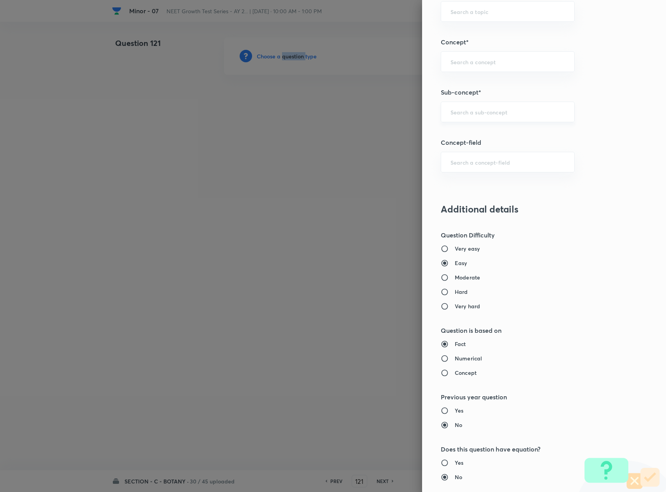
click at [483, 121] on div "​" at bounding box center [508, 112] width 134 height 21
type input "Plant Morphology"
type input "Biology"
type input "Structural Organisation"
type input "Morphology - Flowering Plants"
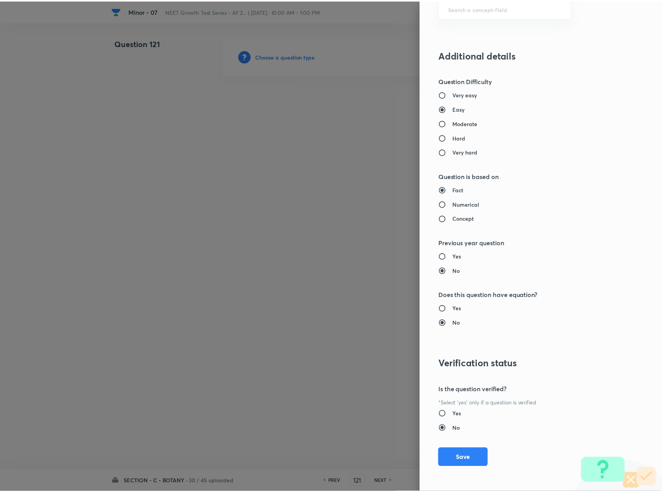
scroll to position [627, 0]
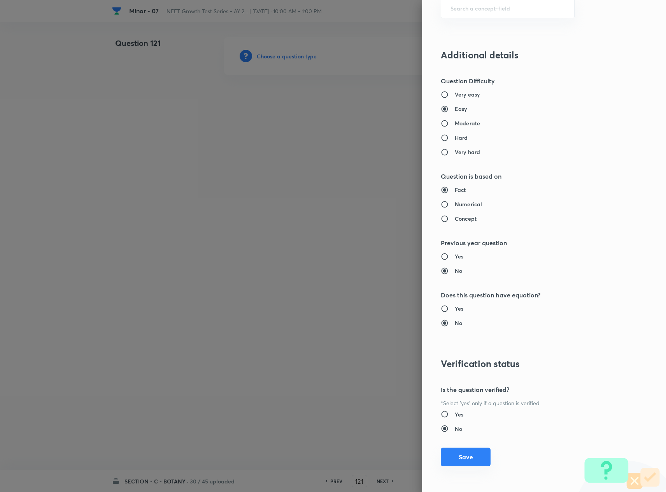
click at [461, 369] on button "Save" at bounding box center [466, 456] width 50 height 19
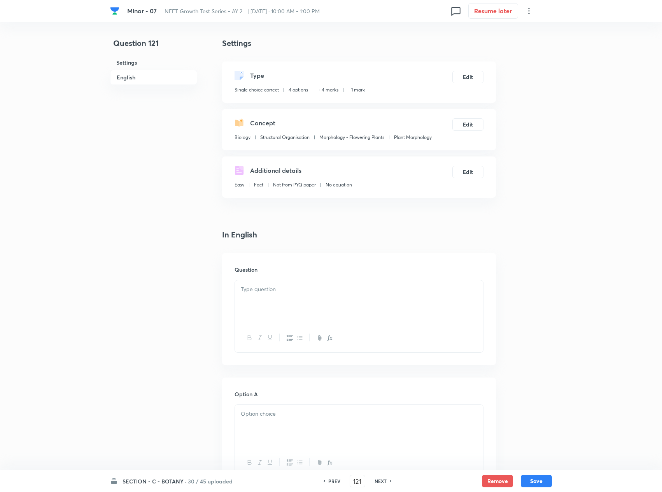
click at [326, 306] on div at bounding box center [359, 302] width 248 height 44
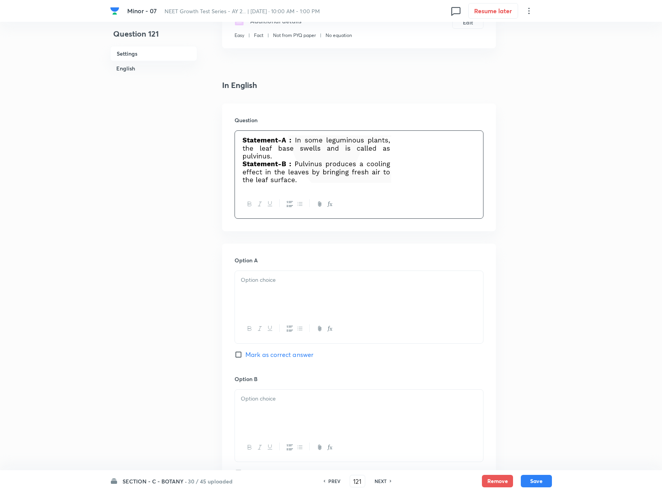
scroll to position [156, 0]
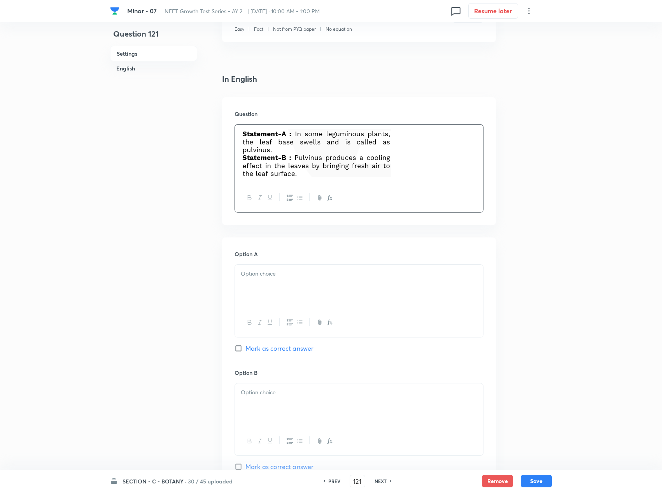
click at [354, 284] on div at bounding box center [359, 287] width 248 height 44
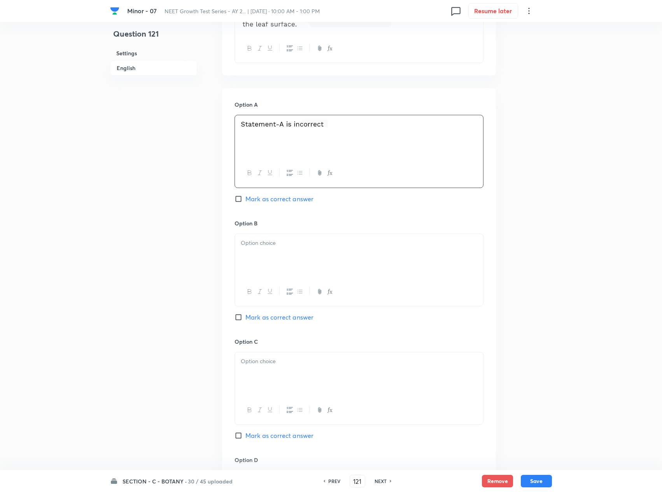
scroll to position [311, 0]
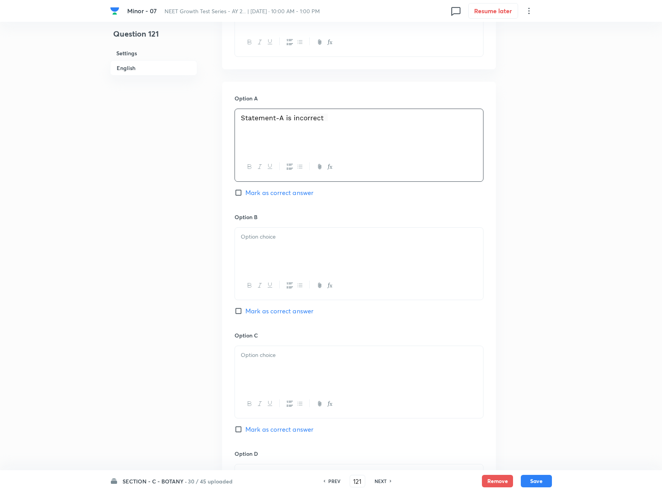
click at [384, 259] on div at bounding box center [359, 250] width 248 height 44
click at [283, 312] on span "Mark as correct answer" at bounding box center [280, 310] width 68 height 9
click at [246, 312] on input "Mark as correct answer" at bounding box center [240, 311] width 11 height 8
checkbox input "true"
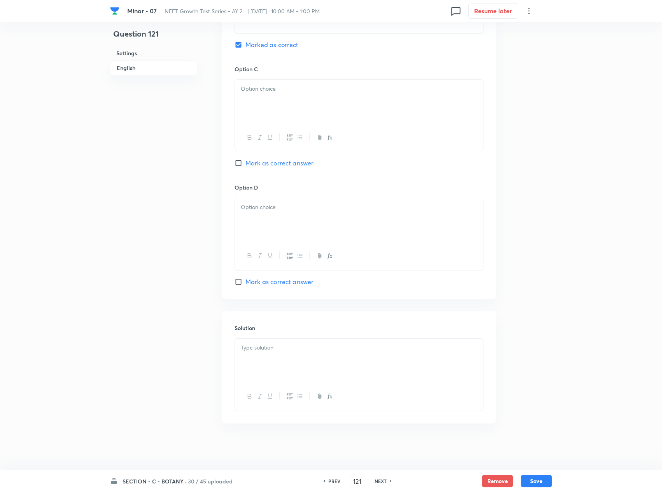
scroll to position [584, 0]
click at [314, 363] on div at bounding box center [359, 361] width 248 height 44
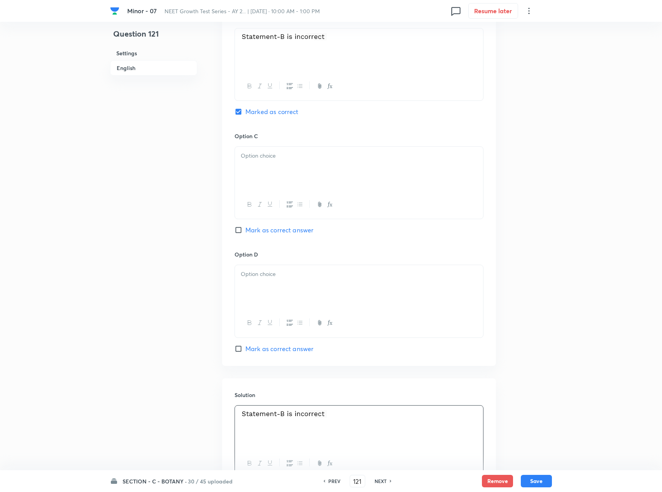
scroll to position [429, 0]
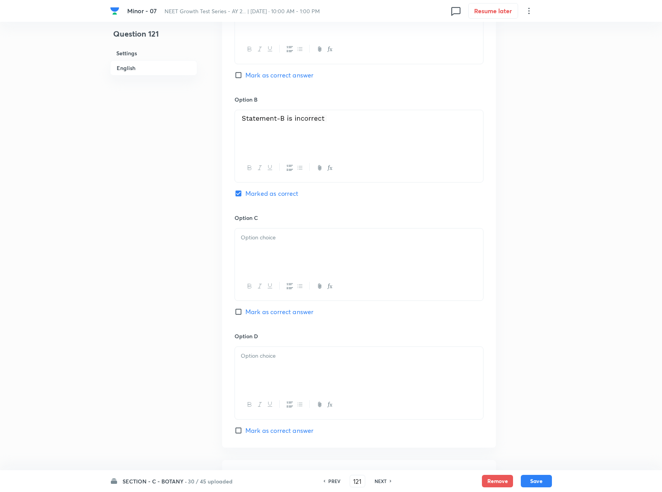
click at [339, 255] on div at bounding box center [359, 250] width 248 height 44
click at [377, 366] on div at bounding box center [359, 369] width 248 height 44
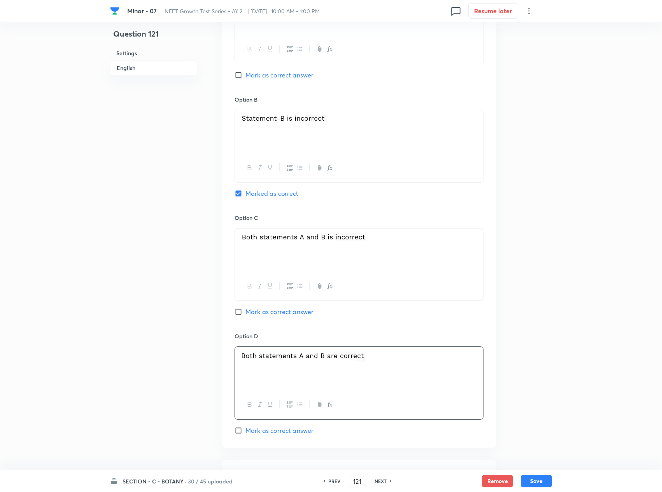
click at [499, 369] on div "SECTION - C - BOTANY · 30 / 45 uploaded PREV 121 ​ NEXT Remove Save" at bounding box center [331, 481] width 442 height 22
click at [499, 369] on button "Save" at bounding box center [536, 480] width 31 height 12
type input "122"
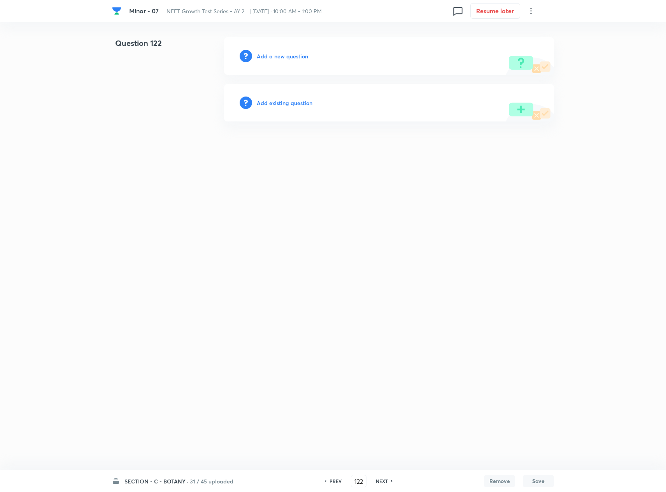
click at [286, 53] on h6 "Add a new question" at bounding box center [282, 56] width 51 height 8
click at [286, 53] on h6 "Choose a question type" at bounding box center [287, 56] width 60 height 8
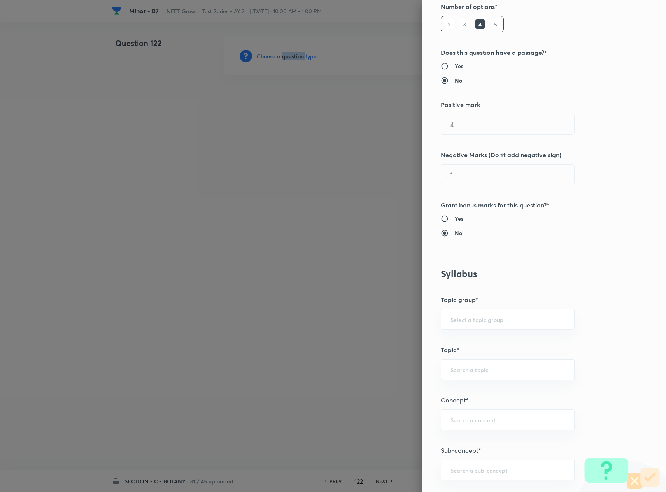
scroll to position [389, 0]
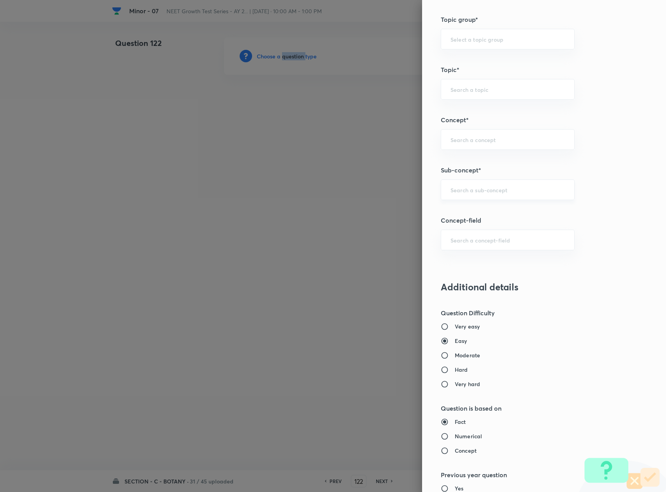
drag, startPoint x: 475, startPoint y: 202, endPoint x: 479, endPoint y: 202, distance: 4.7
click at [476, 200] on div "​" at bounding box center [508, 189] width 134 height 21
type input "Plant Morphology"
type input "Biology"
type input "Structural Organisation"
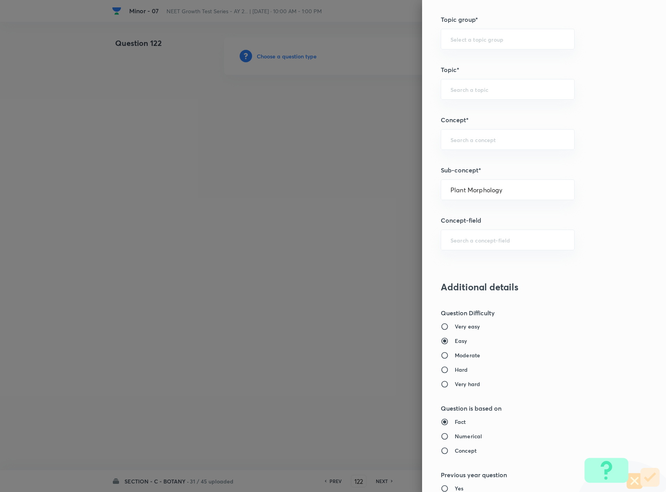
type input "Morphology - Flowering Plants"
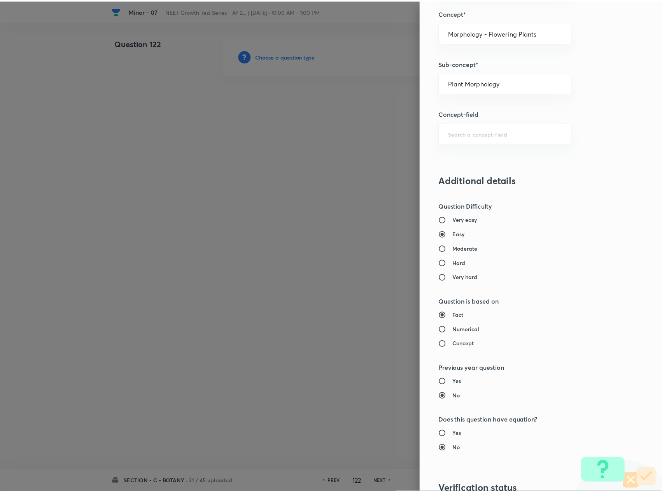
scroll to position [627, 0]
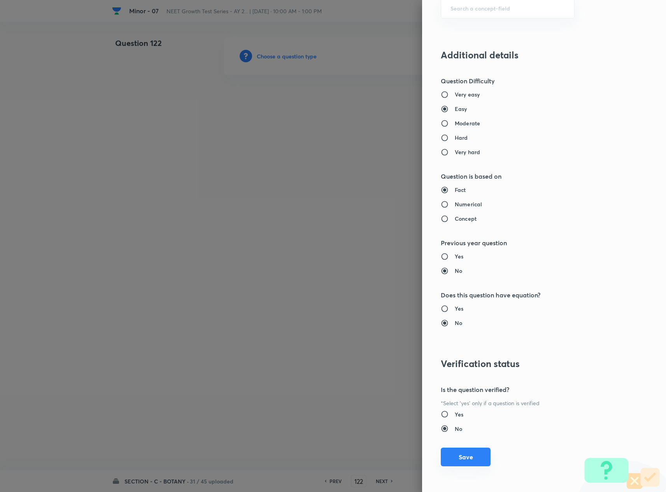
click at [467, 369] on button "Save" at bounding box center [466, 456] width 50 height 19
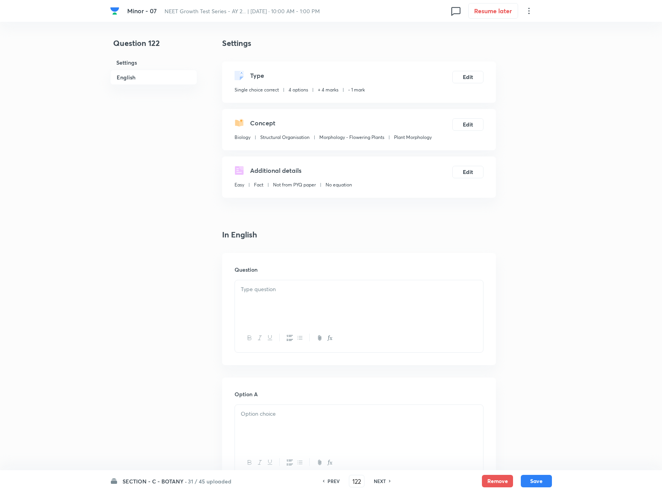
click at [361, 314] on div at bounding box center [359, 302] width 248 height 44
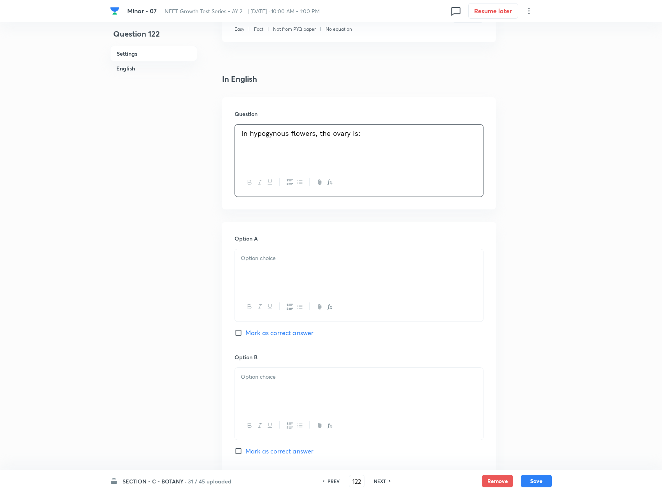
click at [363, 268] on div at bounding box center [359, 271] width 248 height 44
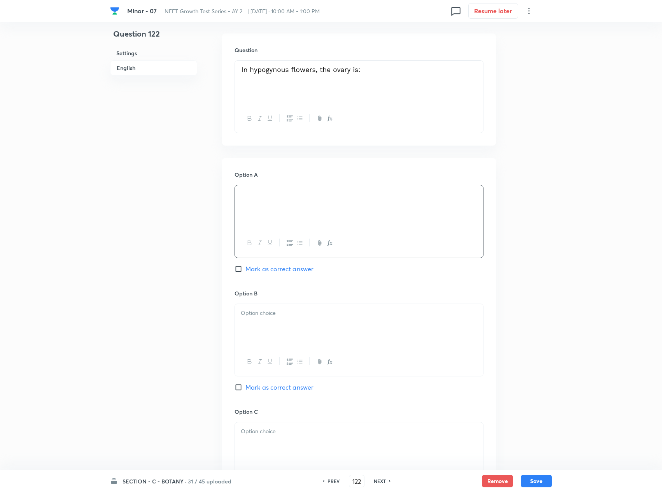
scroll to position [311, 0]
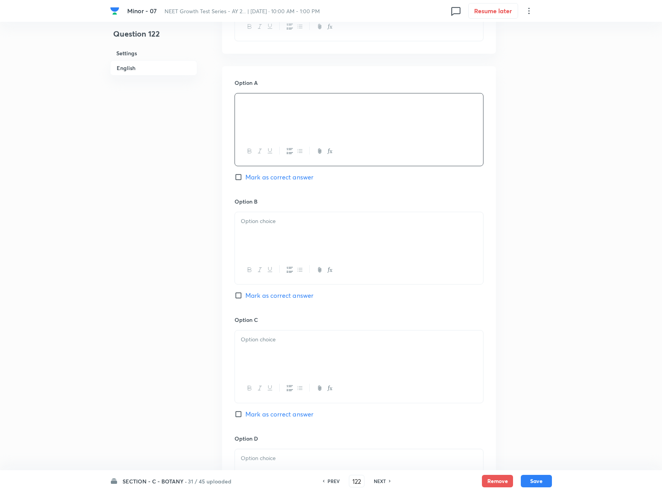
click at [351, 230] on div at bounding box center [359, 234] width 248 height 44
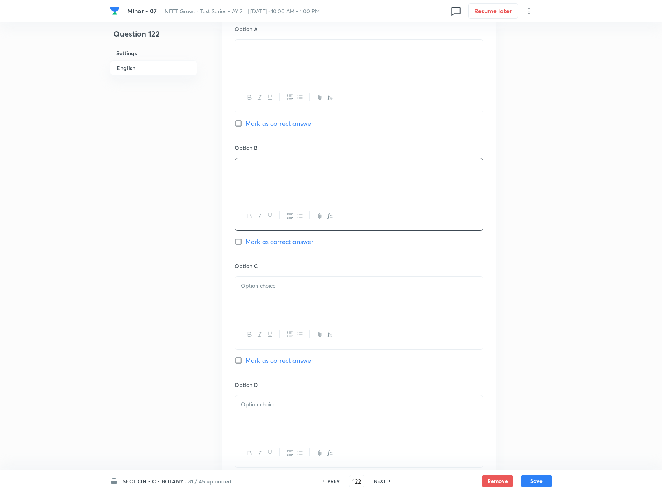
scroll to position [389, 0]
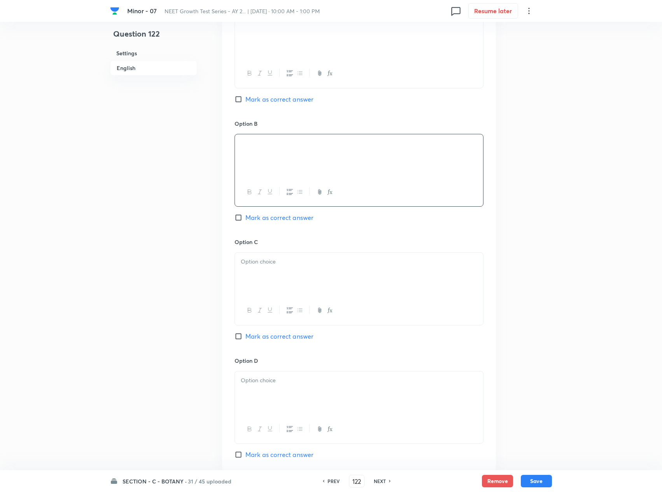
click at [384, 271] on div at bounding box center [359, 275] width 248 height 44
click at [273, 341] on span "Mark as correct answer" at bounding box center [280, 336] width 68 height 9
click at [246, 340] on input "Mark as correct answer" at bounding box center [240, 336] width 11 height 8
checkbox input "true"
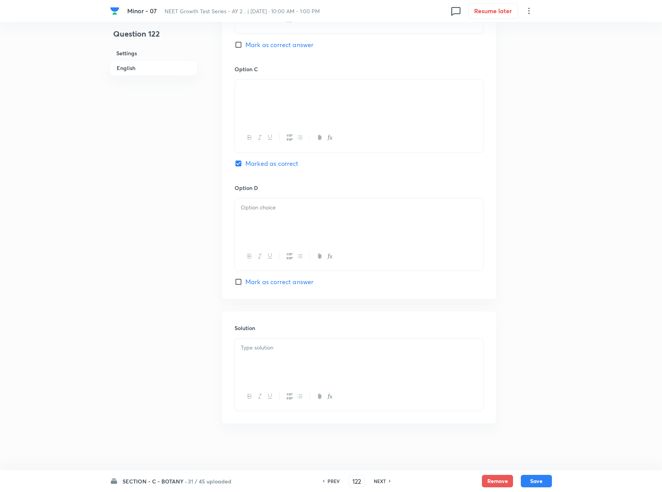
scroll to position [569, 0]
click at [291, 361] on div at bounding box center [359, 361] width 248 height 44
click at [409, 233] on div at bounding box center [359, 220] width 248 height 44
click at [499, 369] on button "Save" at bounding box center [536, 480] width 31 height 12
type input "123"
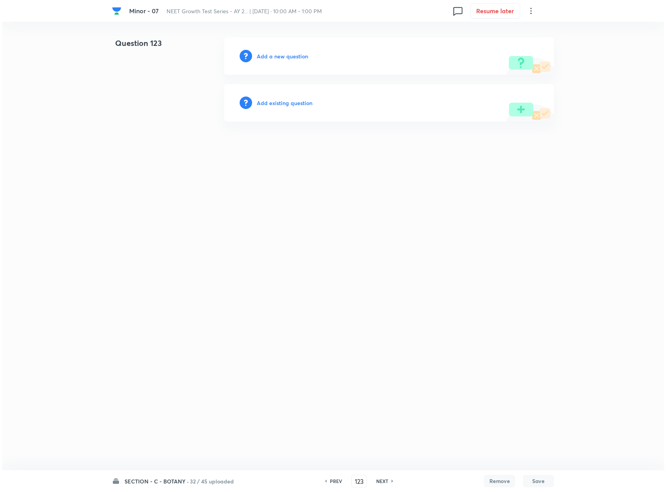
scroll to position [0, 0]
click at [299, 58] on h6 "Add a new question" at bounding box center [282, 56] width 51 height 8
click at [299, 58] on h6 "Choose a question type" at bounding box center [287, 56] width 60 height 8
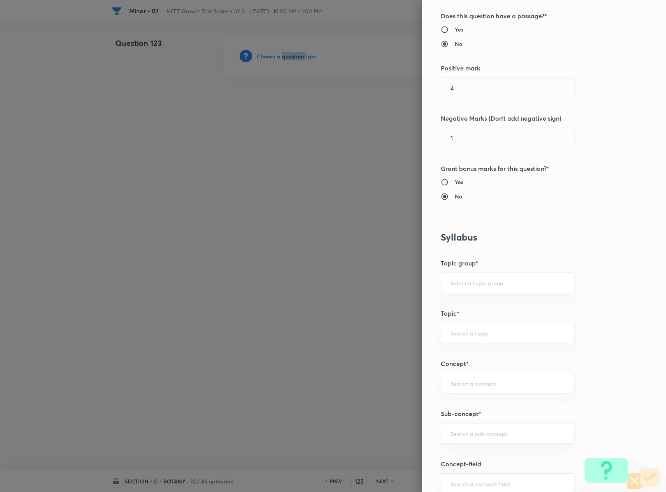
scroll to position [389, 0]
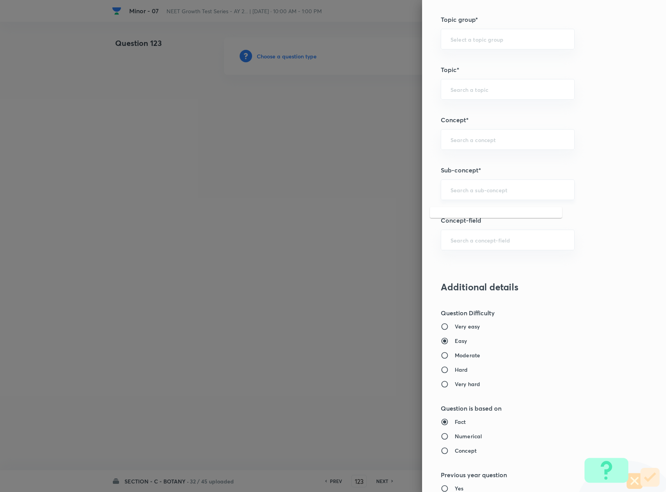
click at [468, 193] on input "text" at bounding box center [508, 189] width 114 height 7
type input "Plant Morphology"
type input "Biology"
type input "Structural Organisation"
type input "Morphology - Flowering Plants"
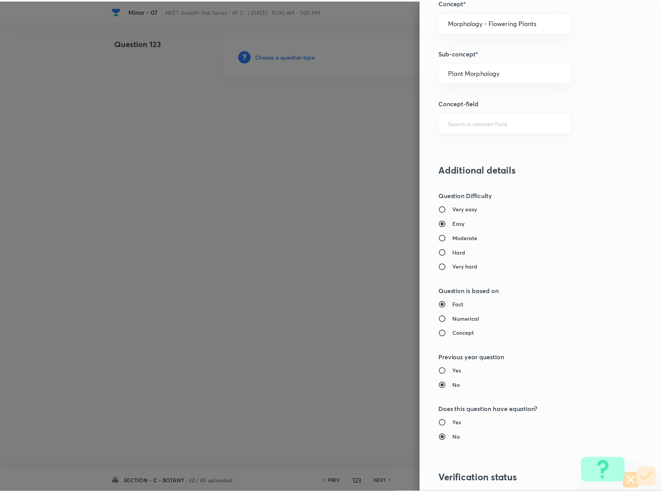
scroll to position [627, 0]
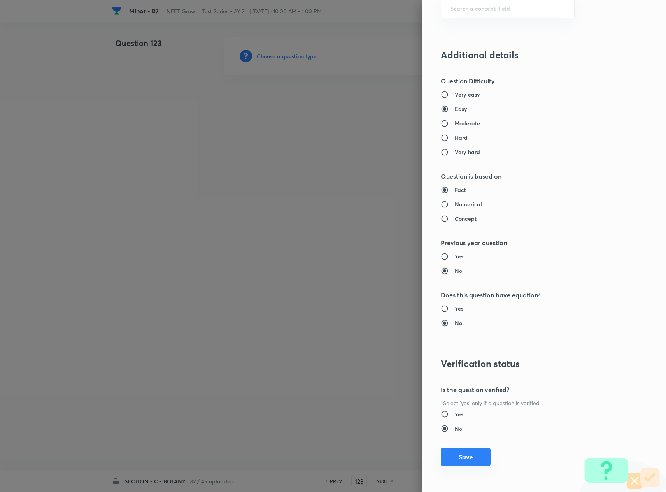
click at [467, 369] on button "Save" at bounding box center [466, 456] width 50 height 19
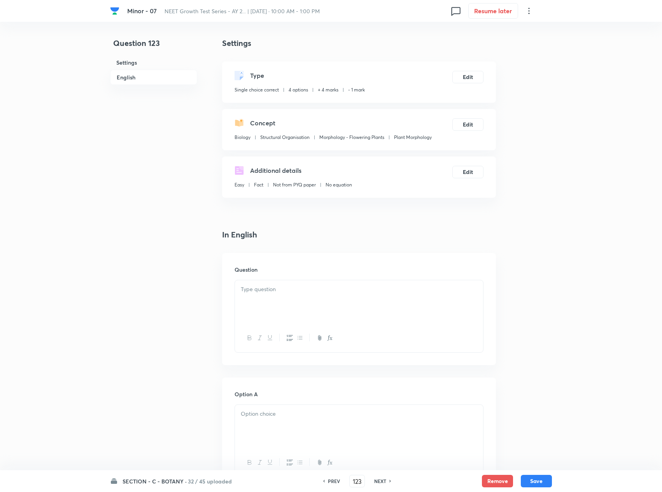
click at [356, 306] on div at bounding box center [359, 302] width 248 height 44
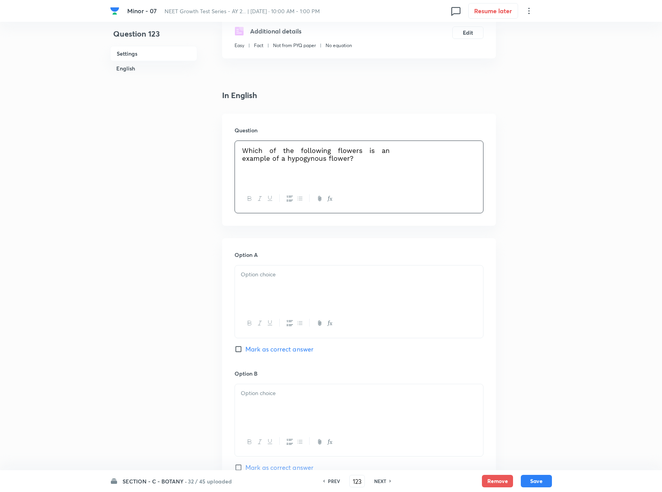
scroll to position [156, 0]
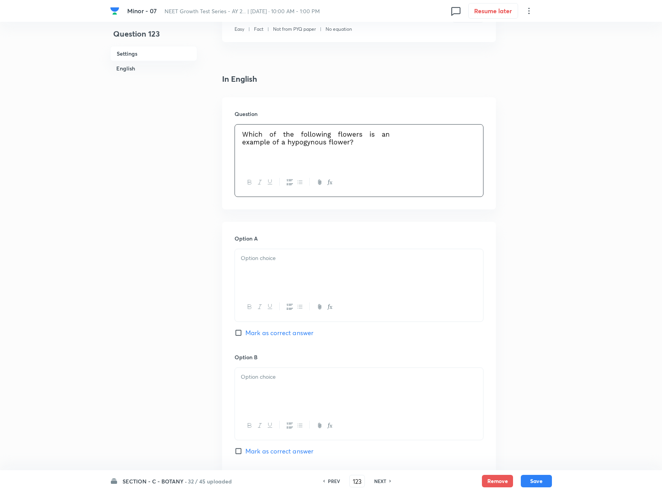
click at [284, 263] on p at bounding box center [359, 258] width 237 height 9
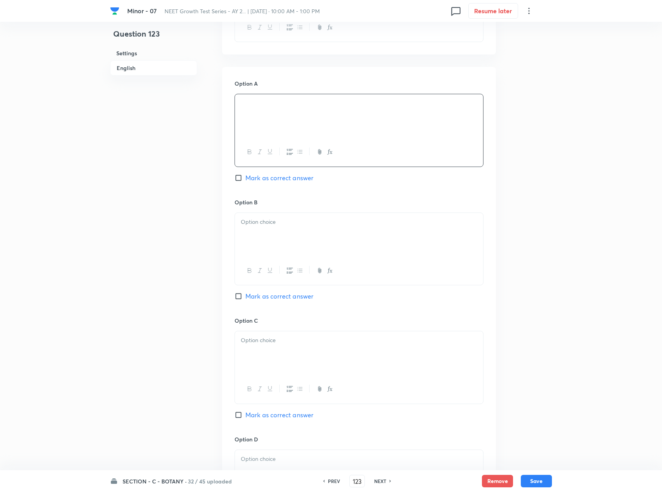
scroll to position [311, 0]
click at [357, 252] on div at bounding box center [359, 234] width 248 height 44
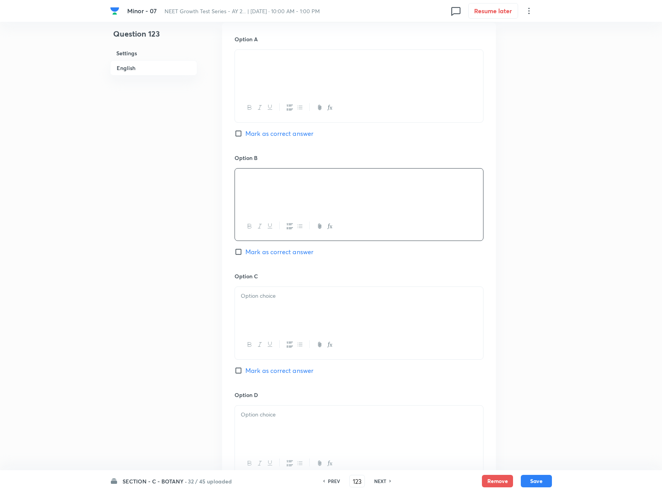
scroll to position [389, 0]
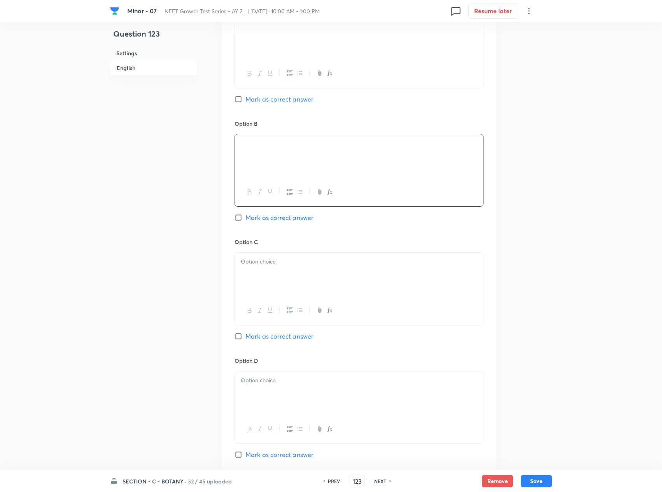
click at [340, 265] on p at bounding box center [359, 261] width 237 height 9
click at [244, 338] on input "Mark as correct answer" at bounding box center [240, 336] width 11 height 8
checkbox input "true"
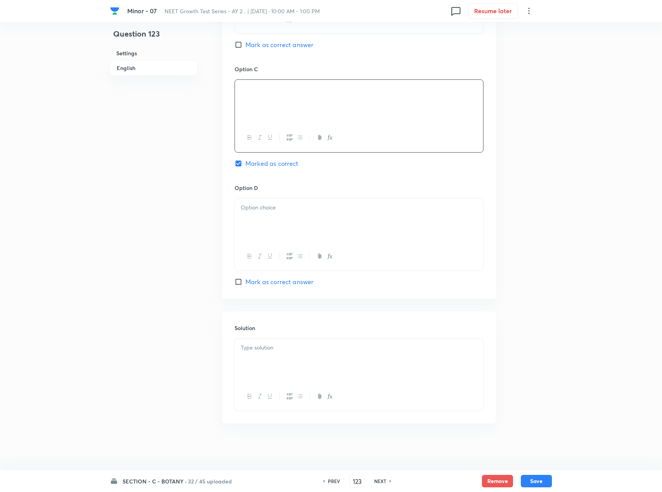
scroll to position [569, 0]
click at [254, 349] on p at bounding box center [359, 347] width 237 height 9
click at [314, 207] on p at bounding box center [359, 207] width 237 height 9
click at [499, 369] on button "Save" at bounding box center [536, 480] width 31 height 12
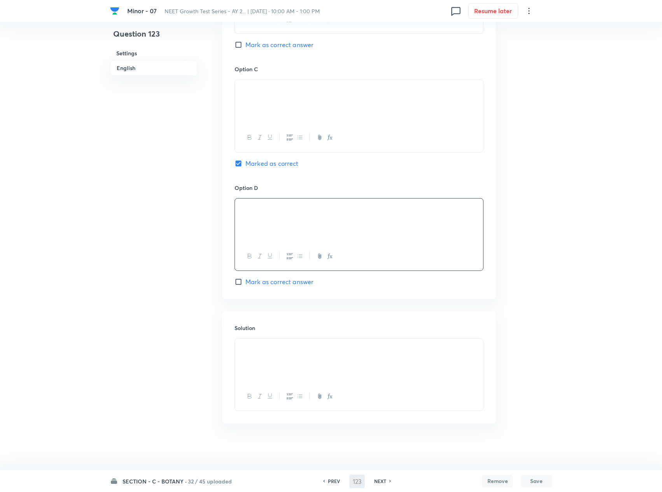
type input "124"
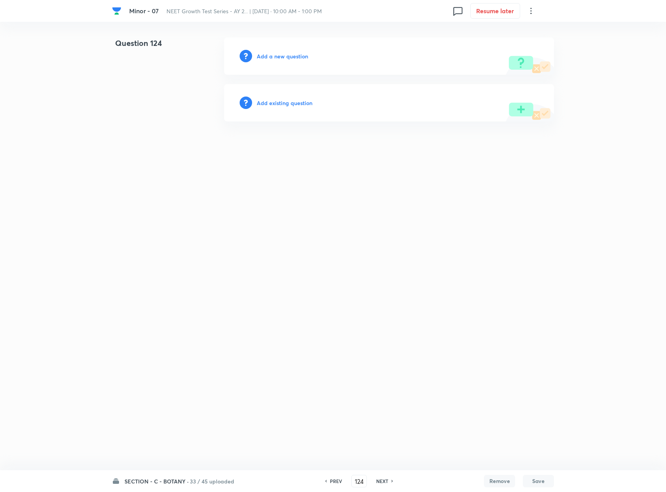
click at [294, 54] on h6 "Add a new question" at bounding box center [282, 56] width 51 height 8
click at [294, 54] on h6 "Choose a question type" at bounding box center [287, 56] width 60 height 8
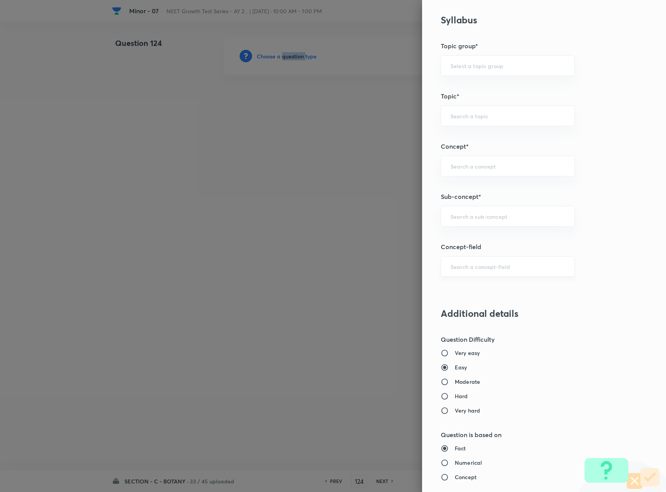
scroll to position [389, 0]
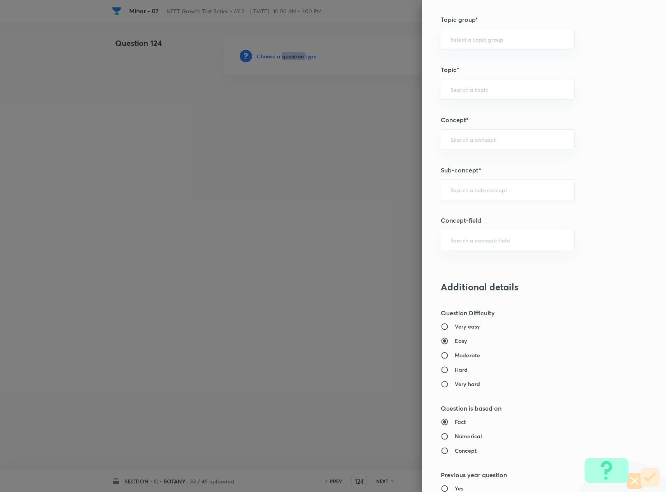
click at [494, 200] on div "​" at bounding box center [508, 189] width 134 height 21
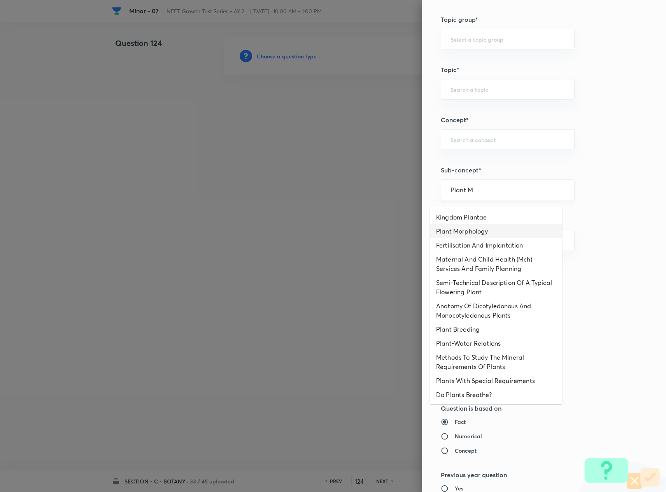
type input "Plant Morphology"
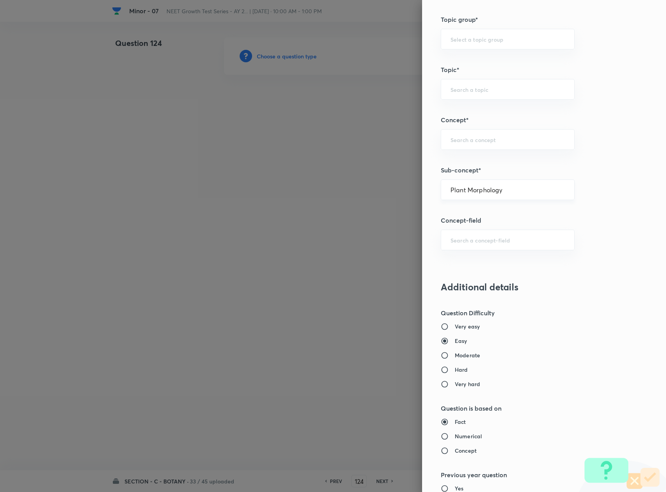
type input "Biology"
type input "Structural Organisation"
type input "Morphology - Flowering Plants"
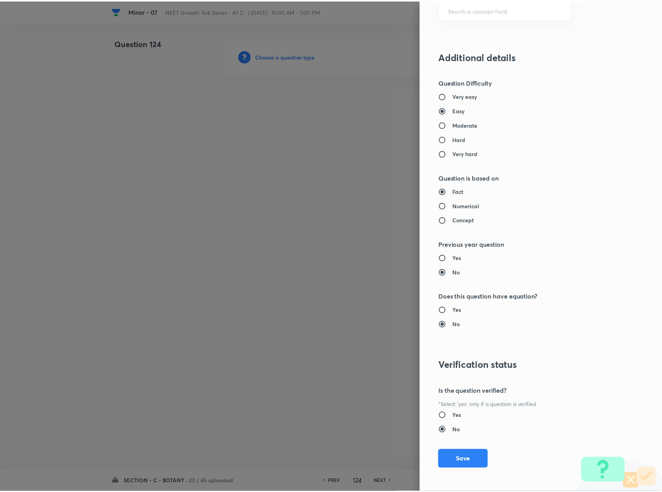
scroll to position [627, 0]
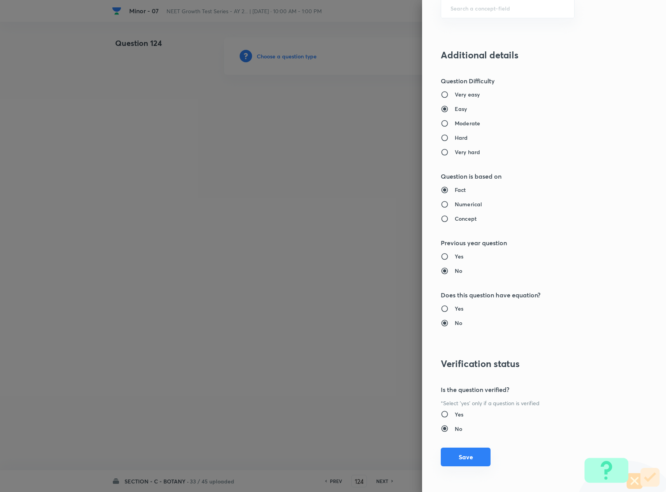
click at [458, 369] on button "Save" at bounding box center [466, 456] width 50 height 19
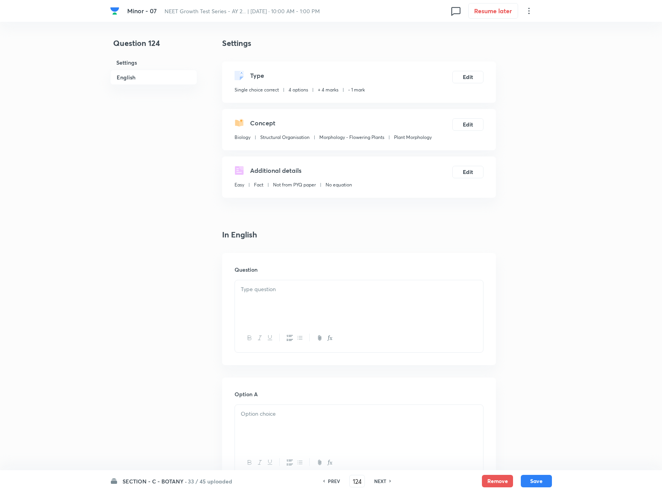
click at [362, 307] on div at bounding box center [359, 302] width 248 height 44
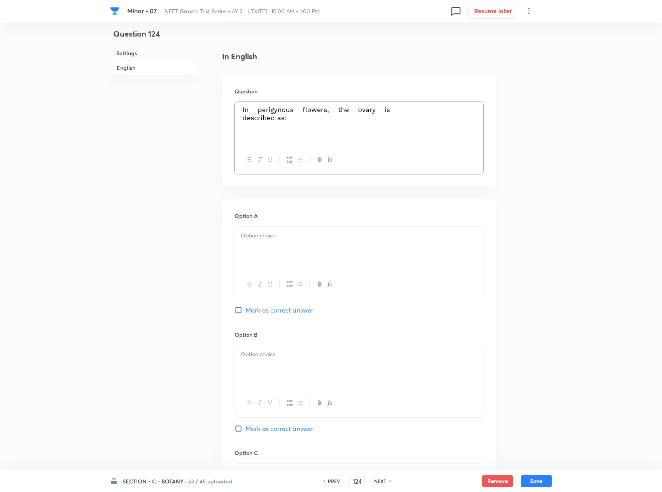
scroll to position [233, 0]
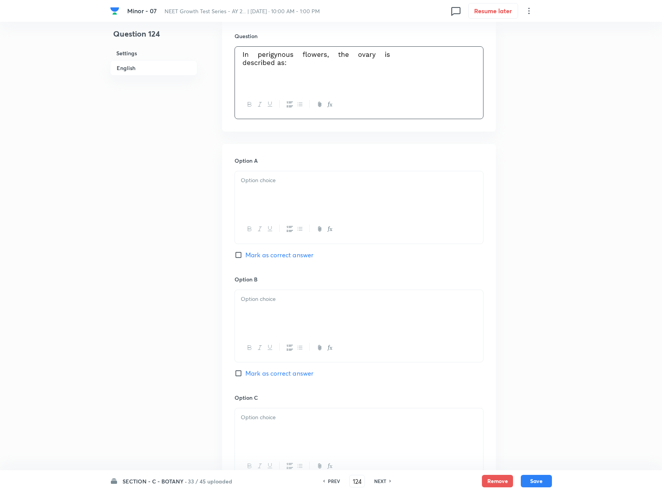
click at [320, 192] on div at bounding box center [359, 193] width 248 height 44
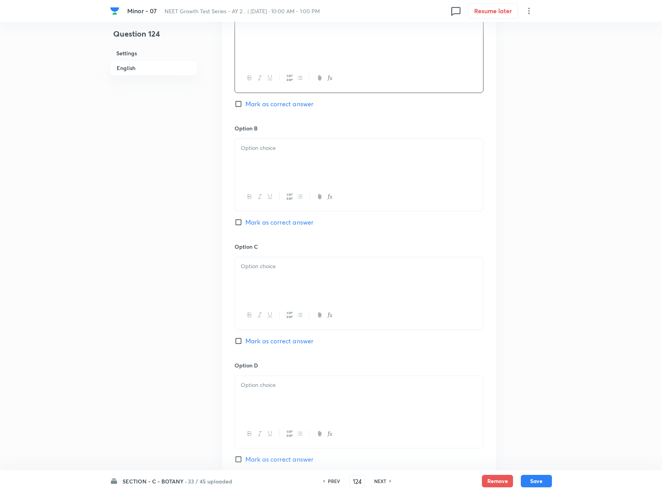
scroll to position [389, 0]
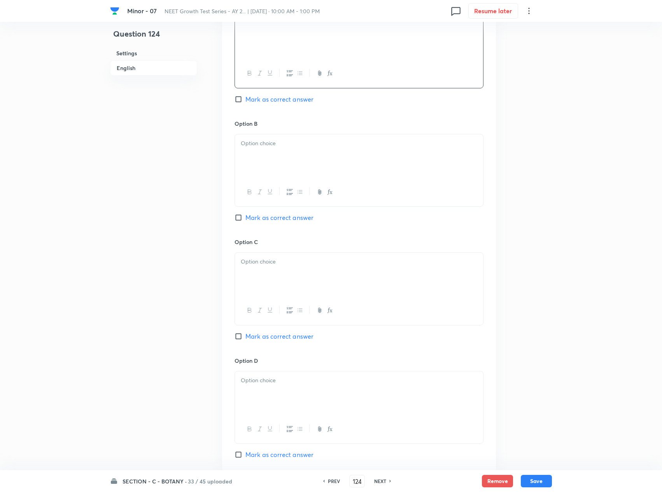
click at [285, 153] on div at bounding box center [359, 156] width 248 height 44
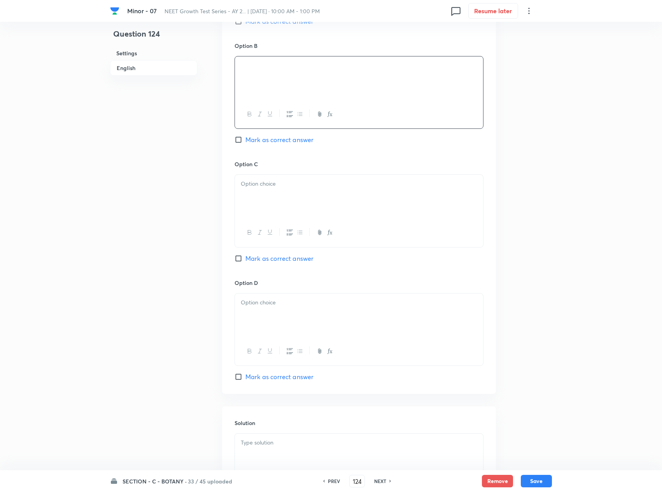
click at [377, 196] on div at bounding box center [359, 197] width 248 height 44
click at [261, 263] on span "Mark as correct answer" at bounding box center [280, 258] width 68 height 9
click at [246, 262] on input "Mark as correct answer" at bounding box center [240, 258] width 11 height 8
checkbox input "true"
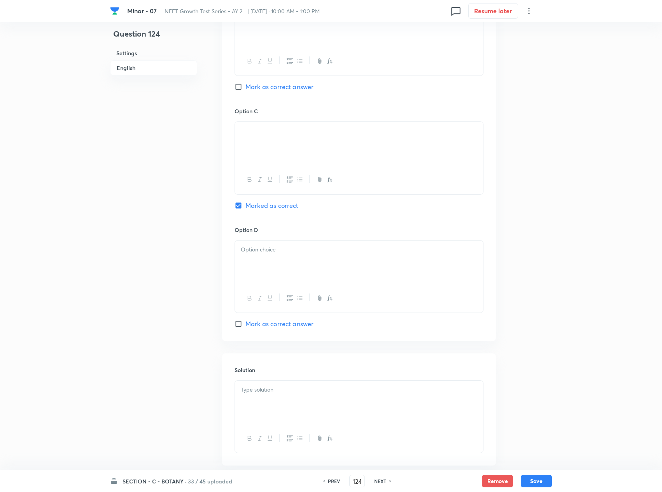
scroll to position [569, 0]
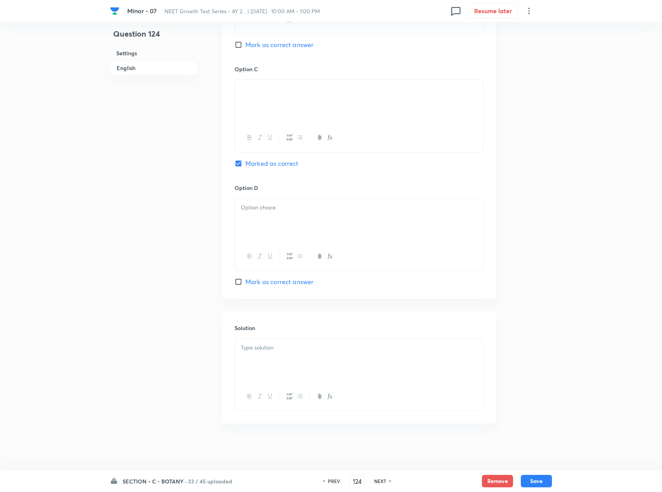
click at [287, 349] on p at bounding box center [359, 347] width 237 height 9
click at [391, 223] on div at bounding box center [359, 220] width 248 height 44
click at [499, 369] on button "Save" at bounding box center [536, 481] width 31 height 12
type input "125"
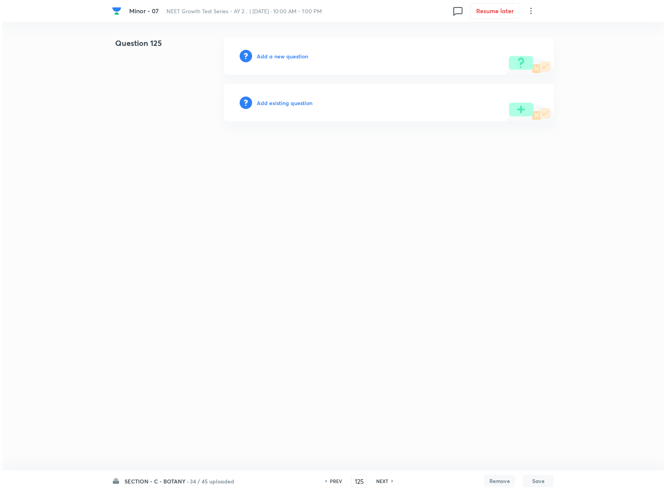
scroll to position [0, 0]
click at [287, 54] on h6 "Add a new question" at bounding box center [282, 56] width 51 height 8
click at [287, 54] on h6 "Choose a question type" at bounding box center [287, 56] width 60 height 8
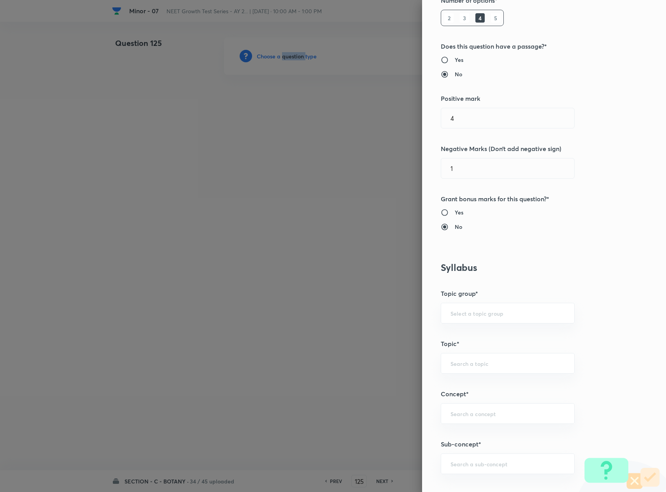
scroll to position [311, 0]
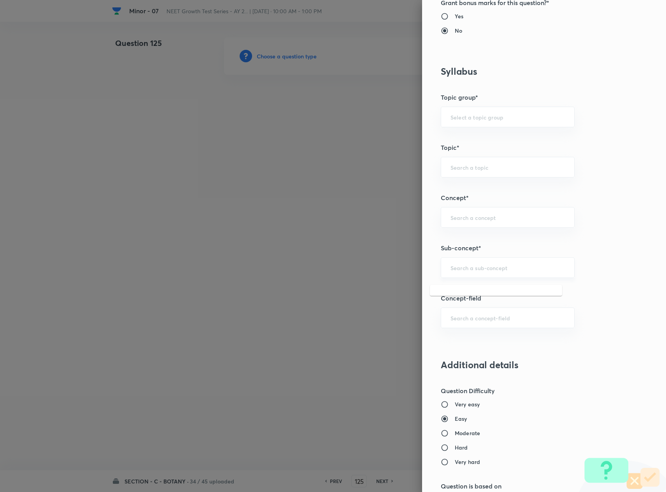
click at [477, 271] on input "text" at bounding box center [508, 267] width 114 height 7
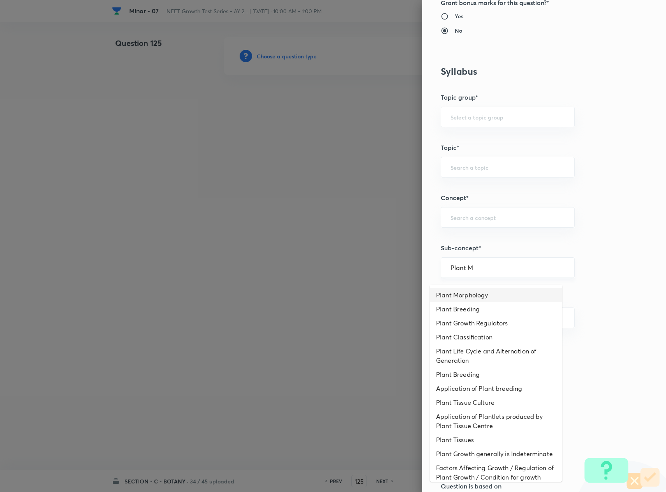
type input "Plant Morphology"
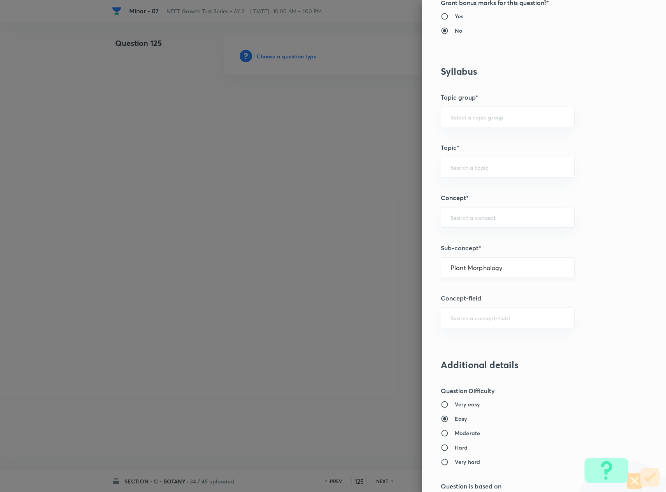
type input "Biology"
type input "Structural Organisation"
type input "Morphology - Flowering Plants"
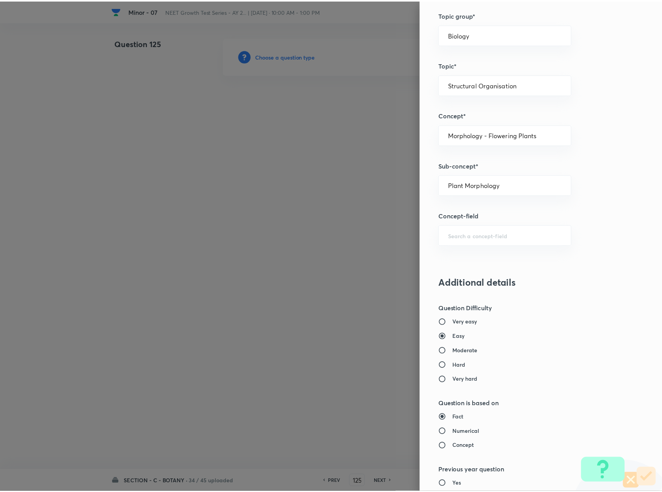
scroll to position [627, 0]
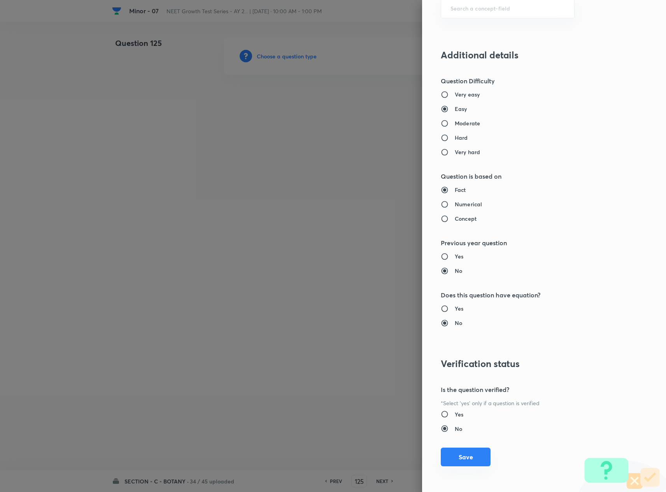
click at [455, 369] on button "Save" at bounding box center [466, 456] width 50 height 19
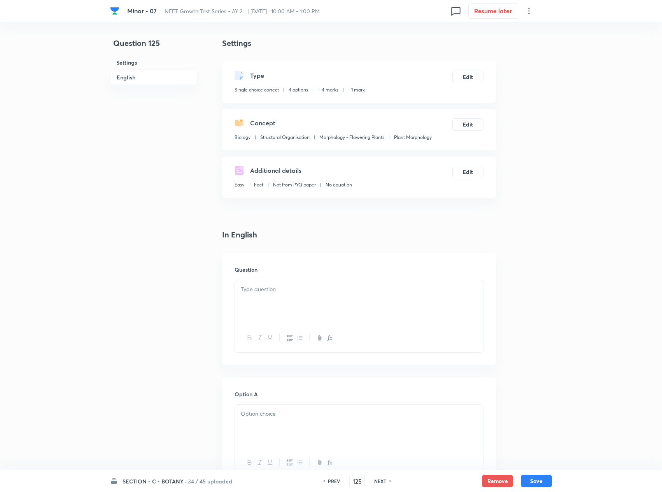
click at [329, 303] on div at bounding box center [359, 302] width 248 height 44
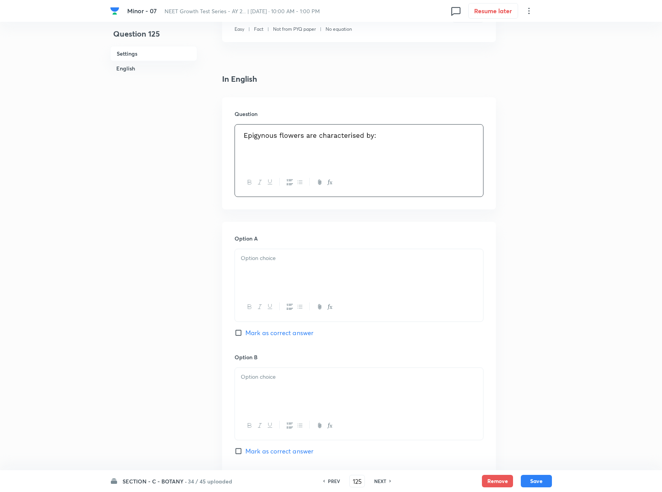
click at [317, 279] on div at bounding box center [359, 271] width 248 height 44
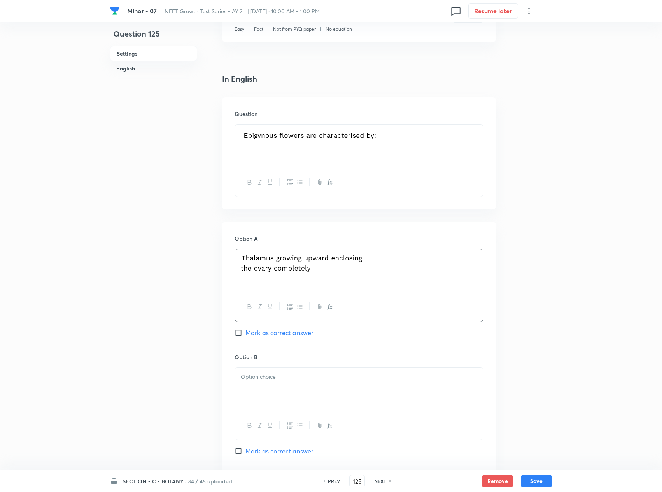
click at [426, 369] on div at bounding box center [359, 390] width 248 height 44
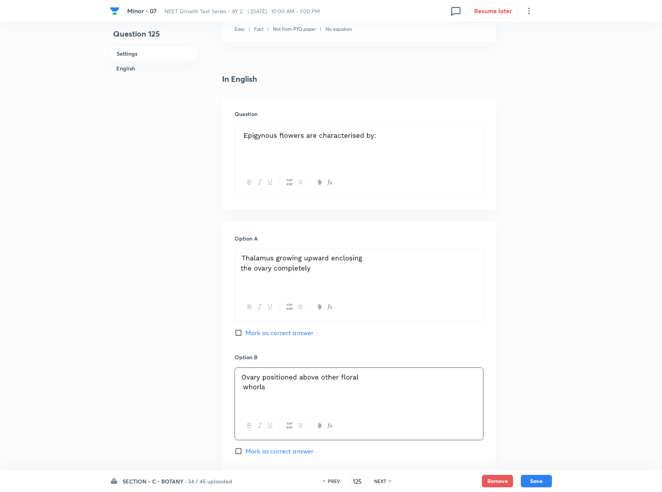
click at [251, 333] on span "Mark as correct answer" at bounding box center [280, 332] width 68 height 9
click at [246, 333] on input "Mark as correct answer" at bounding box center [240, 333] width 11 height 8
checkbox input "true"
drag, startPoint x: 336, startPoint y: 287, endPoint x: 310, endPoint y: 272, distance: 30.7
click at [310, 272] on div at bounding box center [359, 271] width 248 height 44
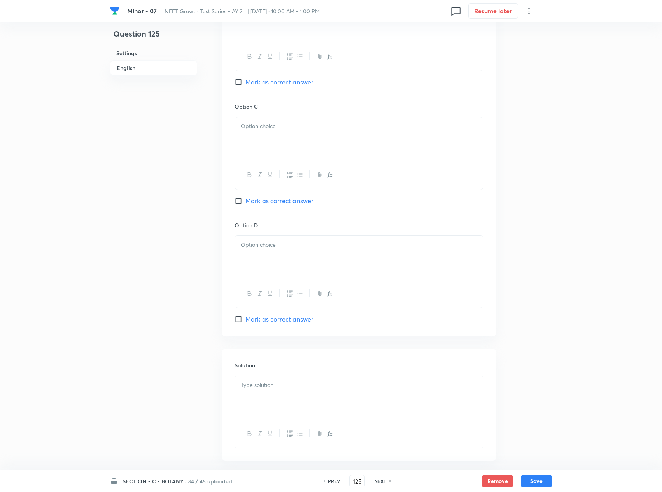
scroll to position [545, 0]
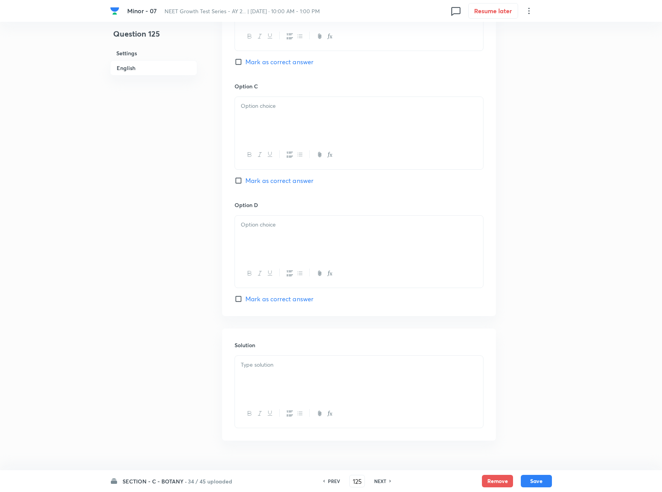
click at [327, 363] on div at bounding box center [359, 378] width 248 height 44
click at [308, 130] on div at bounding box center [359, 119] width 248 height 44
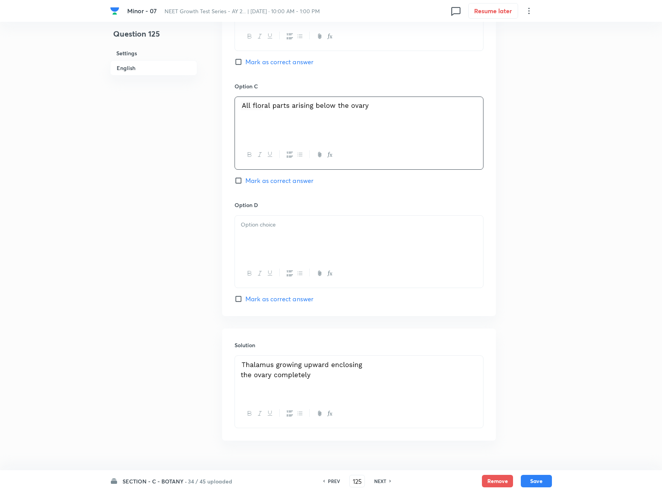
click at [345, 248] on div at bounding box center [359, 238] width 248 height 44
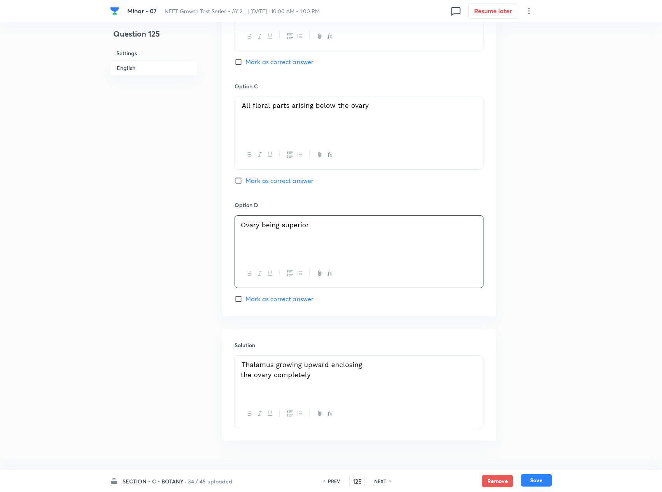
click at [499, 369] on button "Save" at bounding box center [536, 480] width 31 height 12
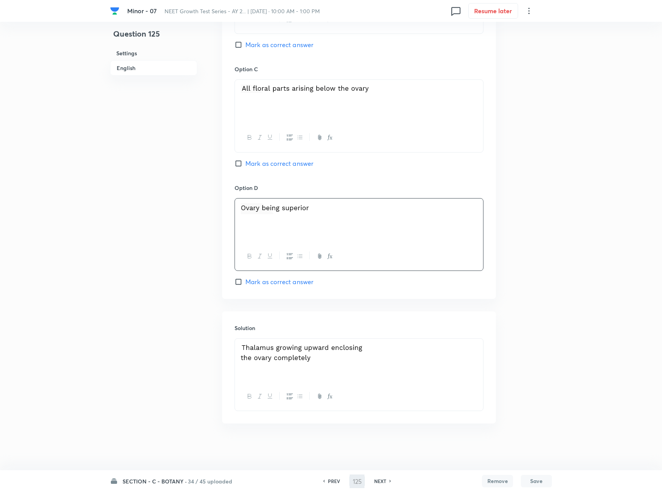
type input "126"
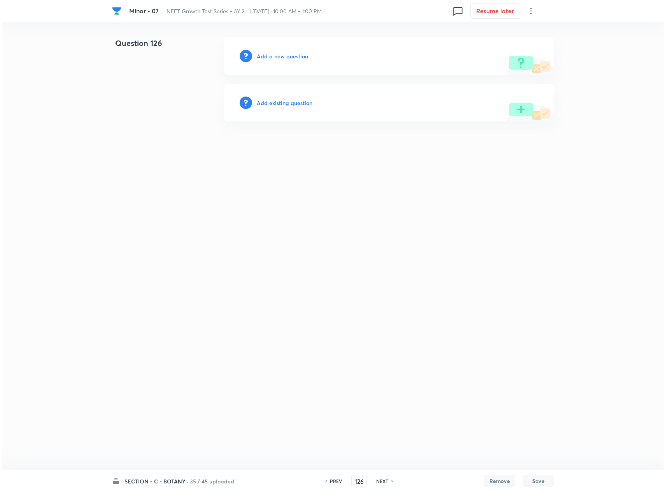
scroll to position [0, 0]
click at [263, 52] on h6 "Add a new question" at bounding box center [282, 56] width 51 height 8
click at [265, 52] on h6 "Choose a question type" at bounding box center [287, 56] width 60 height 8
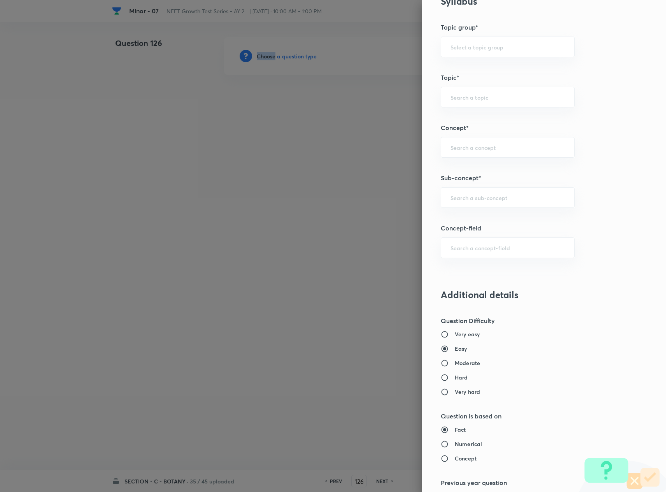
scroll to position [467, 0]
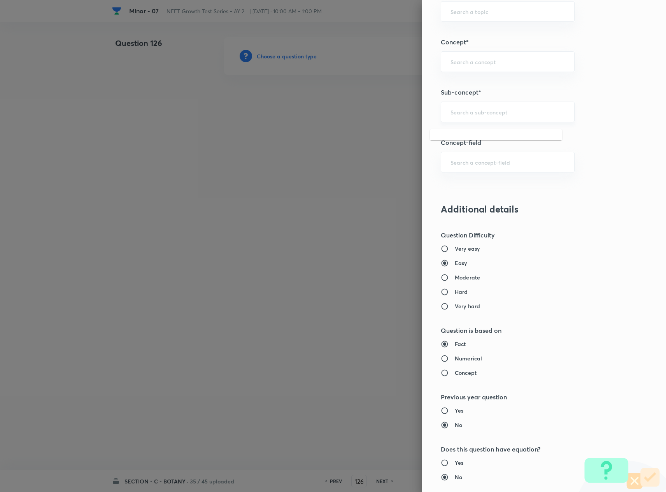
click at [479, 116] on input "text" at bounding box center [508, 111] width 114 height 7
type input "Plant Morphology"
type input "Biology"
type input "Structural Organisation"
type input "Morphology - Flowering Plants"
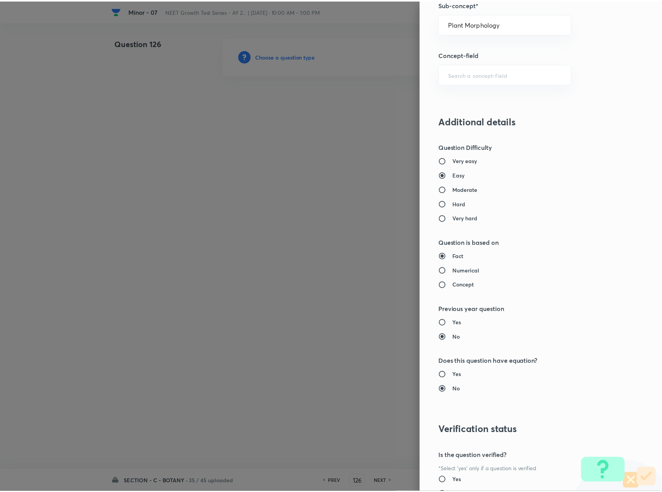
scroll to position [627, 0]
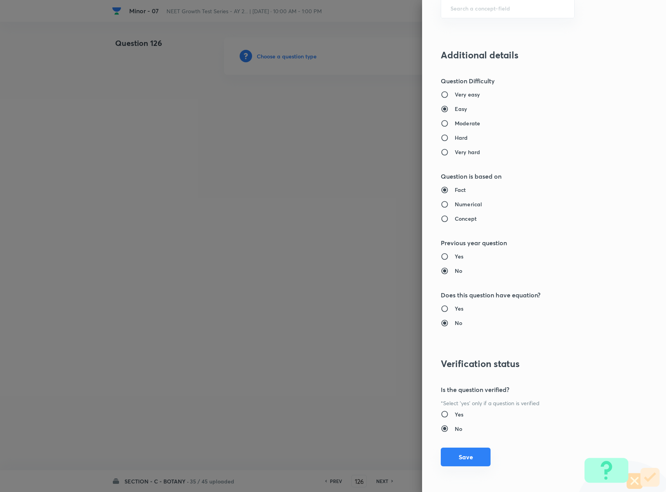
click at [465, 369] on button "Save" at bounding box center [466, 456] width 50 height 19
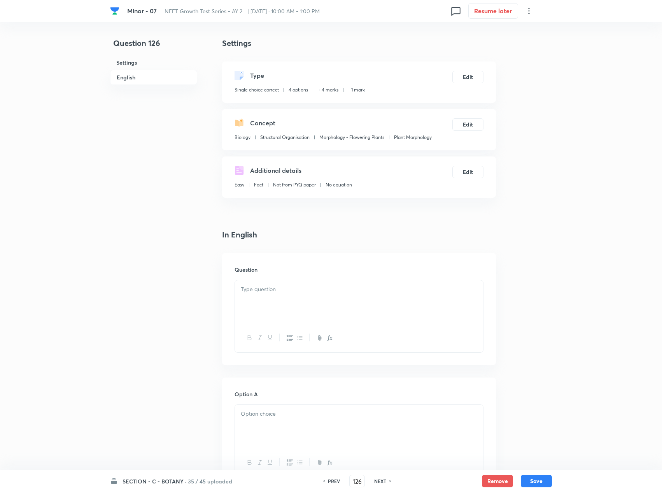
click at [381, 302] on div at bounding box center [359, 302] width 248 height 44
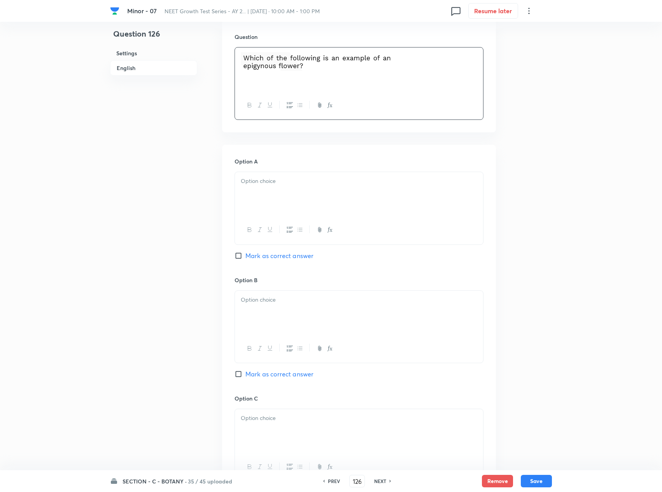
scroll to position [233, 0]
click at [328, 204] on div at bounding box center [359, 193] width 248 height 44
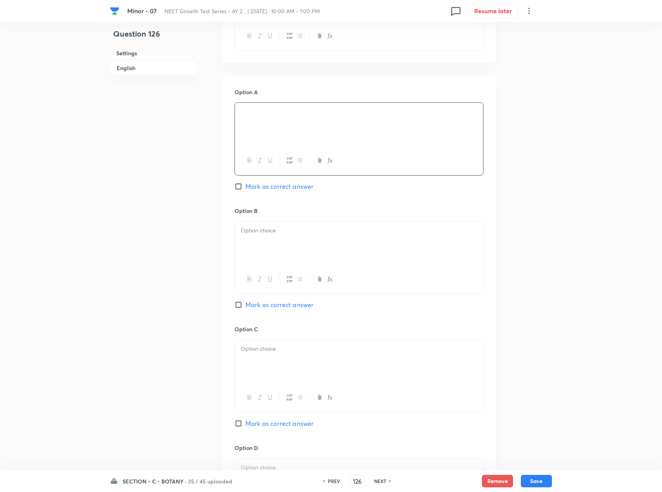
scroll to position [389, 0]
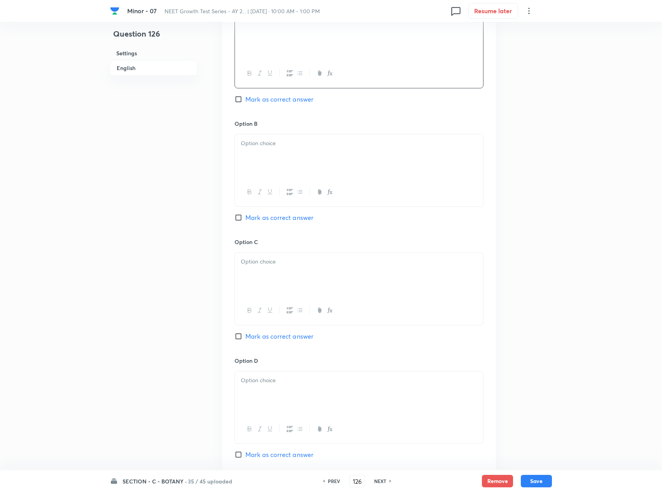
click at [334, 169] on div at bounding box center [359, 156] width 248 height 44
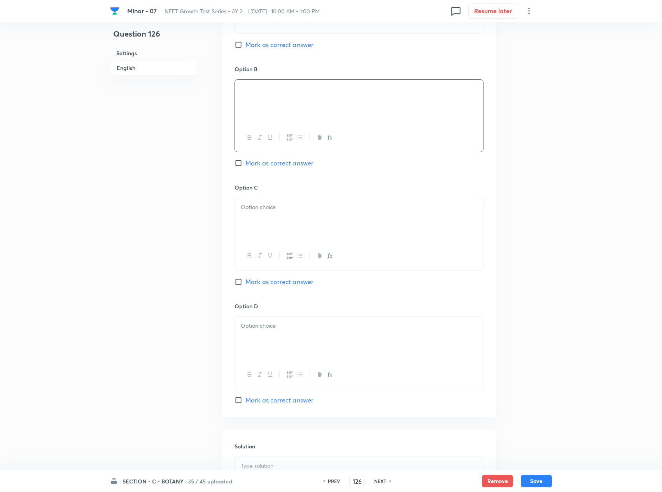
scroll to position [467, 0]
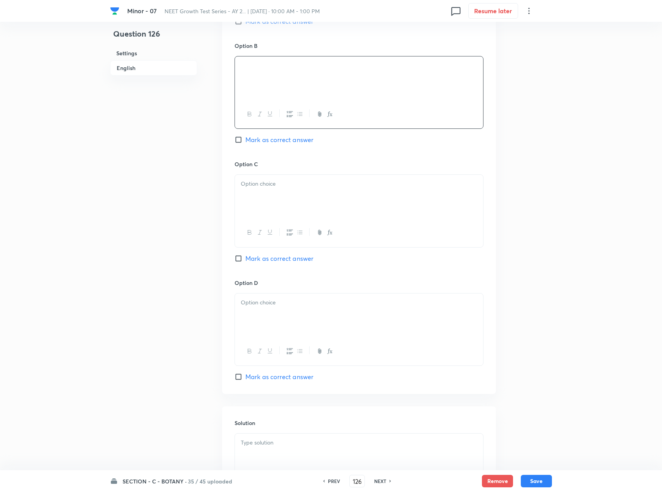
click at [346, 209] on div at bounding box center [359, 197] width 248 height 44
click at [308, 312] on div at bounding box center [359, 315] width 248 height 44
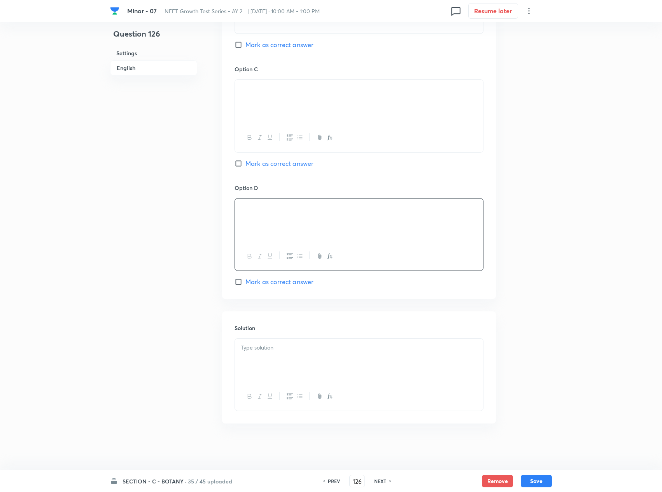
scroll to position [569, 0]
click at [328, 361] on div at bounding box center [359, 361] width 248 height 44
click at [499, 369] on button "Save" at bounding box center [536, 481] width 31 height 12
click at [274, 273] on div "Option D [PERSON_NAME] as correct answer" at bounding box center [359, 235] width 249 height 103
click at [291, 277] on span "Mark as correct answer" at bounding box center [280, 281] width 68 height 9
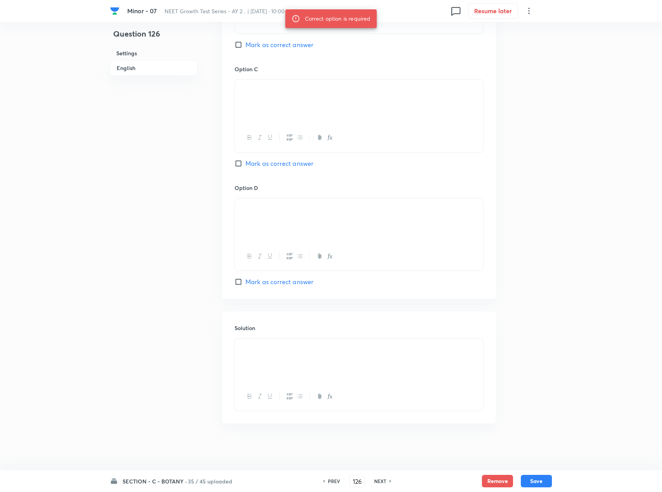
click at [246, 278] on input "Mark as correct answer" at bounding box center [240, 282] width 11 height 8
checkbox input "true"
click at [499, 369] on button "Save" at bounding box center [536, 480] width 31 height 12
type input "127"
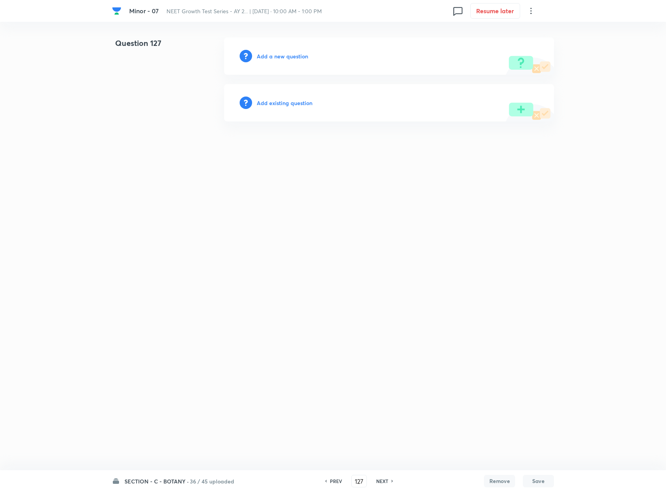
click at [280, 60] on h6 "Add a new question" at bounding box center [282, 56] width 51 height 8
click at [280, 60] on h6 "Choose a question type" at bounding box center [287, 56] width 60 height 8
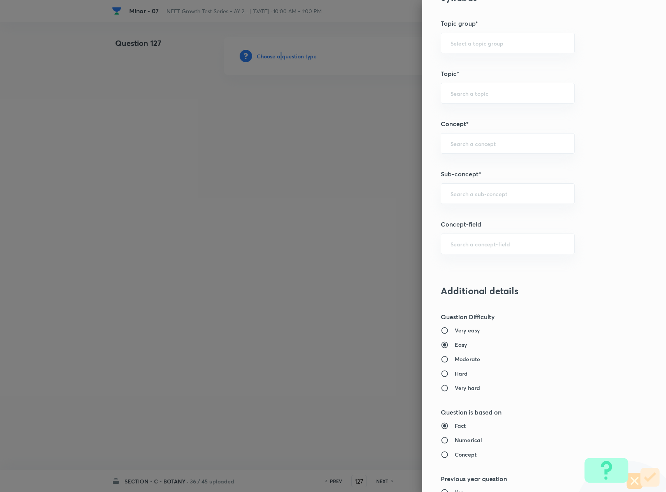
scroll to position [467, 0]
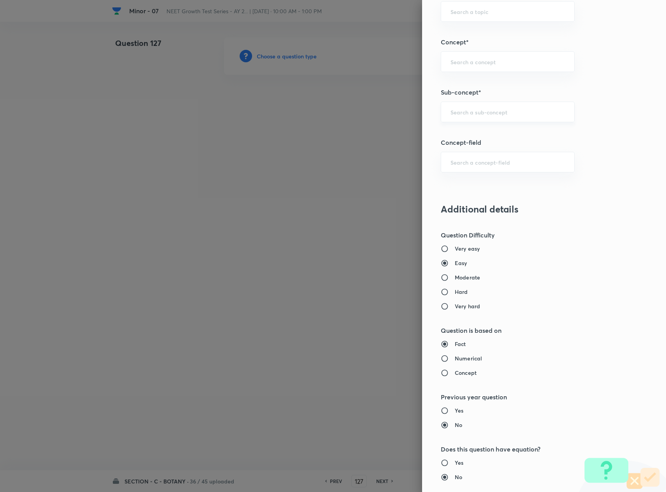
click at [472, 116] on input "text" at bounding box center [508, 111] width 114 height 7
type input "Plant Morphology"
type input "Biology"
type input "Structural Organisation"
type input "Morphology - Flowering Plants"
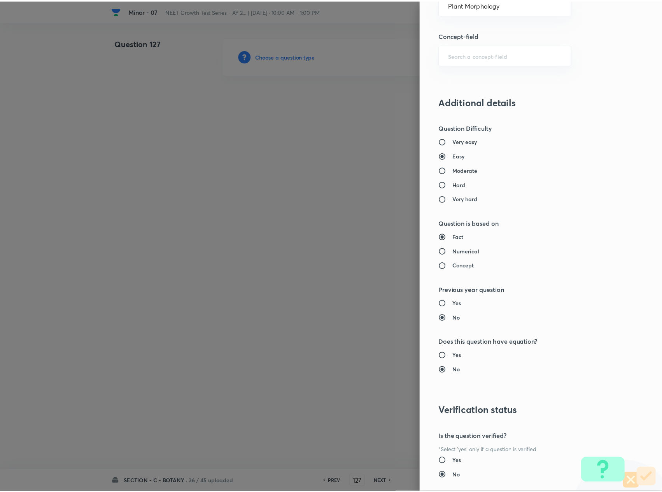
scroll to position [627, 0]
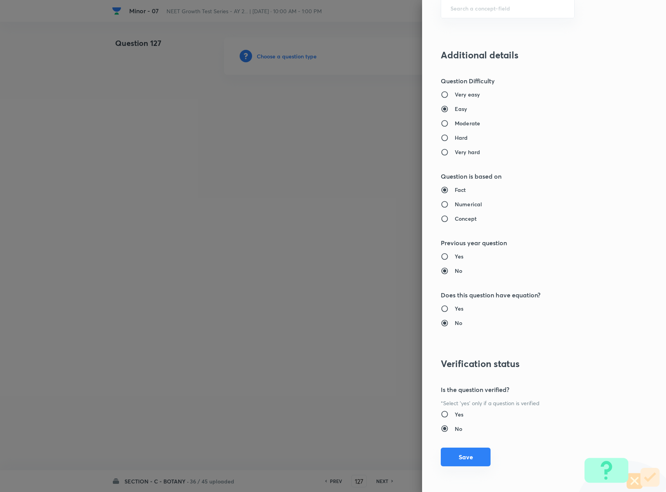
click at [462, 369] on button "Save" at bounding box center [466, 456] width 50 height 19
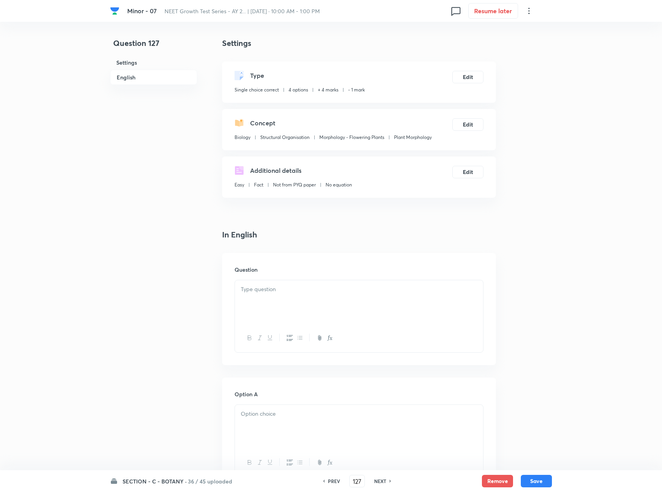
click at [344, 297] on div at bounding box center [359, 302] width 248 height 44
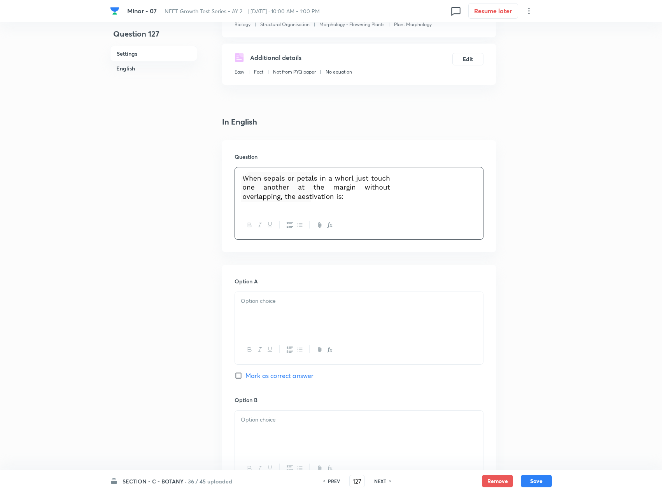
scroll to position [156, 0]
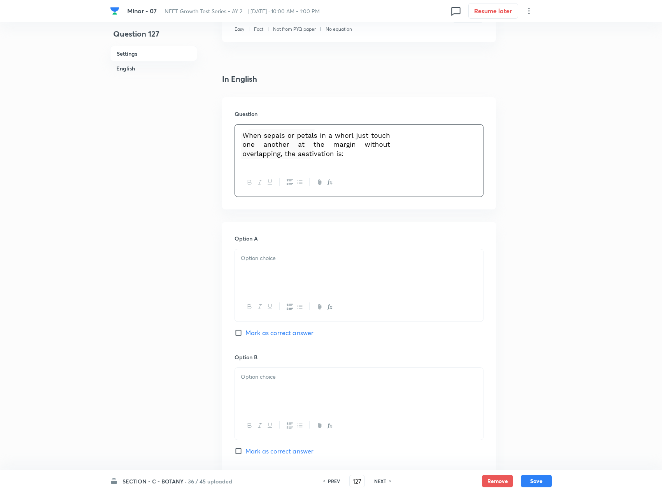
click at [313, 257] on p at bounding box center [359, 258] width 237 height 9
click at [275, 337] on span "Mark as correct answer" at bounding box center [280, 332] width 68 height 9
click at [246, 337] on input "Mark as correct answer" at bounding box center [240, 333] width 11 height 8
checkbox input "true"
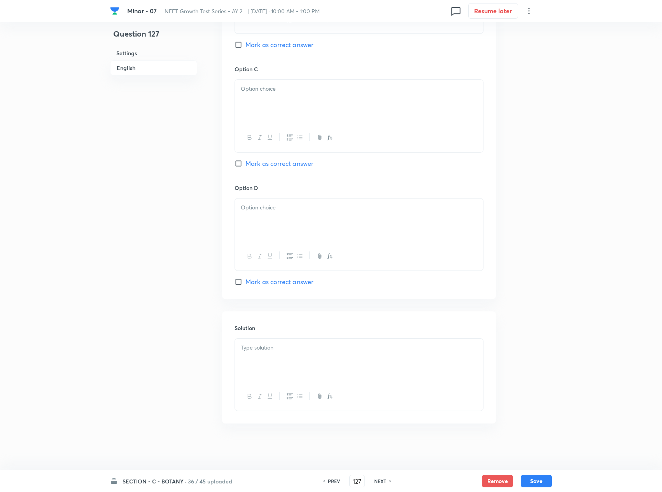
scroll to position [569, 0]
click at [293, 360] on div at bounding box center [359, 361] width 248 height 44
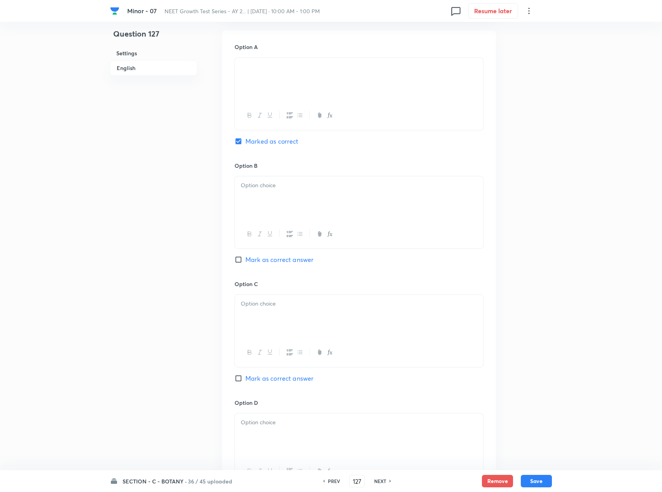
scroll to position [335, 0]
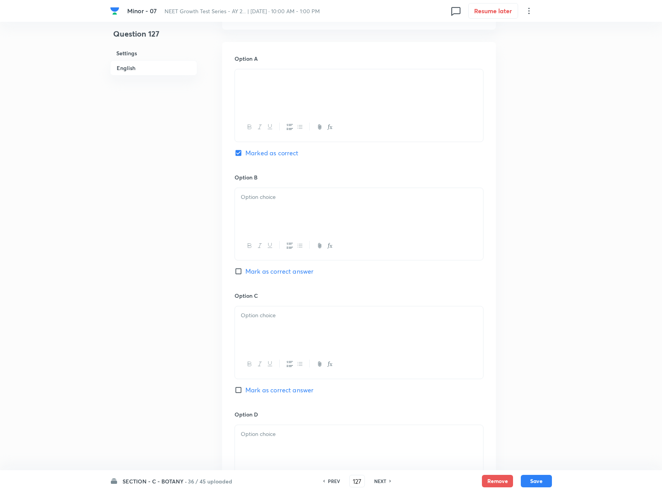
click at [322, 216] on div at bounding box center [359, 210] width 248 height 44
click at [317, 345] on div at bounding box center [359, 328] width 248 height 44
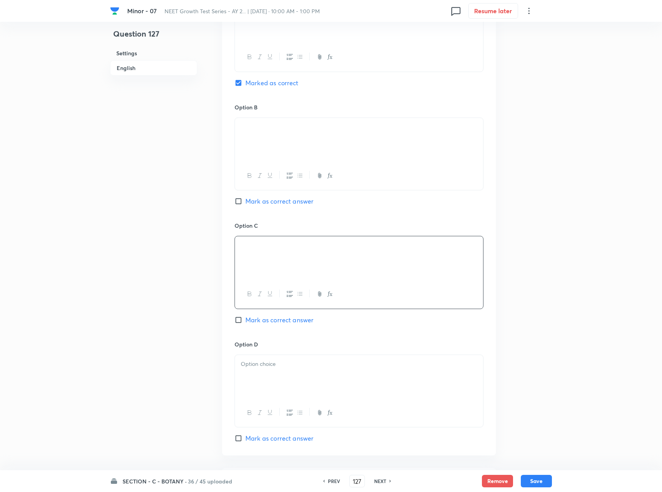
scroll to position [491, 0]
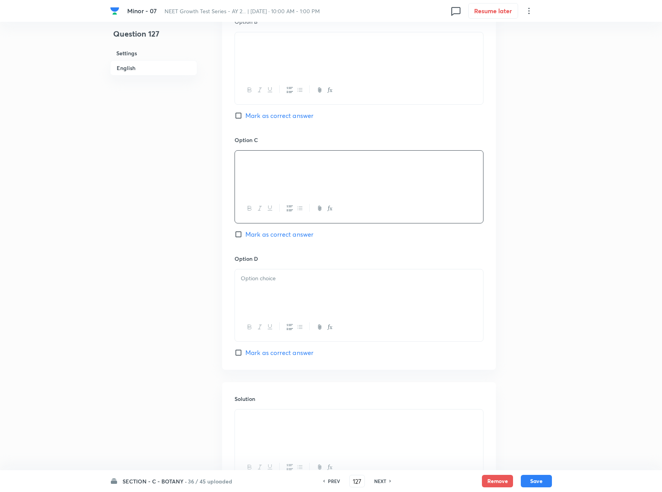
click at [290, 301] on div at bounding box center [359, 291] width 248 height 44
click at [499, 369] on button "Save" at bounding box center [536, 480] width 31 height 12
type input "128"
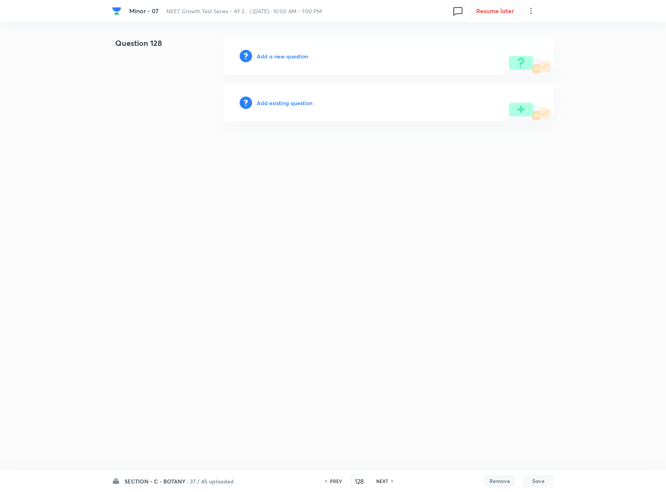
click at [290, 60] on h6 "Add a new question" at bounding box center [282, 56] width 51 height 8
click at [290, 60] on h6 "Choose a question type" at bounding box center [287, 56] width 60 height 8
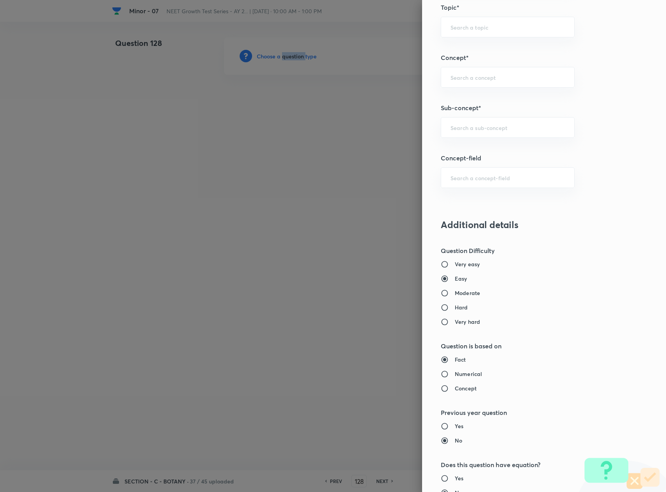
scroll to position [545, 0]
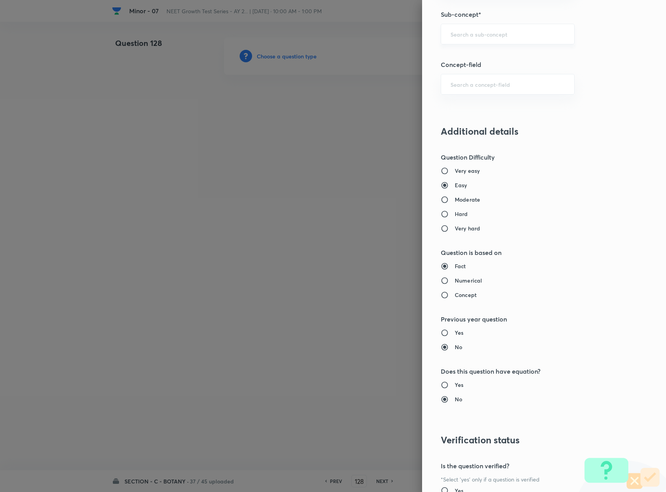
click at [484, 38] on input "text" at bounding box center [508, 33] width 114 height 7
type input "Plant Morphology"
type input "Biology"
type input "Structural Organisation"
type input "Morphology - Flowering Plants"
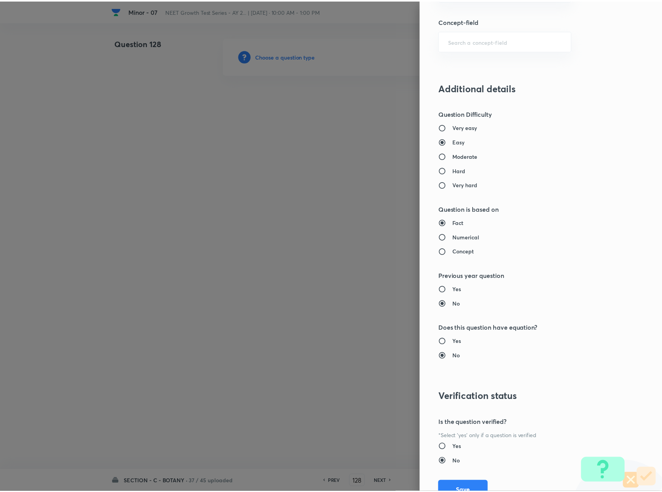
scroll to position [627, 0]
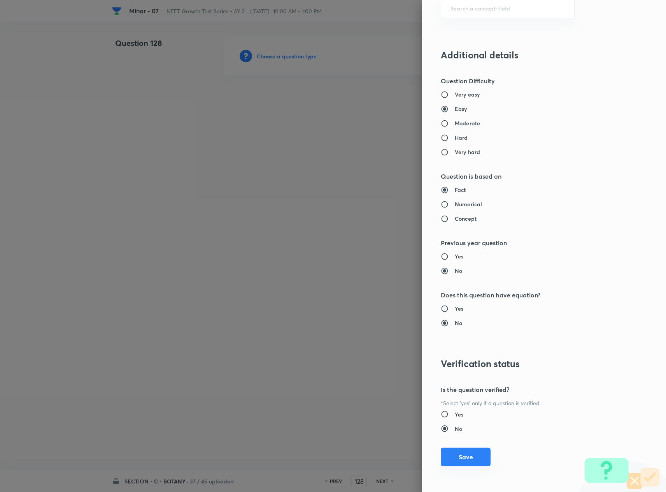
click at [451, 369] on button "Save" at bounding box center [466, 456] width 50 height 19
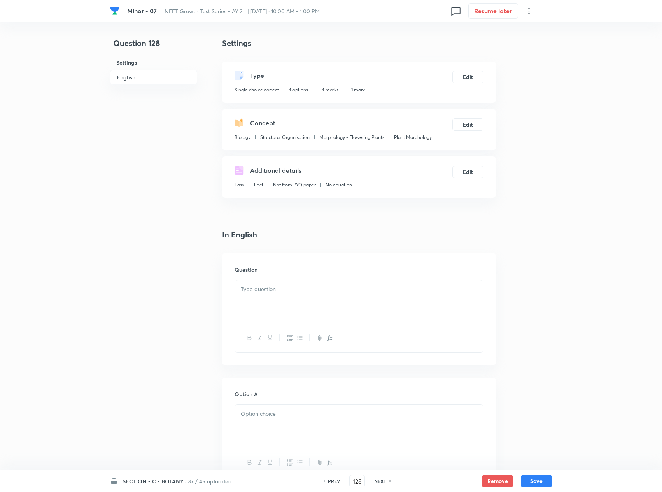
click at [341, 300] on div at bounding box center [359, 302] width 248 height 44
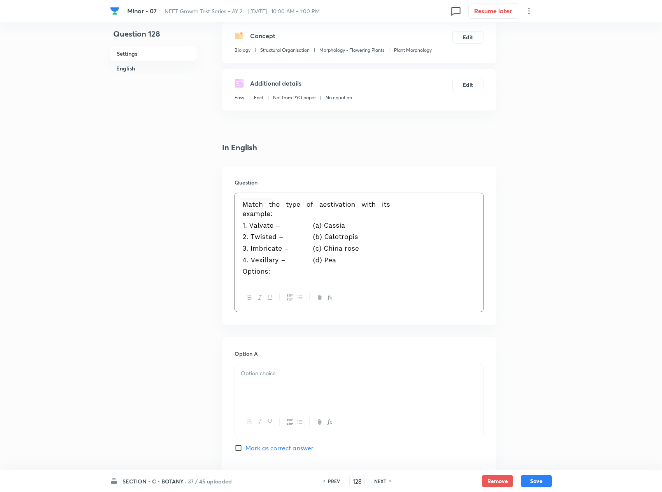
scroll to position [156, 0]
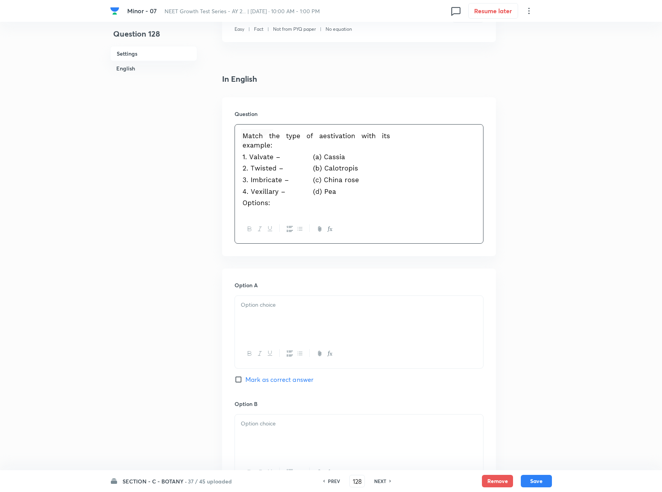
click at [286, 315] on div at bounding box center [359, 318] width 248 height 44
click at [283, 369] on span "Mark as correct answer" at bounding box center [280, 379] width 68 height 9
click at [246, 369] on input "Mark as correct answer" at bounding box center [240, 380] width 11 height 8
checkbox input "true"
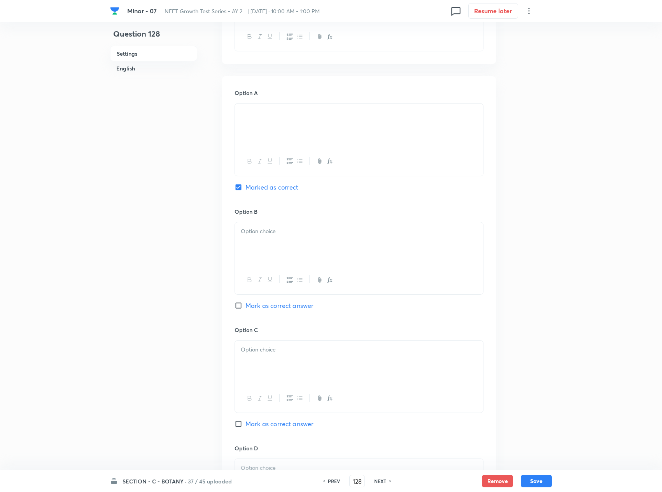
scroll to position [616, 0]
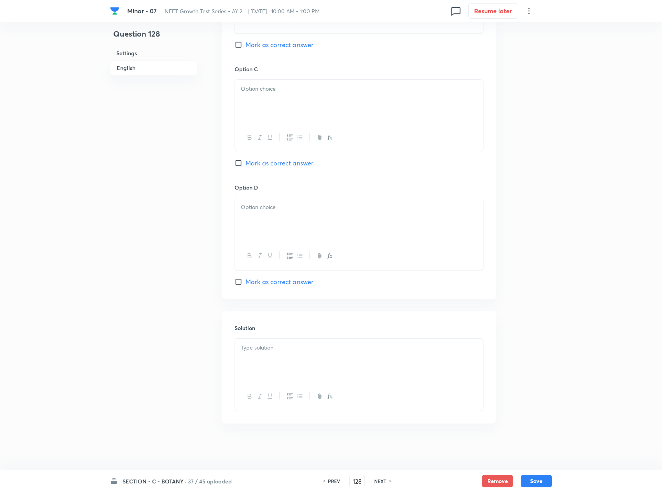
click at [289, 358] on div at bounding box center [359, 361] width 248 height 44
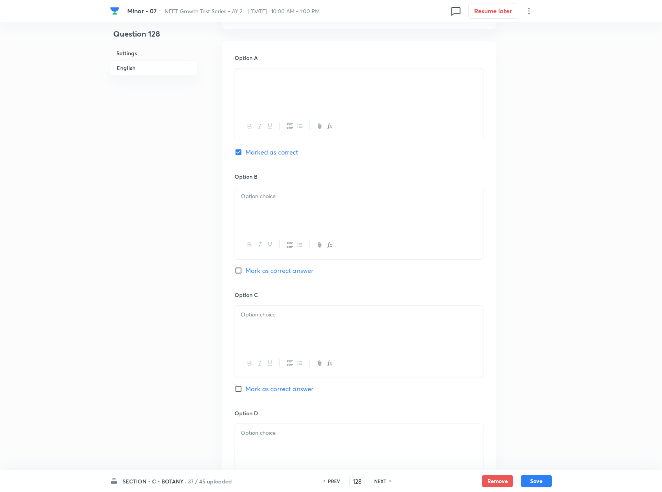
scroll to position [382, 0]
click at [304, 210] on div at bounding box center [359, 210] width 248 height 44
click at [341, 311] on div at bounding box center [359, 328] width 248 height 44
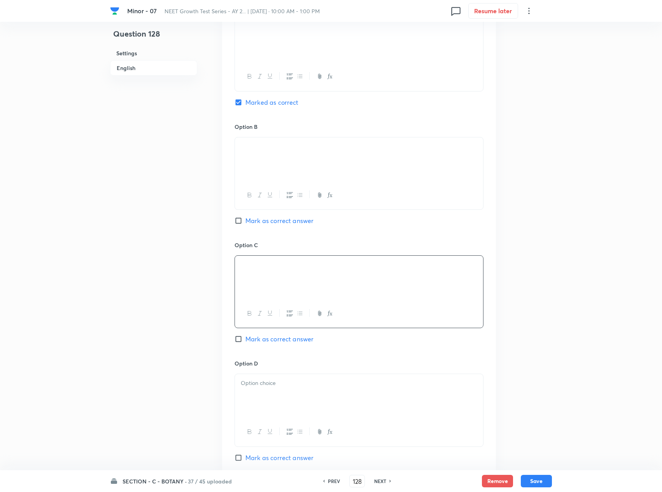
scroll to position [460, 0]
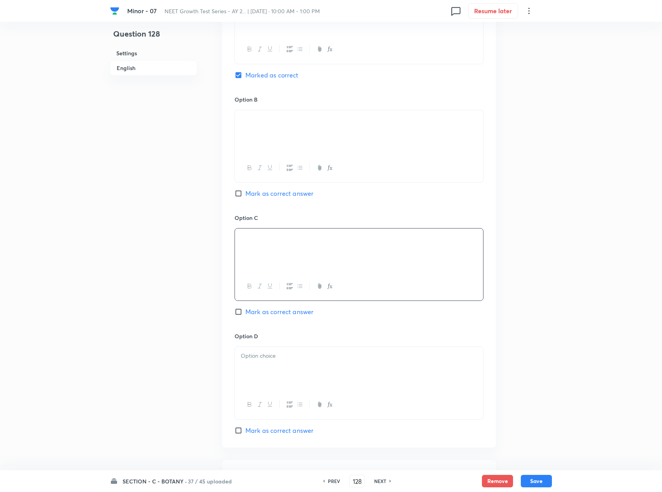
click at [346, 369] on div at bounding box center [359, 369] width 248 height 44
click at [499, 369] on button "Save" at bounding box center [536, 480] width 31 height 12
type input "129"
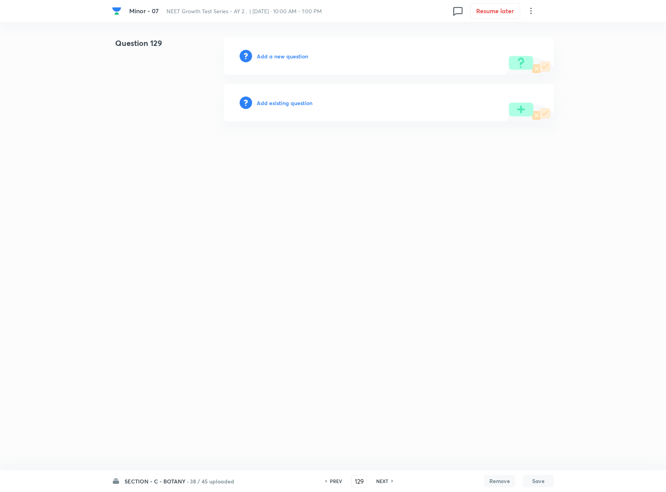
click at [302, 60] on h6 "Add a new question" at bounding box center [282, 56] width 51 height 8
click at [302, 60] on h6 "Choose a question type" at bounding box center [287, 56] width 60 height 8
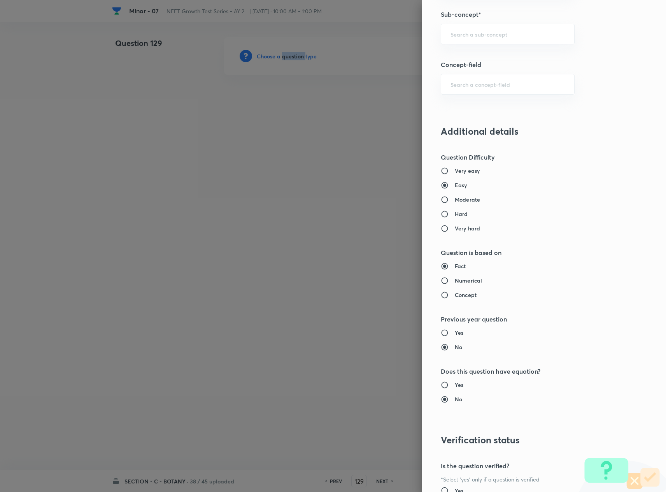
scroll to position [389, 0]
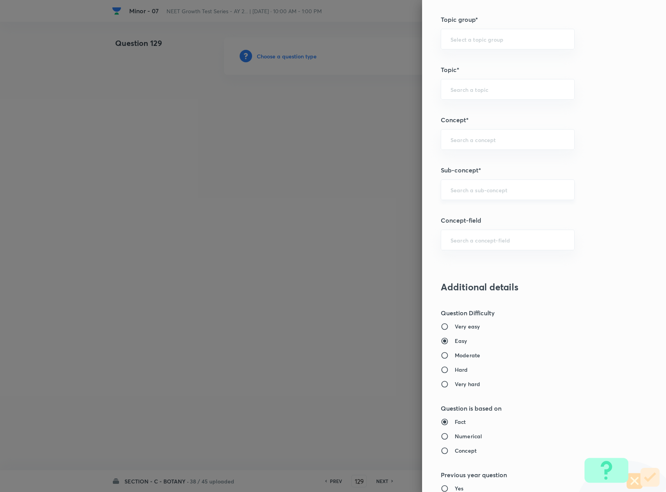
click at [491, 192] on input "text" at bounding box center [508, 189] width 114 height 7
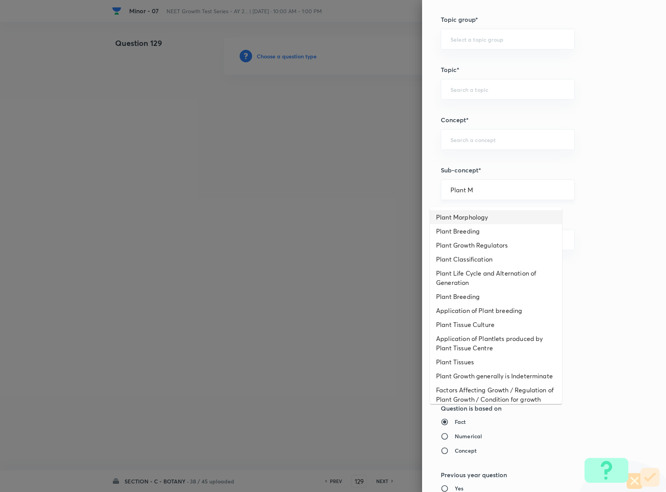
type input "Plant Morphology"
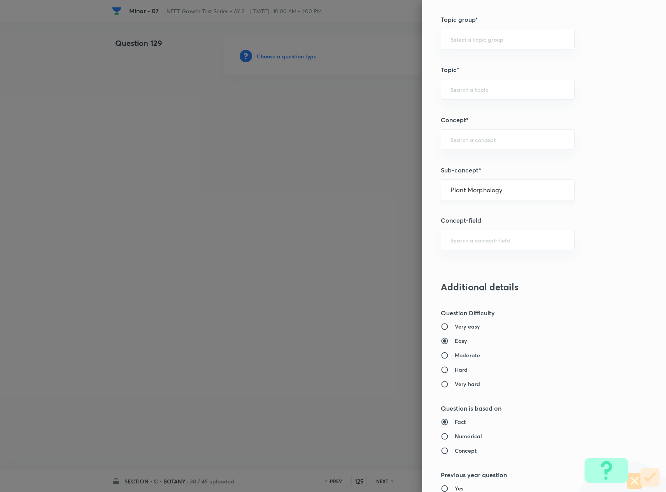
type input "Biology"
type input "Structural Organisation"
type input "Morphology - Flowering Plants"
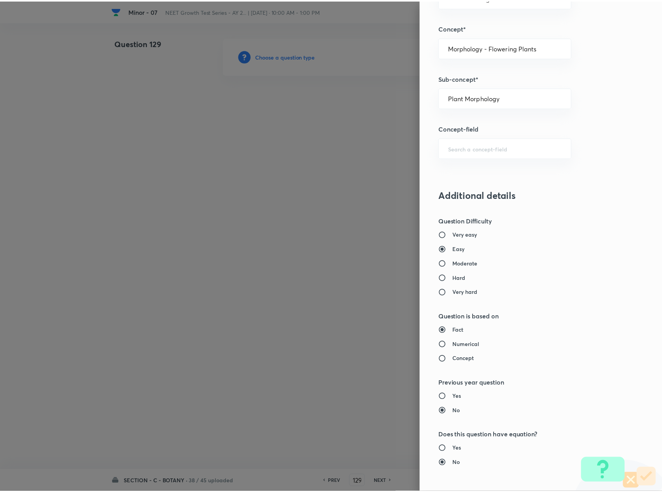
scroll to position [627, 0]
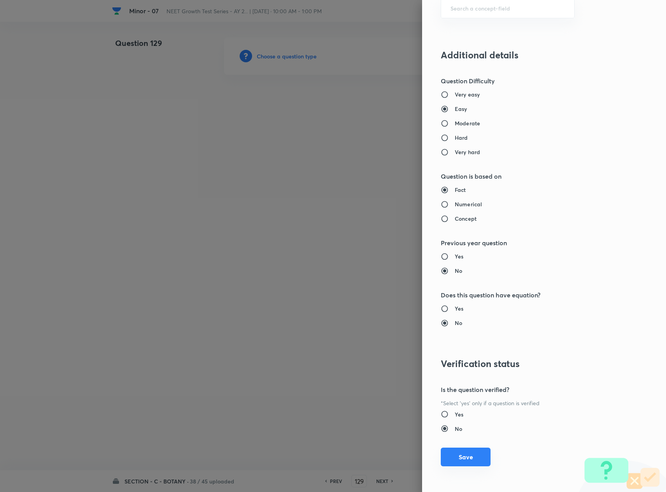
click at [468, 369] on button "Save" at bounding box center [466, 456] width 50 height 19
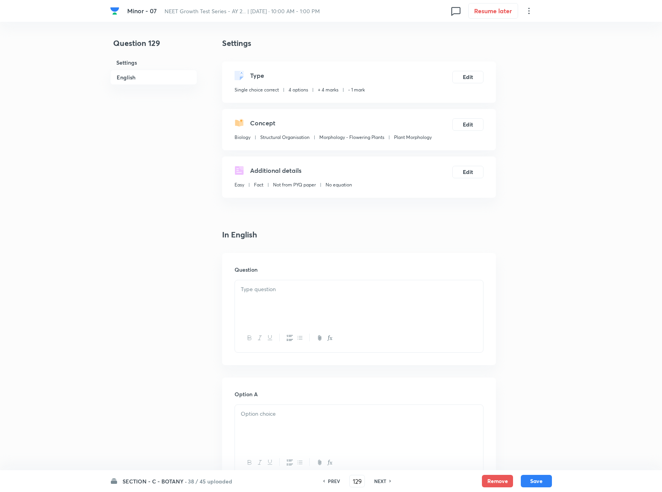
click at [270, 303] on div at bounding box center [359, 302] width 248 height 44
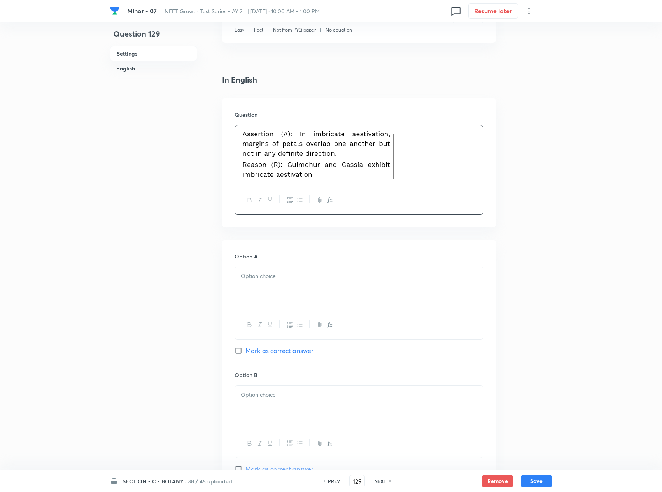
scroll to position [156, 0]
click at [345, 278] on p at bounding box center [359, 275] width 237 height 9
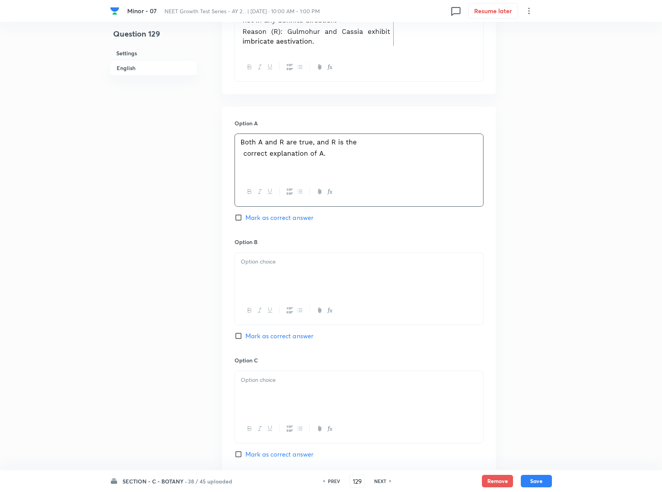
scroll to position [311, 0]
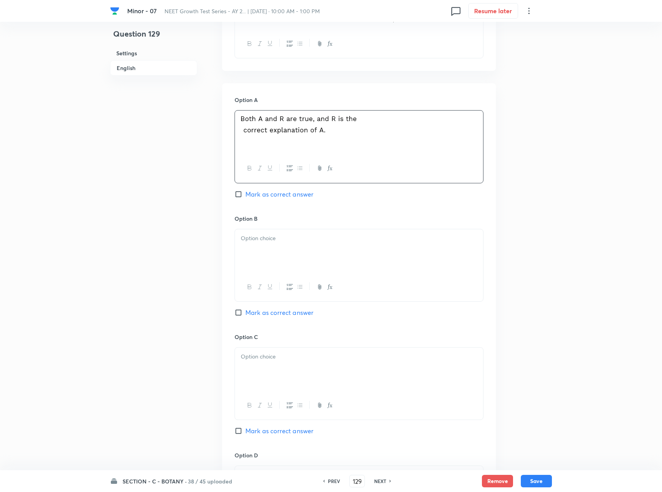
click at [302, 263] on div at bounding box center [359, 251] width 248 height 44
click at [261, 315] on span "Mark as correct answer" at bounding box center [280, 312] width 68 height 9
click at [246, 315] on input "Mark as correct answer" at bounding box center [240, 313] width 11 height 8
checkbox input "true"
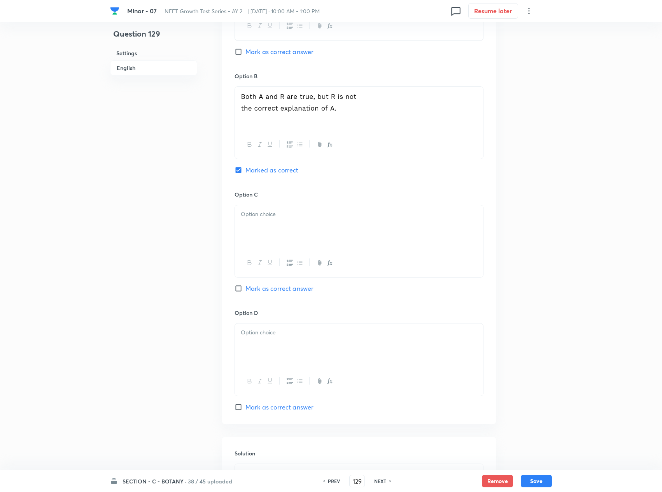
scroll to position [586, 0]
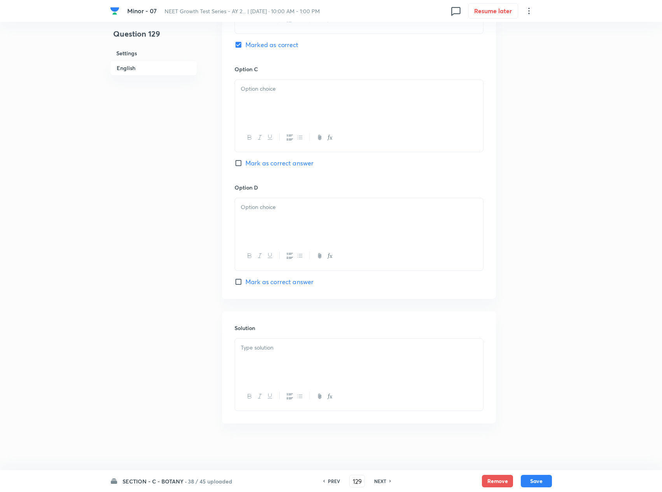
click at [275, 347] on p at bounding box center [359, 347] width 237 height 9
click at [277, 98] on div at bounding box center [359, 102] width 248 height 44
click at [332, 230] on div at bounding box center [359, 220] width 248 height 44
click at [499, 369] on button "Save" at bounding box center [536, 481] width 31 height 12
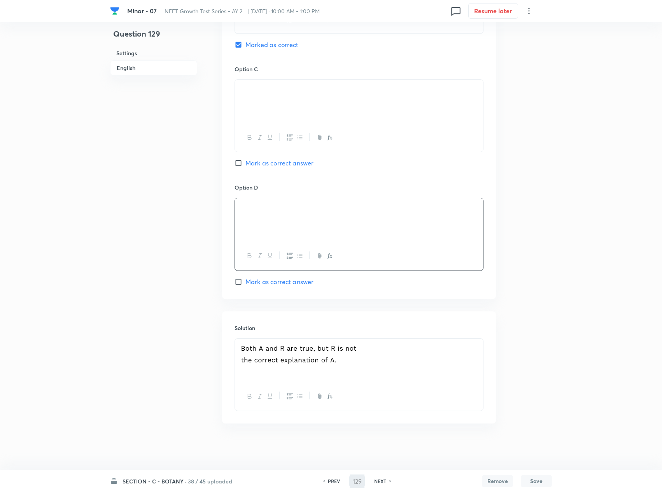
type input "130"
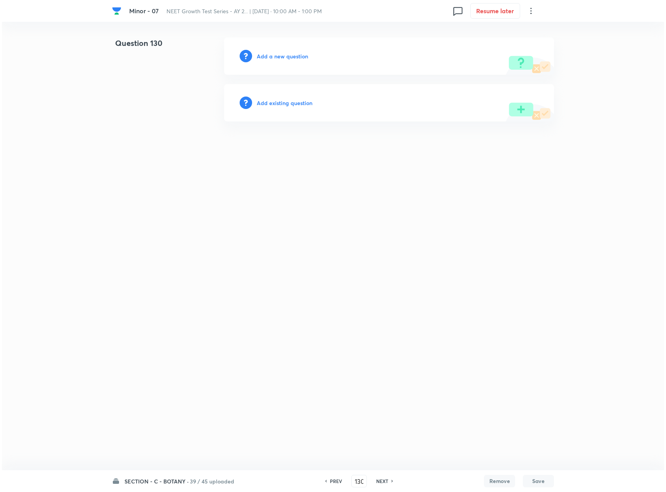
scroll to position [0, 0]
click at [305, 58] on h6 "Add a new question" at bounding box center [282, 56] width 51 height 8
click at [305, 58] on h6 "Choose a question type" at bounding box center [287, 56] width 60 height 8
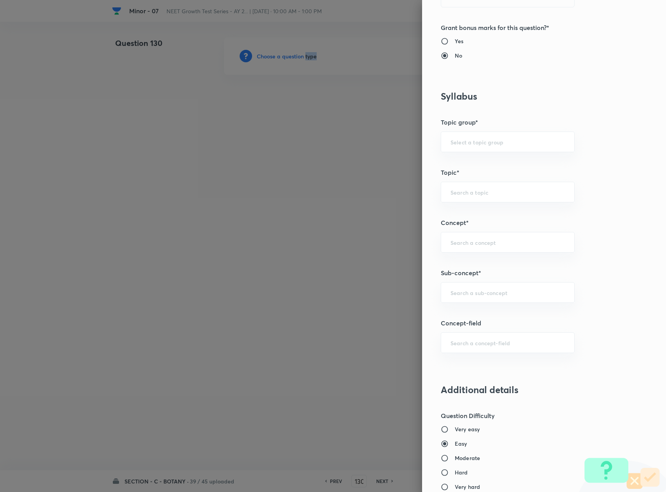
scroll to position [311, 0]
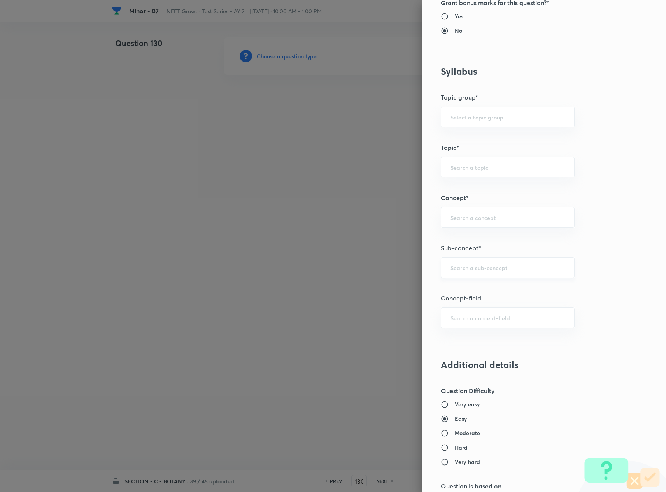
click at [497, 271] on input "text" at bounding box center [508, 267] width 114 height 7
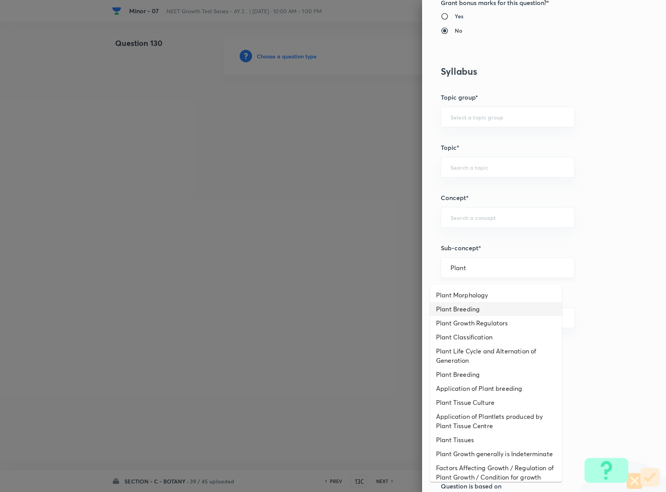
type input "Plant Breeding"
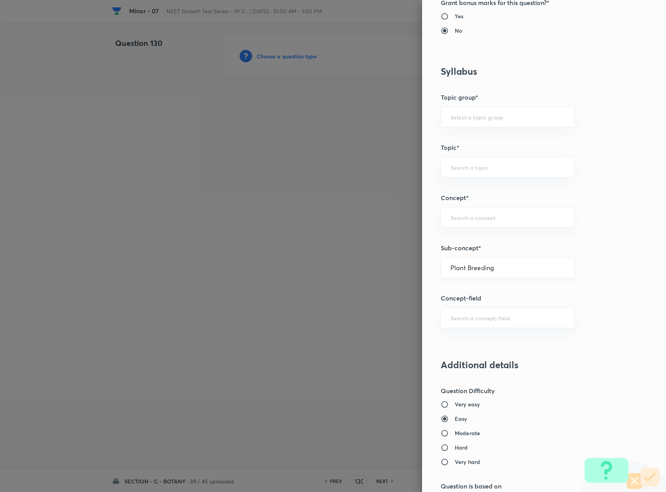
type input "Biology"
type input "Biology & Human Welfare"
type input "Strategies of Enhancement"
click at [499, 266] on div "Plant Breeding ​" at bounding box center [508, 267] width 134 height 21
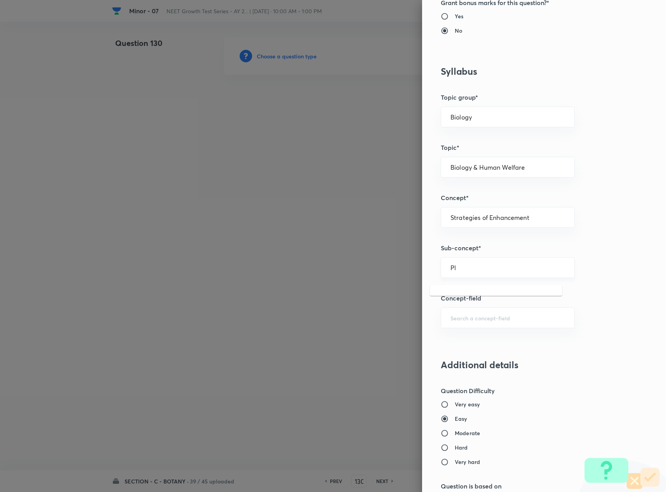
type input "P"
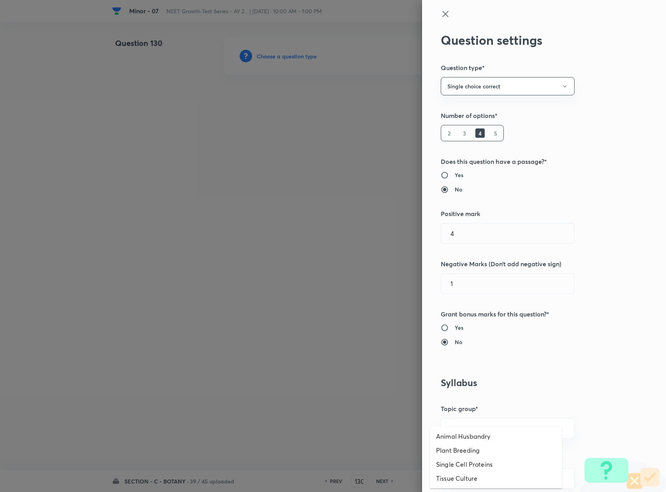
type input "Plant Breeding"
click at [441, 18] on icon at bounding box center [445, 13] width 9 height 9
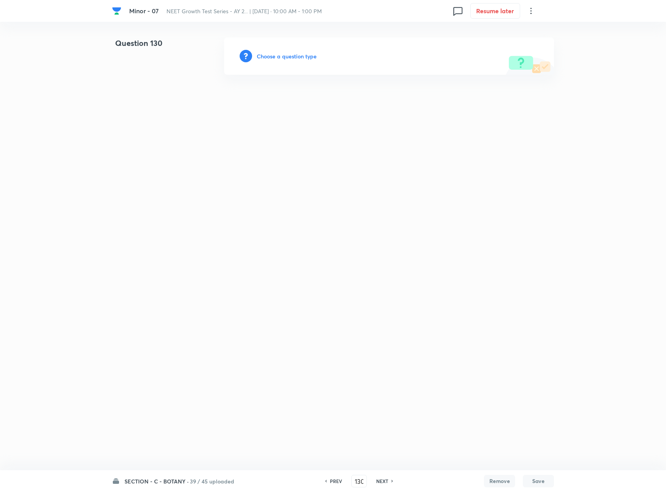
click at [294, 53] on h6 "Choose a question type" at bounding box center [287, 56] width 60 height 8
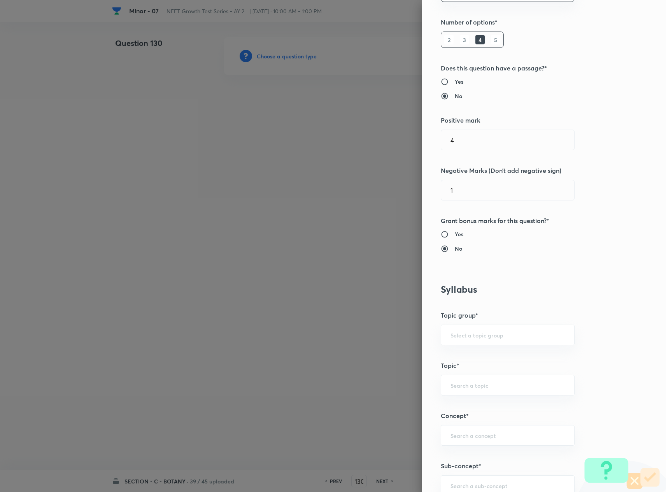
scroll to position [233, 0]
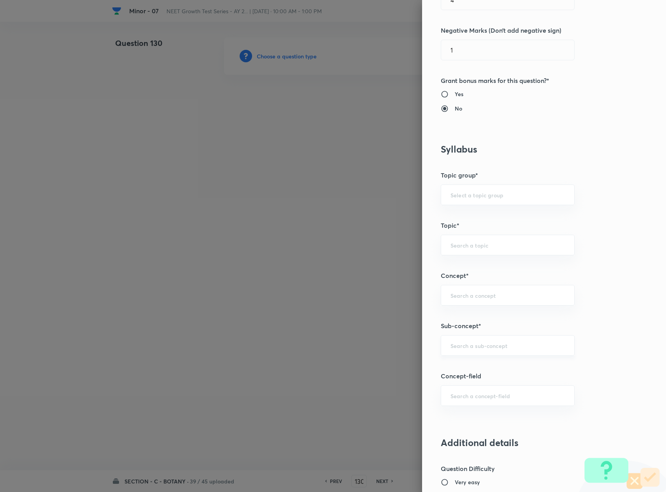
click at [479, 356] on div "​" at bounding box center [508, 345] width 134 height 21
type input "Plant Morphology"
type input "Biology"
type input "Structural Organisation"
type input "Morphology - Flowering Plants"
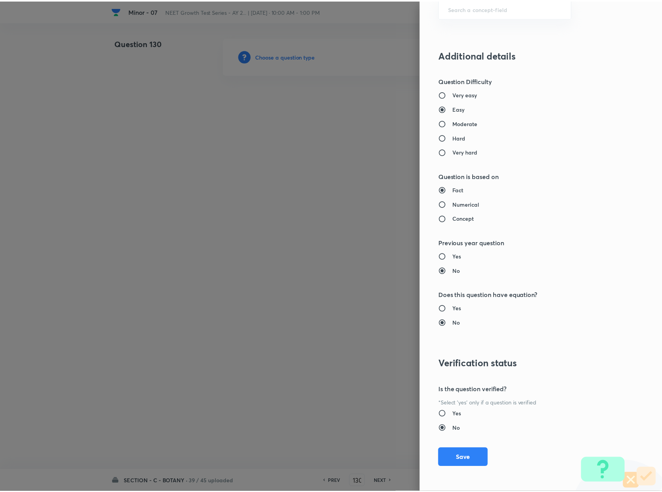
scroll to position [627, 0]
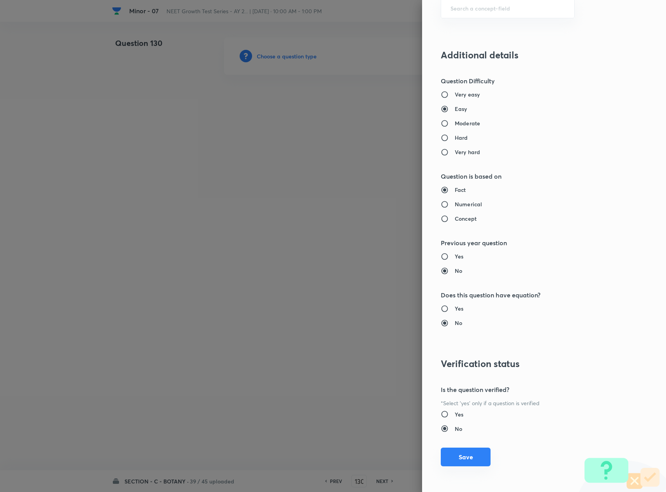
click at [469, 369] on button "Save" at bounding box center [466, 456] width 50 height 19
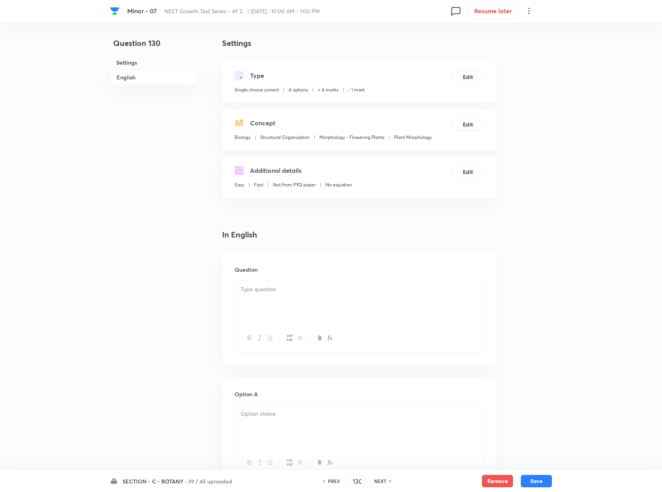
click at [314, 293] on p at bounding box center [359, 289] width 237 height 9
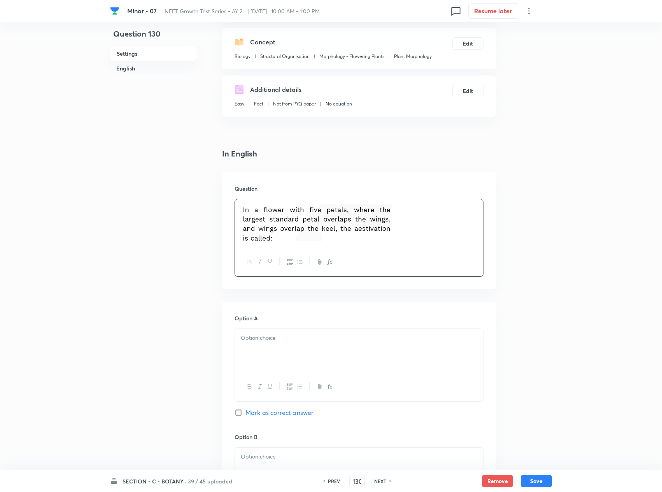
scroll to position [156, 0]
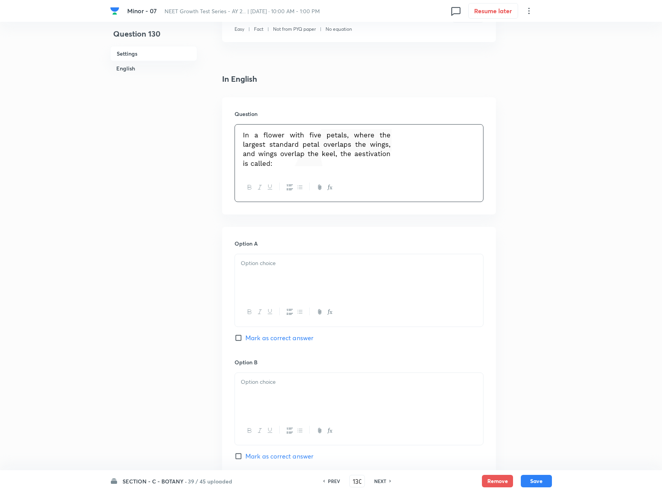
click at [334, 266] on p at bounding box center [359, 263] width 237 height 9
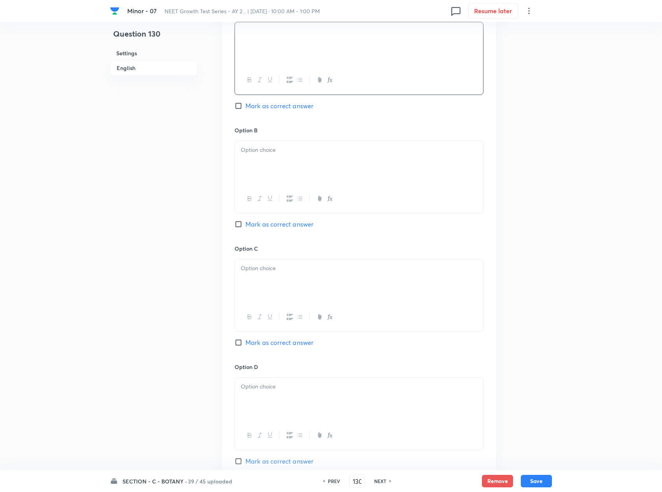
scroll to position [389, 0]
click at [331, 183] on div at bounding box center [359, 161] width 248 height 44
click at [355, 292] on div at bounding box center [359, 280] width 248 height 44
click at [276, 346] on span "Mark as correct answer" at bounding box center [280, 340] width 68 height 9
click at [246, 345] on input "Mark as correct answer" at bounding box center [240, 341] width 11 height 8
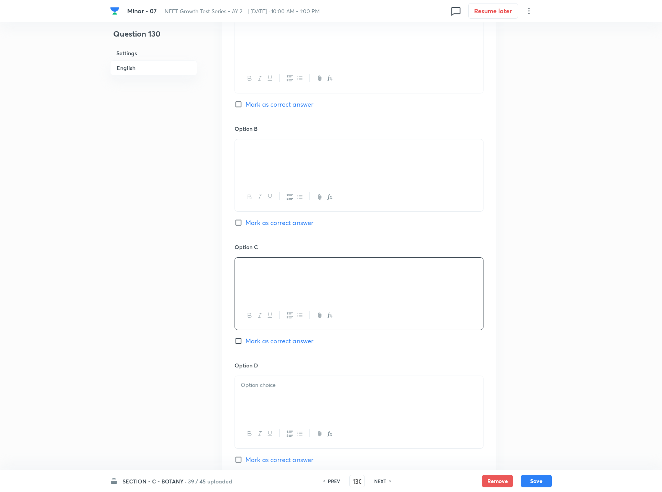
checkbox input "true"
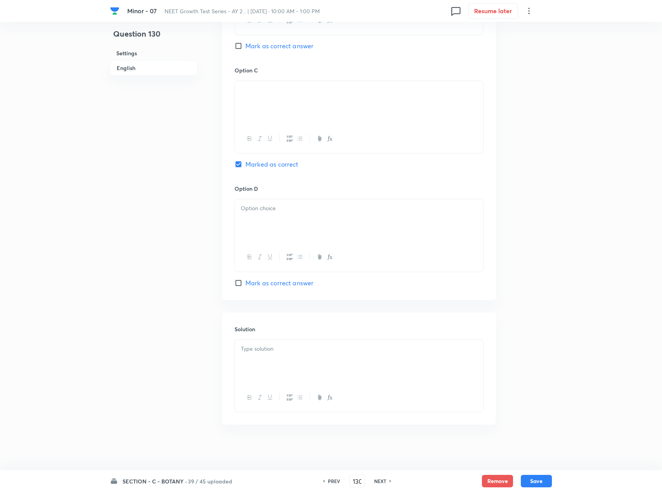
scroll to position [574, 0]
click at [321, 356] on div at bounding box center [359, 361] width 248 height 44
click at [330, 209] on p at bounding box center [359, 207] width 237 height 9
click at [499, 369] on div "SECTION - C - BOTANY · 39 / 45 uploaded PREV 130 ​ NEXT Remove Save" at bounding box center [331, 481] width 442 height 22
click at [499, 369] on button "Save" at bounding box center [536, 480] width 31 height 12
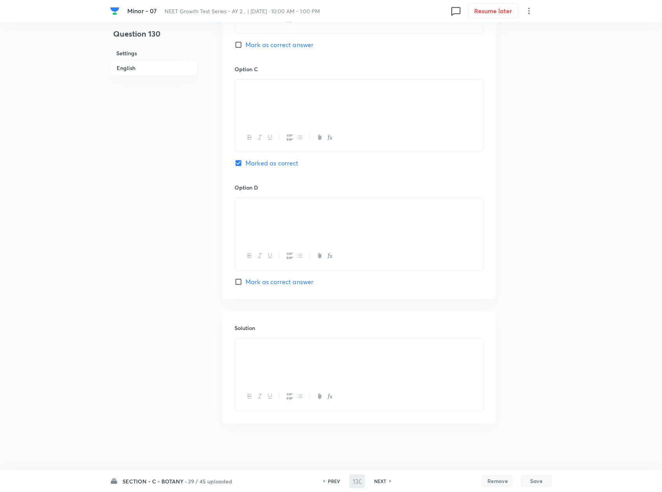
type input "131"
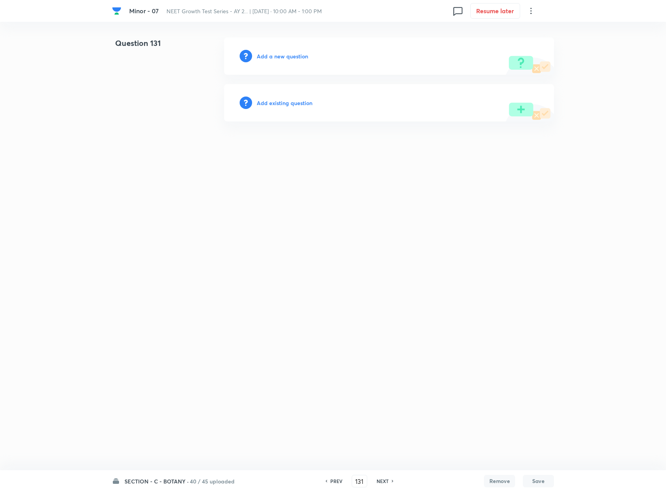
click at [279, 55] on h6 "Add a new question" at bounding box center [282, 56] width 51 height 8
click at [279, 55] on h6 "Choose a question type" at bounding box center [287, 56] width 60 height 8
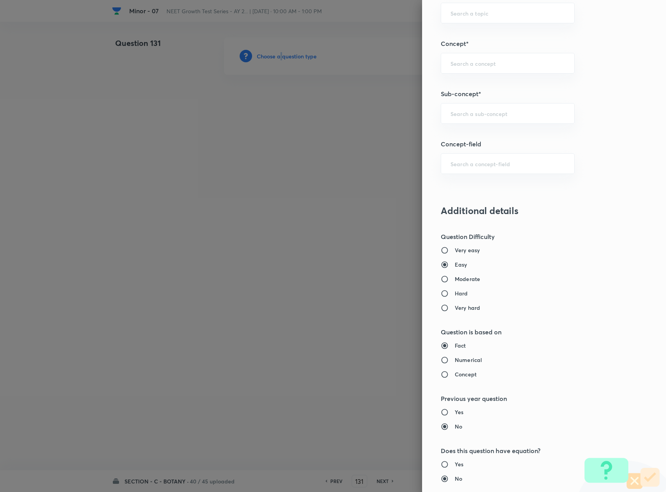
scroll to position [467, 0]
click at [464, 116] on input "text" at bounding box center [508, 111] width 114 height 7
type input "Plant Morphology"
type input "Biology"
type input "Structural Organisation"
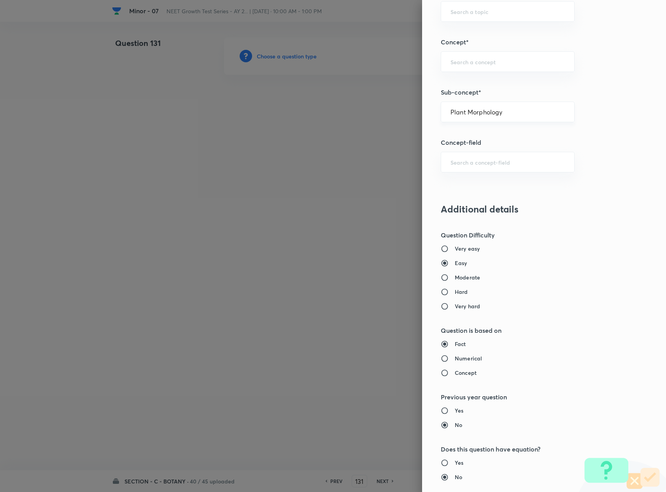
type input "Morphology - Flowering Plants"
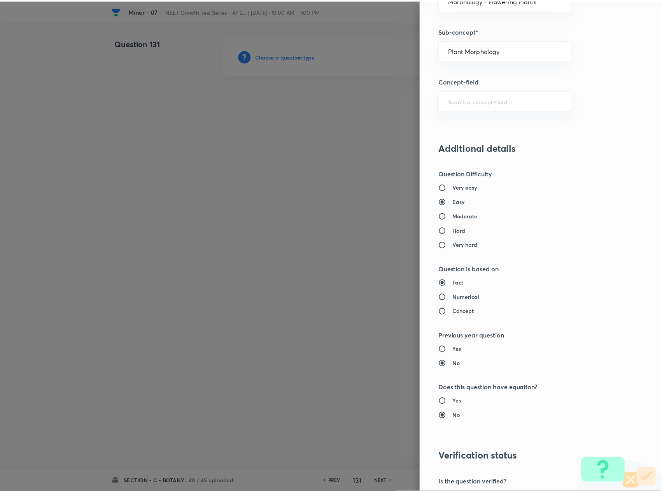
scroll to position [627, 0]
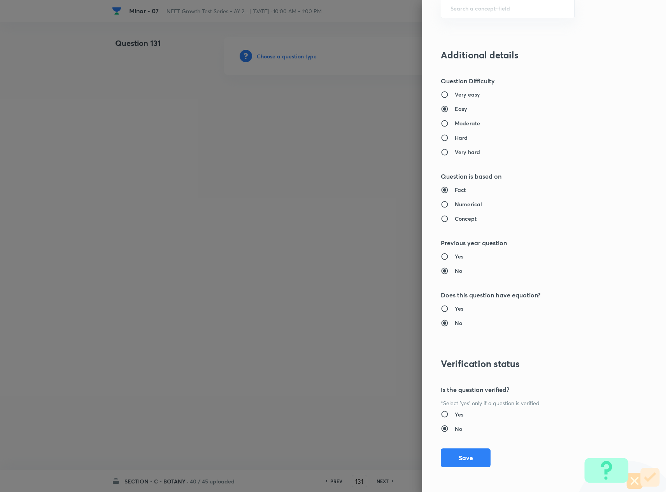
click at [449, 369] on div "Question settings Question type* Single choice correct Number of options* 2 3 4…" at bounding box center [544, 246] width 244 height 492
click at [455, 369] on button "Save" at bounding box center [466, 456] width 50 height 19
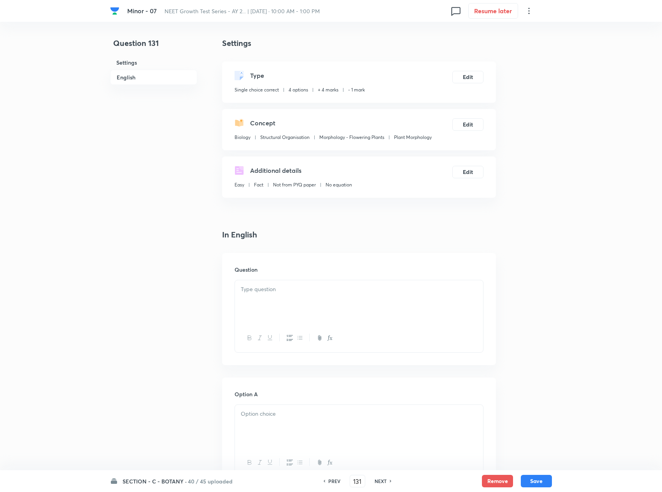
click at [345, 290] on p at bounding box center [359, 289] width 237 height 9
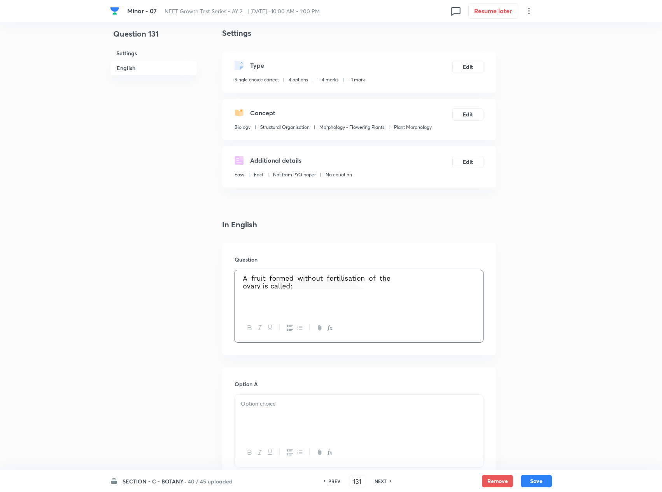
scroll to position [156, 0]
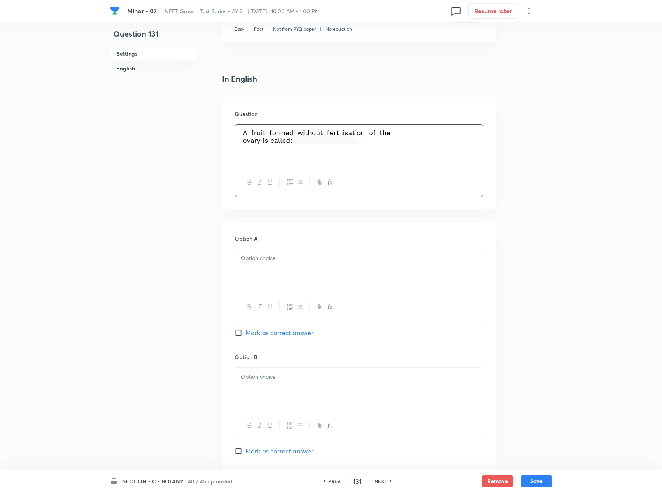
click at [333, 287] on div at bounding box center [359, 271] width 248 height 44
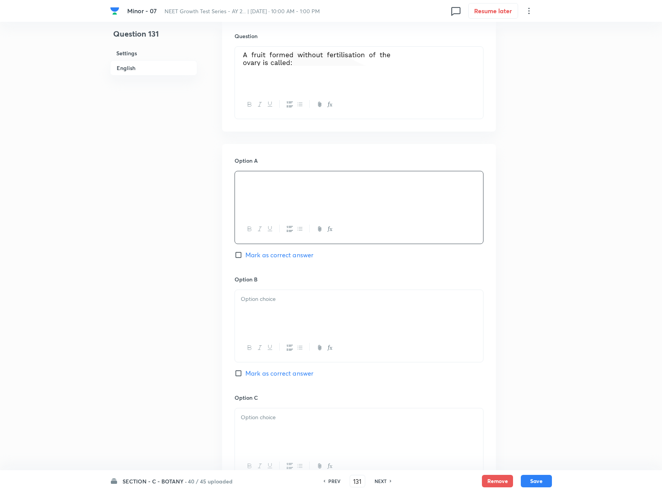
click at [362, 309] on div at bounding box center [359, 312] width 248 height 44
click at [354, 369] on div at bounding box center [359, 430] width 248 height 44
click at [274, 369] on span "Mark as correct answer" at bounding box center [280, 373] width 68 height 9
click at [246, 369] on input "Mark as correct answer" at bounding box center [240, 373] width 11 height 8
checkbox input "true"
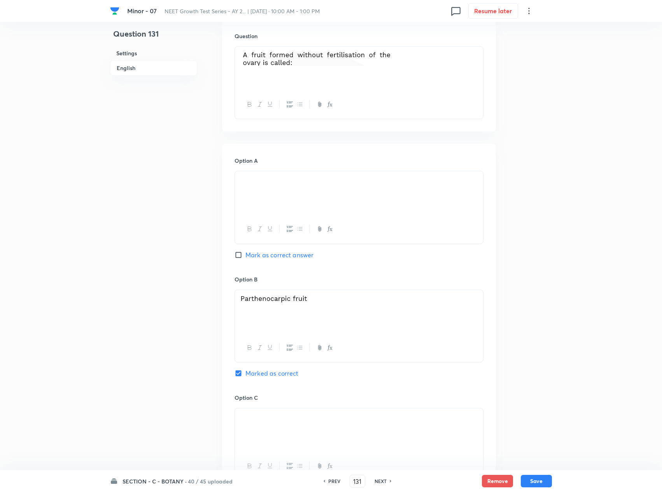
drag, startPoint x: 321, startPoint y: 306, endPoint x: 268, endPoint y: 306, distance: 52.1
click at [268, 305] on p at bounding box center [359, 300] width 237 height 11
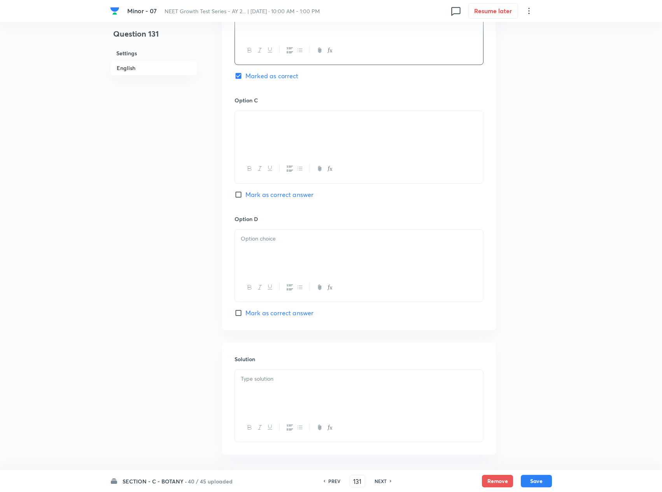
scroll to position [545, 0]
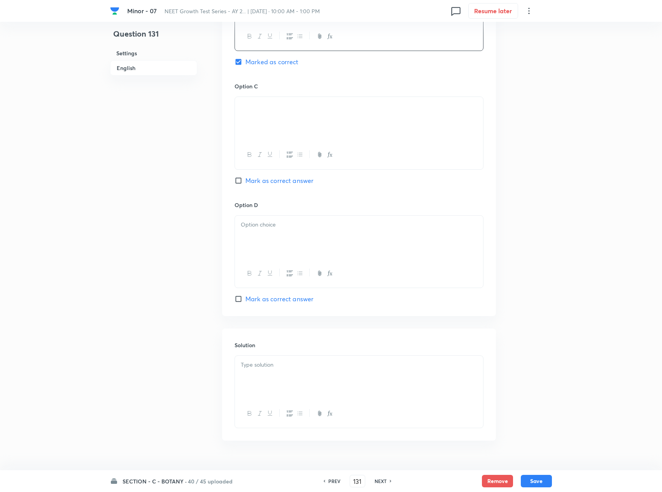
click at [298, 369] on div at bounding box center [359, 378] width 248 height 44
click at [347, 238] on div at bounding box center [359, 238] width 248 height 44
click at [499, 369] on button "Save" at bounding box center [536, 480] width 31 height 12
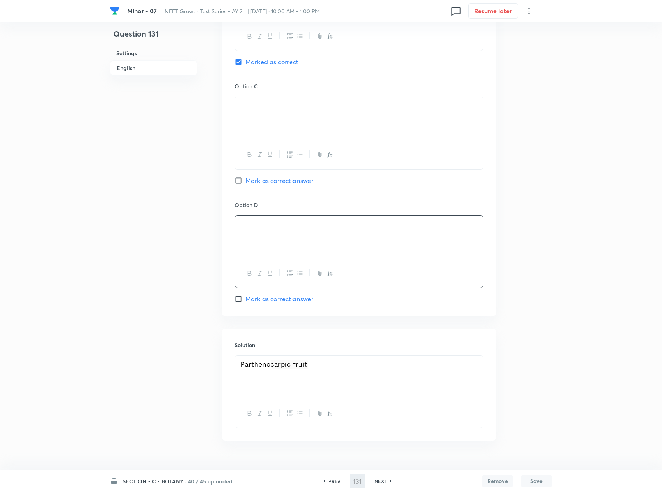
type input "132"
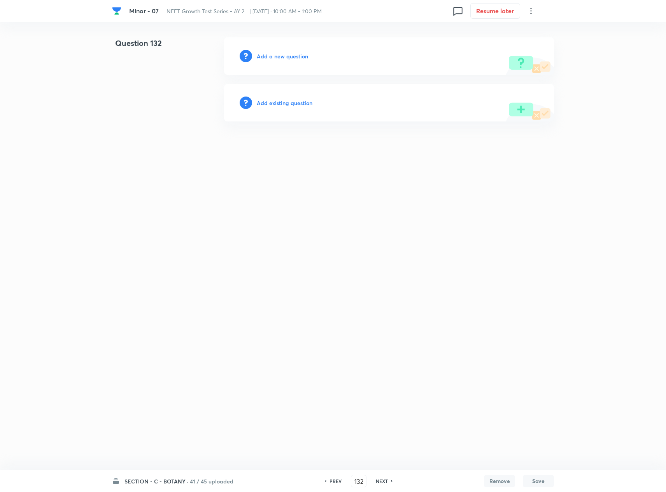
click at [301, 58] on h6 "Add a new question" at bounding box center [282, 56] width 51 height 8
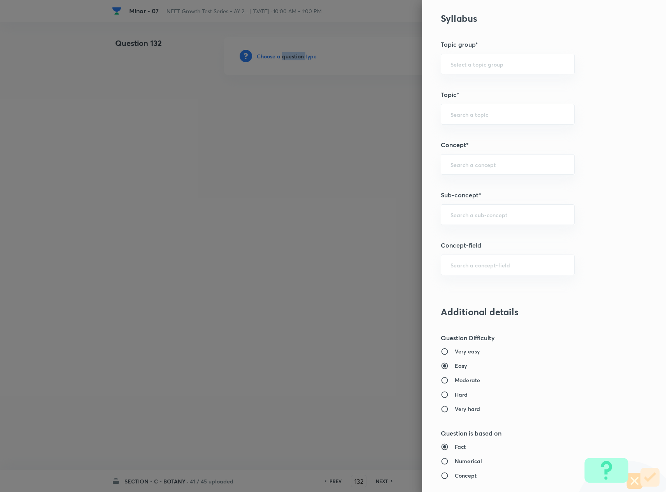
scroll to position [389, 0]
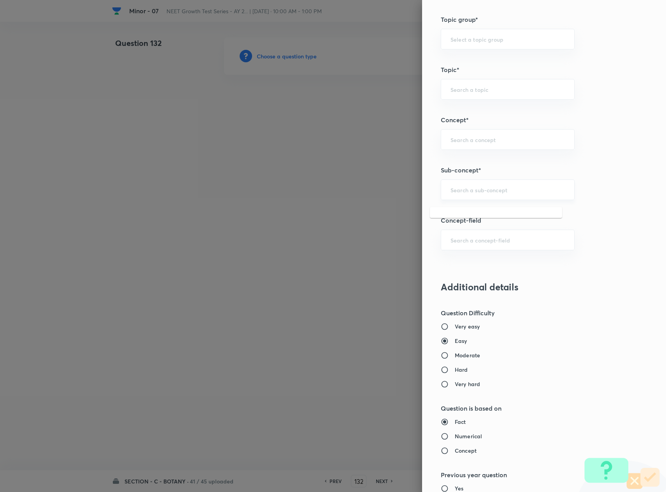
click at [479, 191] on input "text" at bounding box center [508, 189] width 114 height 7
type input "Plant Morphology"
type input "Biology"
type input "Structural Organisation"
type input "Morphology - Flowering Plants"
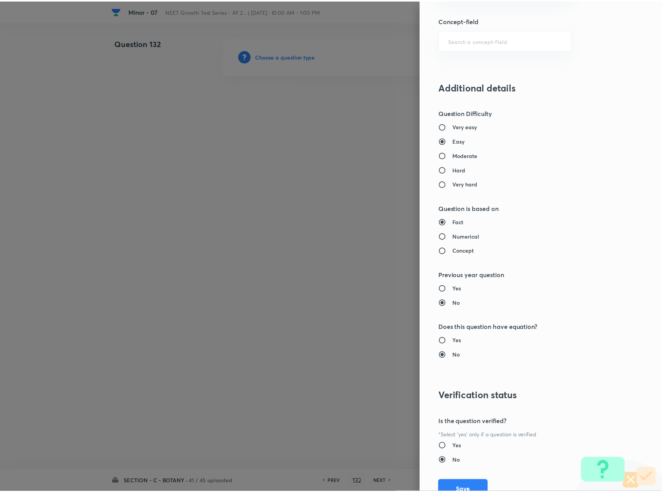
scroll to position [627, 0]
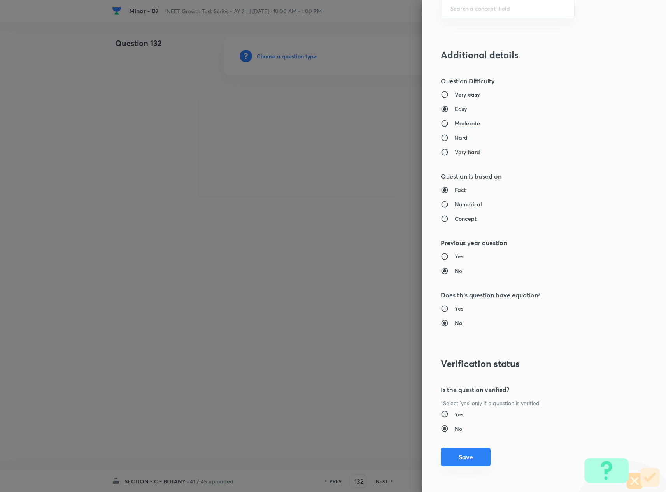
click at [452, 369] on button "Save" at bounding box center [466, 456] width 50 height 19
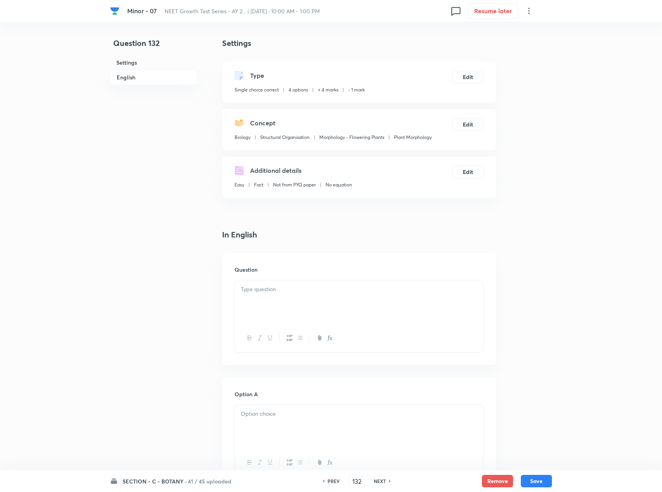
click at [392, 299] on div at bounding box center [359, 302] width 248 height 44
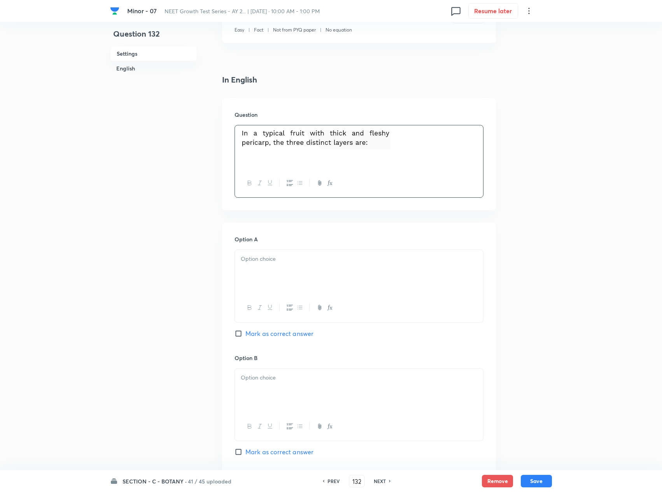
scroll to position [156, 0]
click at [395, 270] on div at bounding box center [359, 271] width 248 height 44
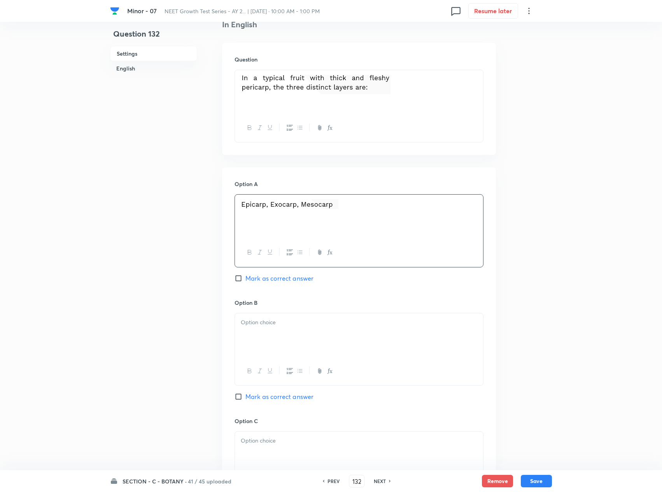
scroll to position [233, 0]
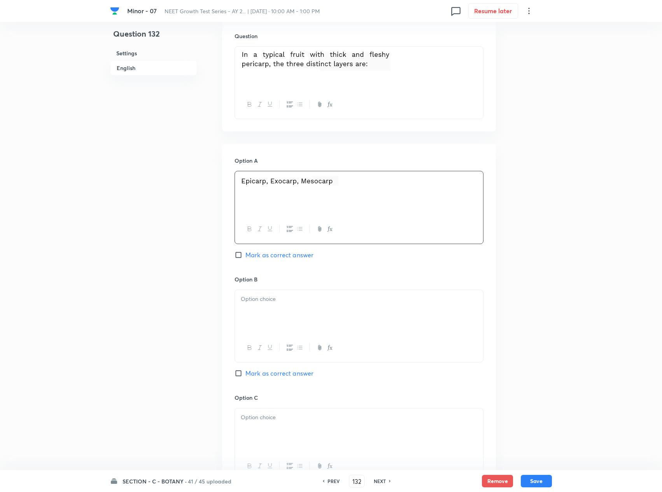
click at [385, 297] on p at bounding box center [359, 299] width 237 height 9
click at [275, 369] on span "Mark as correct answer" at bounding box center [280, 373] width 68 height 9
click at [246, 369] on input "Mark as correct answer" at bounding box center [240, 373] width 11 height 8
checkbox input "true"
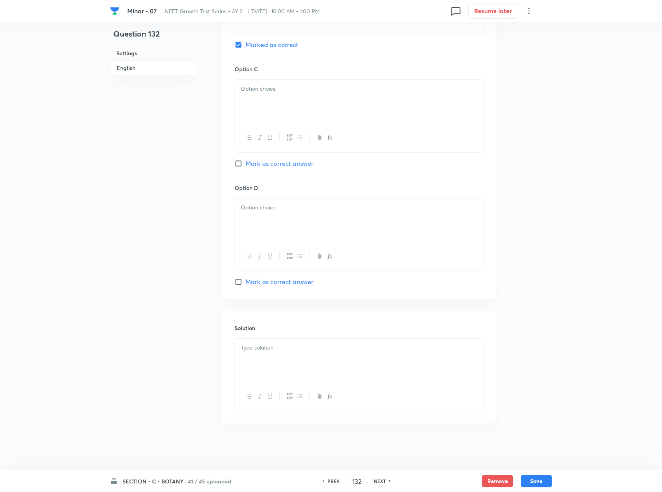
scroll to position [569, 0]
click at [276, 345] on p at bounding box center [359, 347] width 237 height 9
click at [342, 104] on div at bounding box center [359, 102] width 248 height 44
click at [374, 208] on p at bounding box center [359, 207] width 237 height 9
click at [499, 369] on button "Save" at bounding box center [536, 480] width 31 height 12
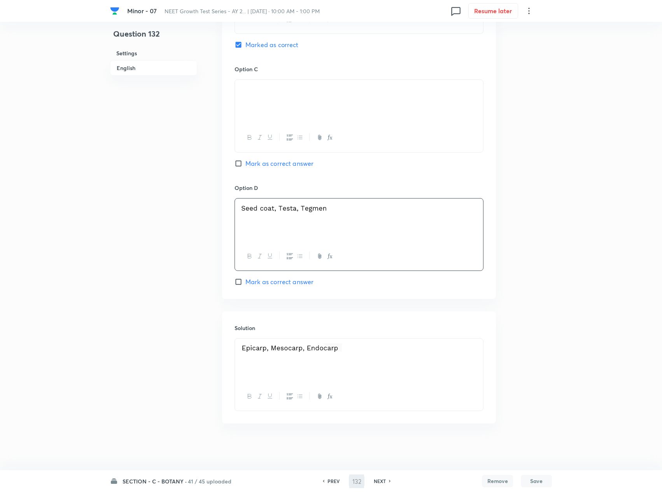
type input "133"
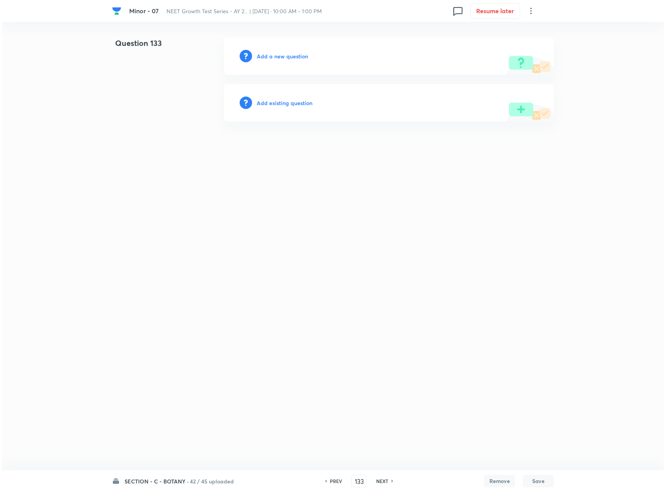
scroll to position [0, 0]
click at [270, 58] on h6 "Add a new question" at bounding box center [282, 56] width 51 height 8
click at [270, 58] on h6 "Choose a question type" at bounding box center [287, 56] width 60 height 8
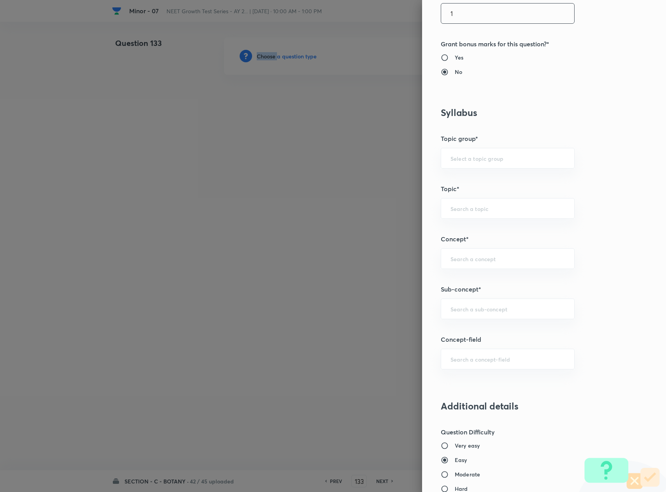
scroll to position [311, 0]
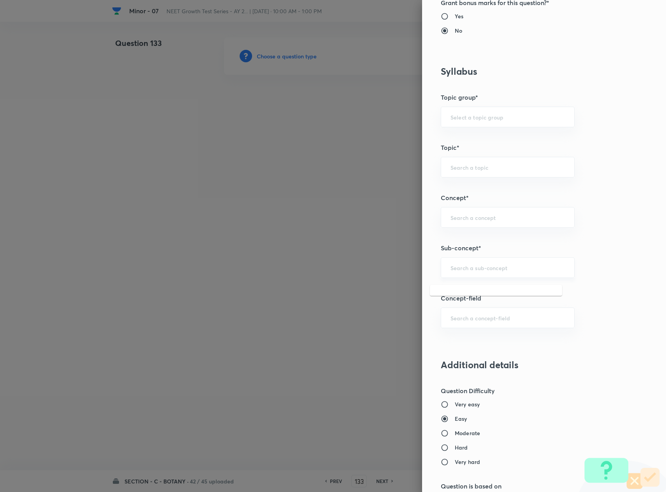
click at [486, 268] on input "text" at bounding box center [508, 267] width 114 height 7
type input "Plant Morphology"
type input "Biology"
type input "Structural Organisation"
type input "Morphology - Flowering Plants"
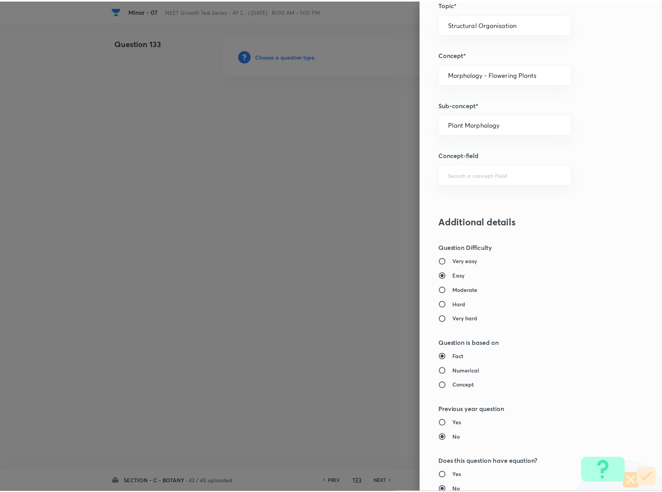
scroll to position [627, 0]
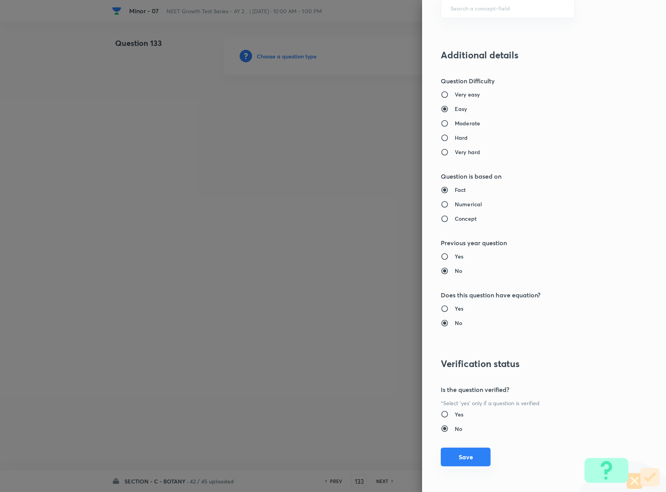
click at [455, 369] on button "Save" at bounding box center [466, 456] width 50 height 19
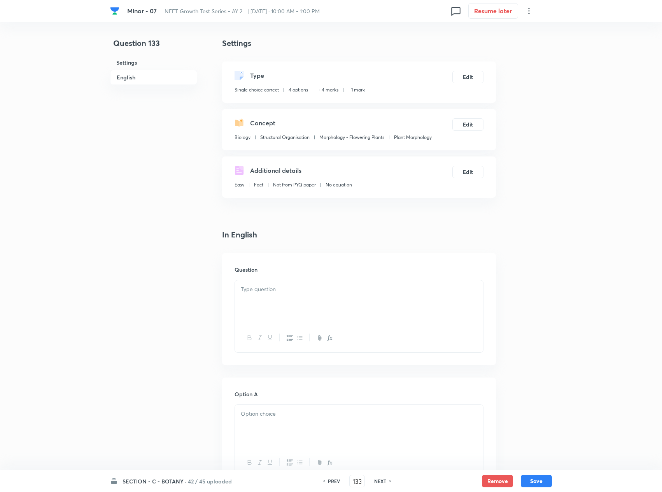
click at [278, 305] on div at bounding box center [359, 302] width 248 height 44
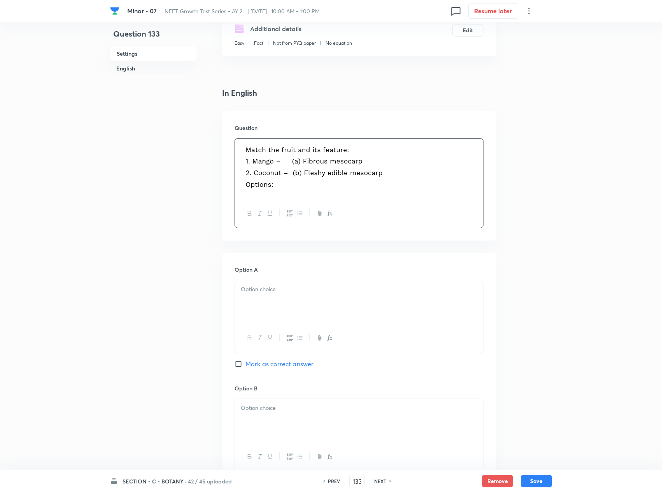
scroll to position [156, 0]
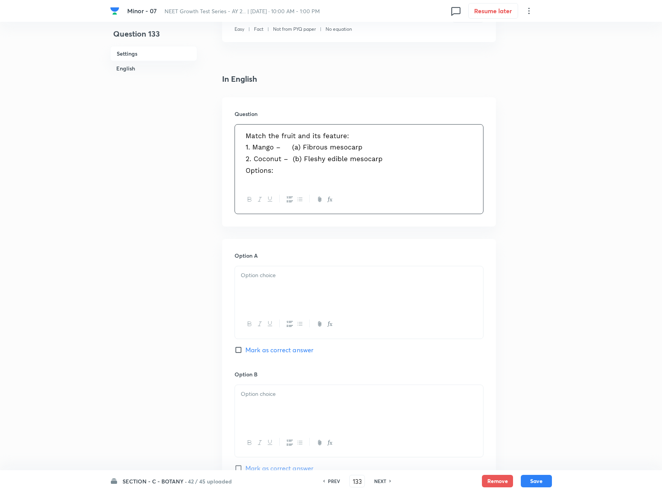
click at [370, 293] on div at bounding box center [359, 288] width 248 height 44
click at [274, 349] on span "Mark as correct answer" at bounding box center [280, 349] width 68 height 9
click at [246, 349] on input "Mark as correct answer" at bounding box center [240, 350] width 11 height 8
checkbox input "true"
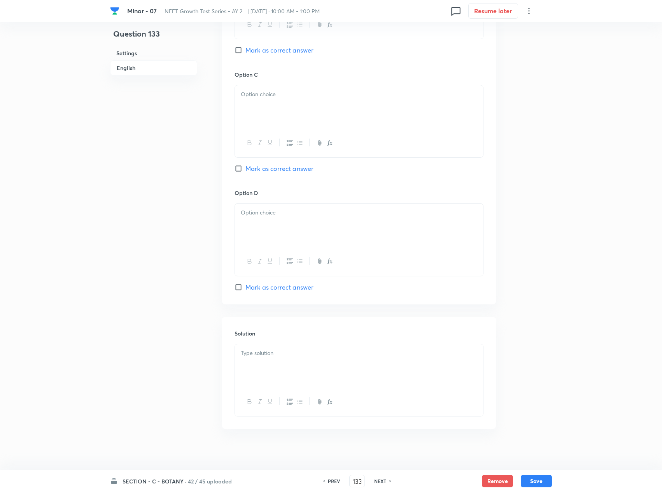
scroll to position [586, 0]
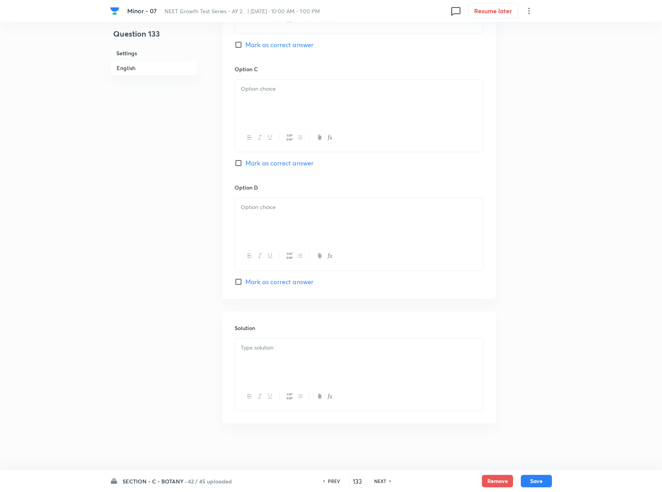
click at [274, 349] on p at bounding box center [359, 347] width 237 height 9
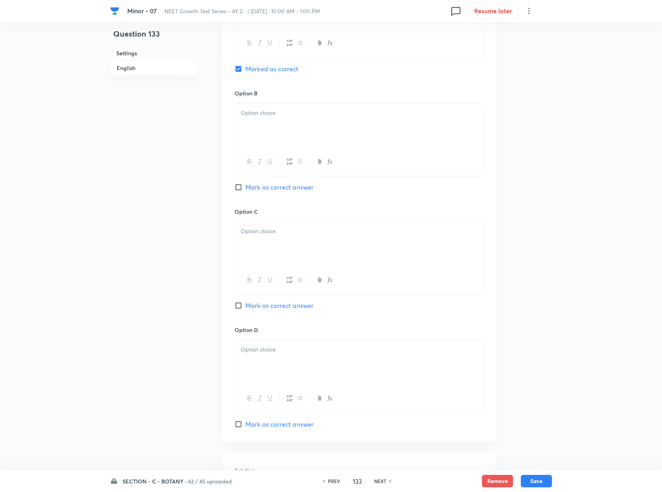
scroll to position [430, 0]
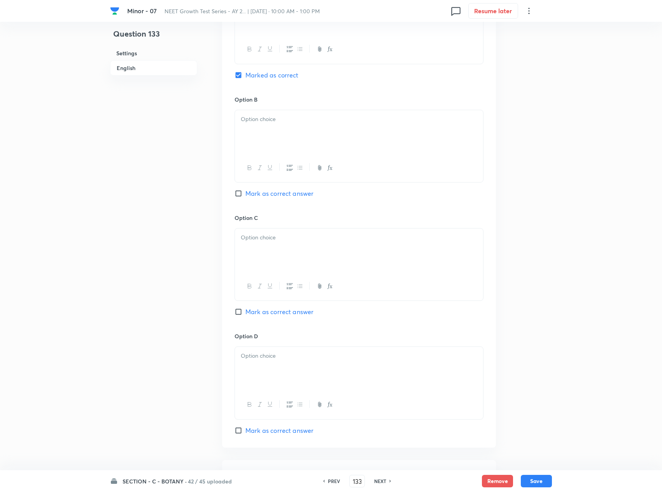
click at [359, 129] on div at bounding box center [359, 132] width 248 height 44
click at [346, 251] on div at bounding box center [359, 250] width 248 height 44
click at [359, 367] on div at bounding box center [359, 369] width 248 height 44
click at [499, 369] on button "Save" at bounding box center [536, 480] width 31 height 12
type input "134"
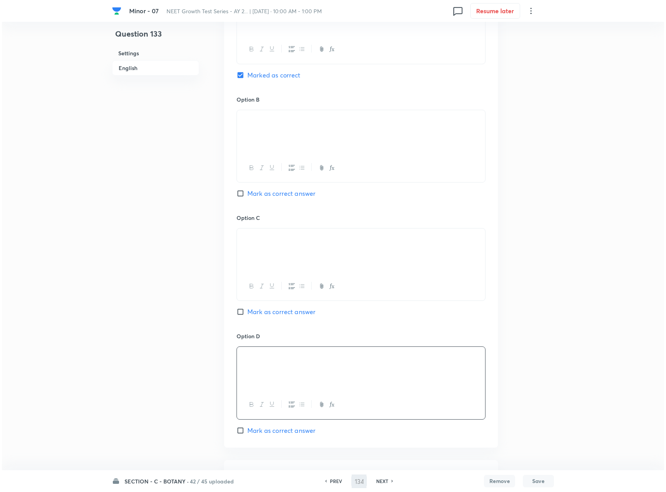
scroll to position [0, 0]
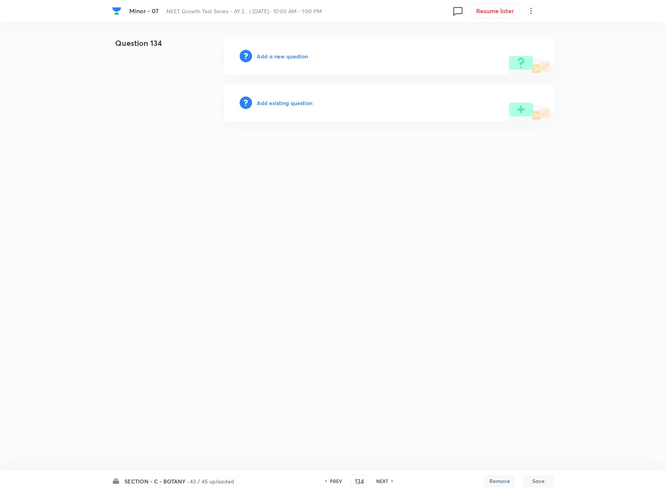
click at [278, 56] on h6 "Add a new question" at bounding box center [282, 56] width 51 height 8
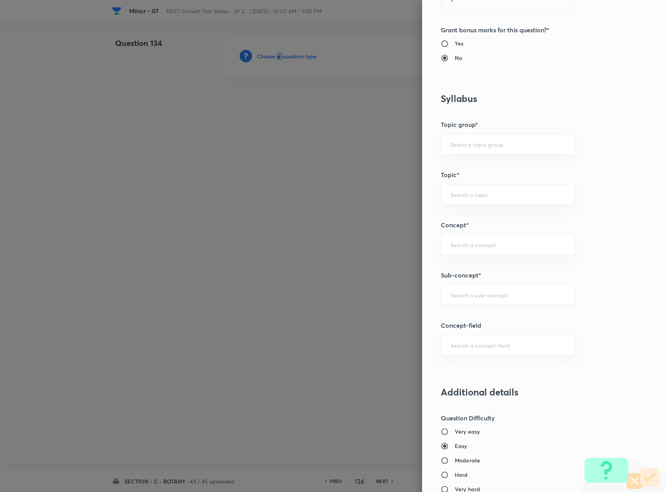
scroll to position [311, 0]
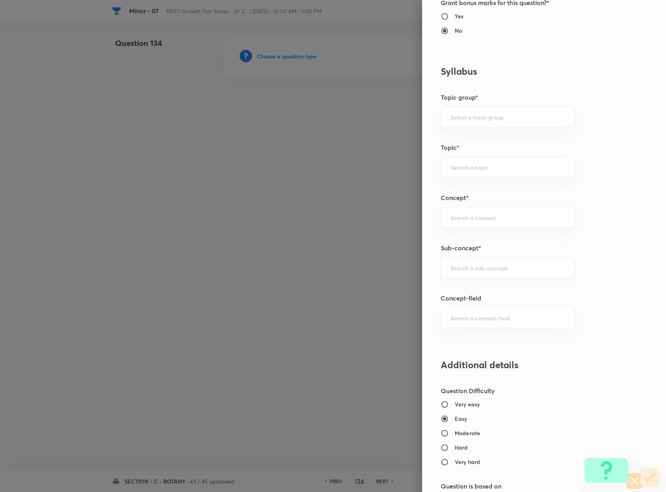
click at [471, 271] on input "text" at bounding box center [508, 267] width 114 height 7
type input "Plant Morphology"
type input "Biology"
type input "Structural Organisation"
type input "Morphology - Flowering Plants"
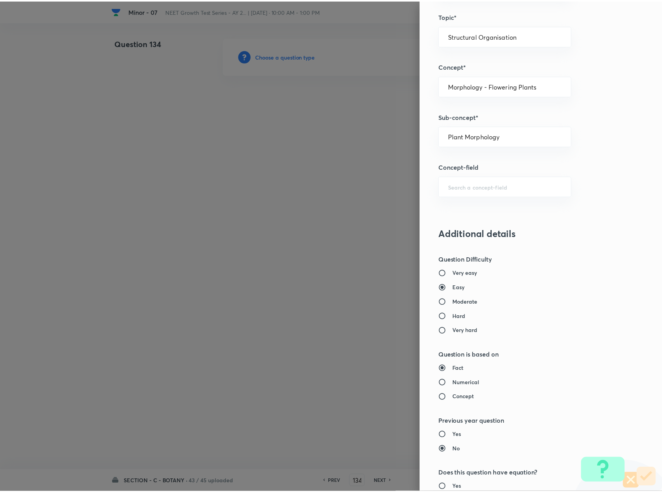
scroll to position [627, 0]
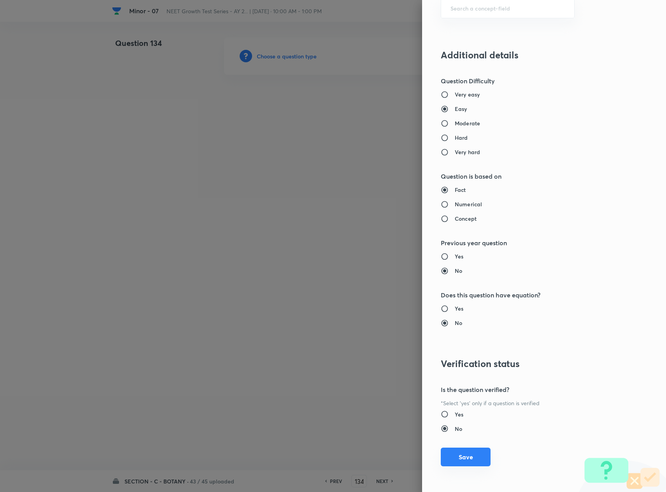
click at [444, 369] on button "Save" at bounding box center [466, 456] width 50 height 19
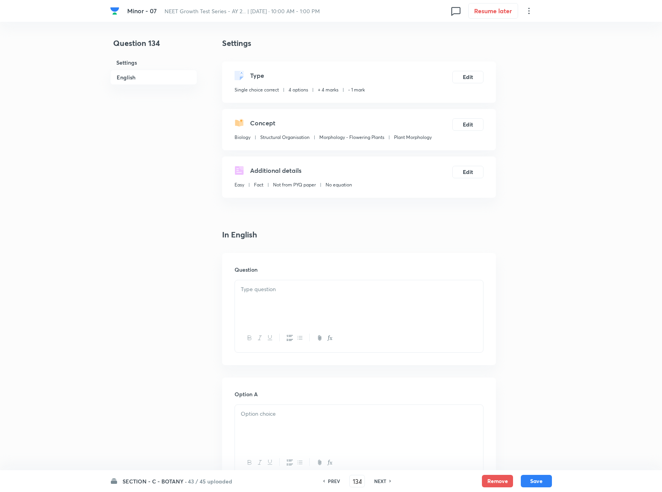
click at [369, 304] on div at bounding box center [359, 302] width 248 height 44
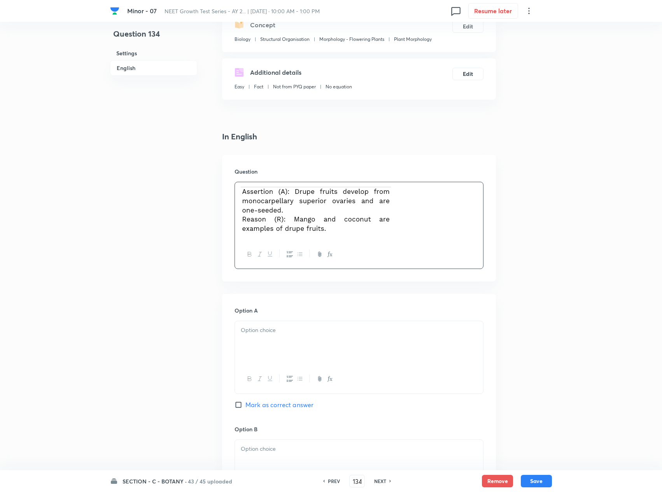
scroll to position [233, 0]
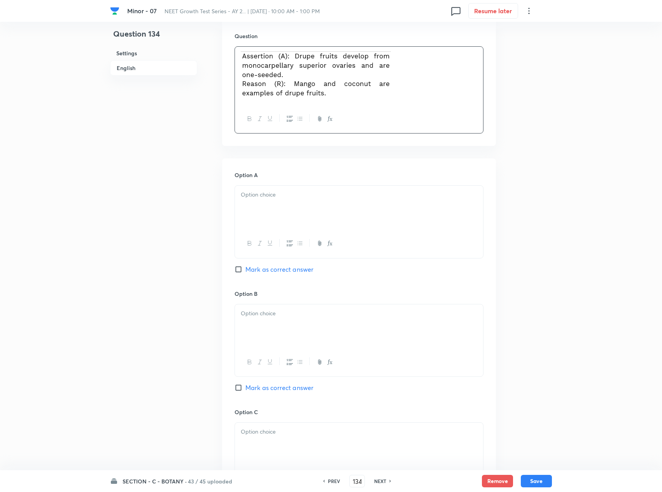
click at [363, 226] on div at bounding box center [359, 208] width 248 height 44
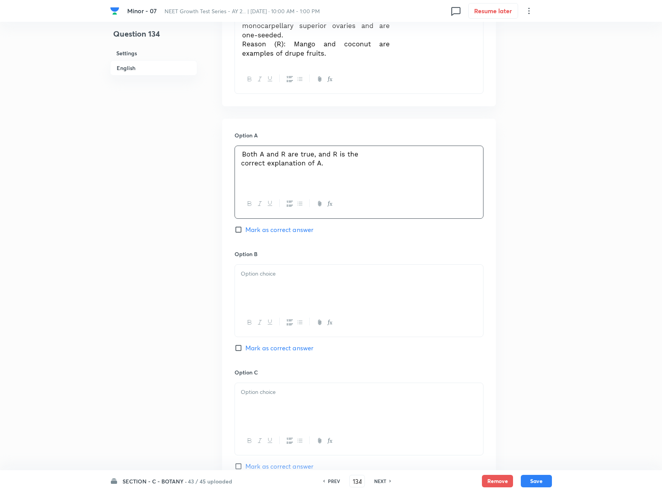
scroll to position [311, 0]
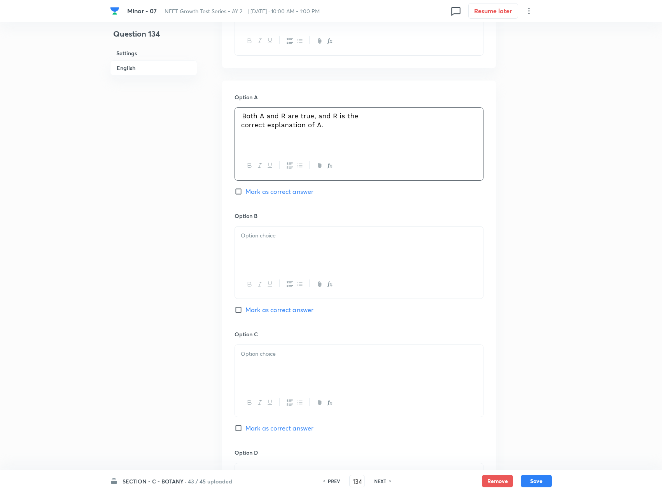
click at [291, 254] on div at bounding box center [359, 248] width 248 height 44
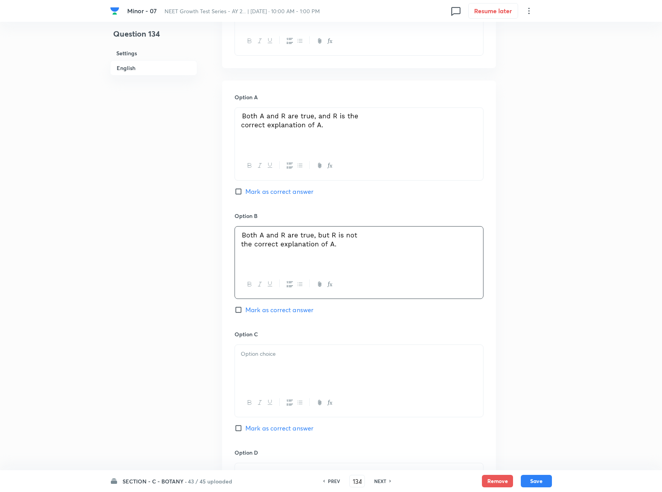
click at [345, 349] on div at bounding box center [359, 367] width 248 height 44
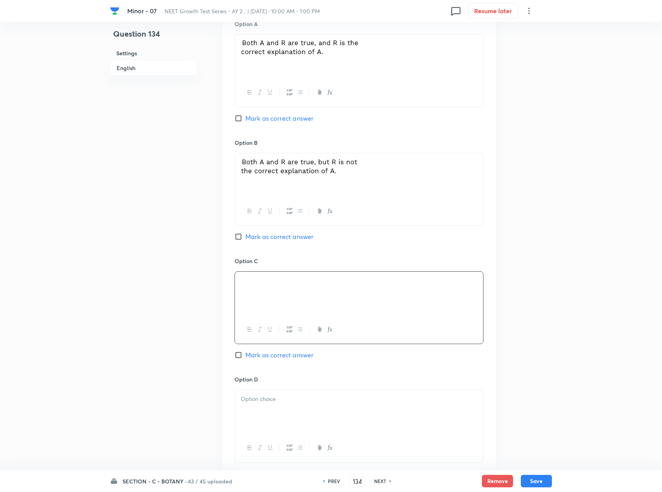
scroll to position [467, 0]
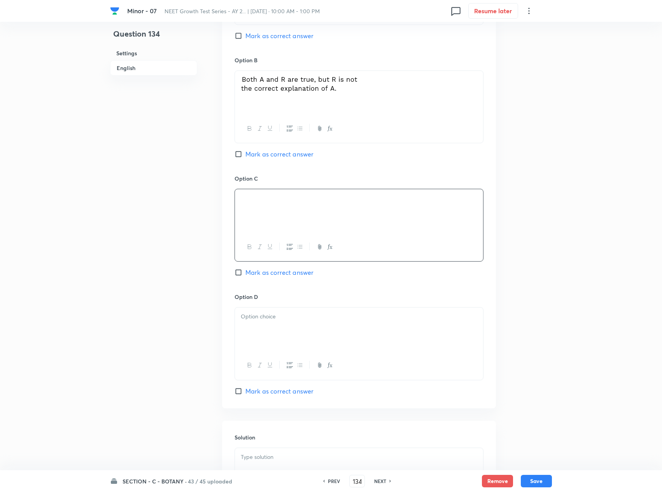
click at [266, 333] on div at bounding box center [359, 329] width 248 height 44
click at [261, 34] on span "Mark as correct answer" at bounding box center [280, 35] width 68 height 9
click at [246, 34] on input "Mark as correct answer" at bounding box center [240, 36] width 11 height 8
checkbox input "true"
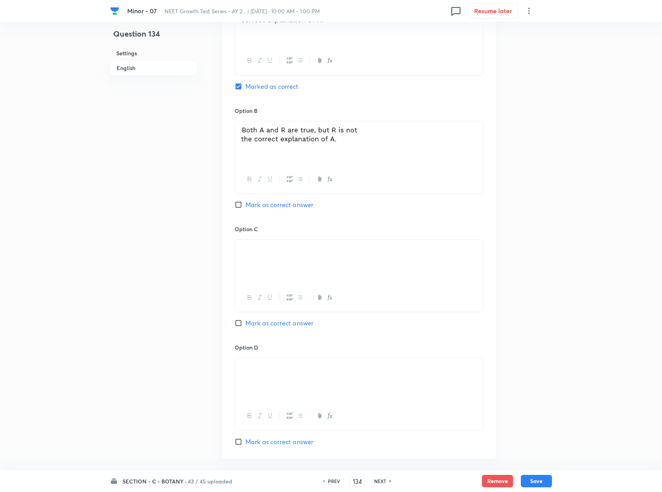
scroll to position [389, 0]
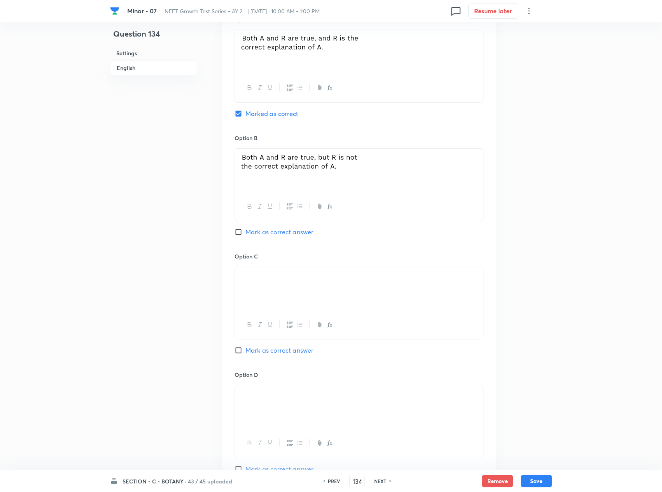
drag, startPoint x: 290, startPoint y: 49, endPoint x: 283, endPoint y: 47, distance: 8.1
click at [283, 47] on img at bounding box center [300, 43] width 119 height 17
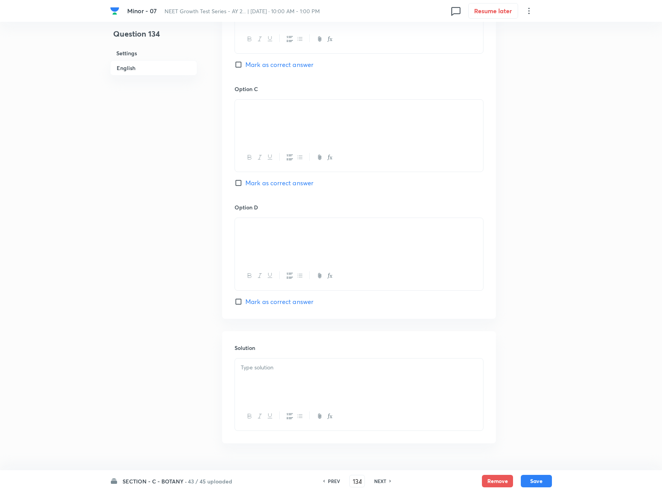
scroll to position [584, 0]
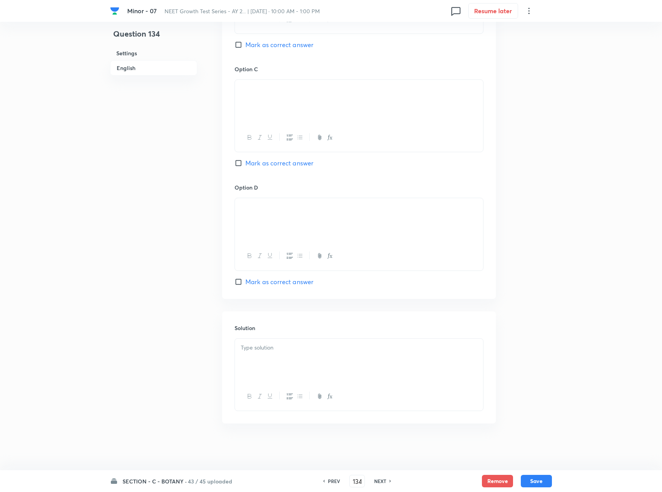
click at [311, 350] on p at bounding box center [359, 347] width 237 height 9
click at [499, 369] on button "Save" at bounding box center [536, 481] width 31 height 12
type input "135"
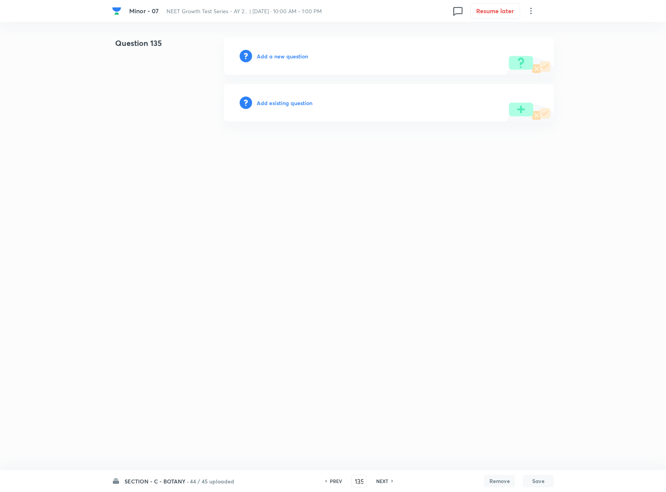
click at [293, 55] on h6 "Add a new question" at bounding box center [282, 56] width 51 height 8
click at [293, 55] on h6 "Choose a question type" at bounding box center [287, 56] width 60 height 8
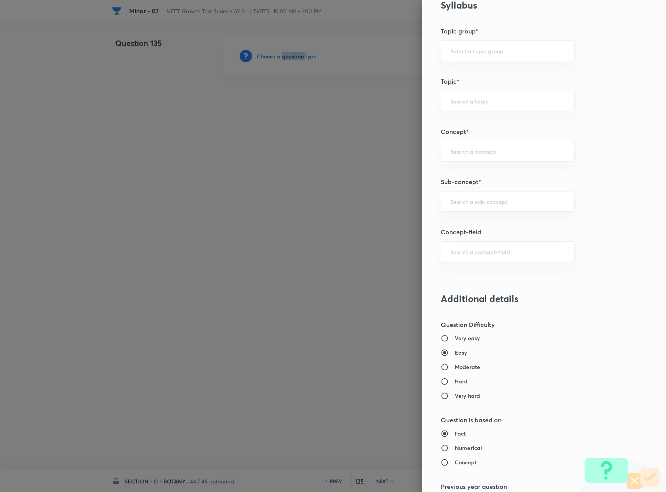
scroll to position [467, 0]
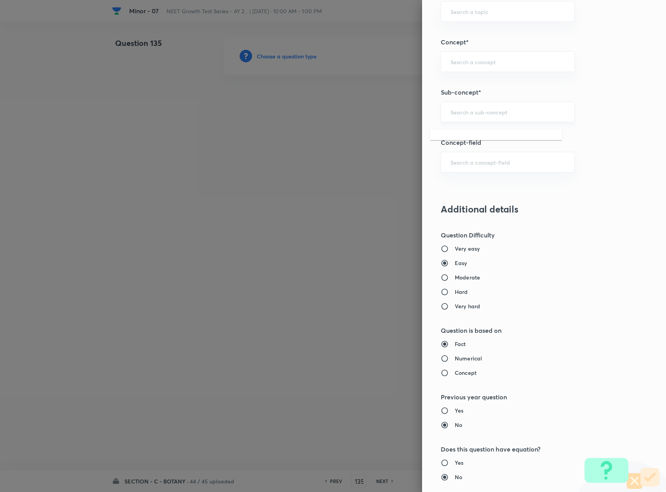
click at [472, 116] on input "text" at bounding box center [508, 111] width 114 height 7
type input "Plant Morphology"
type input "Biology"
type input "Structural Organisation"
type input "Morphology - Flowering Plants"
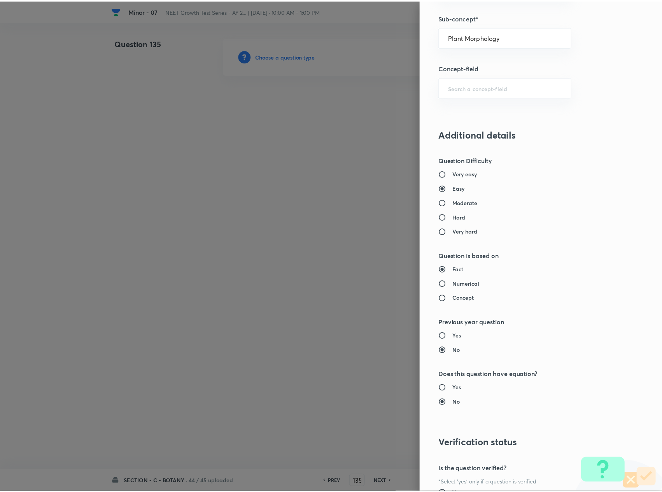
scroll to position [627, 0]
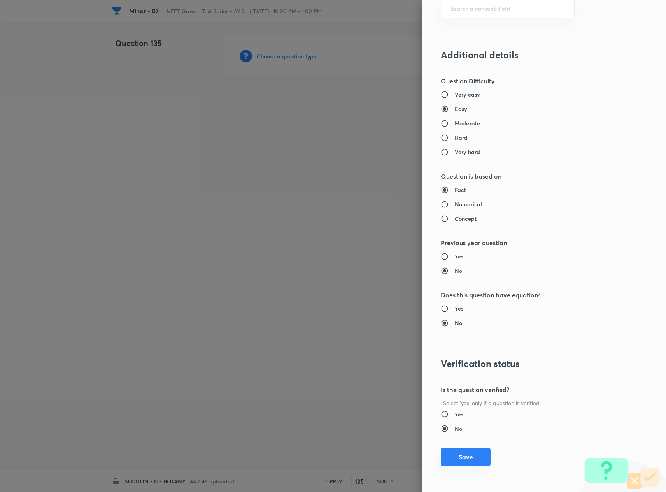
click at [444, 369] on button "Save" at bounding box center [466, 456] width 50 height 19
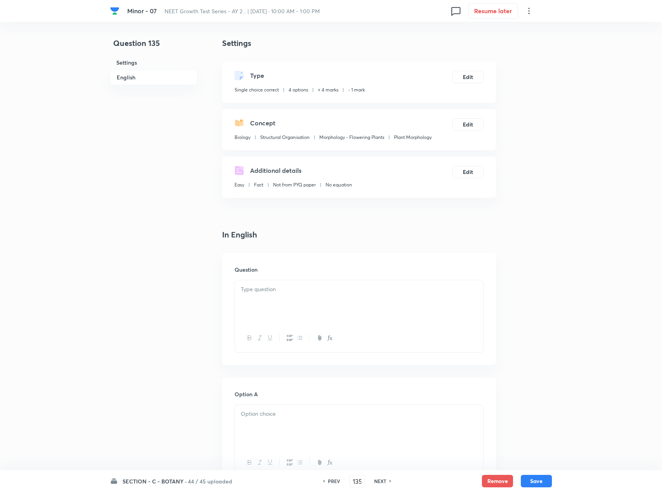
click at [372, 300] on div at bounding box center [359, 302] width 248 height 44
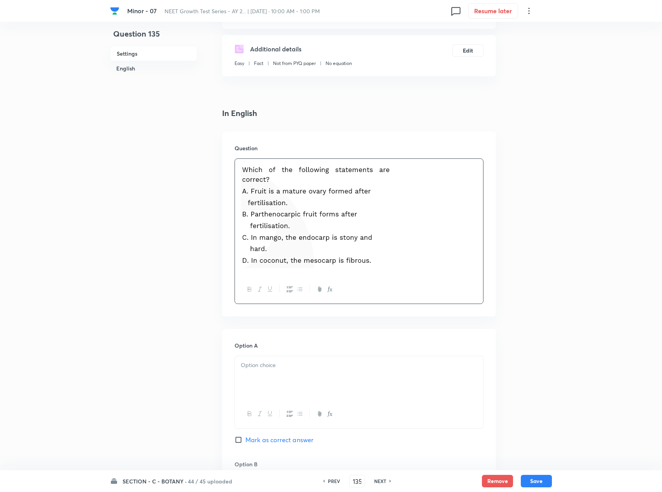
scroll to position [156, 0]
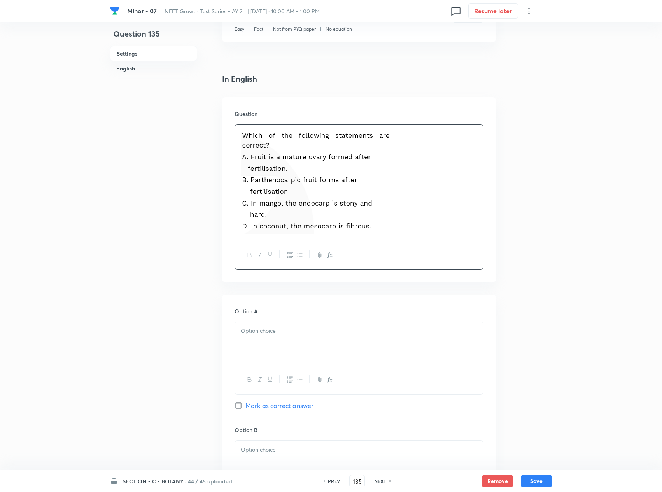
click at [272, 357] on div at bounding box center [359, 344] width 248 height 44
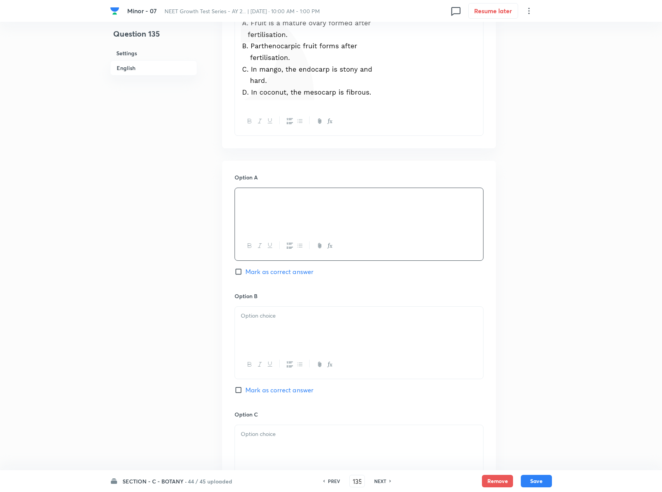
scroll to position [311, 0]
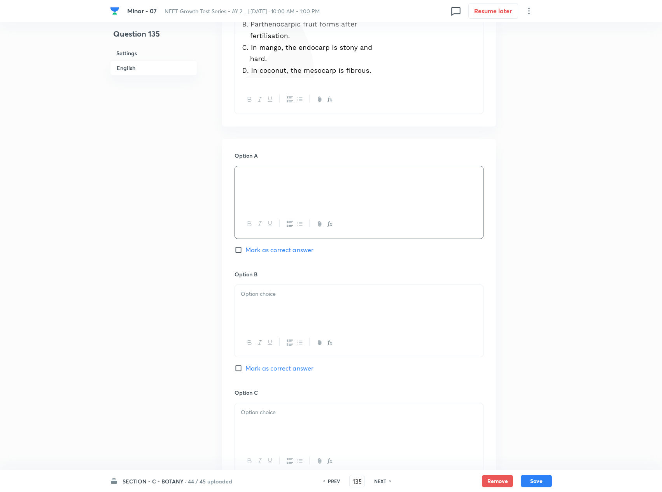
click at [365, 311] on div at bounding box center [359, 307] width 248 height 44
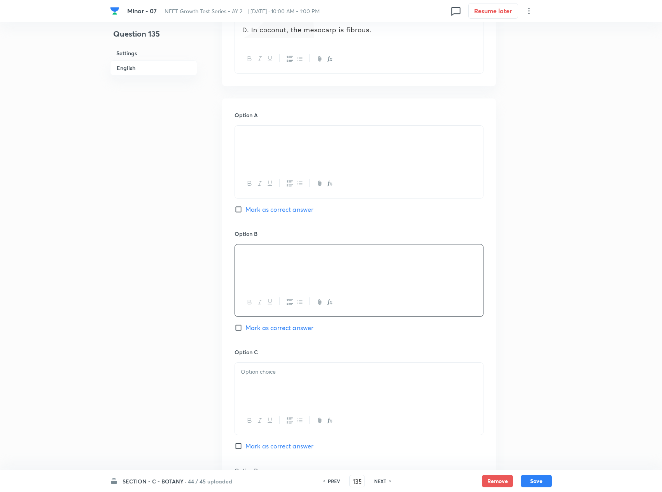
scroll to position [389, 0]
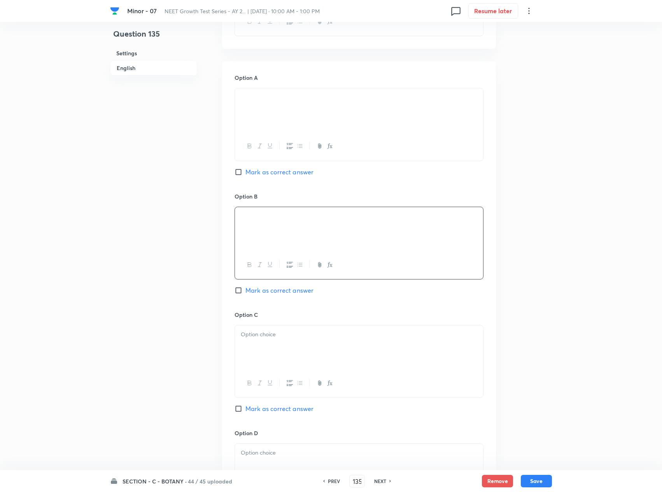
click at [409, 332] on div at bounding box center [359, 347] width 248 height 44
click at [258, 369] on span "Mark as correct answer" at bounding box center [280, 408] width 68 height 9
click at [246, 369] on input "Mark as correct answer" at bounding box center [240, 409] width 11 height 8
checkbox input "true"
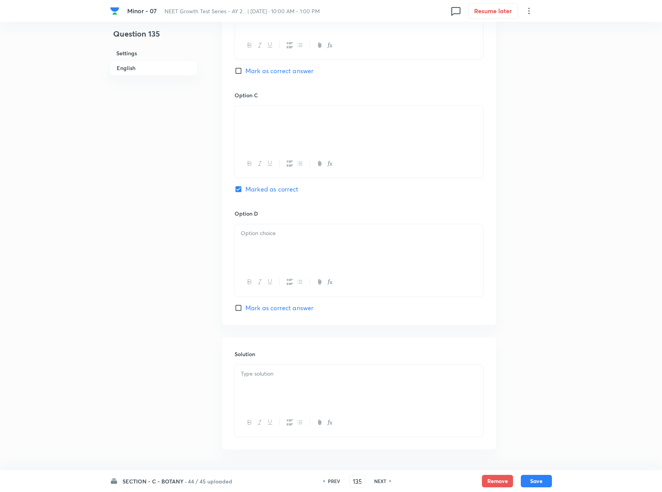
scroll to position [642, 0]
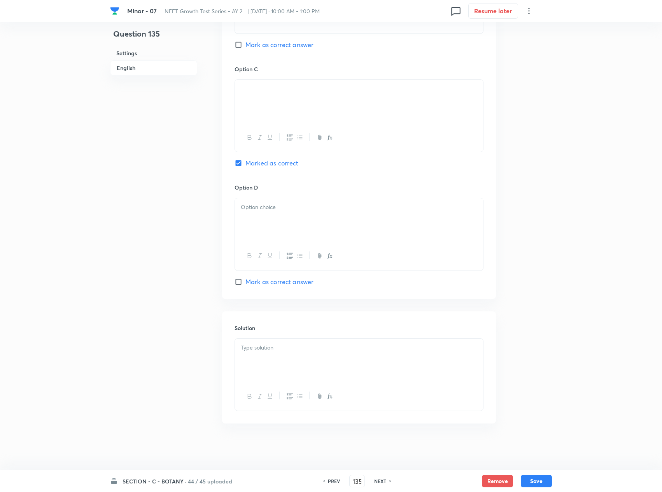
click at [300, 346] on p at bounding box center [359, 347] width 237 height 9
click at [396, 220] on div at bounding box center [359, 220] width 248 height 44
click at [499, 369] on button "Save" at bounding box center [536, 480] width 31 height 12
type input "136"
checkbox input "true"
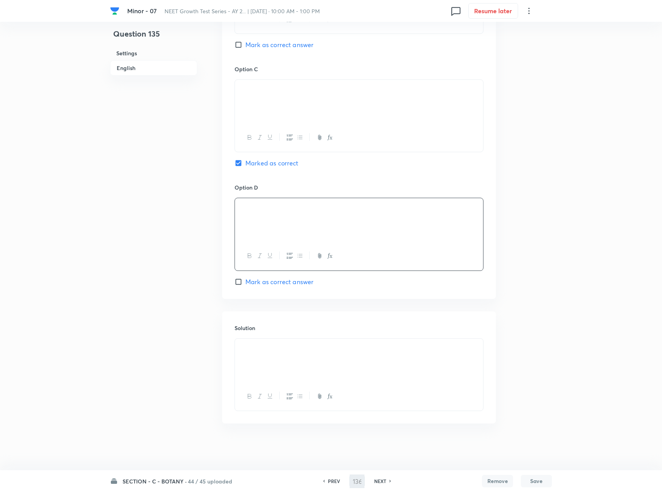
checkbox input "false"
